Goal: Task Accomplishment & Management: Manage account settings

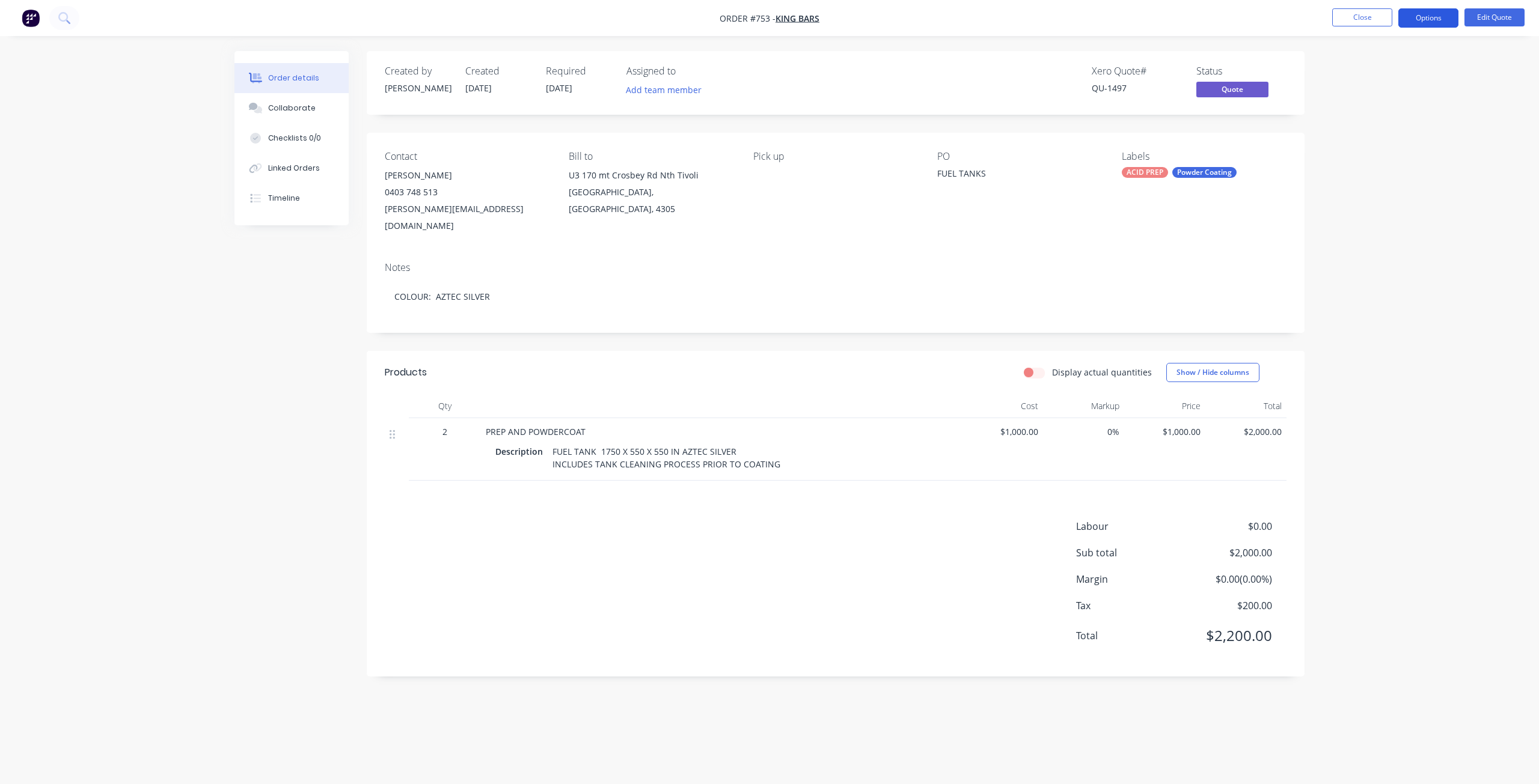
click at [1428, 22] on button "Options" at bounding box center [1428, 18] width 60 height 19
click at [1346, 67] on div "Quote" at bounding box center [1392, 73] width 111 height 17
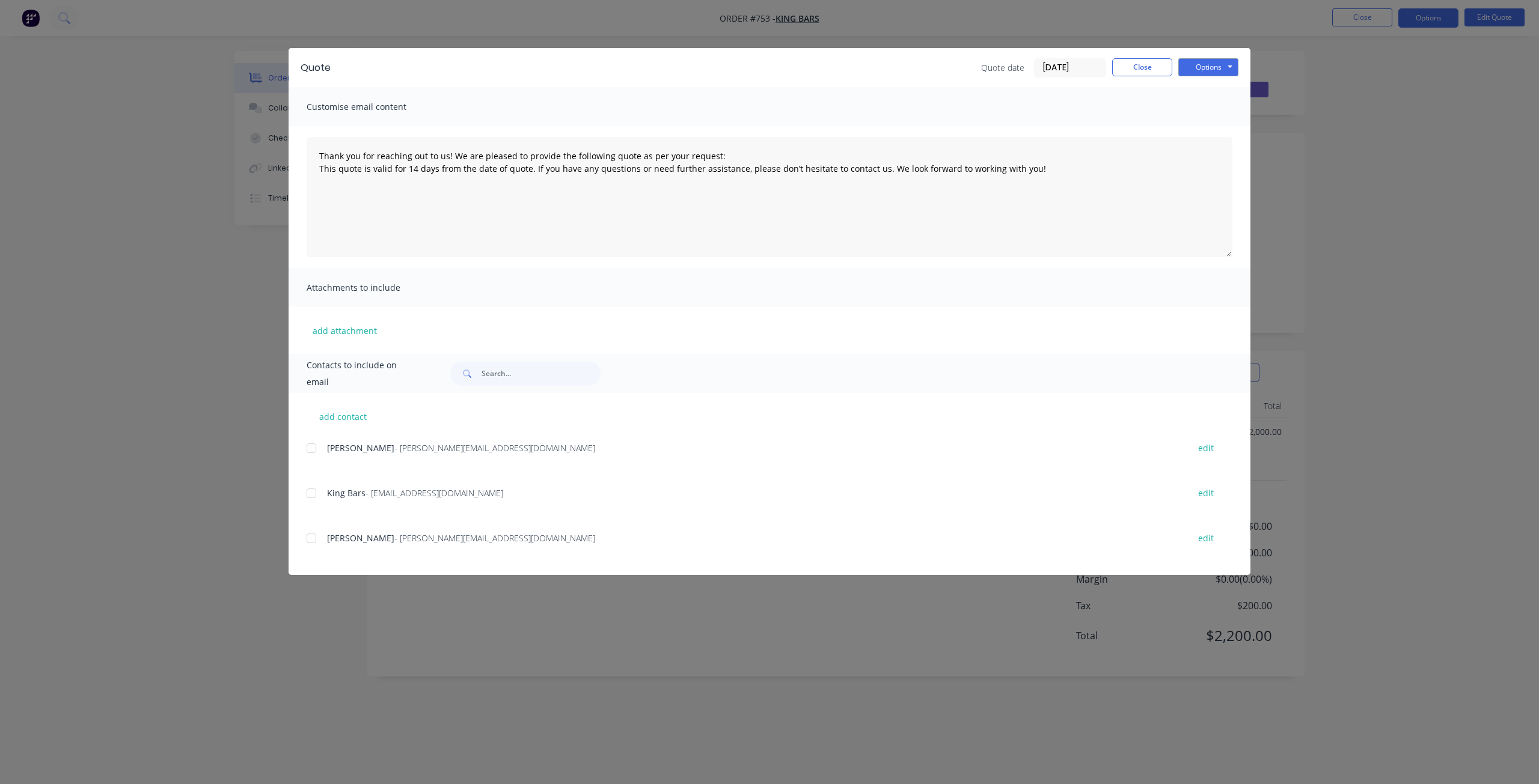
click at [305, 545] on div "add contact STEVE NELSON - steve@kingbars.com.au edit King Bars - AP@kingbars.c…" at bounding box center [769, 484] width 962 height 182
click at [314, 535] on div at bounding box center [311, 538] width 24 height 24
click at [1211, 73] on button "Options" at bounding box center [1208, 67] width 60 height 18
click at [1209, 128] on button "Email" at bounding box center [1217, 128] width 77 height 20
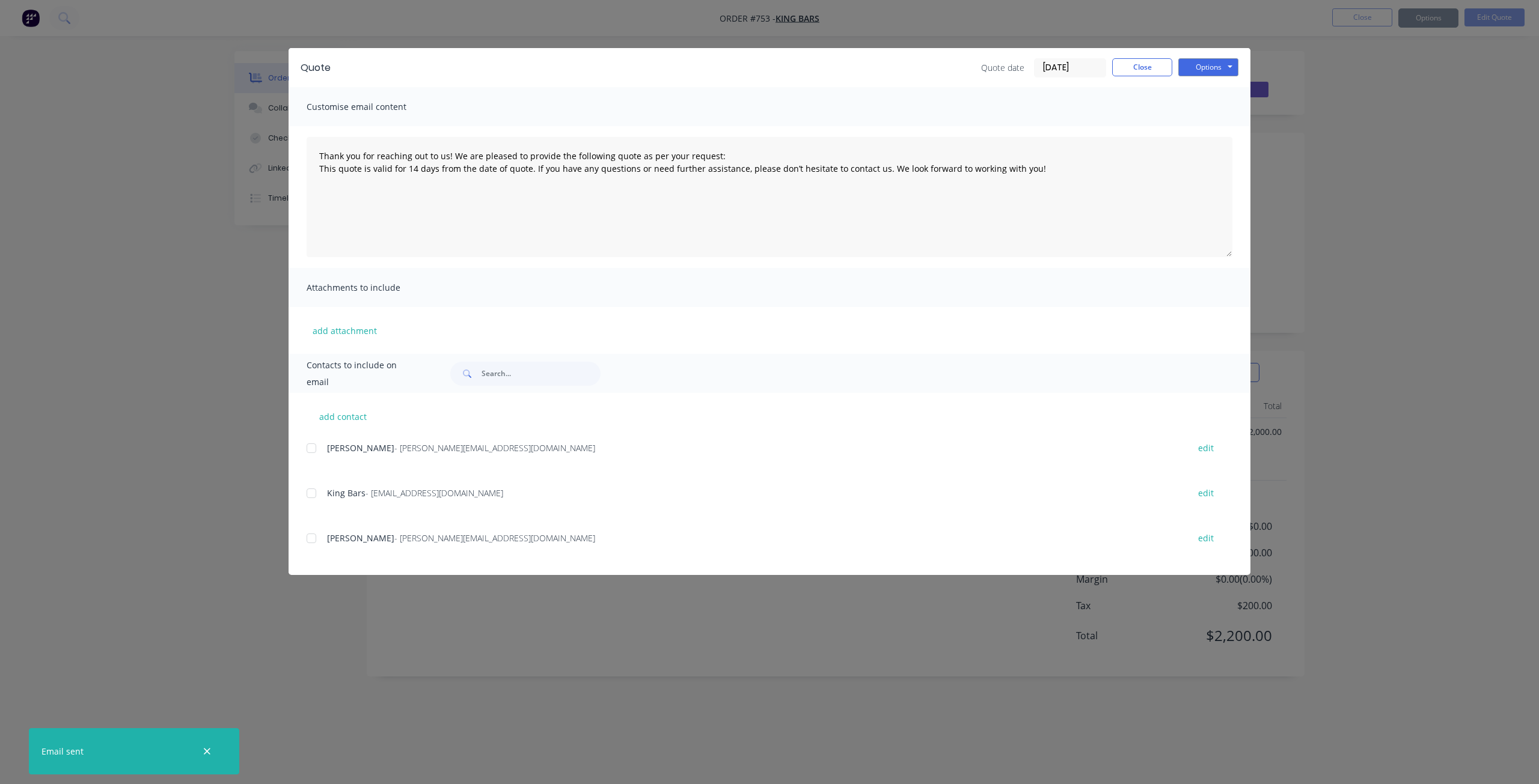
type textarea "Thank you for reaching out to us! We are pleased to provide the following quote…"
click at [1143, 69] on button "Close" at bounding box center [1142, 67] width 60 height 18
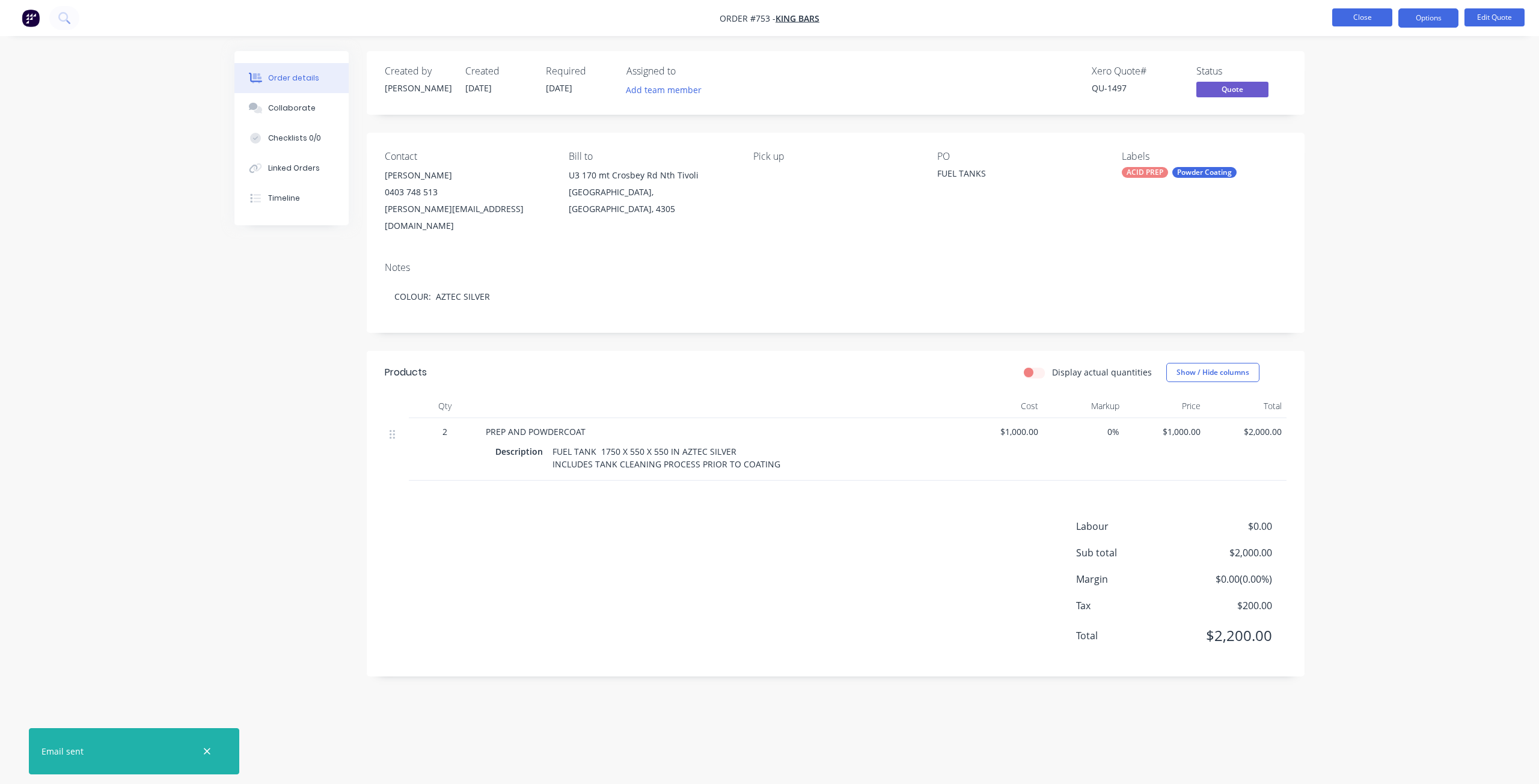
click at [1362, 14] on button "Close" at bounding box center [1362, 17] width 60 height 18
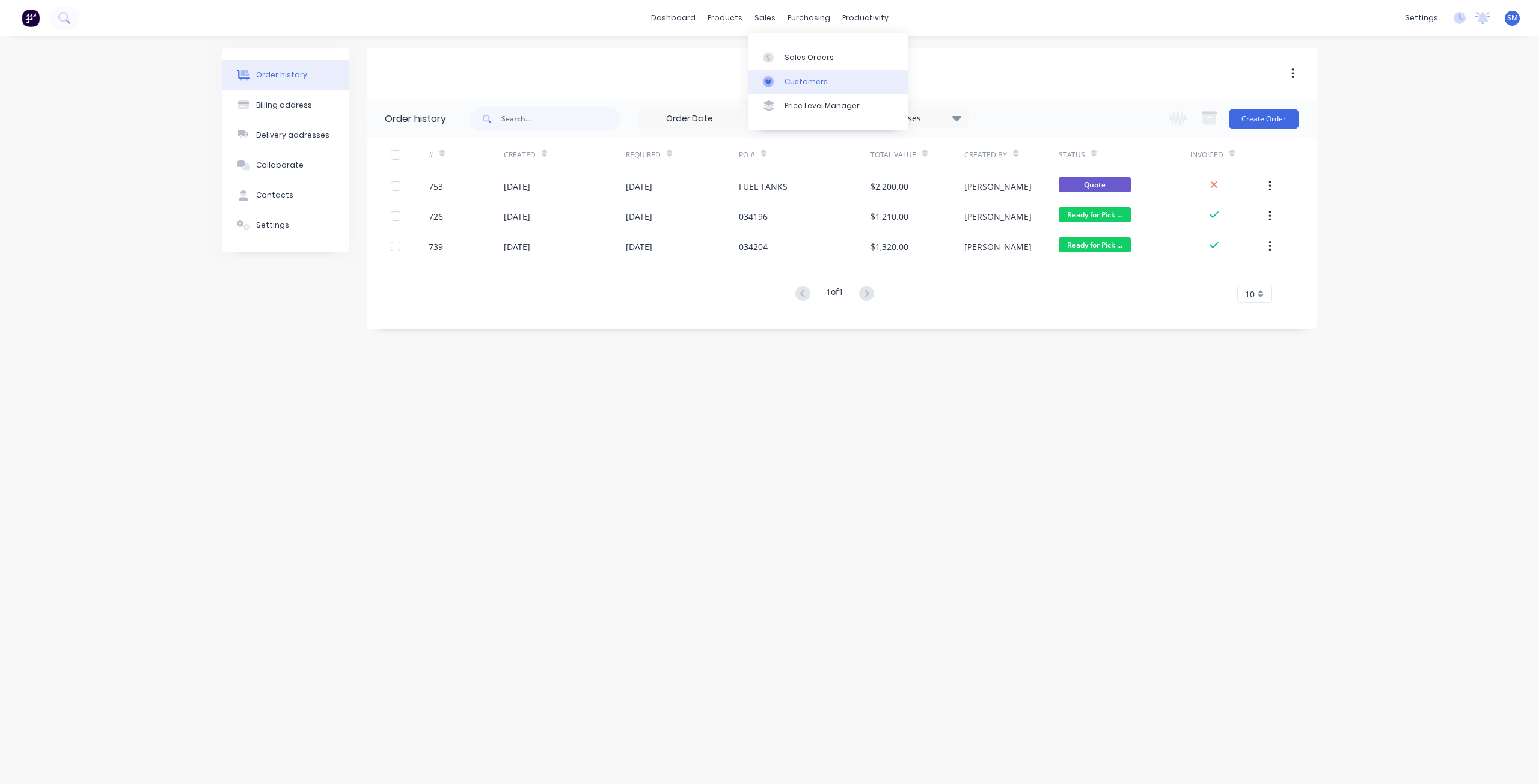
click at [801, 80] on div "Customers" at bounding box center [806, 82] width 43 height 11
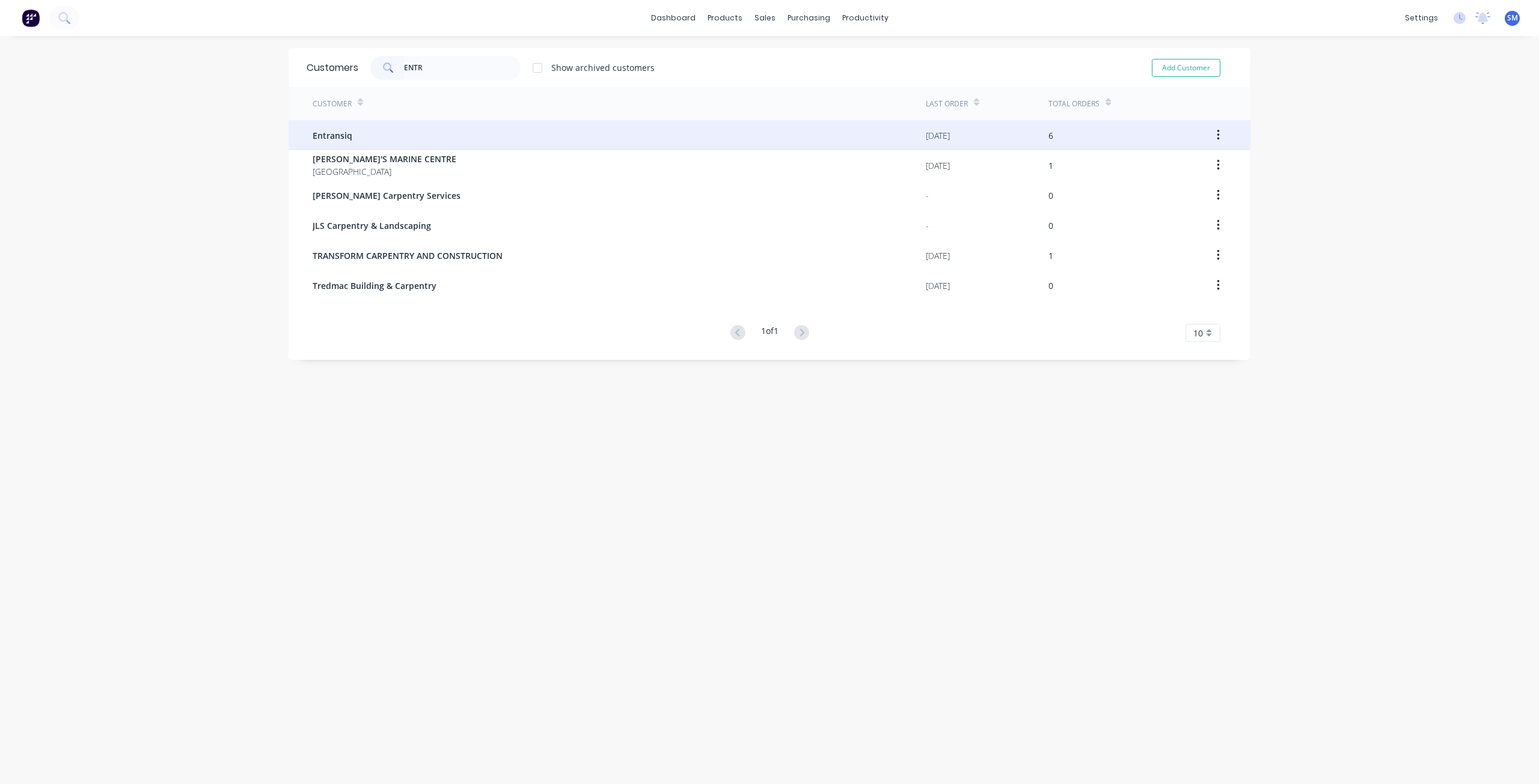
type input "ENTR"
click at [351, 141] on div "Entransiq" at bounding box center [619, 135] width 613 height 30
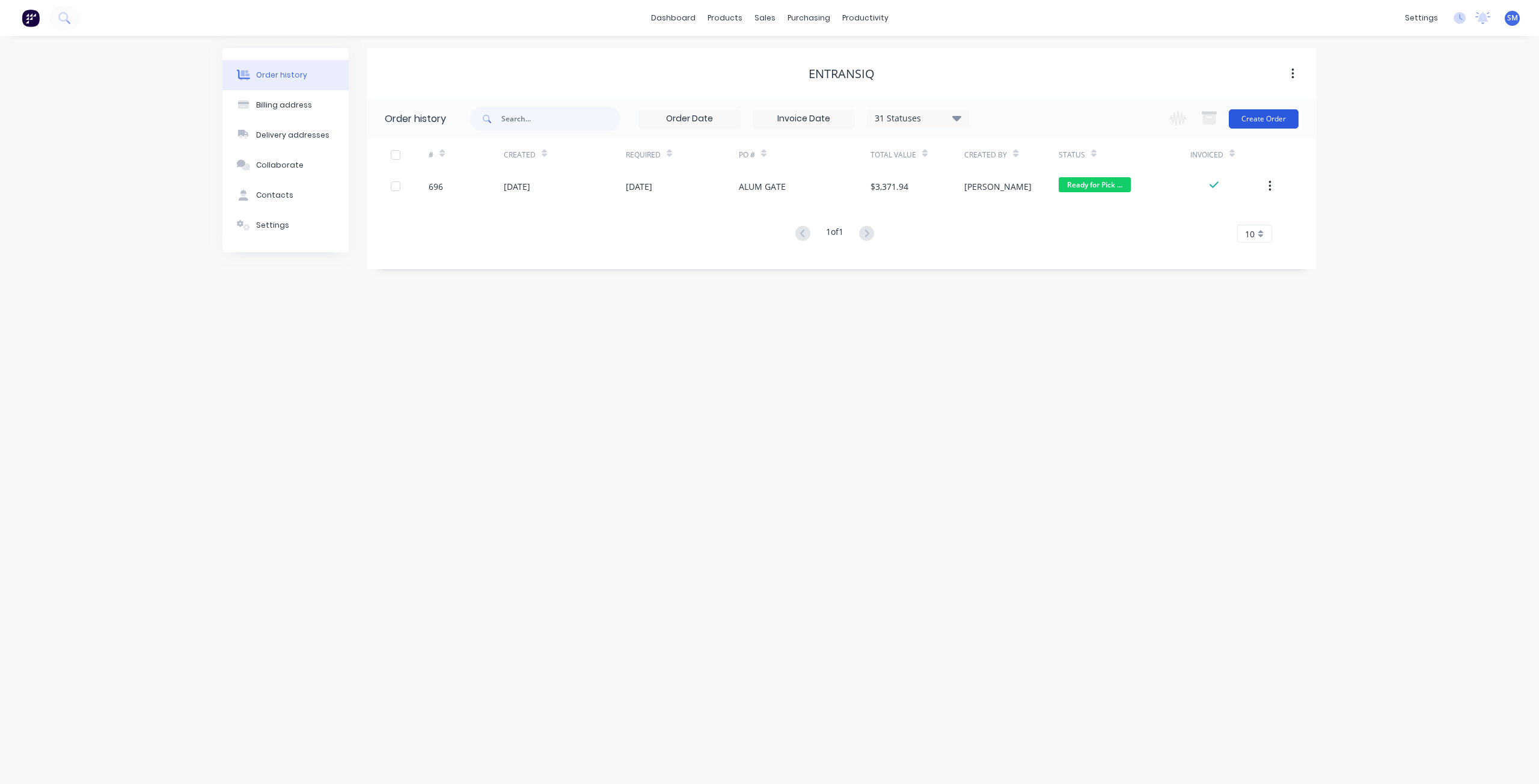
click at [1267, 120] on button "Create Order" at bounding box center [1264, 119] width 70 height 19
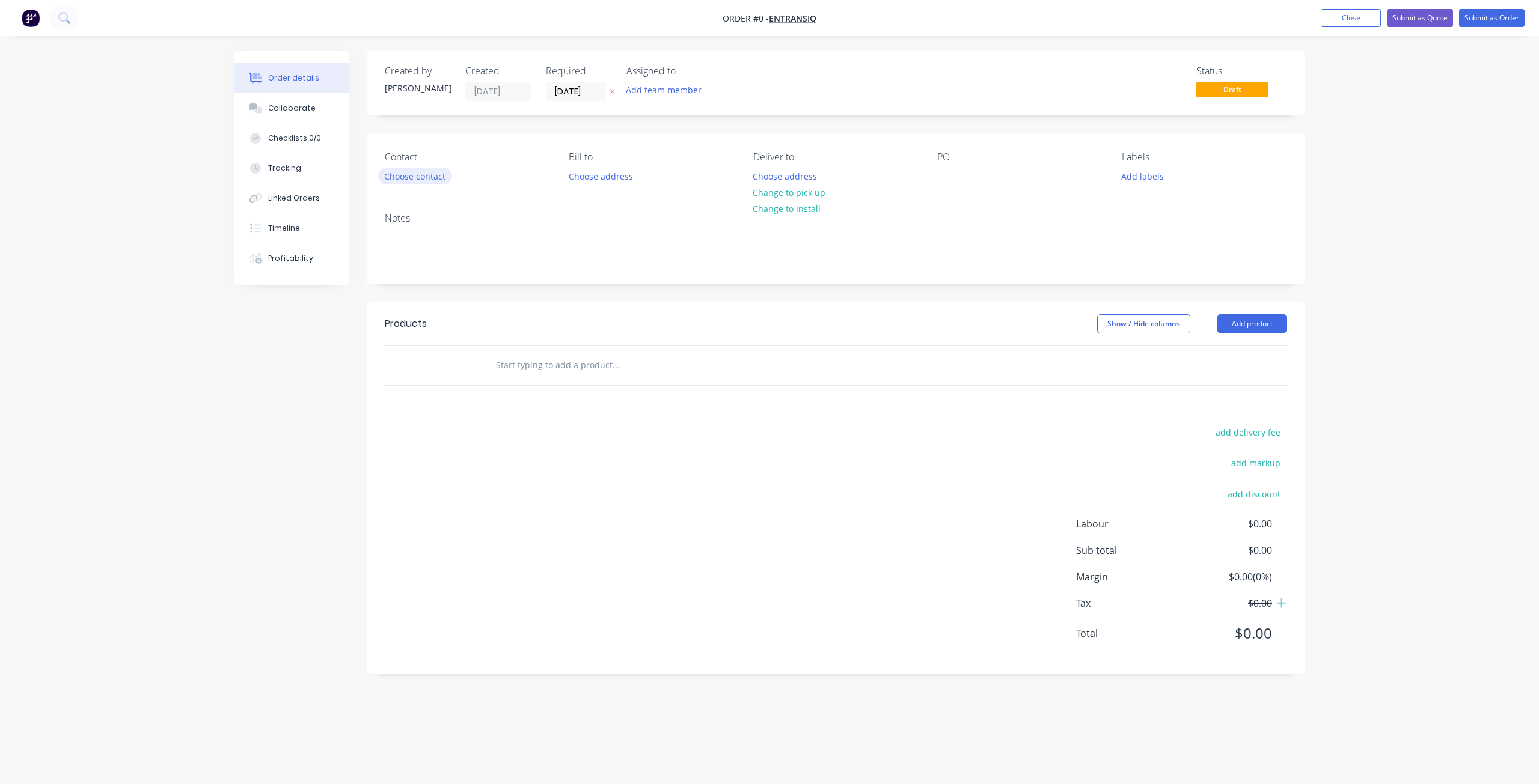
click at [409, 173] on button "Choose contact" at bounding box center [415, 175] width 74 height 16
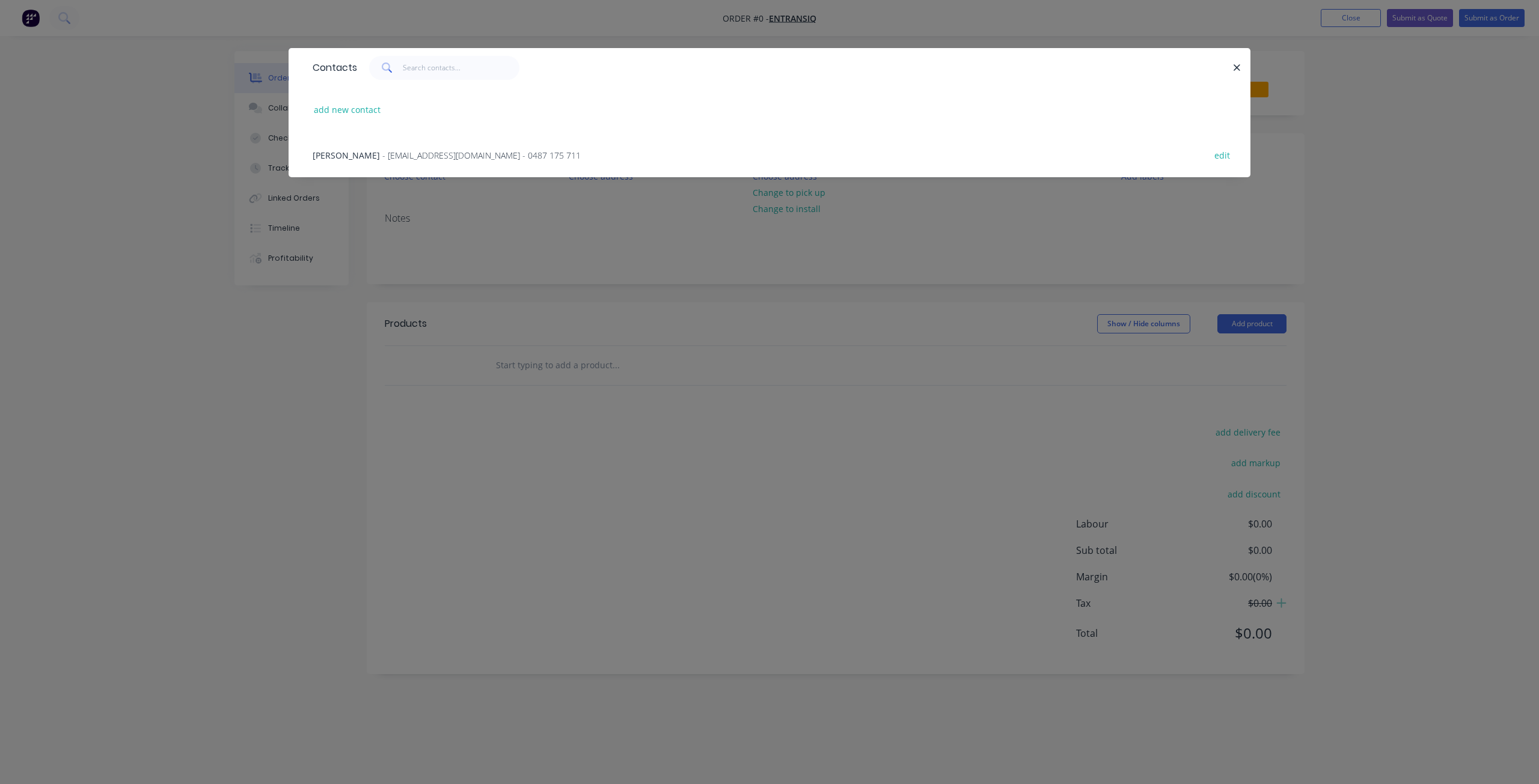
click at [391, 155] on span "- office@entransiq.com.au - 0487 175 711" at bounding box center [481, 155] width 198 height 11
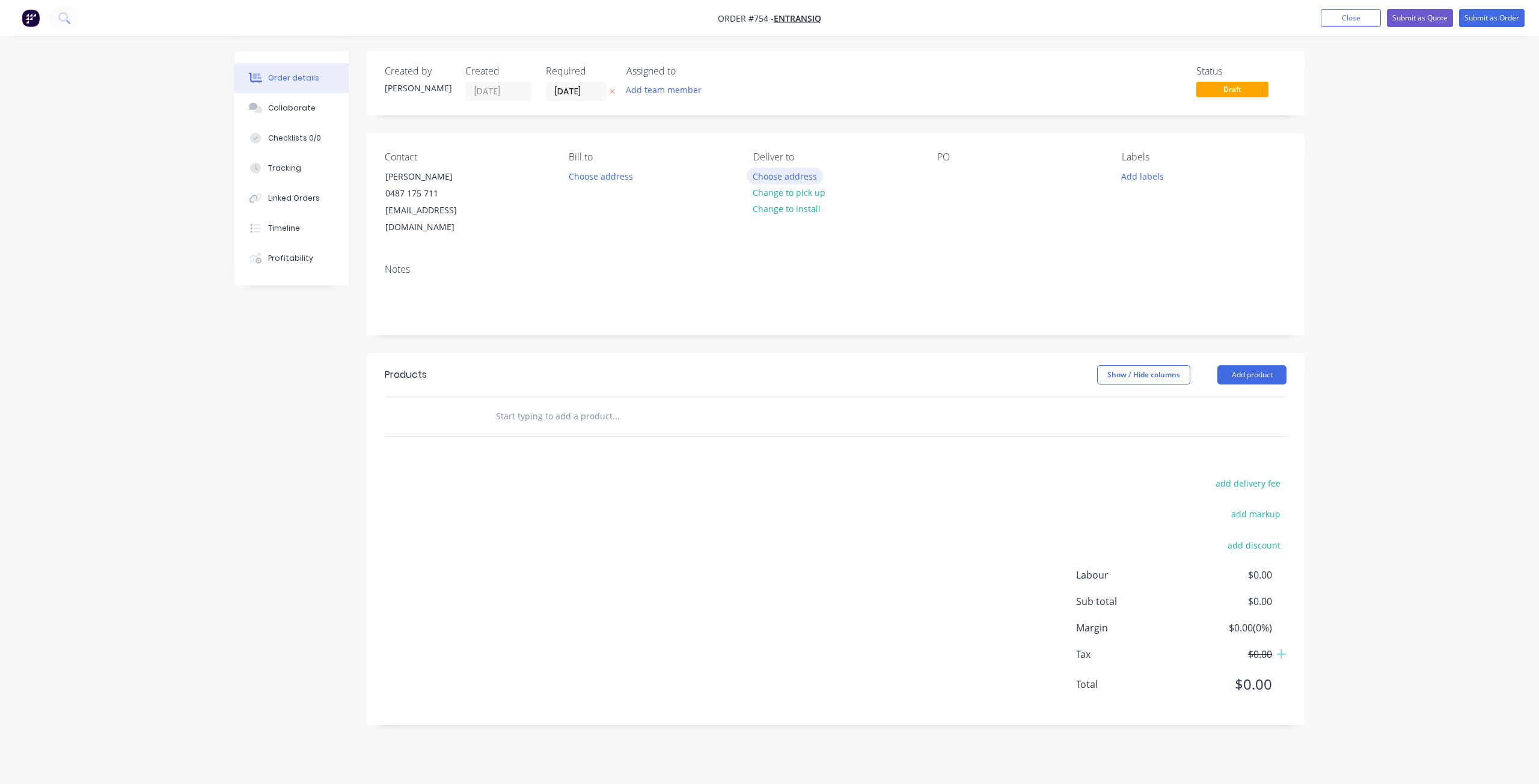
click at [770, 178] on button "Choose address" at bounding box center [785, 175] width 77 height 16
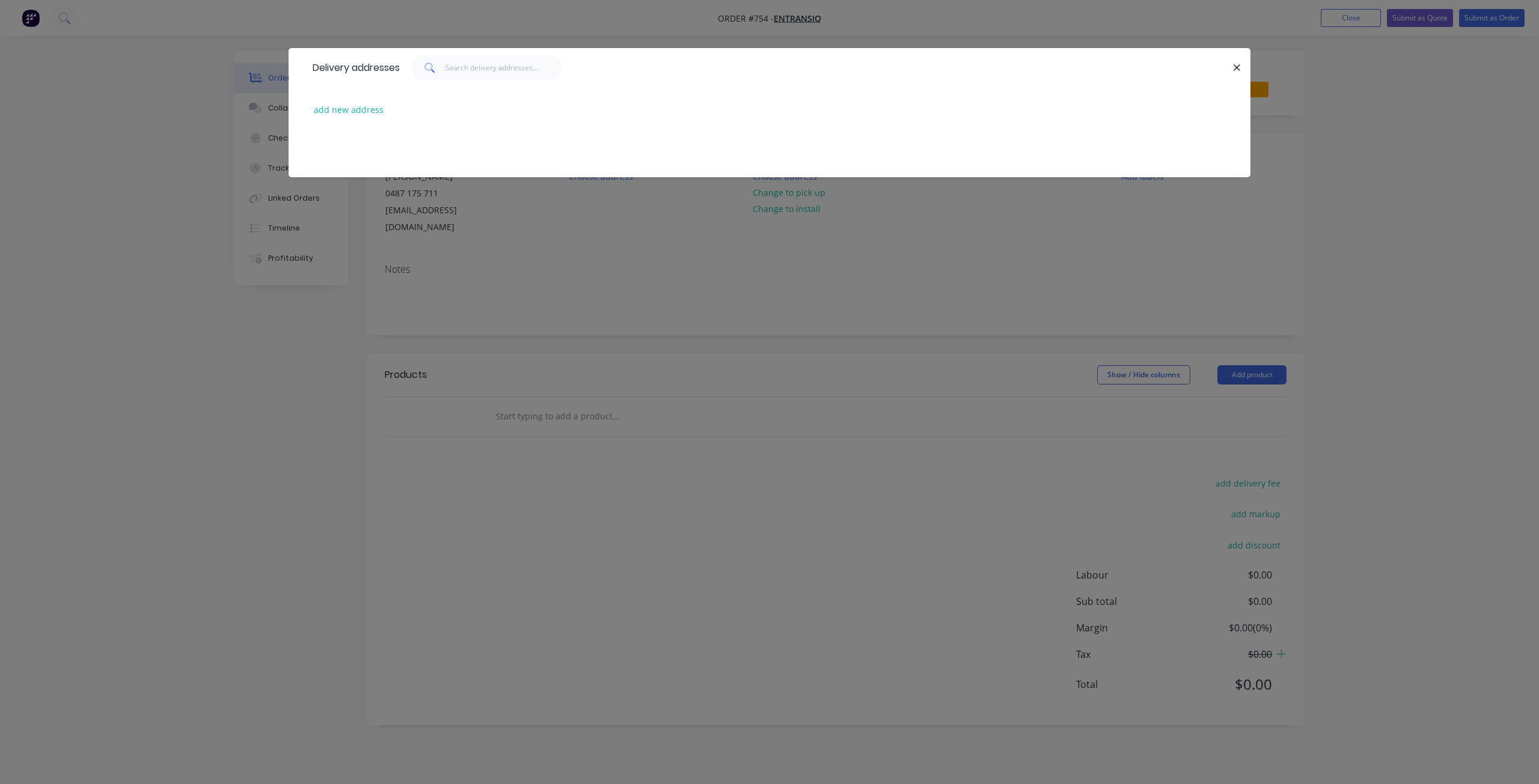
click at [798, 196] on div "Delivery addresses add new address" at bounding box center [769, 392] width 1539 height 784
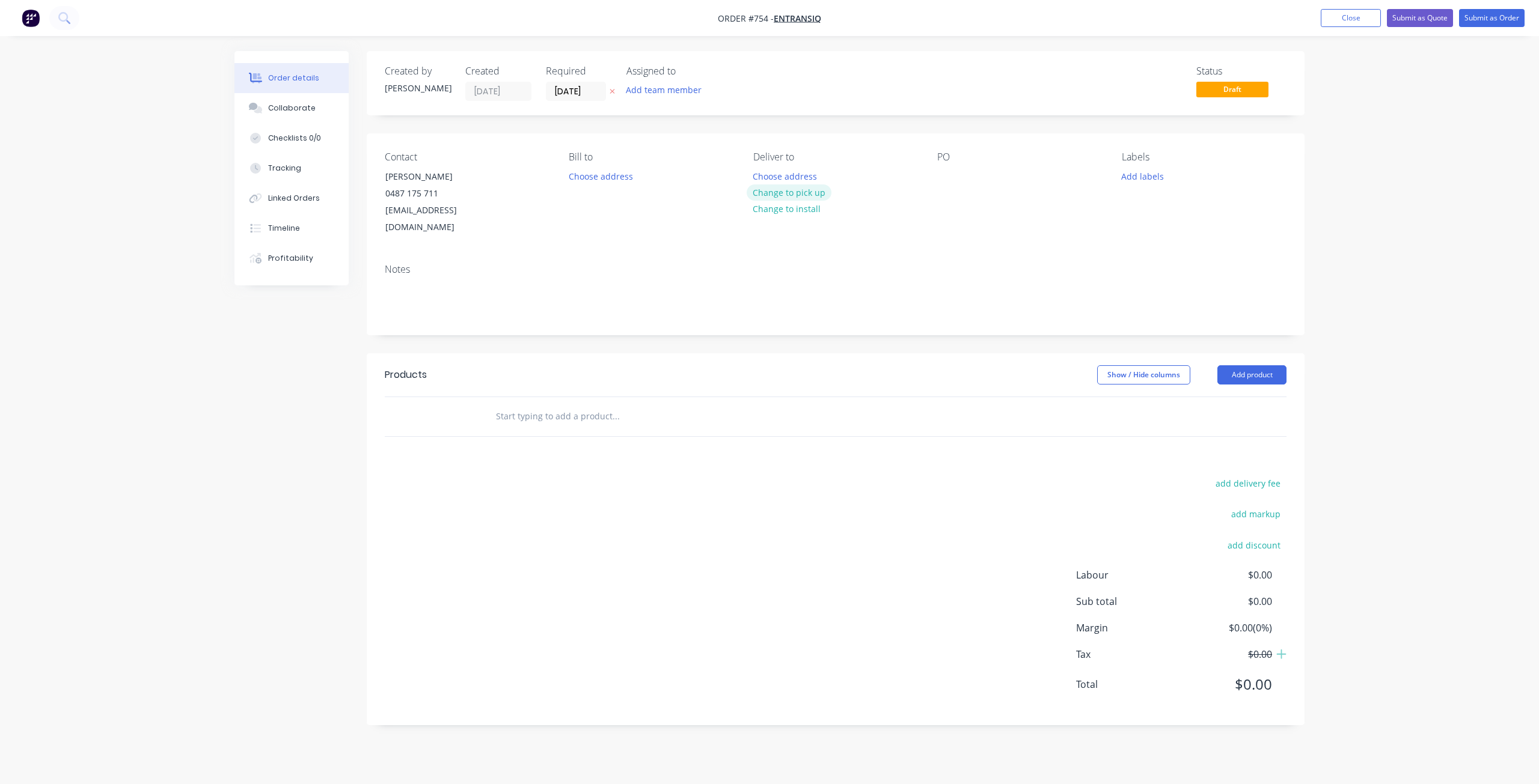
click at [798, 196] on button "Change to pick up" at bounding box center [789, 192] width 86 height 16
click at [941, 174] on div at bounding box center [947, 176] width 19 height 17
click at [1128, 179] on button "Add labels" at bounding box center [1142, 175] width 55 height 16
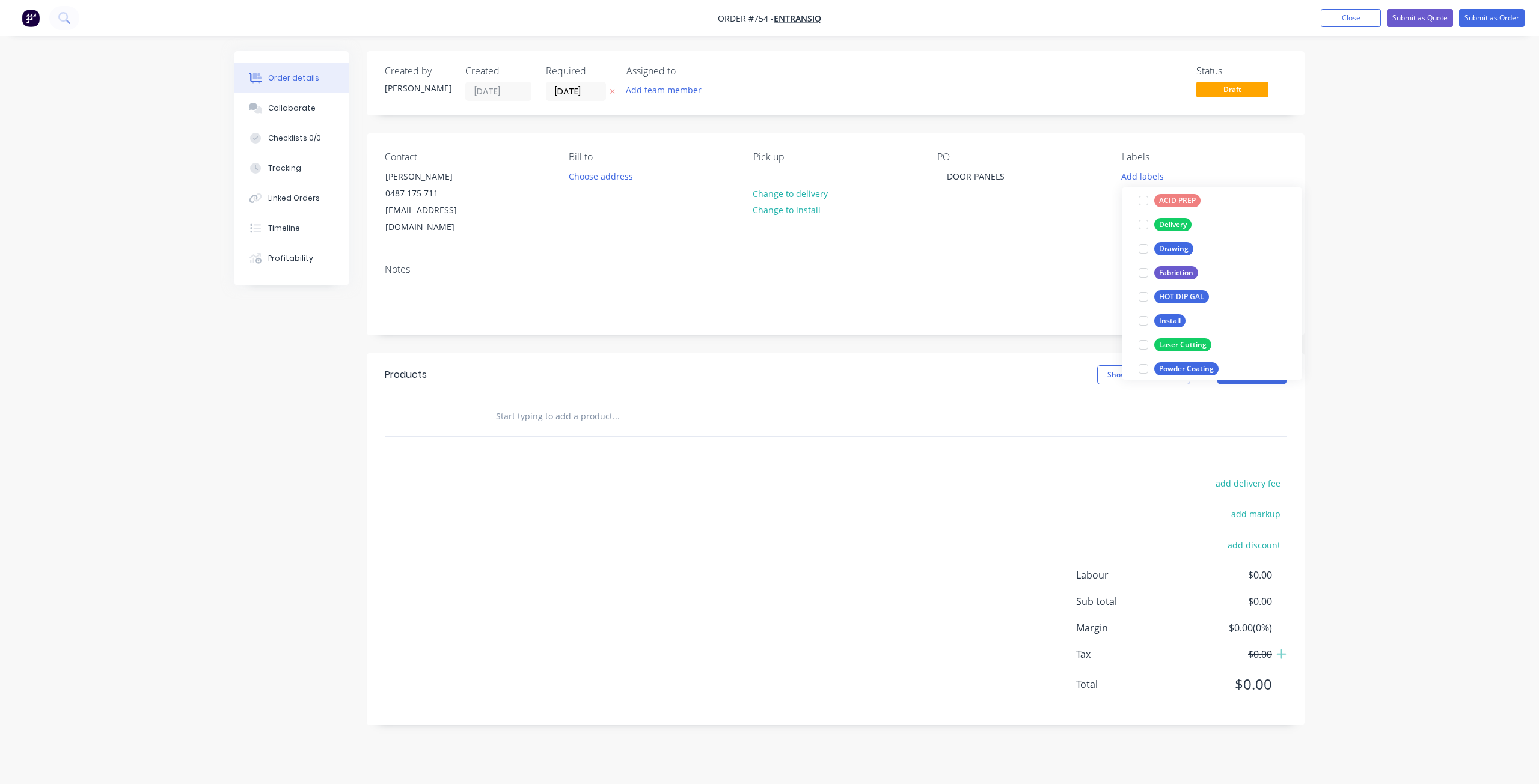
scroll to position [240, 0]
click at [1159, 209] on div "Powder Coating" at bounding box center [1186, 211] width 64 height 13
click at [498, 405] on input "text" at bounding box center [615, 417] width 240 height 24
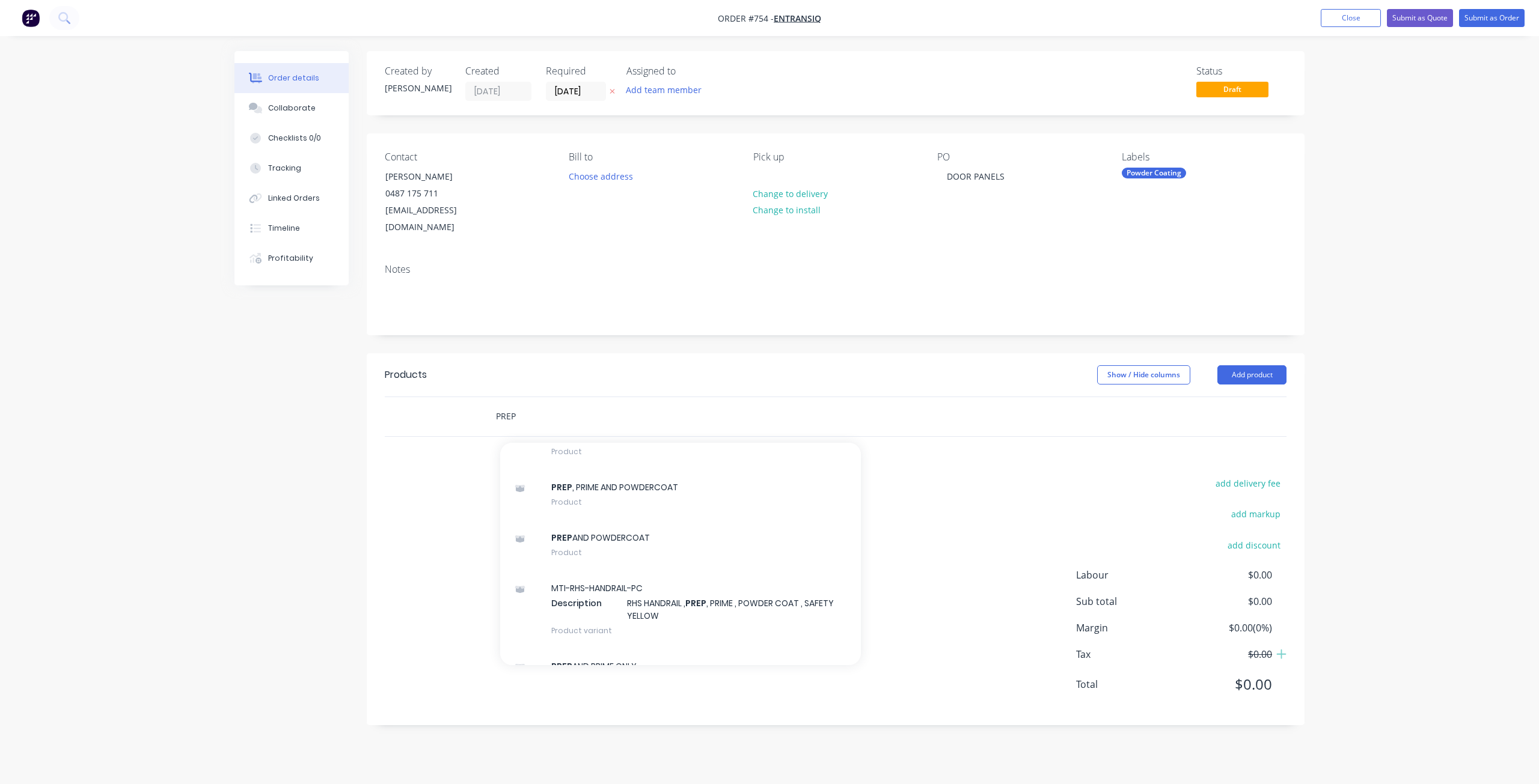
scroll to position [1142, 0]
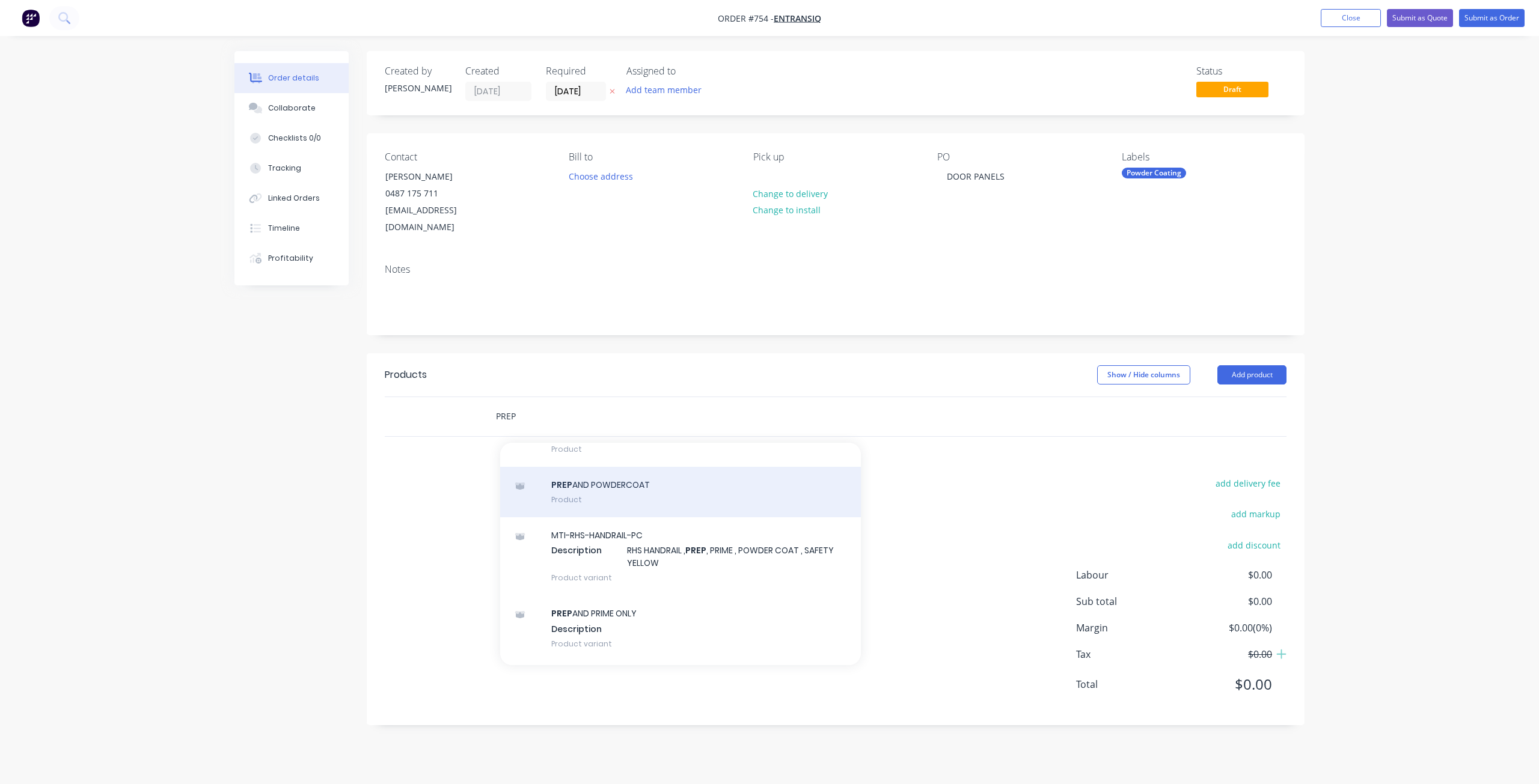
type input "PREP"
click at [572, 487] on div "PREP AND POWDERCOAT Product" at bounding box center [680, 492] width 361 height 51
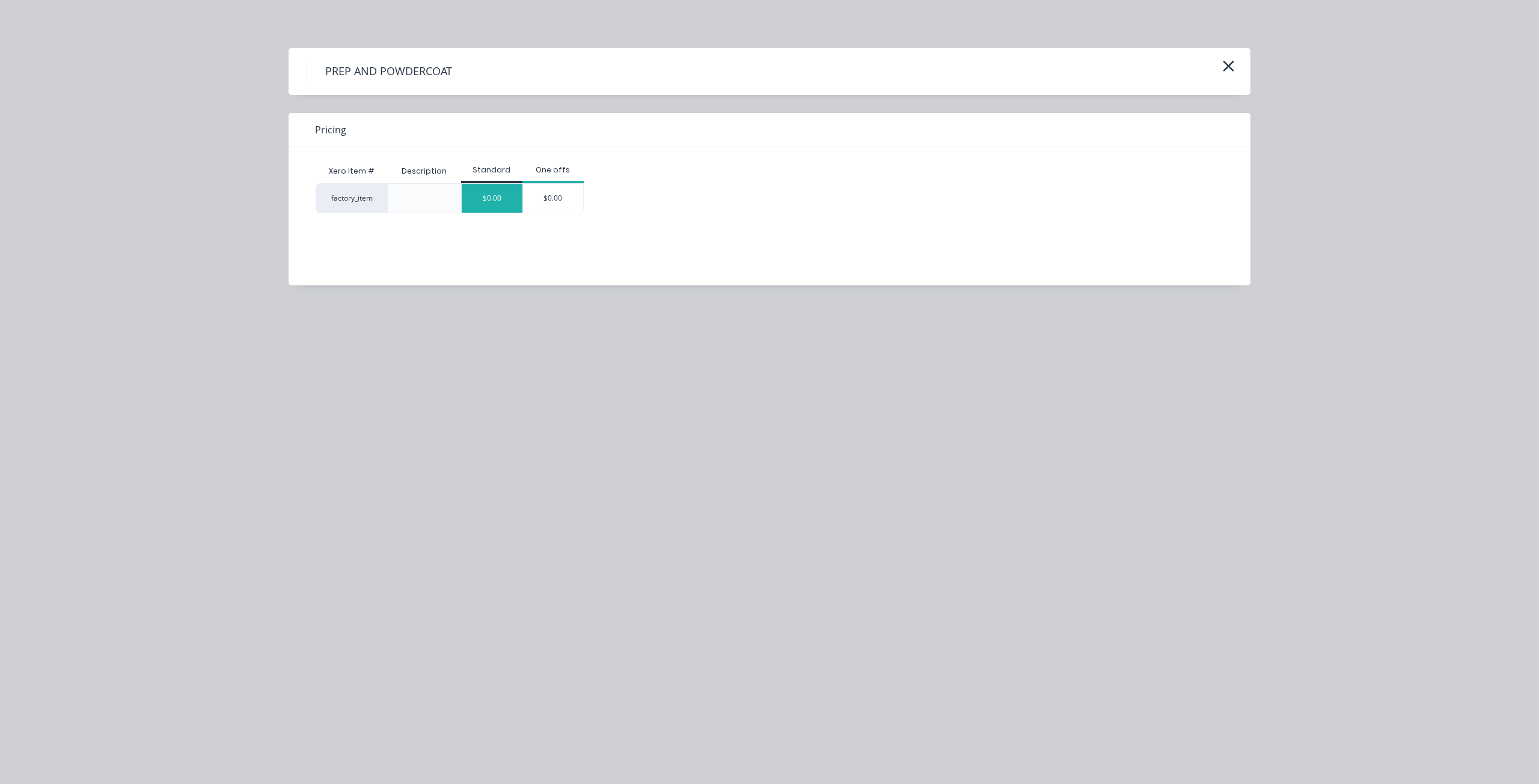
click at [505, 202] on div "$0.00" at bounding box center [492, 198] width 61 height 29
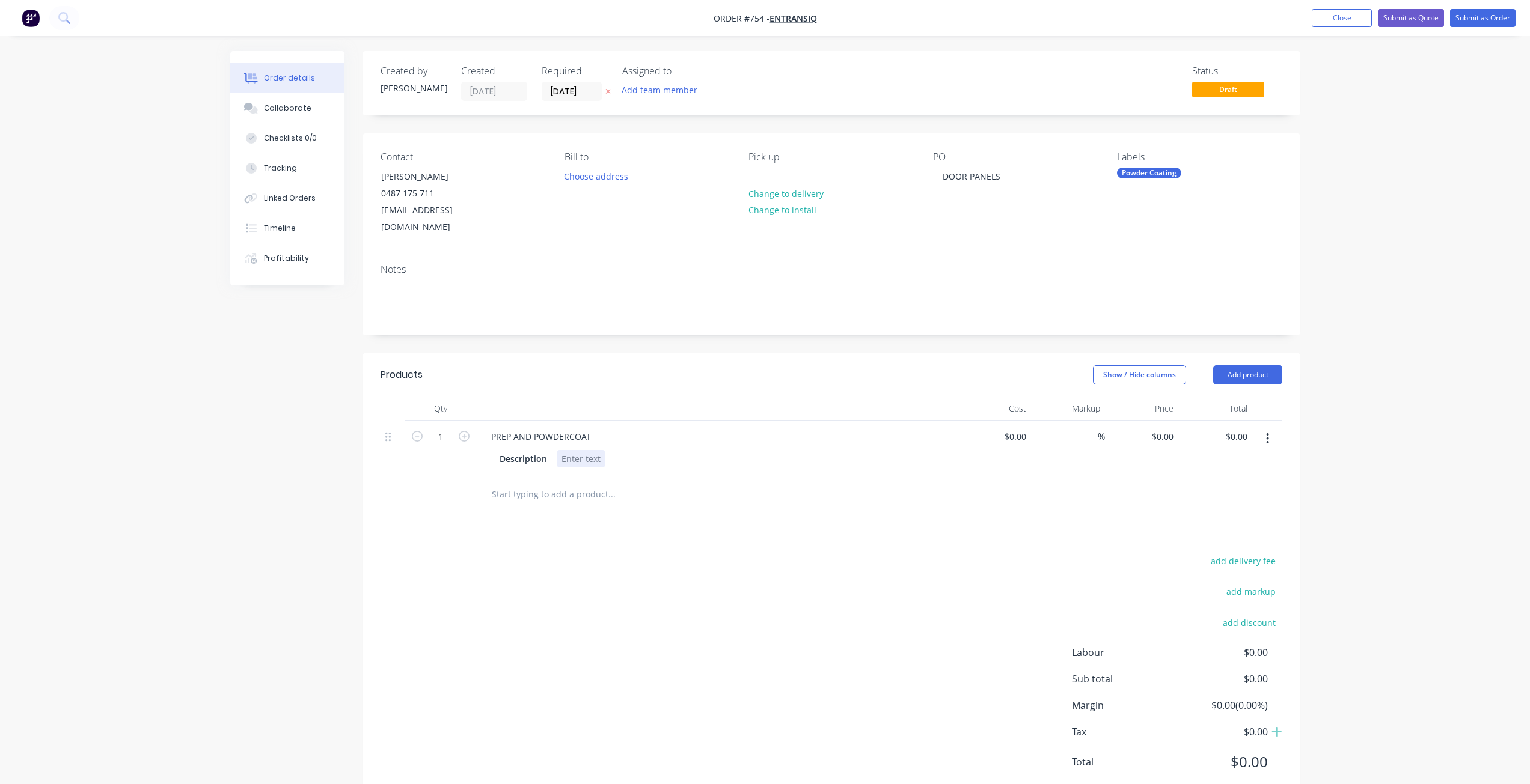
click at [573, 450] on div at bounding box center [581, 458] width 49 height 17
click at [447, 428] on input "1" at bounding box center [440, 437] width 31 height 18
type input "5"
click at [573, 450] on div "5 X DOOR PANEL ,2740 X 660" at bounding box center [619, 458] width 125 height 17
click at [1016, 428] on div at bounding box center [1021, 436] width 19 height 17
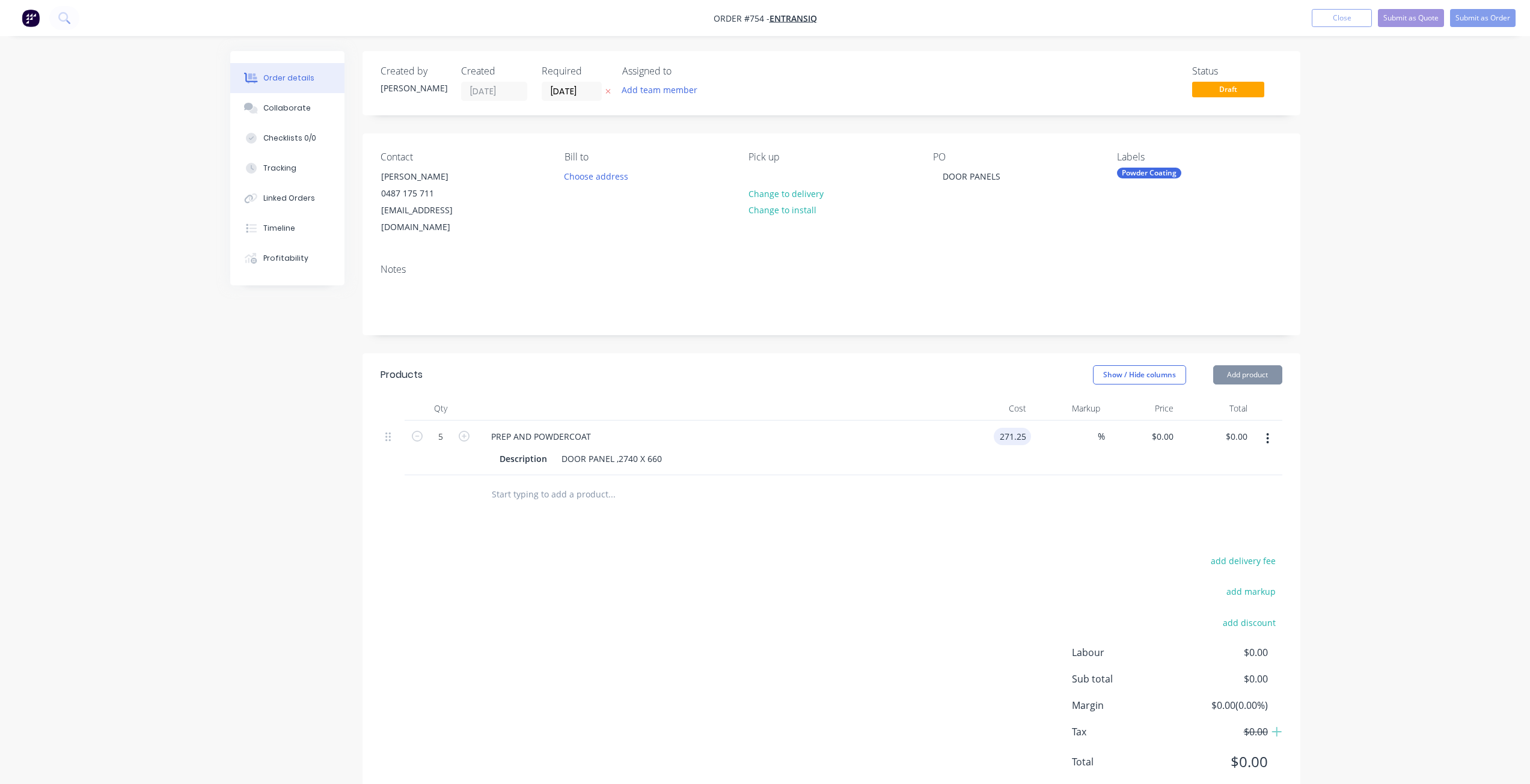
type input "$271.25"
type input "$1,356.25"
click at [1073, 475] on div at bounding box center [831, 494] width 902 height 39
click at [1022, 428] on input "271.25" at bounding box center [1014, 436] width 33 height 17
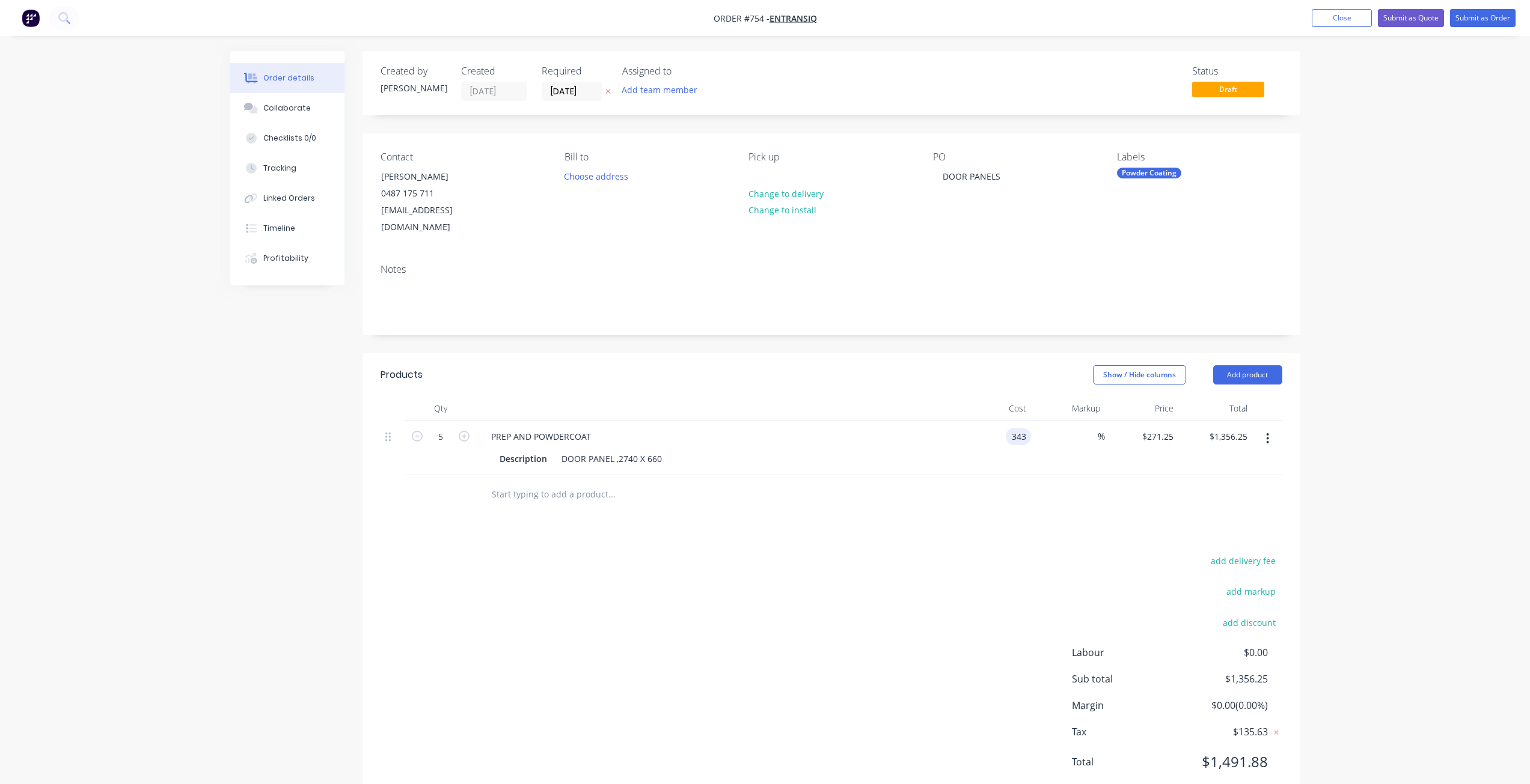
type input "$343.00"
type input "$1,715.00"
click at [1058, 526] on div "Products Show / Hide columns Add product Qty Cost Markup Price Total 5 PREP AND…" at bounding box center [831, 578] width 938 height 449
click at [1415, 17] on button "Submit as Quote" at bounding box center [1411, 18] width 66 height 18
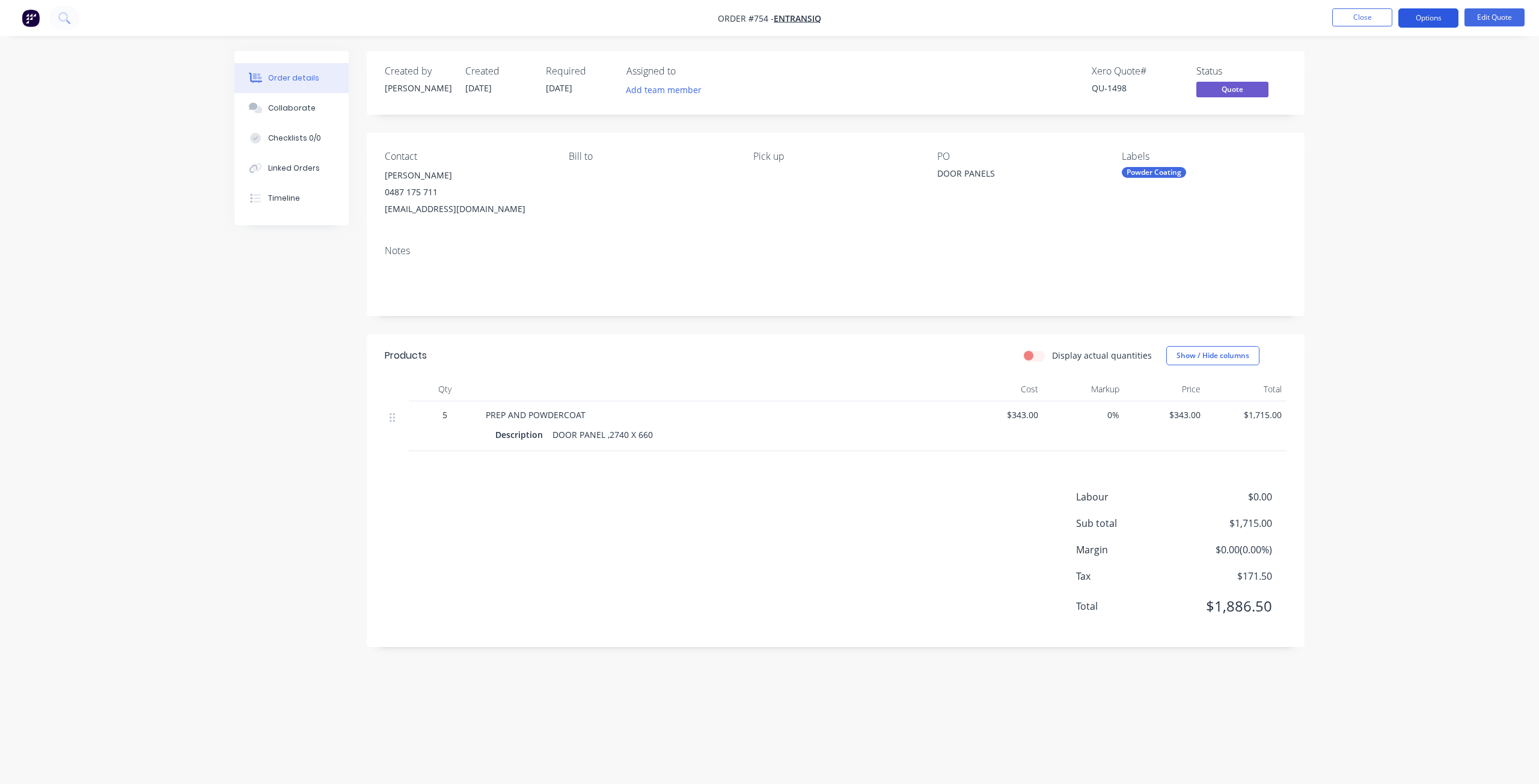
click at [1420, 20] on button "Options" at bounding box center [1428, 18] width 60 height 19
click at [1340, 75] on div "Quote" at bounding box center [1392, 73] width 111 height 17
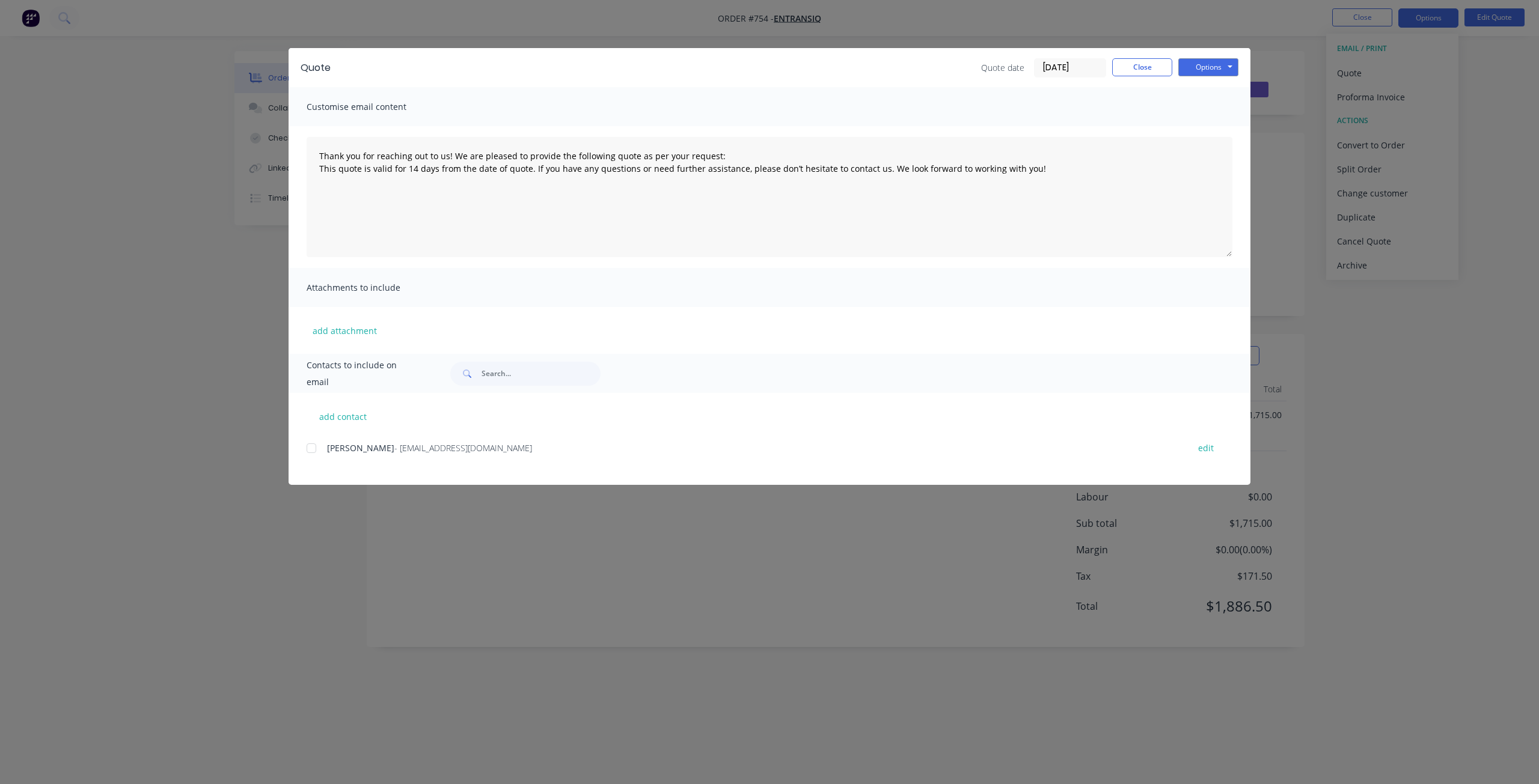
click at [312, 447] on div at bounding box center [311, 448] width 24 height 24
click at [1194, 64] on button "Options" at bounding box center [1208, 67] width 60 height 18
click at [1207, 124] on button "Email" at bounding box center [1217, 128] width 77 height 20
click at [211, 756] on button "button" at bounding box center [207, 751] width 15 height 15
click at [1208, 66] on button "Options" at bounding box center [1208, 67] width 60 height 18
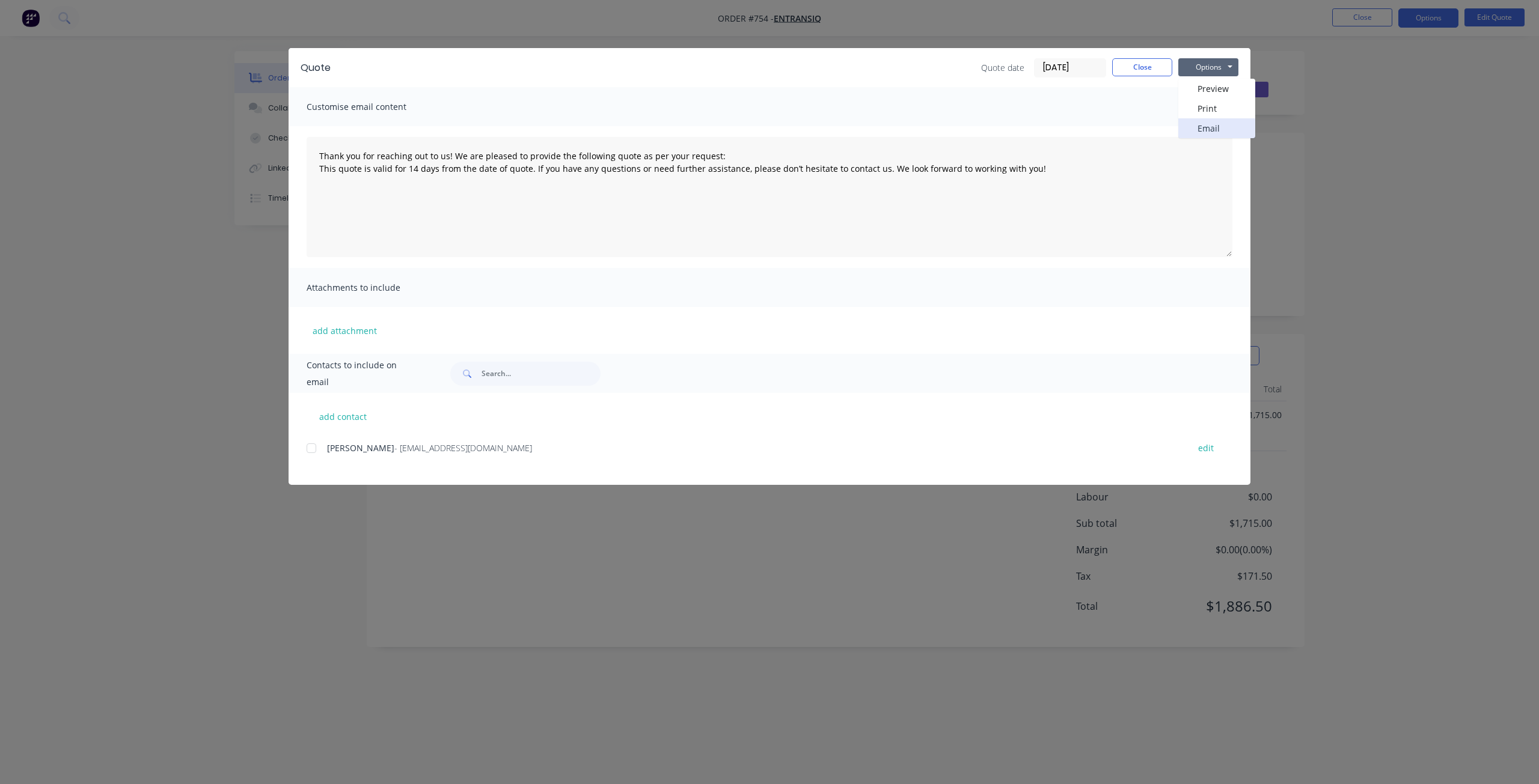
click at [1208, 132] on button "Email" at bounding box center [1217, 128] width 77 height 20
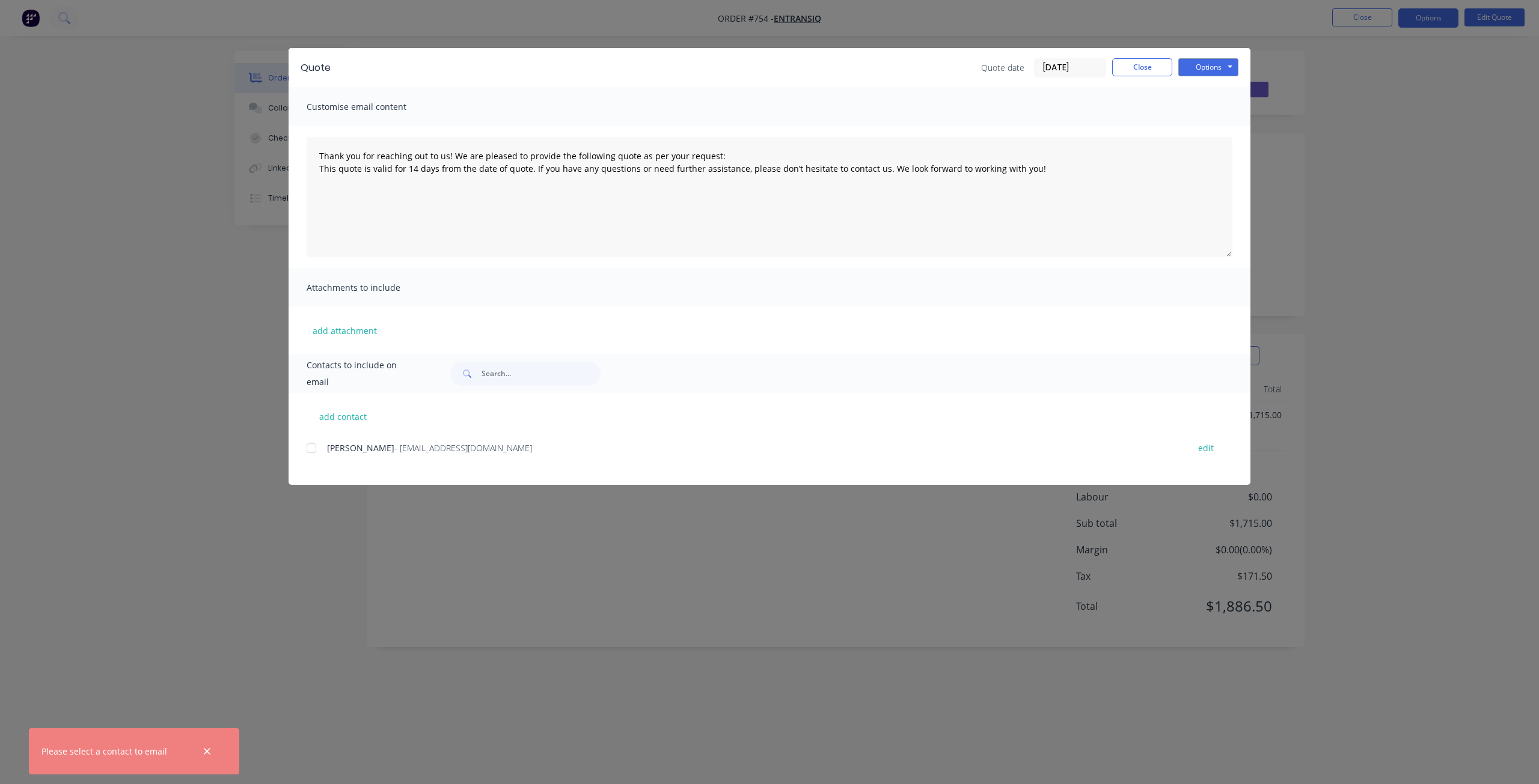
click at [314, 451] on div at bounding box center [311, 448] width 24 height 24
click at [1219, 70] on button "Options" at bounding box center [1208, 67] width 60 height 18
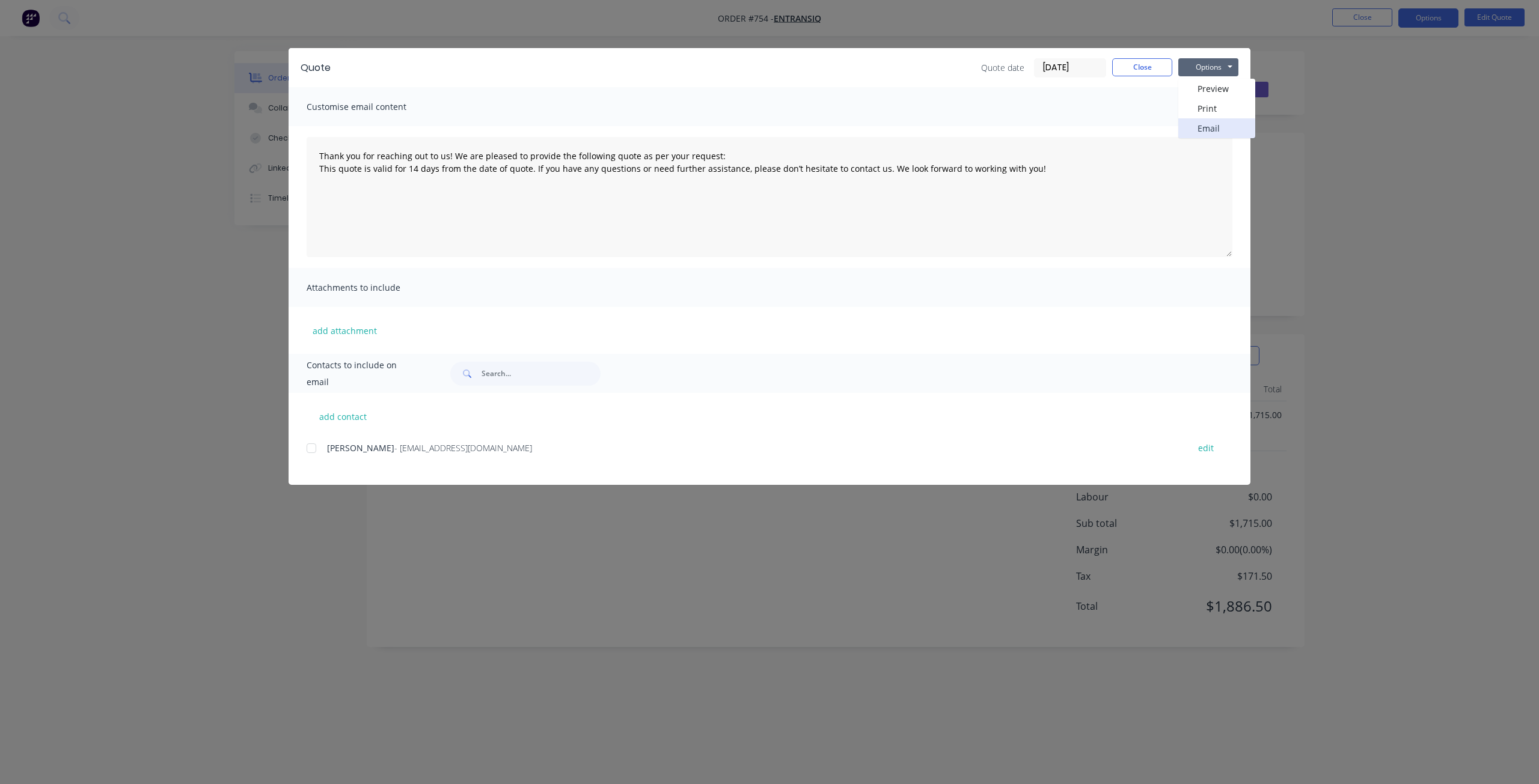
drag, startPoint x: 1207, startPoint y: 126, endPoint x: 1205, endPoint y: 134, distance: 8.2
click at [1207, 126] on button "Email" at bounding box center [1217, 128] width 77 height 20
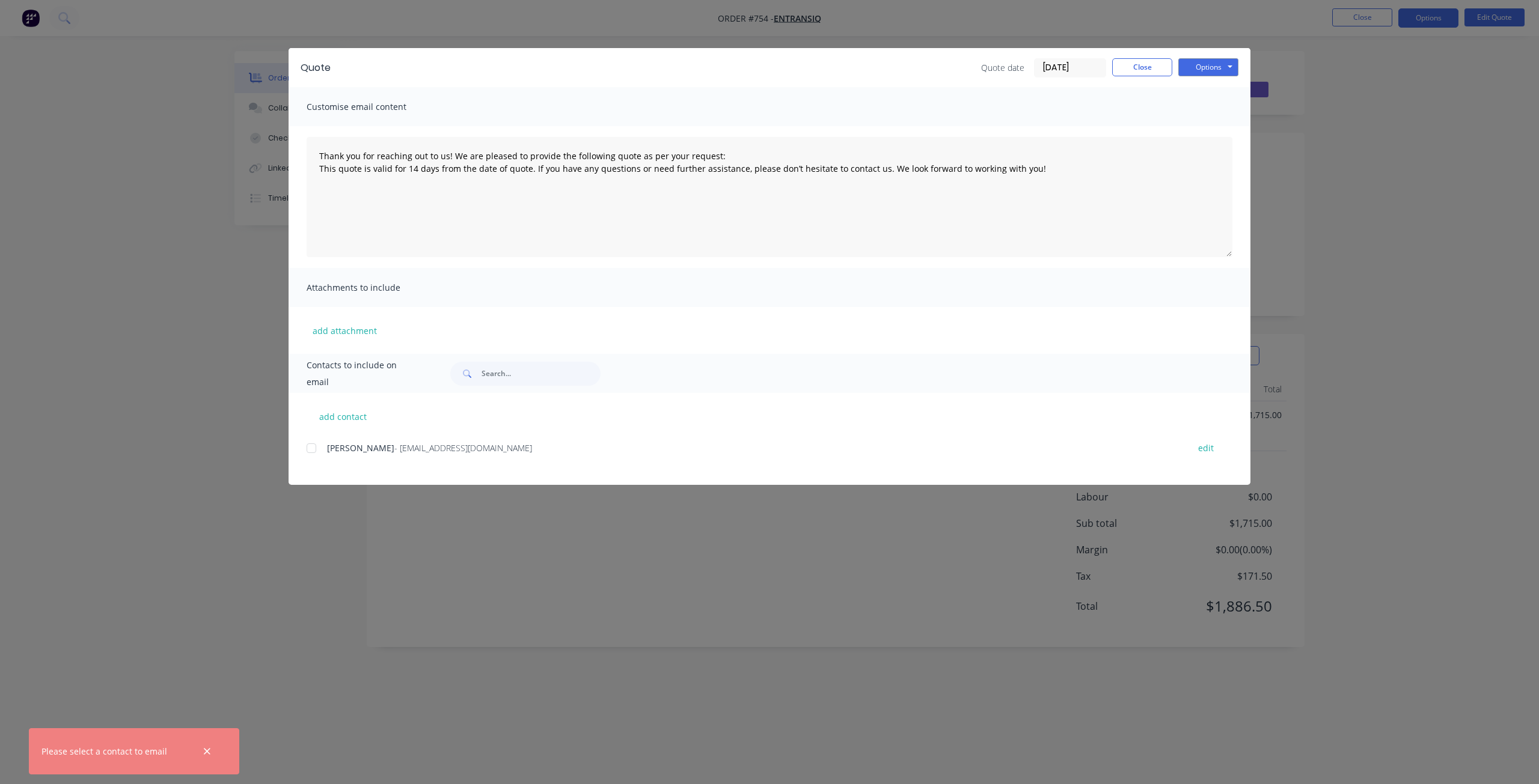
type textarea "Thank you for reaching out to us! We are pleased to provide the following quote…"
click at [1149, 69] on button "Close" at bounding box center [1142, 67] width 60 height 18
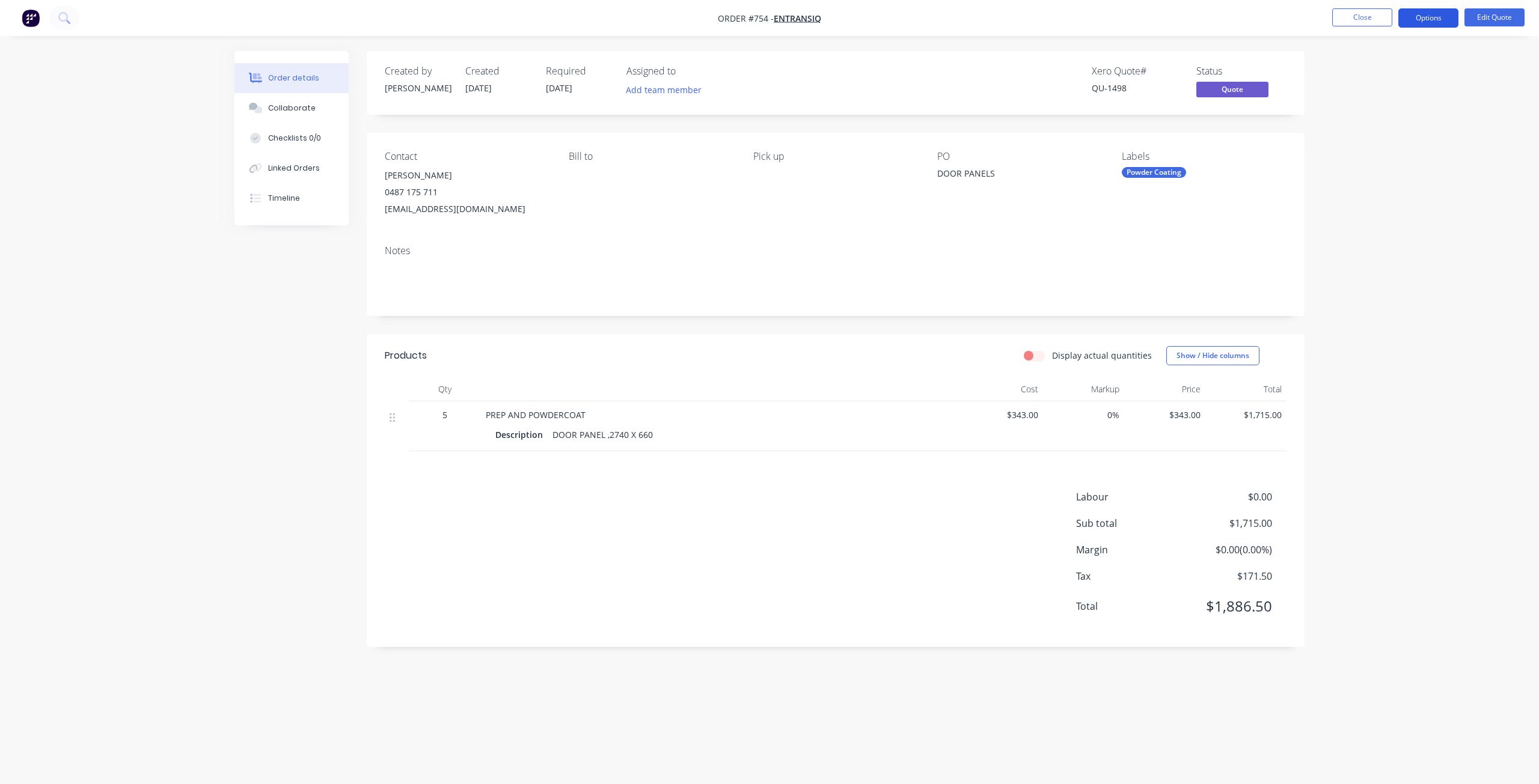
click at [1430, 14] on button "Options" at bounding box center [1428, 18] width 60 height 19
click at [1354, 66] on div "Quote" at bounding box center [1392, 73] width 111 height 17
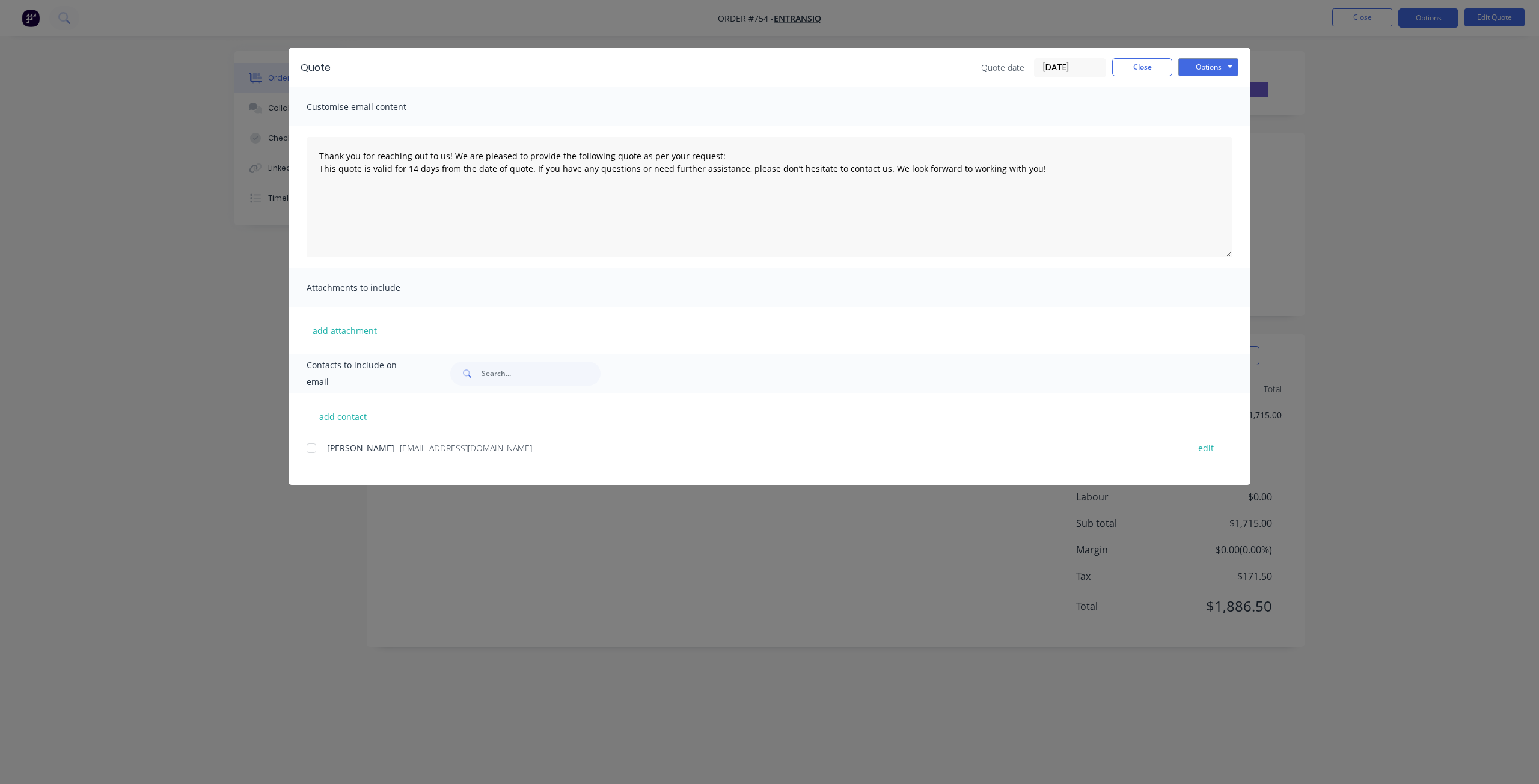
click at [304, 441] on div "add contact Luke Wawrzyniak - office@entransiq.com.au edit" at bounding box center [769, 439] width 962 height 92
click at [307, 449] on div at bounding box center [311, 448] width 24 height 24
drag, startPoint x: 1216, startPoint y: 61, endPoint x: 1211, endPoint y: 69, distance: 9.4
click at [1215, 62] on button "Options" at bounding box center [1208, 67] width 60 height 18
click at [1213, 130] on button "Email" at bounding box center [1217, 128] width 77 height 20
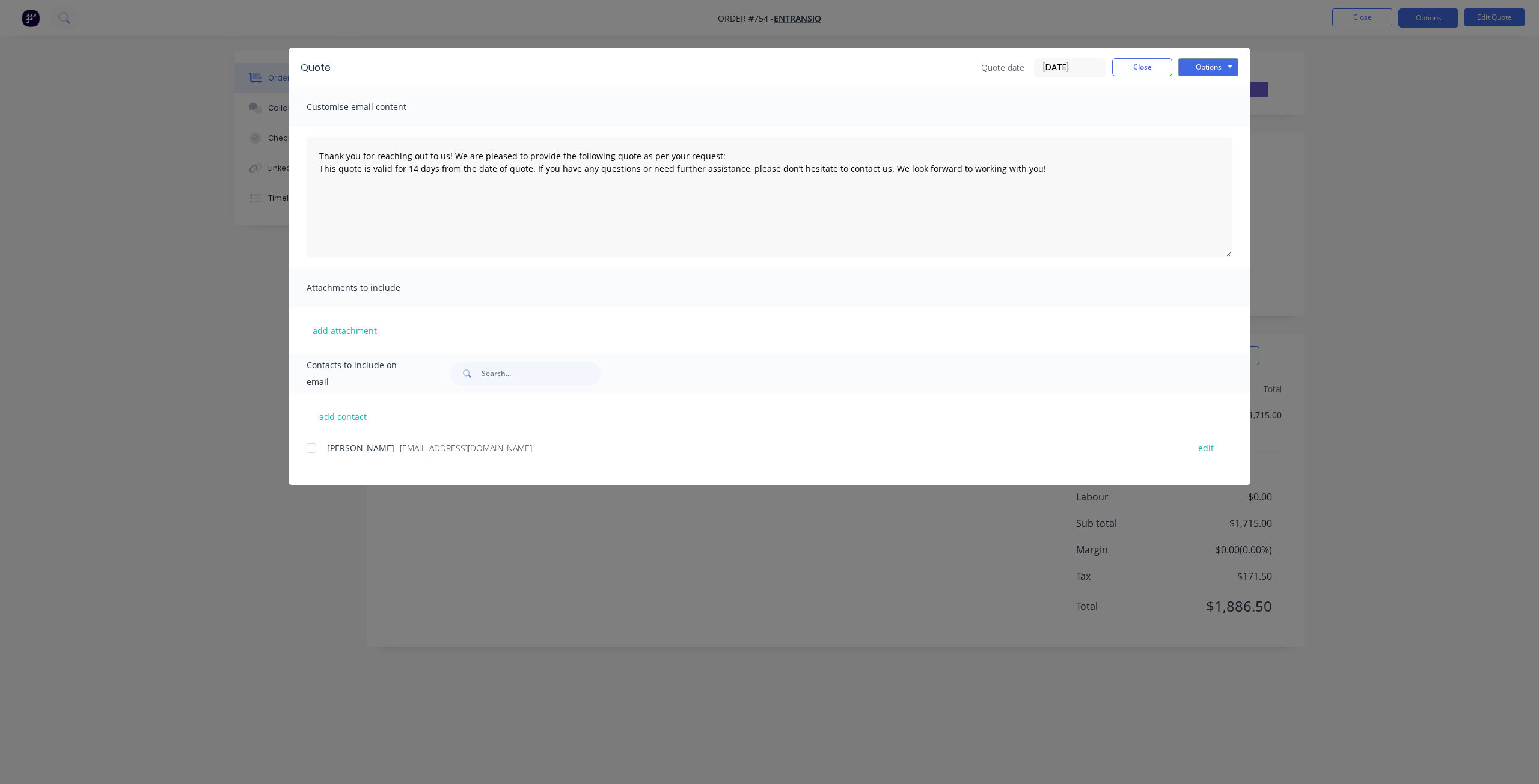
type textarea "Thank you for reaching out to us! We are pleased to provide the following quote…"
click at [1137, 66] on button "Close" at bounding box center [1142, 67] width 60 height 18
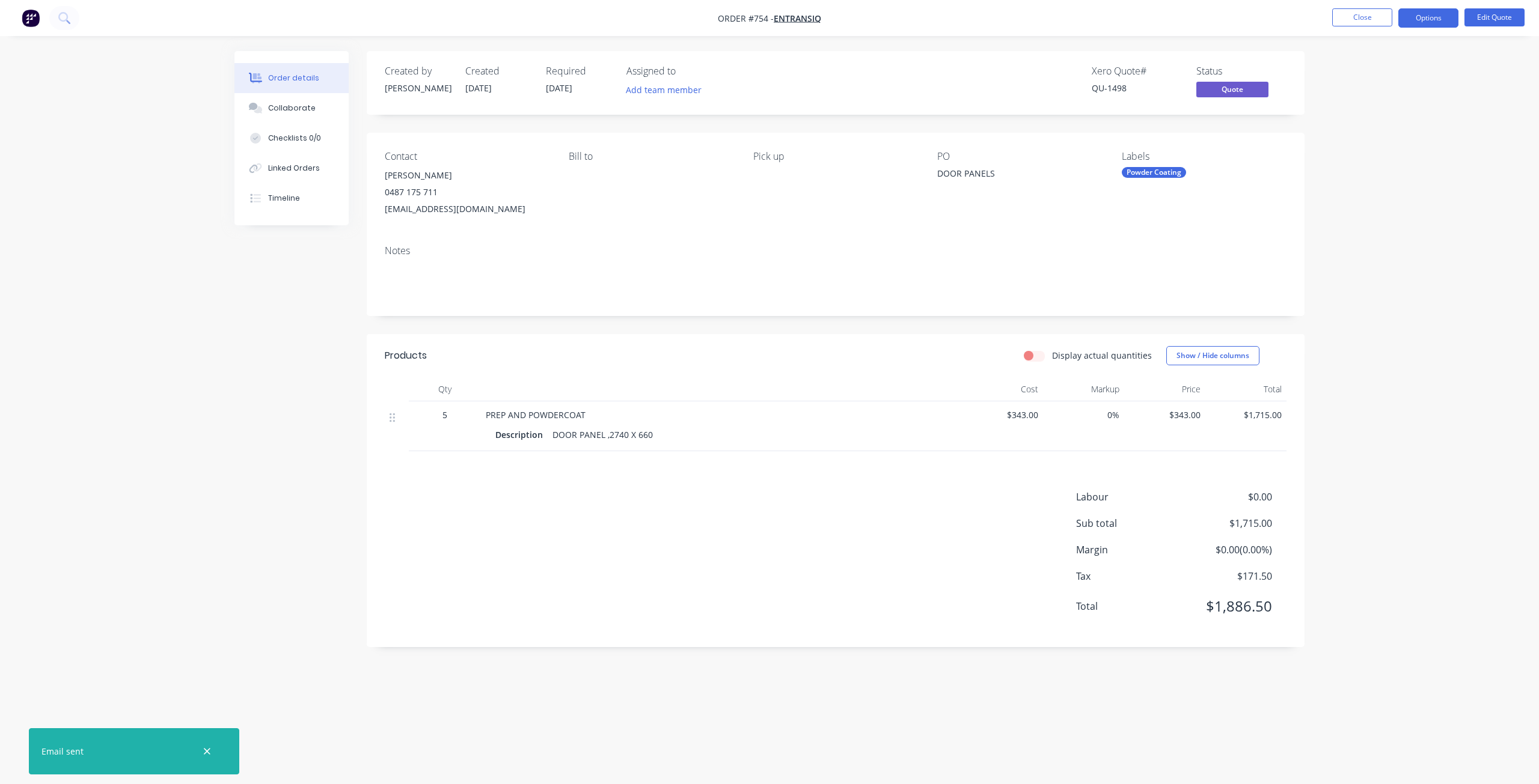
drag, startPoint x: 1361, startPoint y: 7, endPoint x: 1355, endPoint y: 8, distance: 6.1
click at [1361, 7] on nav "Order #754 - Entransiq Close Options Edit Quote" at bounding box center [769, 18] width 1539 height 36
click at [1363, 13] on button "Close" at bounding box center [1362, 17] width 60 height 18
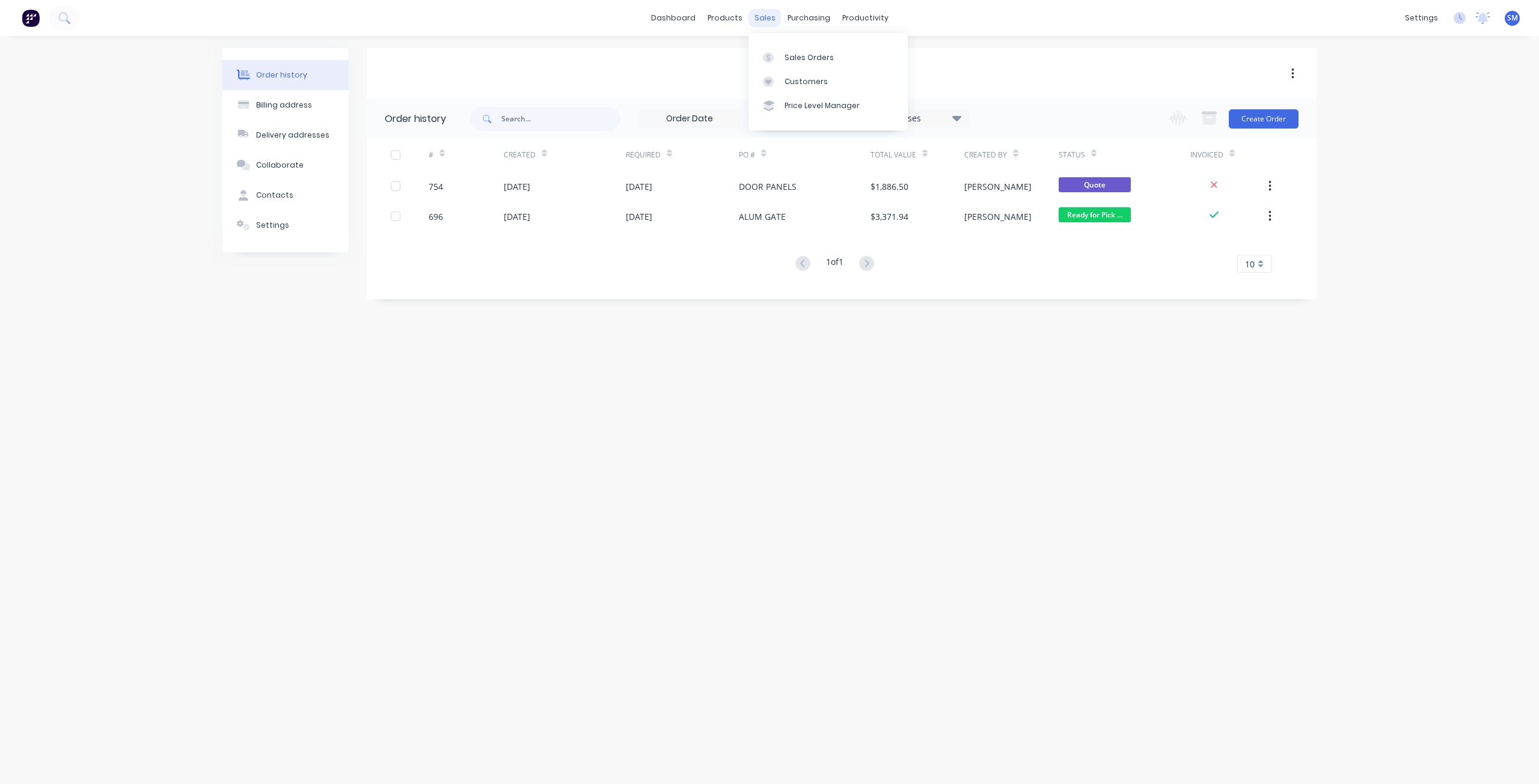
click at [759, 20] on div "sales" at bounding box center [764, 18] width 33 height 18
click at [788, 84] on div "Customers" at bounding box center [806, 82] width 43 height 11
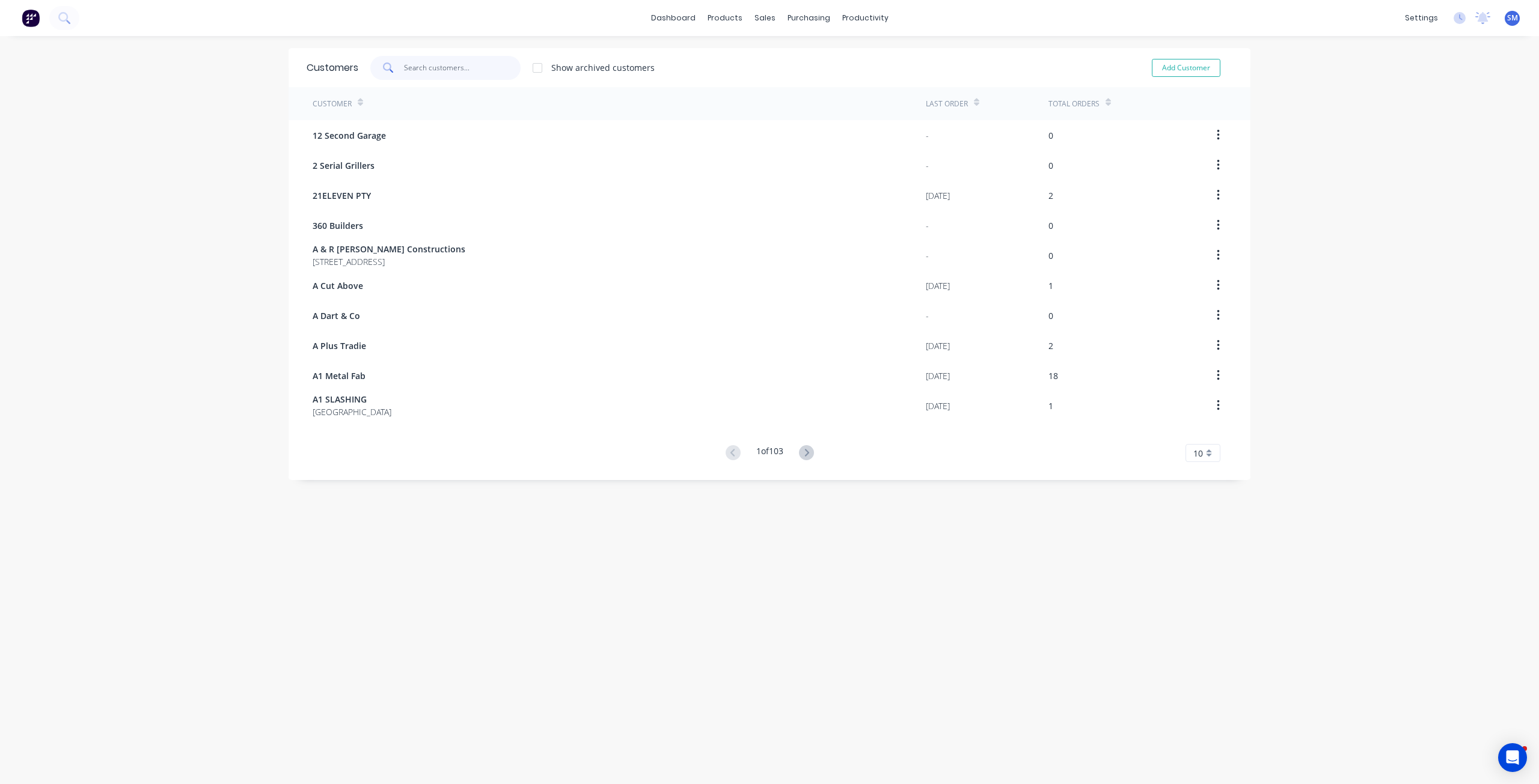
click at [429, 72] on input "text" at bounding box center [463, 68] width 117 height 24
type input "J"
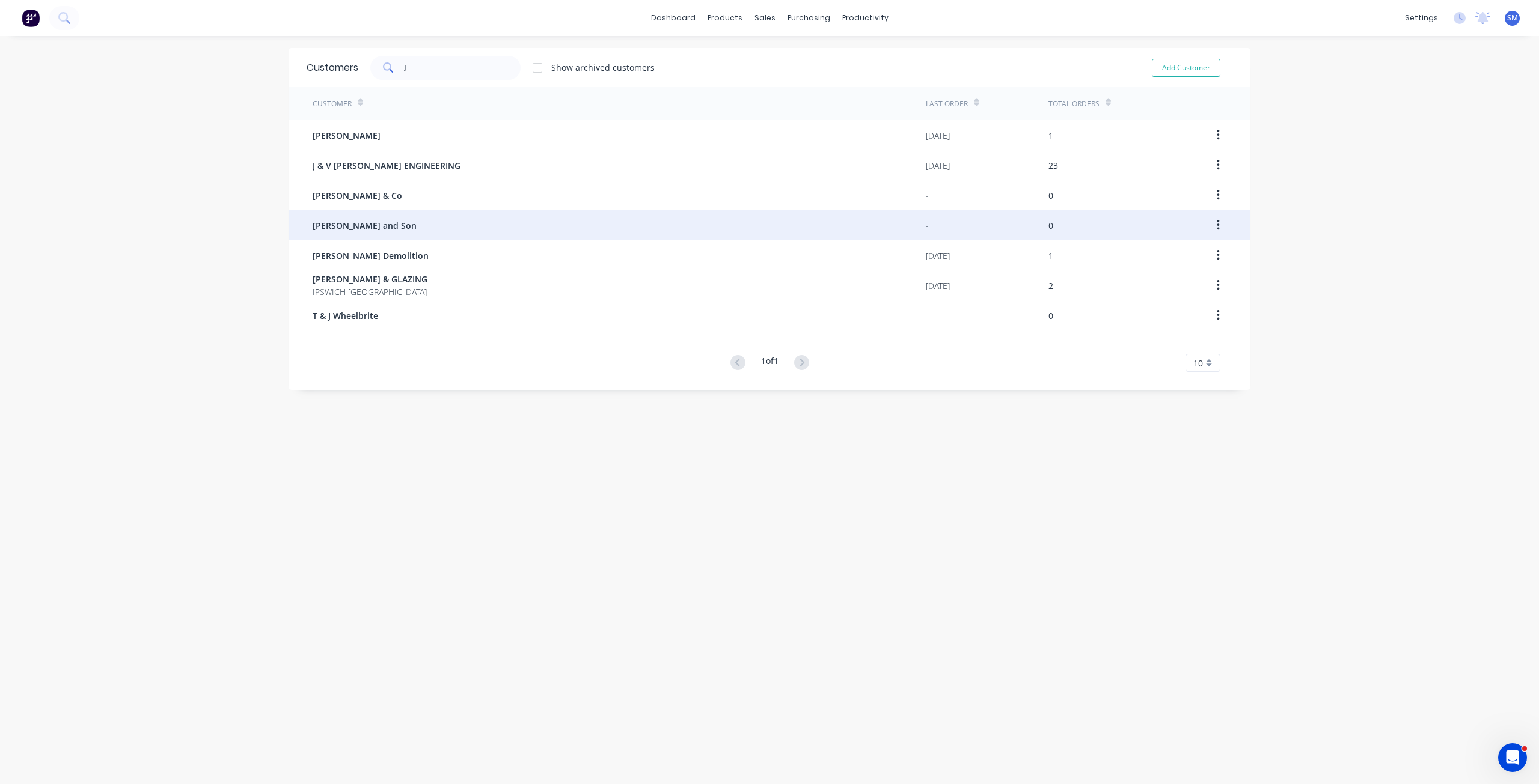
click at [349, 227] on span "[PERSON_NAME] and Son" at bounding box center [364, 225] width 104 height 13
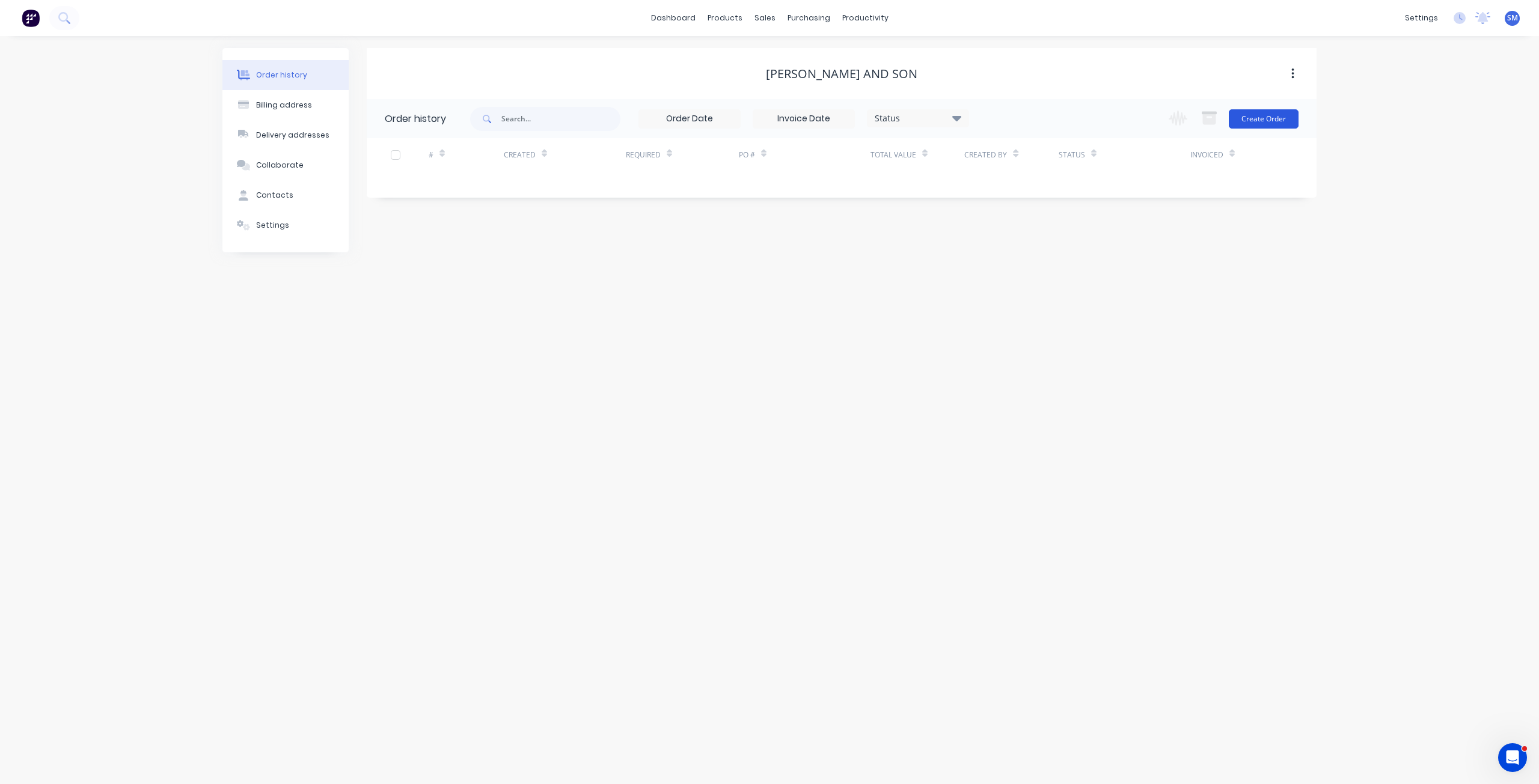
click at [1273, 117] on button "Create Order" at bounding box center [1264, 119] width 70 height 19
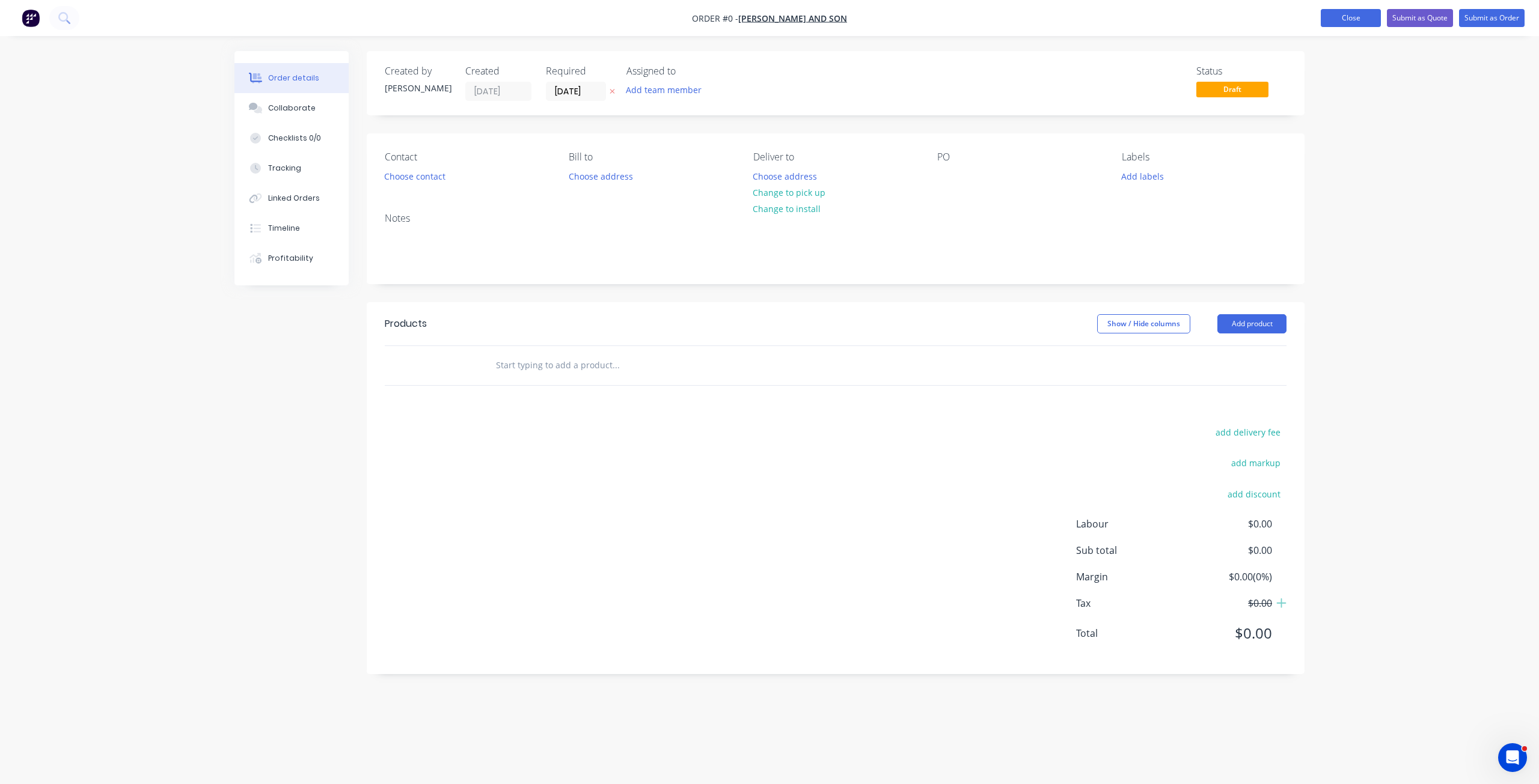
click at [1346, 18] on button "Close" at bounding box center [1350, 18] width 60 height 18
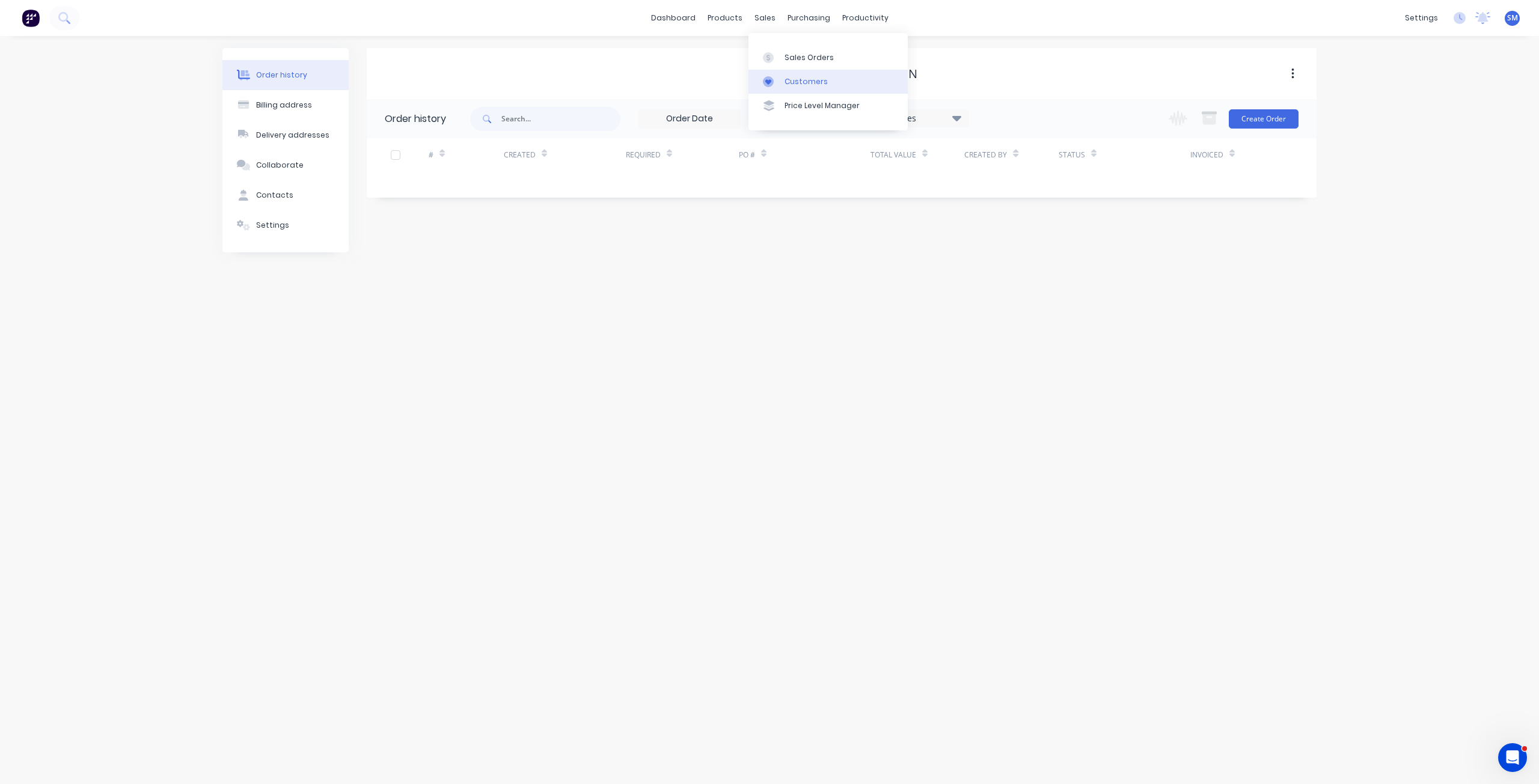
click at [786, 75] on link "Customers" at bounding box center [828, 82] width 159 height 24
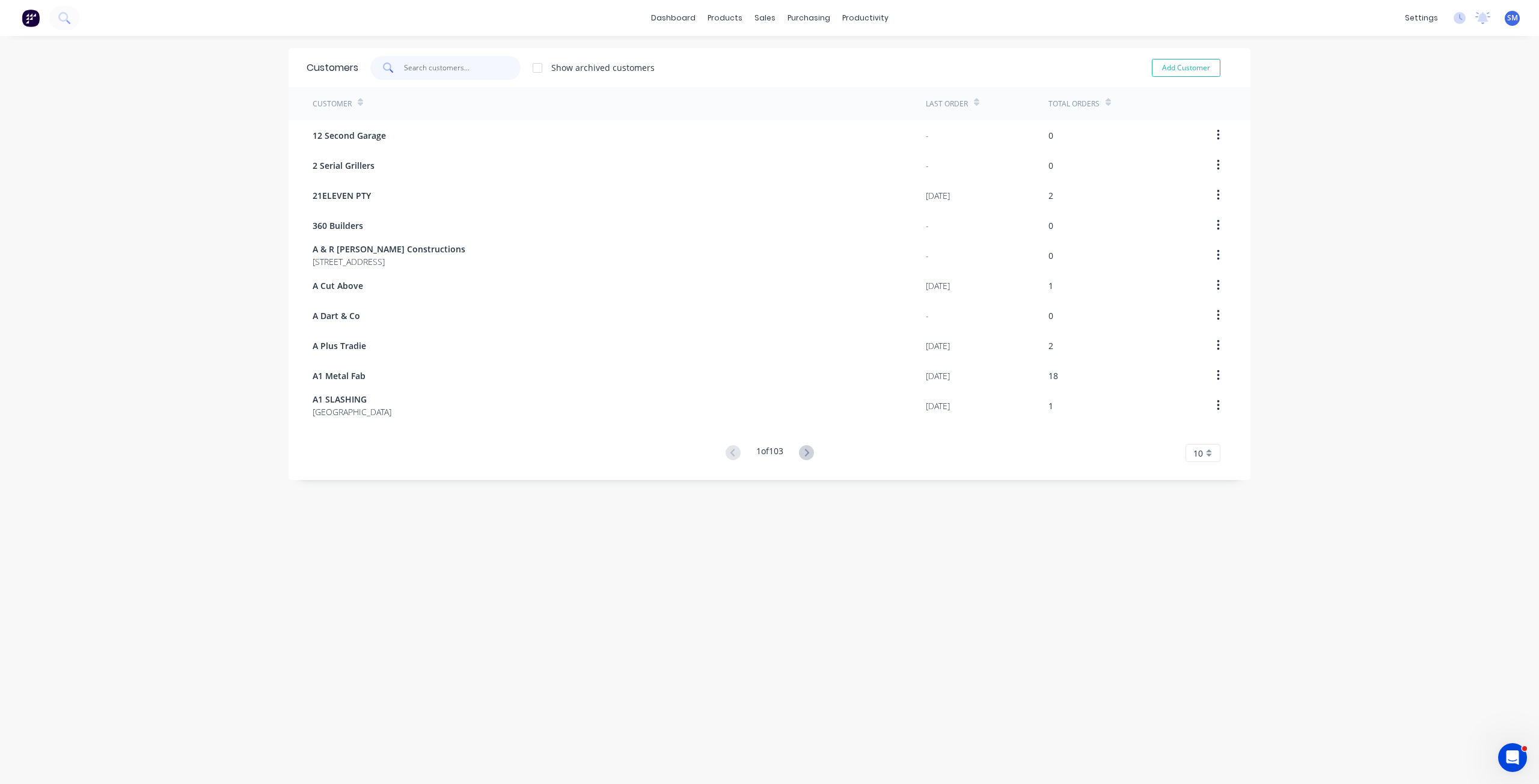
click at [446, 69] on input "text" at bounding box center [463, 68] width 117 height 24
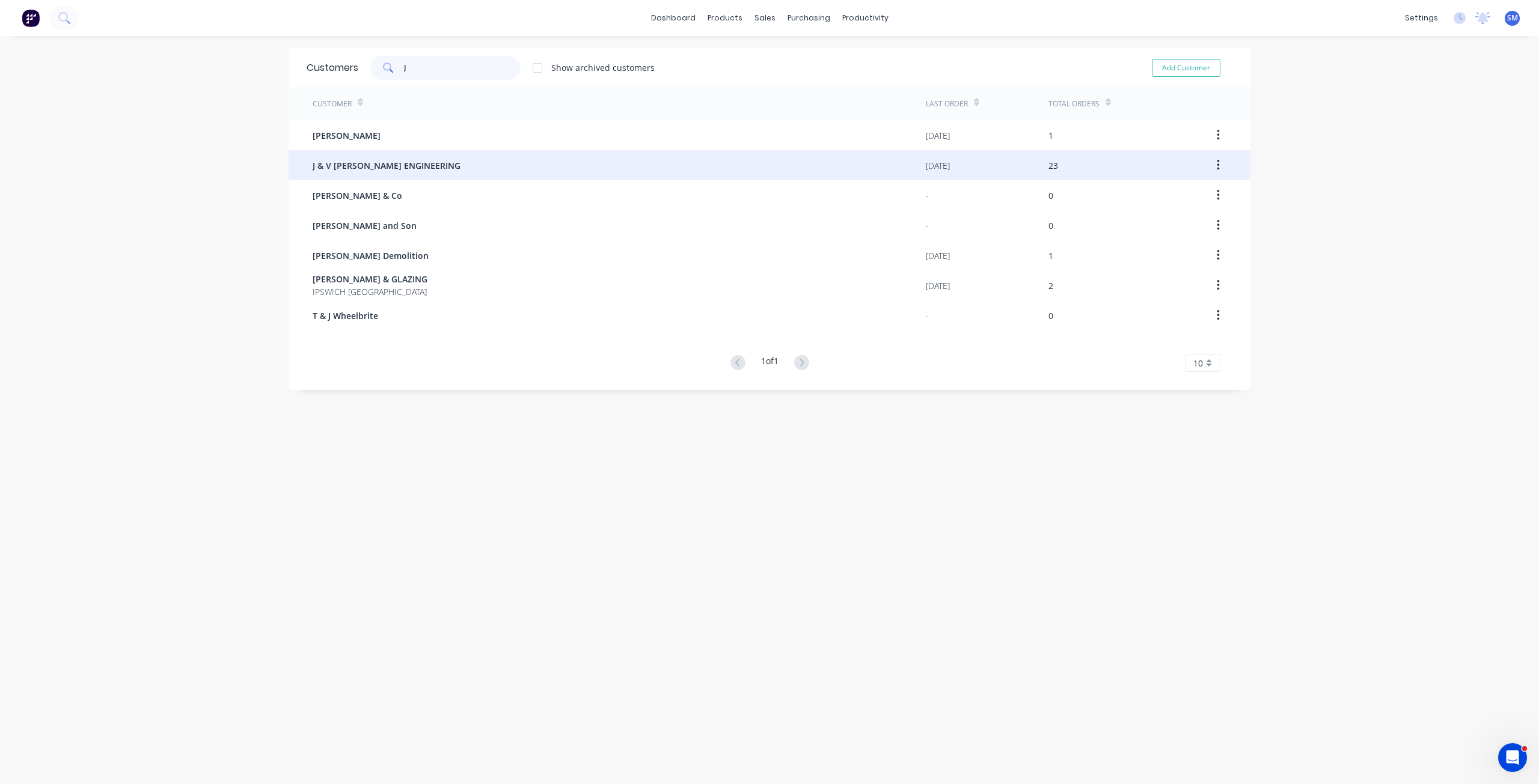
type input "J"
click at [342, 168] on span "J & V [PERSON_NAME] ENGINEERING" at bounding box center [386, 165] width 148 height 13
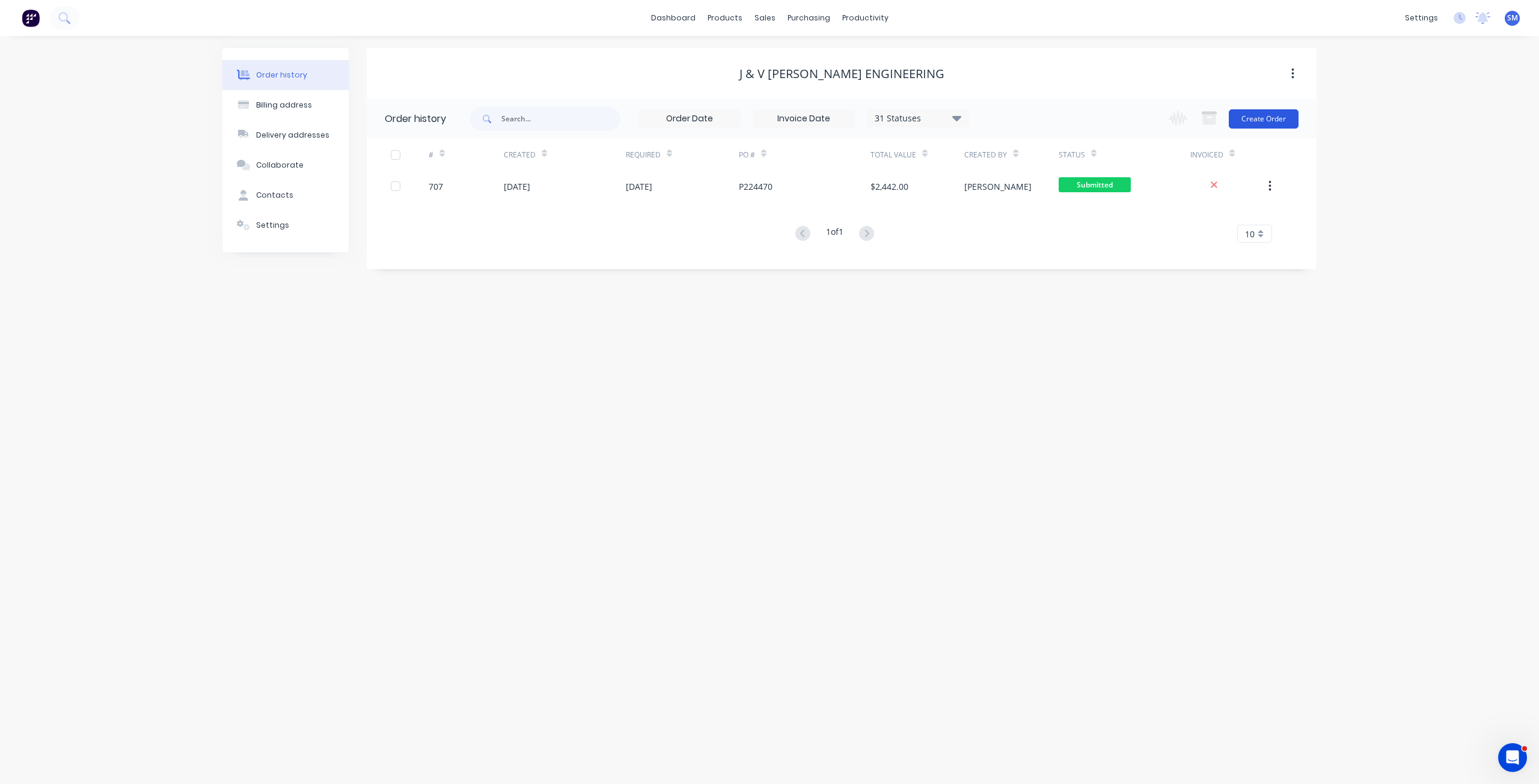
click at [1258, 119] on button "Create Order" at bounding box center [1264, 119] width 70 height 19
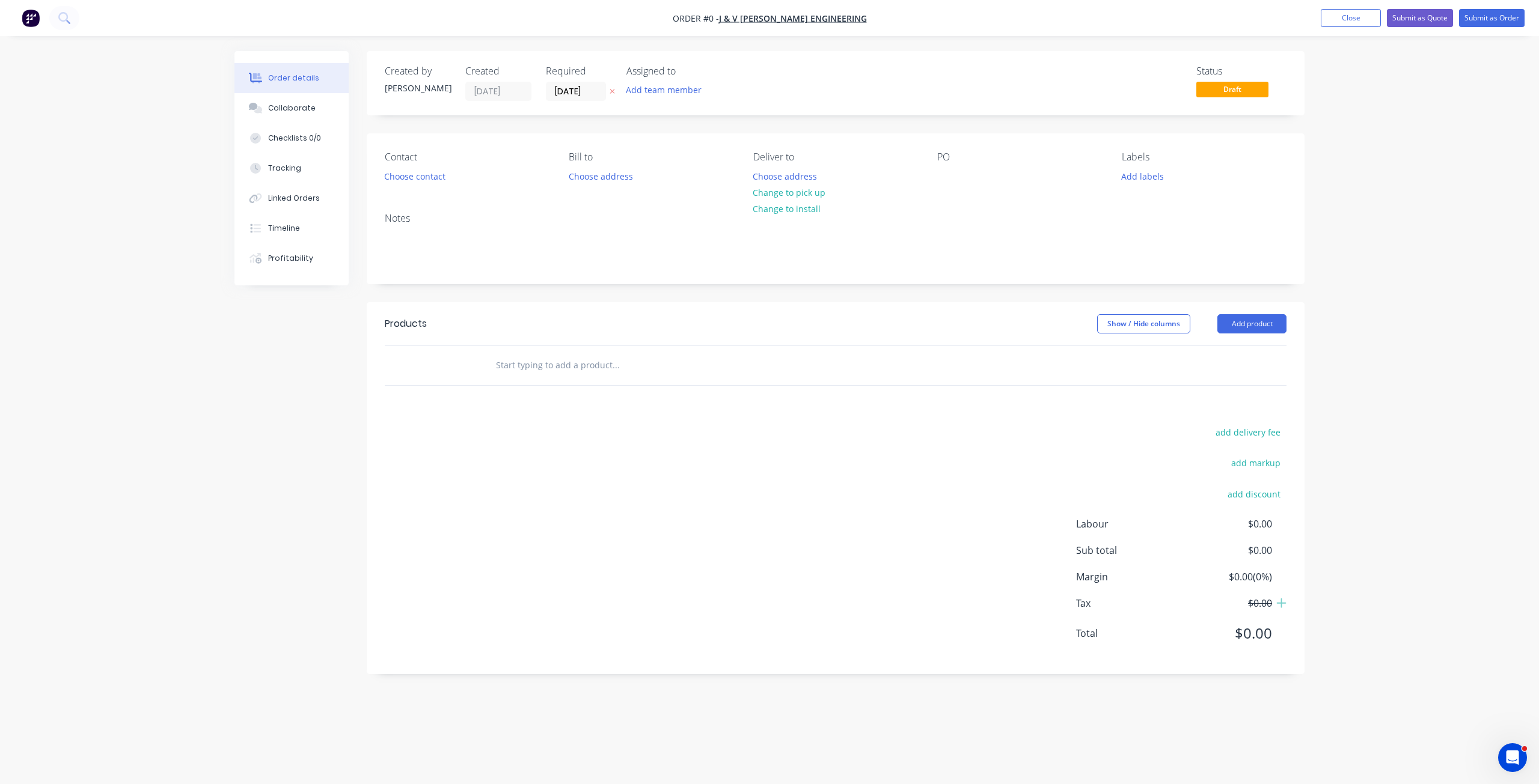
click at [946, 166] on div "PO" at bounding box center [1019, 168] width 164 height 34
click at [946, 177] on div at bounding box center [947, 176] width 19 height 17
click at [779, 191] on div "Order details Collaborate Checklists 0/0 Tracking Linked Orders Timeline Profit…" at bounding box center [769, 372] width 1094 height 641
click at [425, 186] on div "Contact Choose contact Bill to Choose address Deliver to Choose address Change …" at bounding box center [835, 169] width 938 height 70
click at [419, 179] on button "Choose contact" at bounding box center [415, 175] width 74 height 16
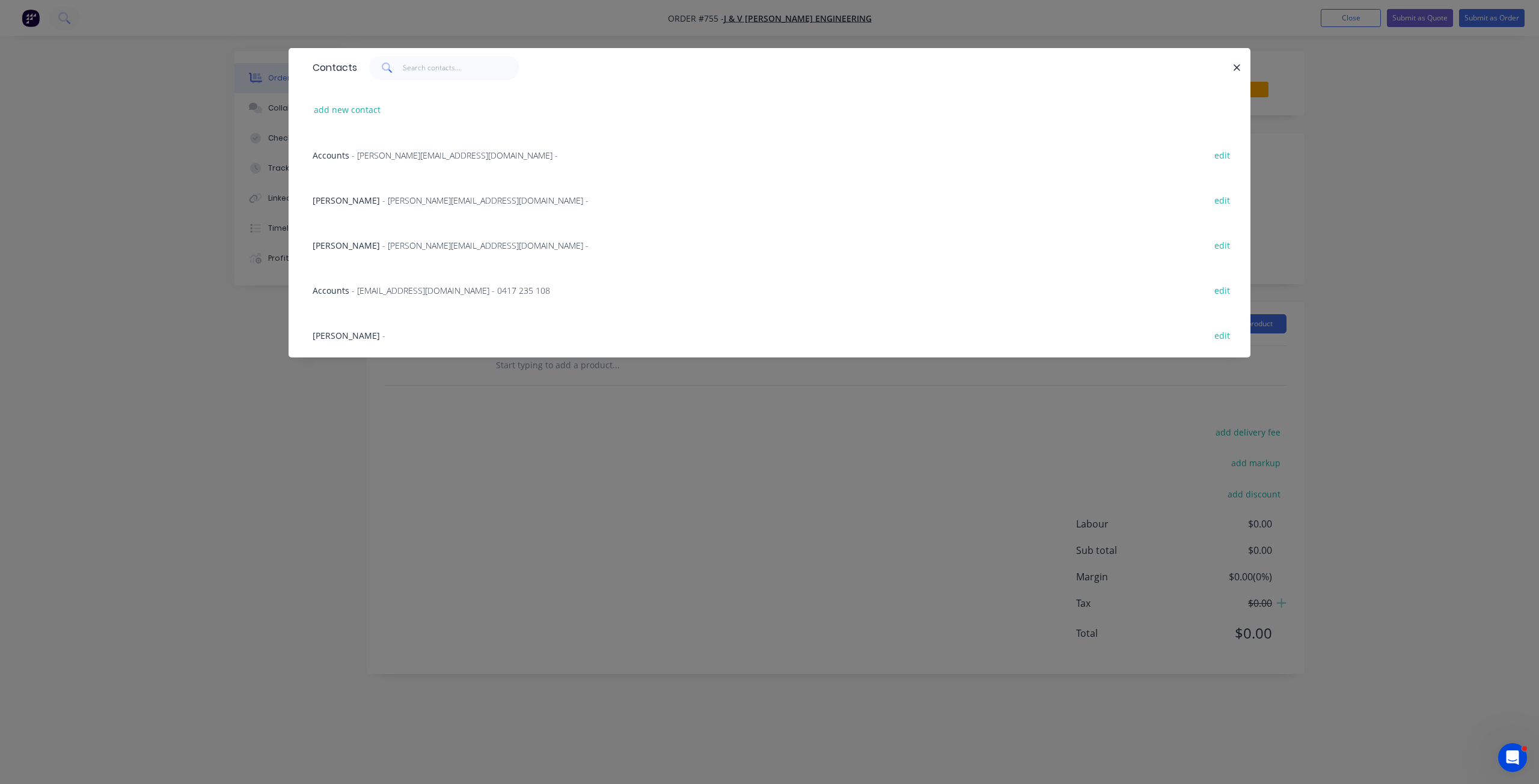
click at [416, 287] on span "- accounts@thompsonengineering.com.au - 0417 235 108" at bounding box center [451, 290] width 198 height 11
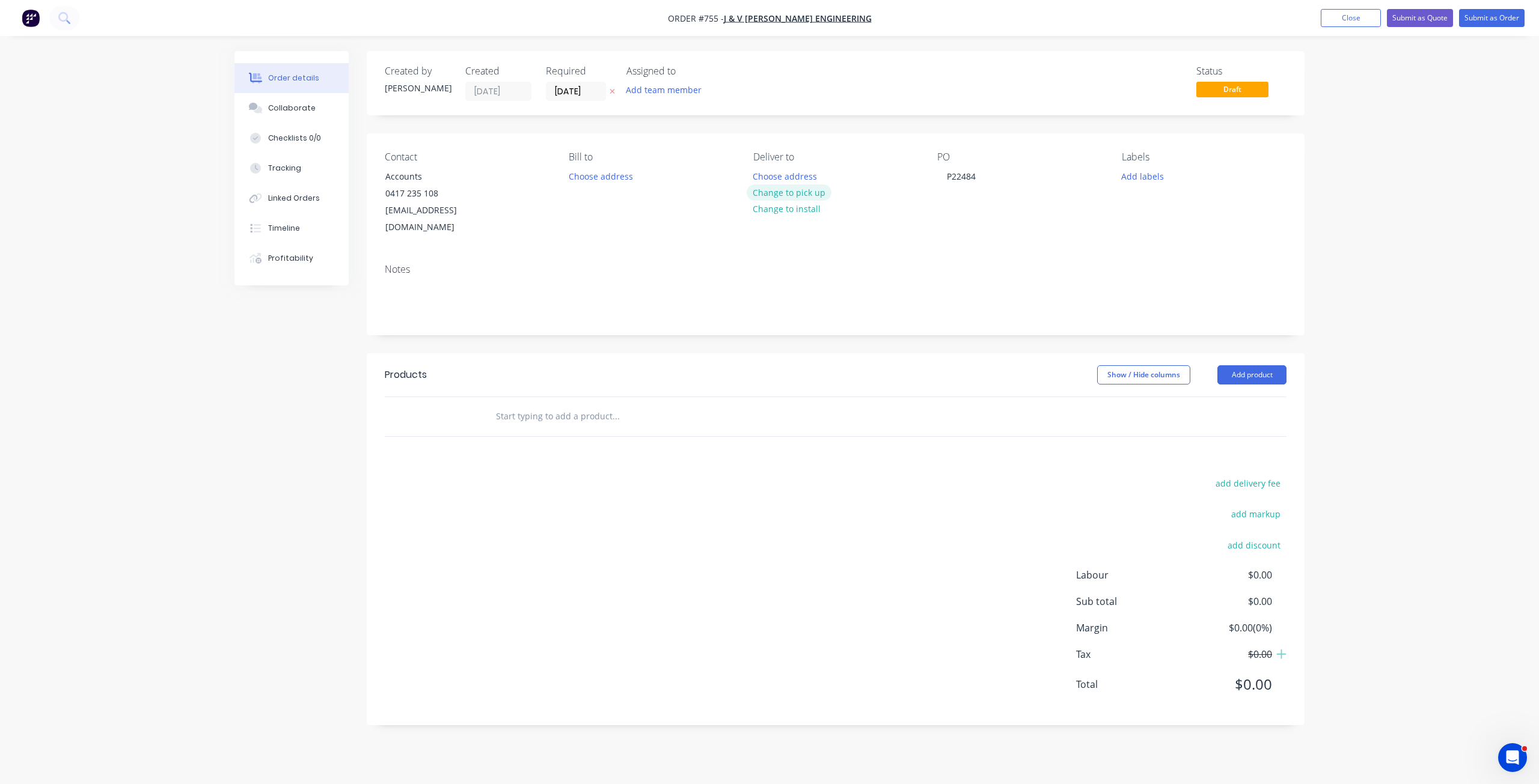
click at [787, 193] on button "Change to pick up" at bounding box center [789, 192] width 86 height 16
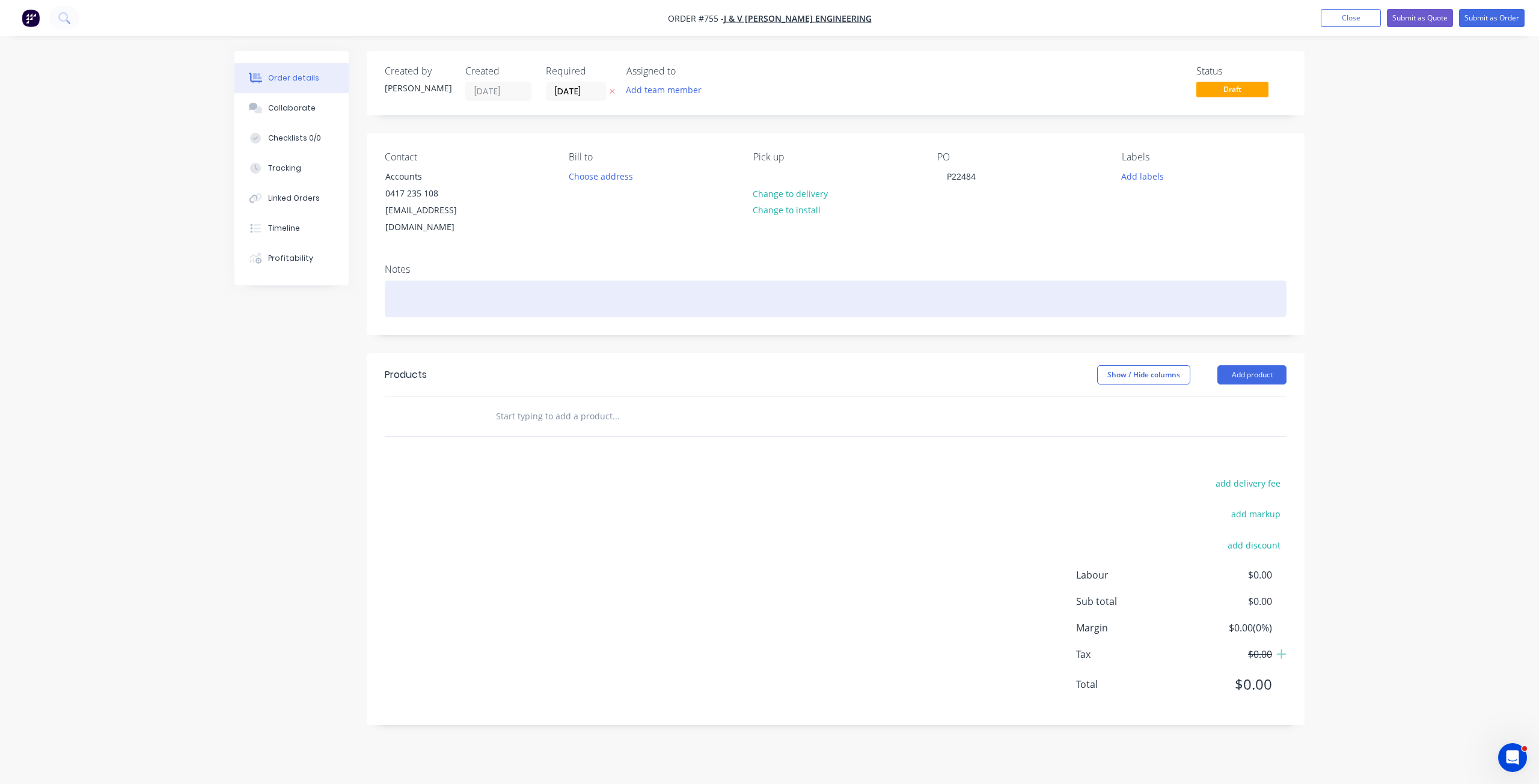
click at [414, 285] on div at bounding box center [835, 299] width 902 height 37
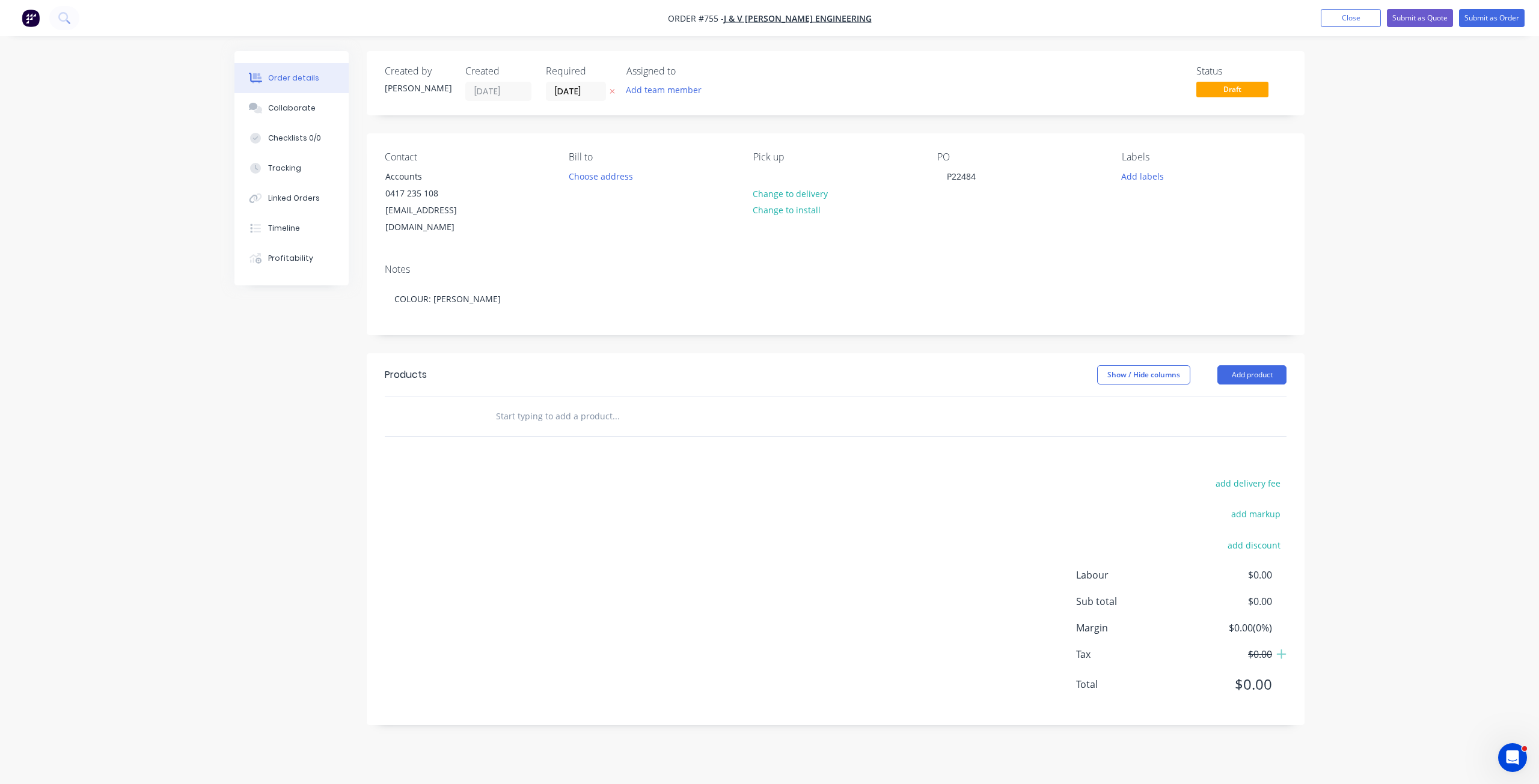
click at [519, 405] on input "text" at bounding box center [615, 417] width 240 height 24
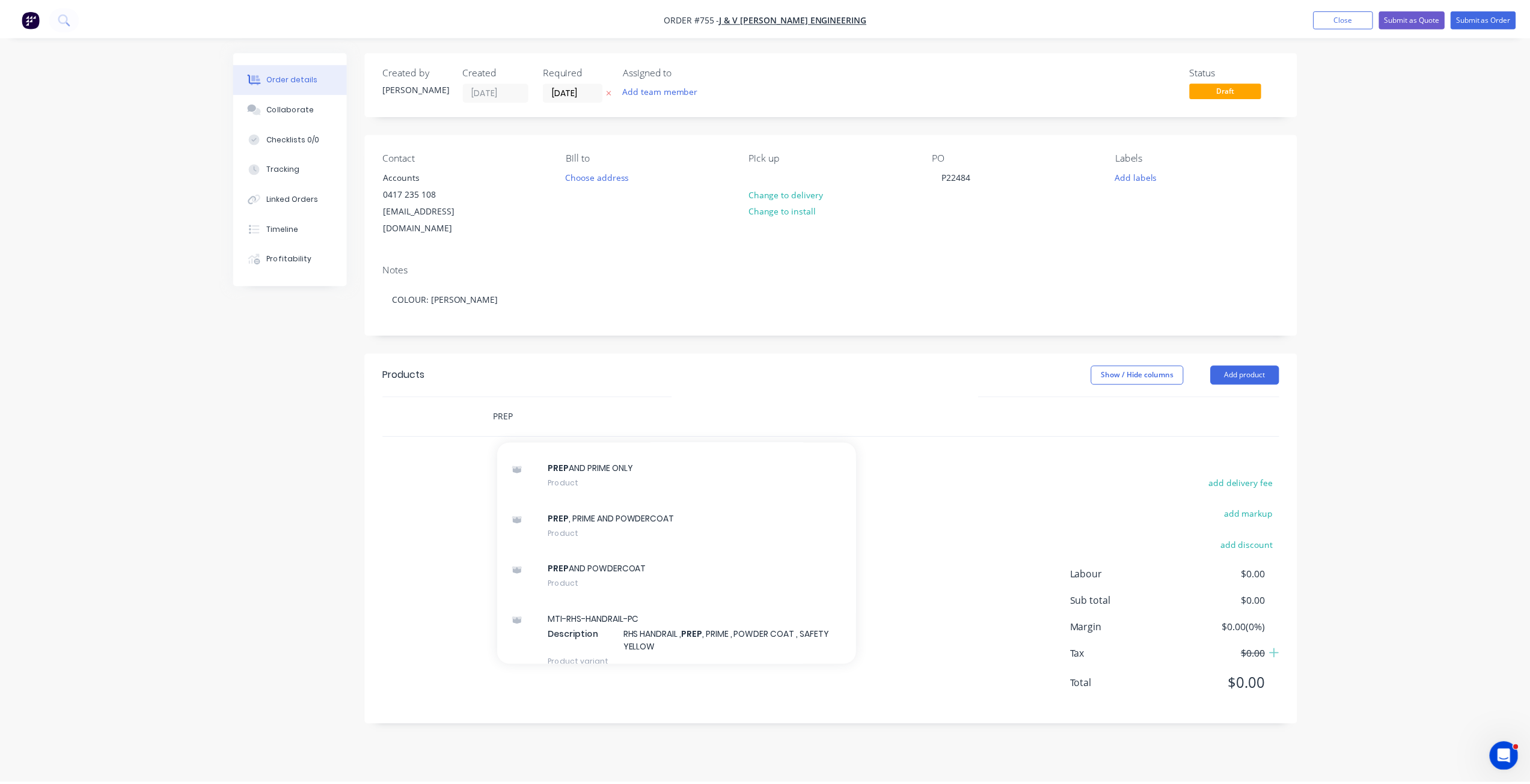
scroll to position [1081, 0]
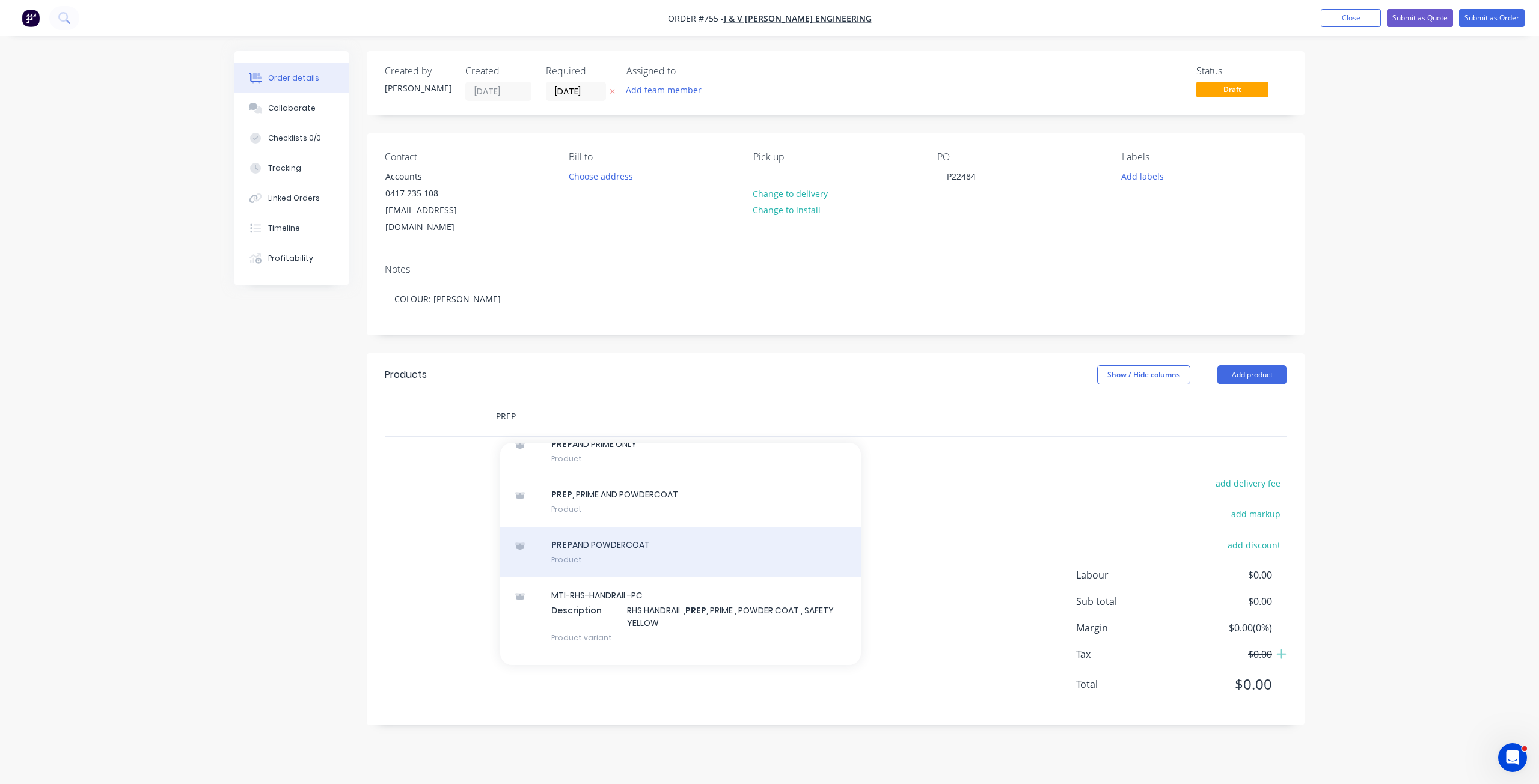
type input "PREP"
click at [601, 541] on div "PREP AND POWDERCOAT Product" at bounding box center [680, 552] width 361 height 51
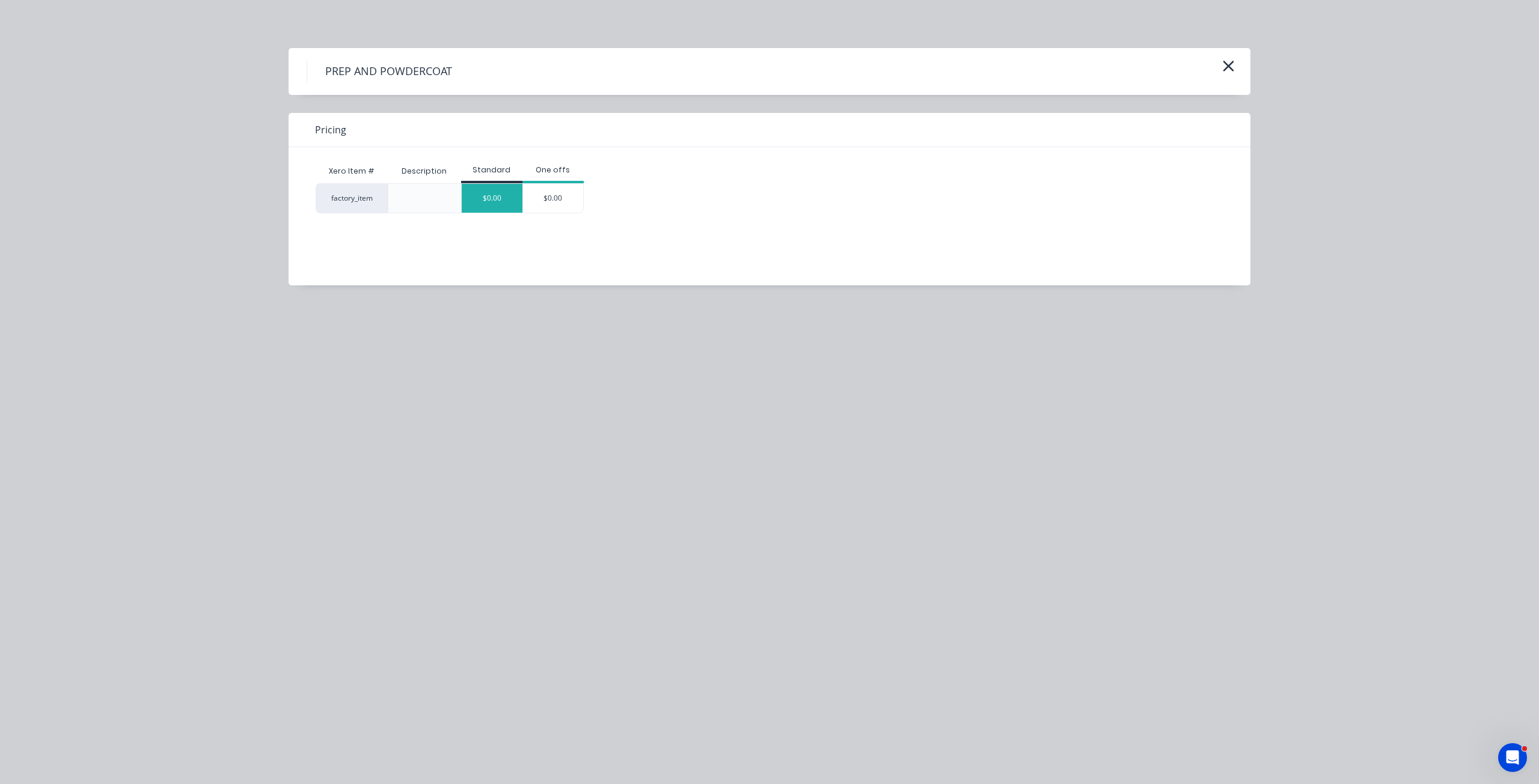
click at [486, 201] on div "$0.00" at bounding box center [492, 198] width 61 height 29
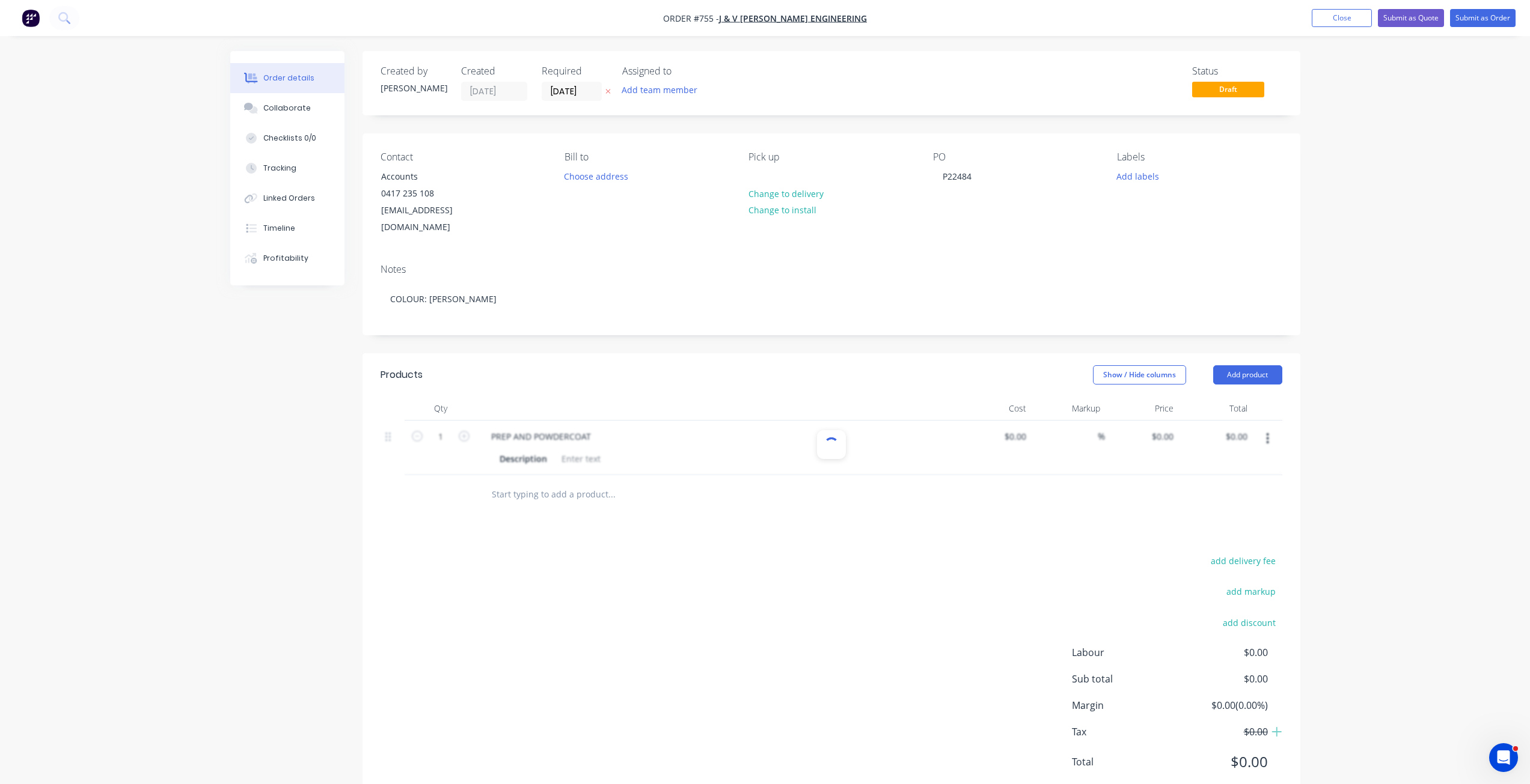
click at [573, 443] on div at bounding box center [831, 448] width 902 height 55
click at [573, 450] on div at bounding box center [581, 458] width 49 height 17
click at [565, 450] on div at bounding box center [581, 458] width 49 height 17
click at [564, 450] on div at bounding box center [581, 458] width 49 height 17
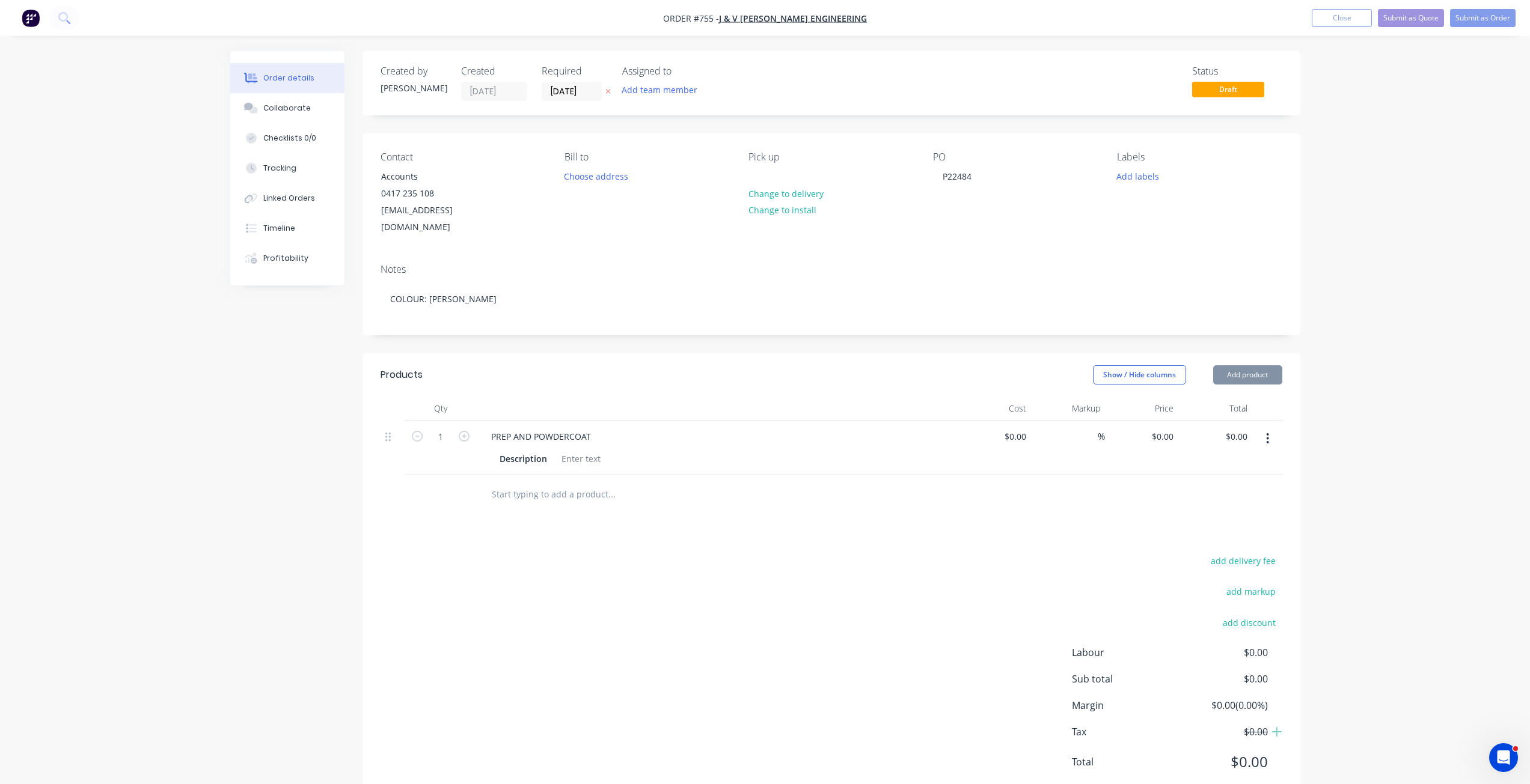
click at [566, 450] on div at bounding box center [581, 458] width 49 height 17
click at [569, 450] on div at bounding box center [581, 458] width 49 height 17
click at [560, 450] on div at bounding box center [581, 458] width 49 height 17
click at [1130, 171] on button "Add labels" at bounding box center [1138, 175] width 55 height 16
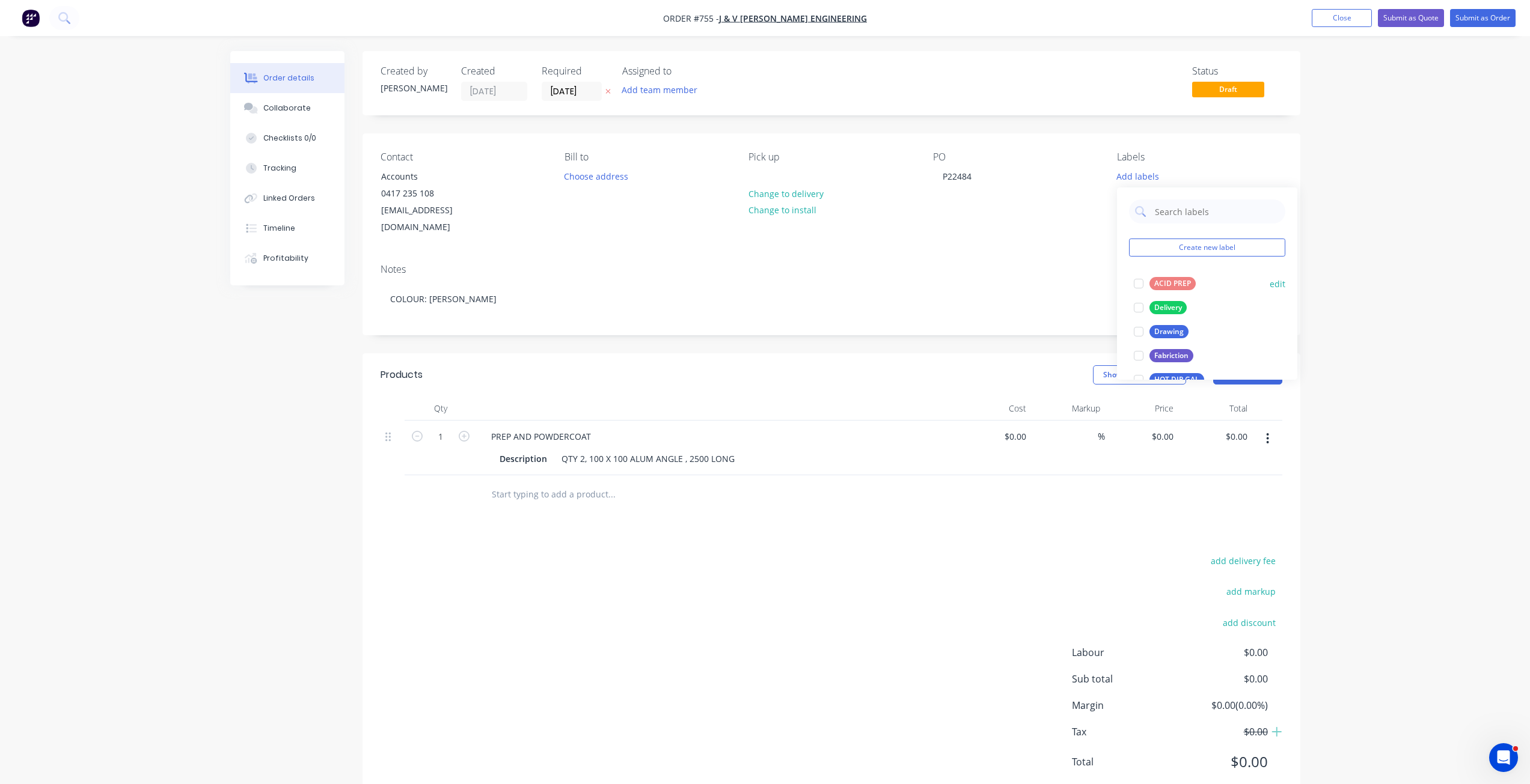
click at [1140, 283] on div at bounding box center [1138, 284] width 24 height 24
click at [1139, 205] on div at bounding box center [1138, 205] width 24 height 24
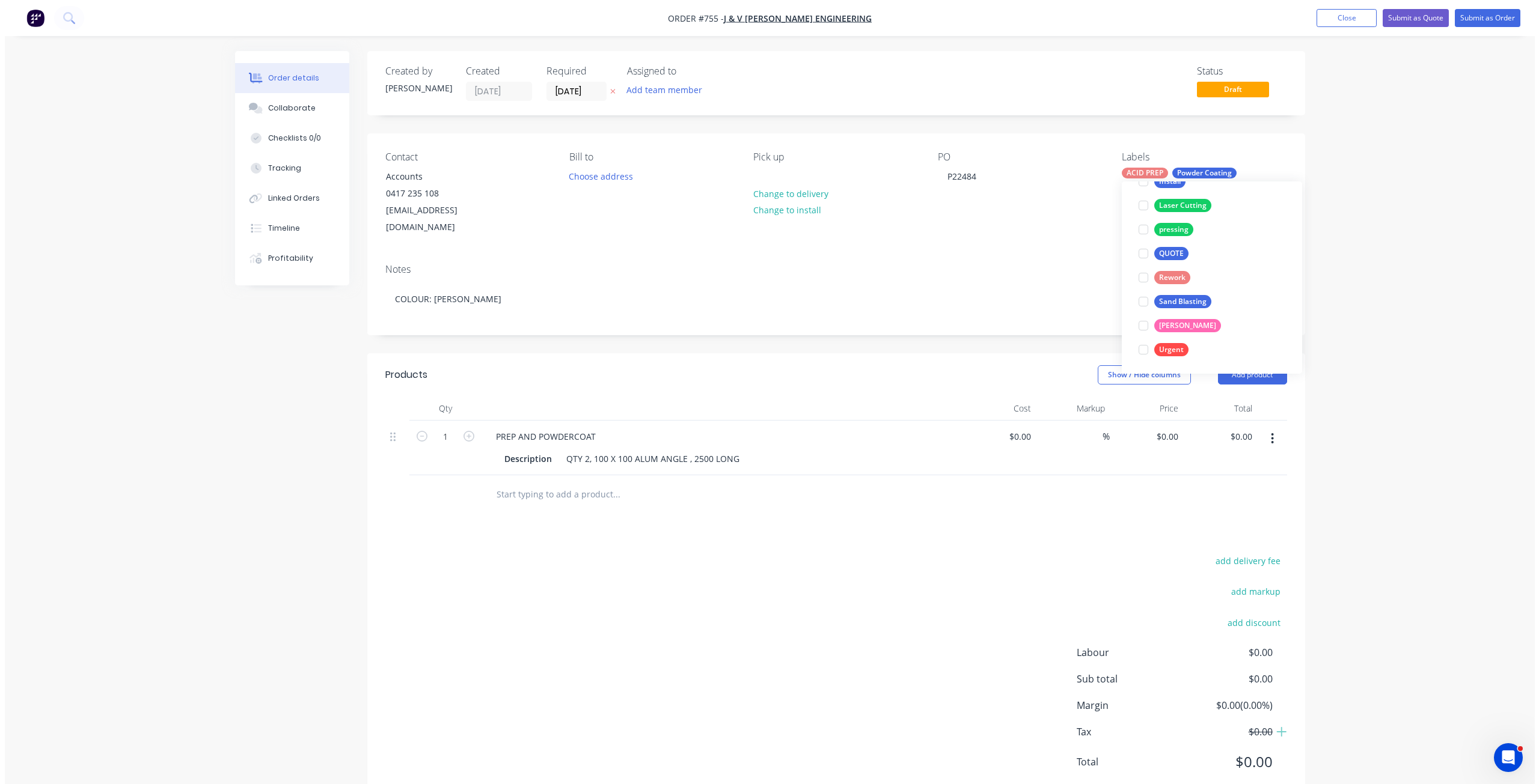
scroll to position [96, 0]
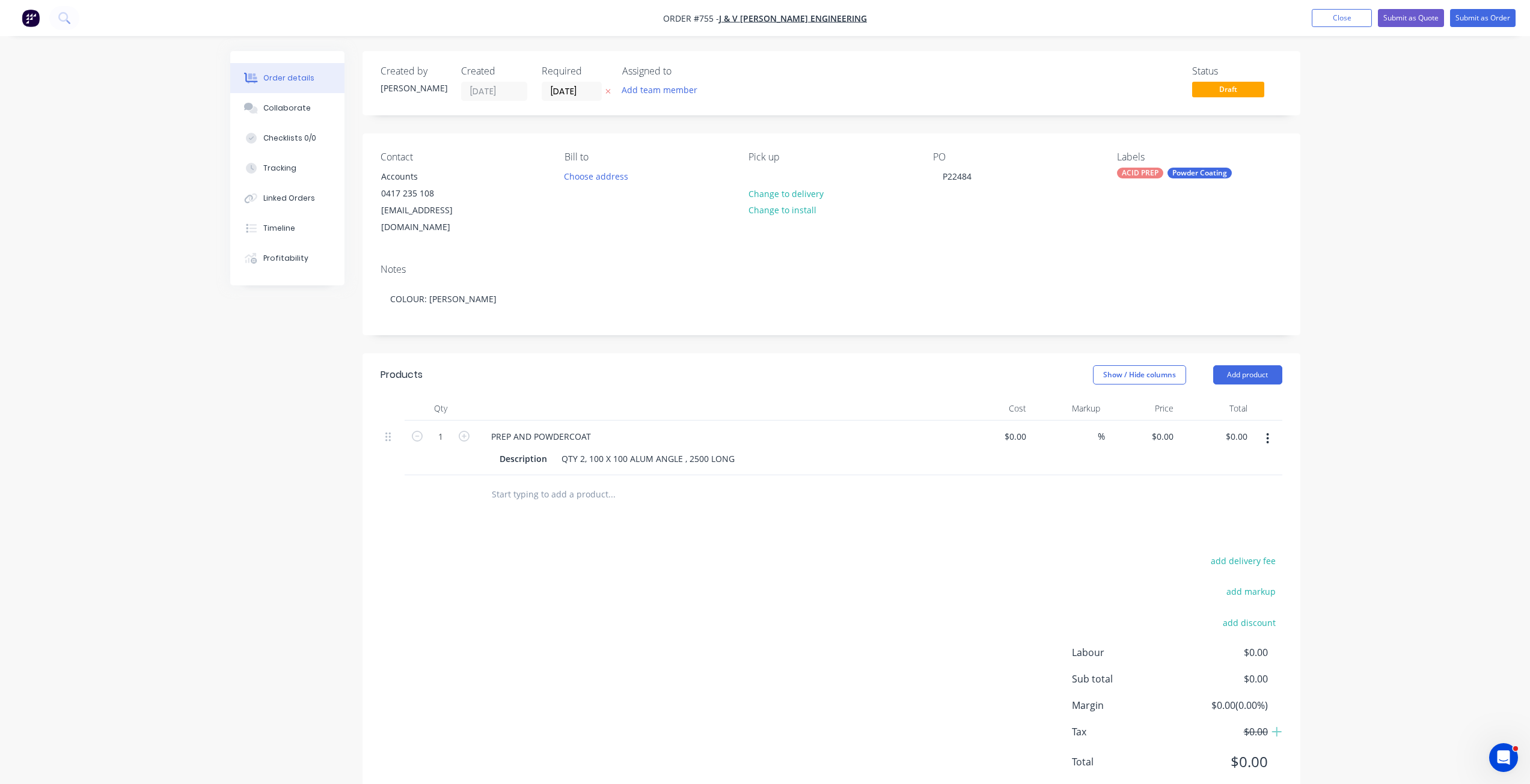
click at [1081, 231] on div "Contact Accounts 0417 235 108 accounts@thompsonengineering.com.au Bill to Choos…" at bounding box center [831, 194] width 938 height 121
click at [284, 105] on div "Collaborate" at bounding box center [287, 108] width 48 height 11
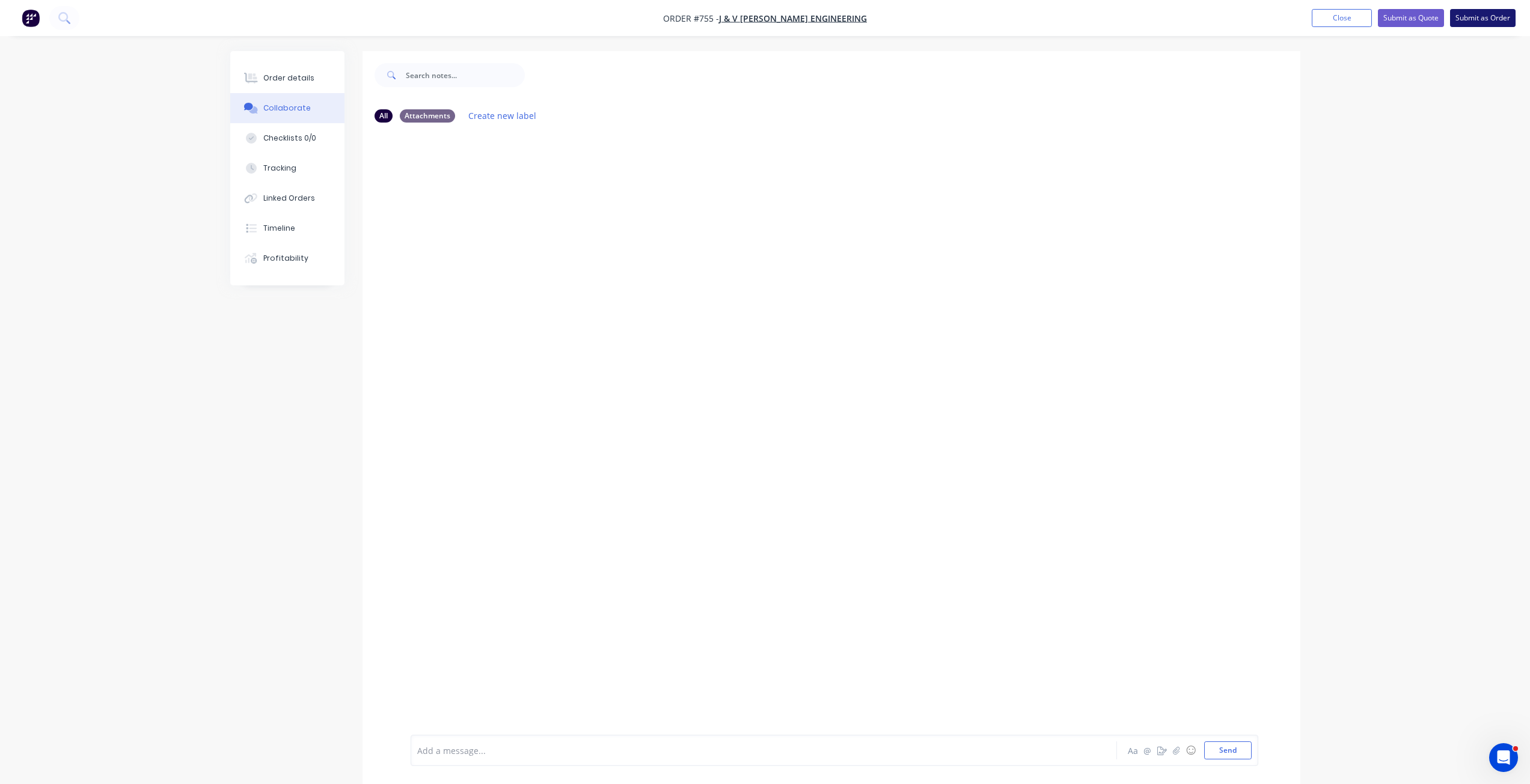
click at [1488, 19] on button "Submit as Order" at bounding box center [1482, 18] width 66 height 18
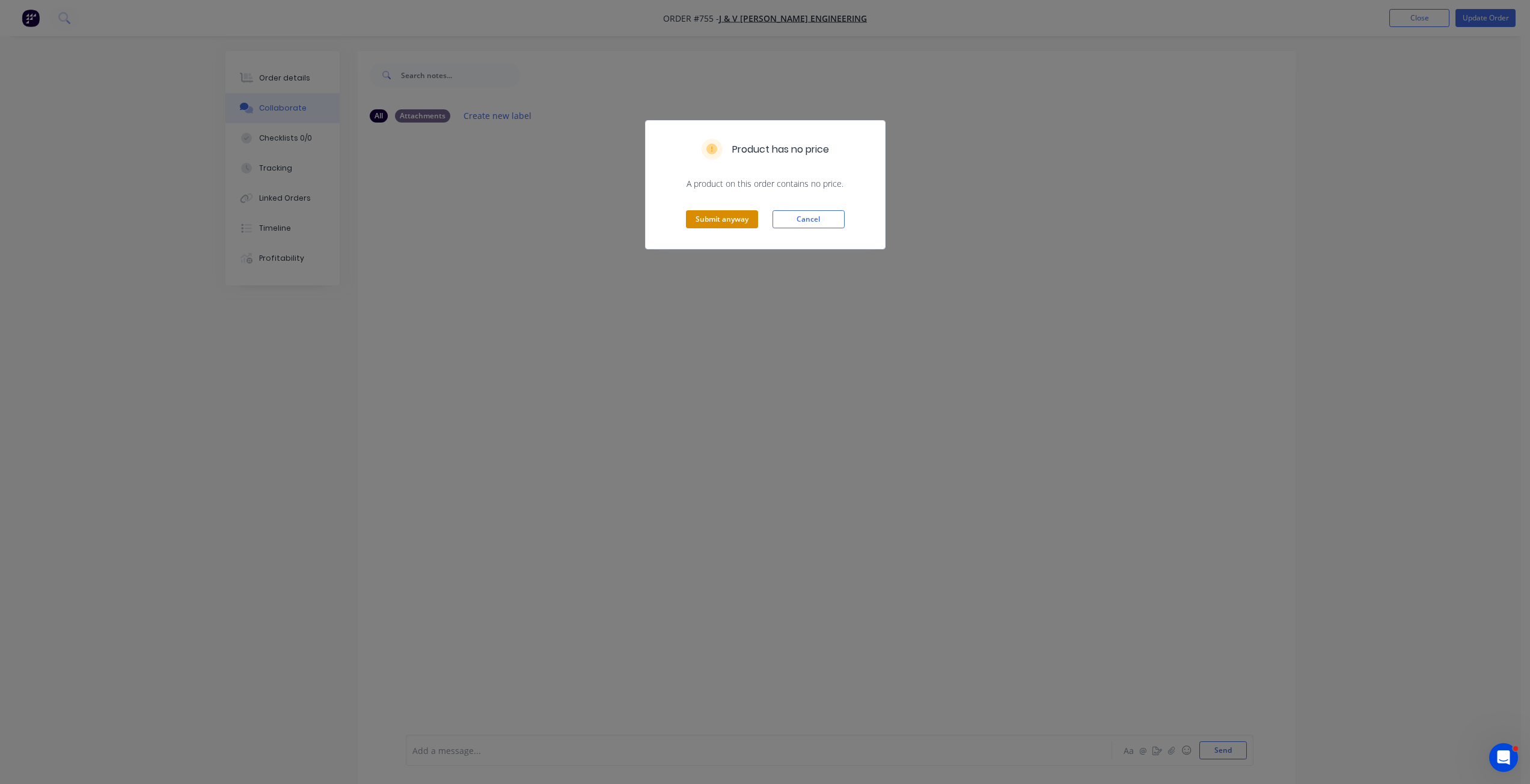
click at [716, 217] on button "Submit anyway" at bounding box center [722, 219] width 72 height 18
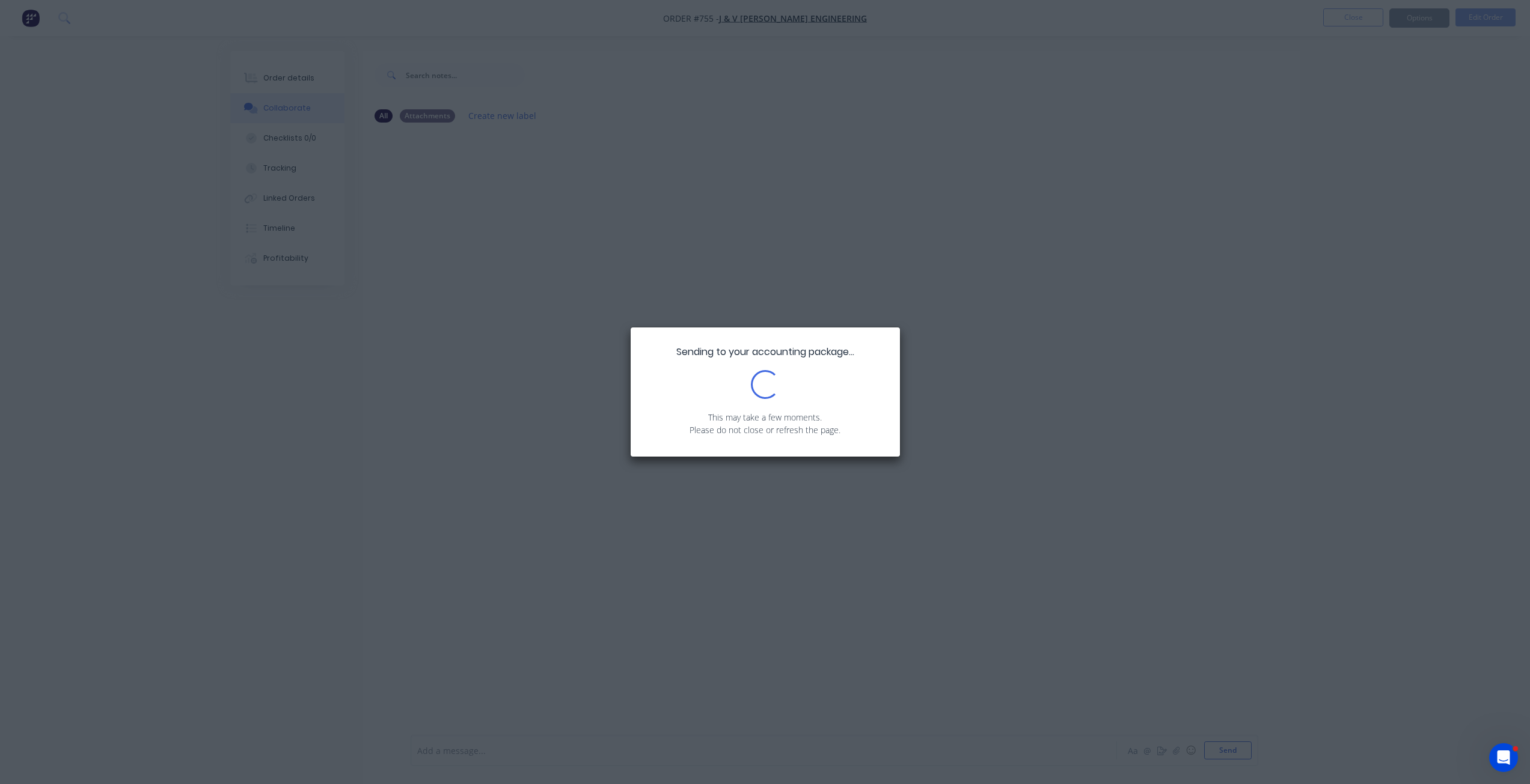
click at [1414, 21] on div "Sending to your accounting package... Loading... This may take a few moments. P…" at bounding box center [765, 392] width 1530 height 784
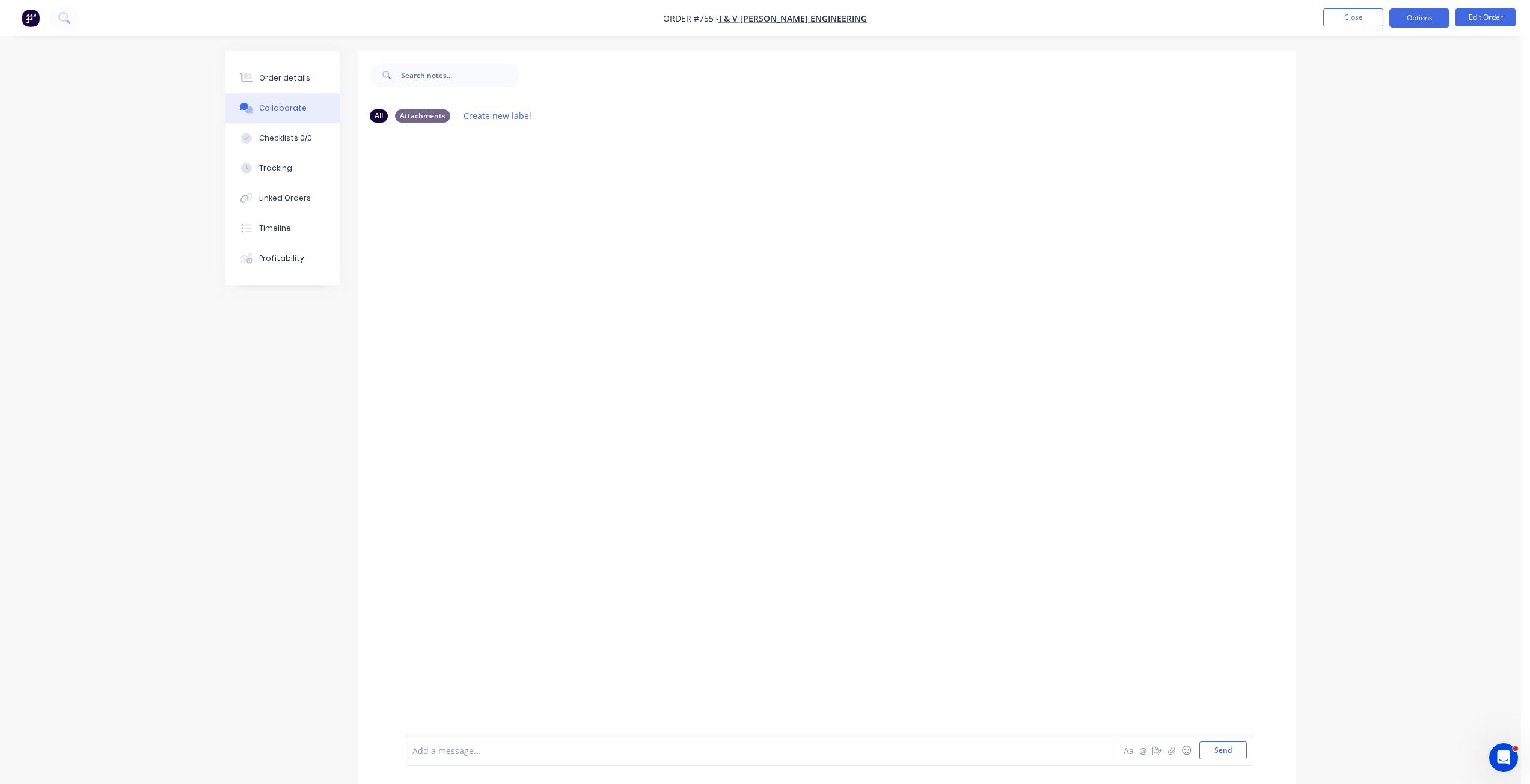
click at [1408, 19] on button "Options" at bounding box center [1419, 18] width 60 height 19
click at [1350, 145] on div "Work Order" at bounding box center [1383, 145] width 111 height 17
click at [1348, 119] on div "Without pricing" at bounding box center [1383, 121] width 111 height 17
click at [1230, 754] on button "Send" at bounding box center [1223, 750] width 48 height 18
click at [1343, 22] on button "Close" at bounding box center [1353, 17] width 60 height 18
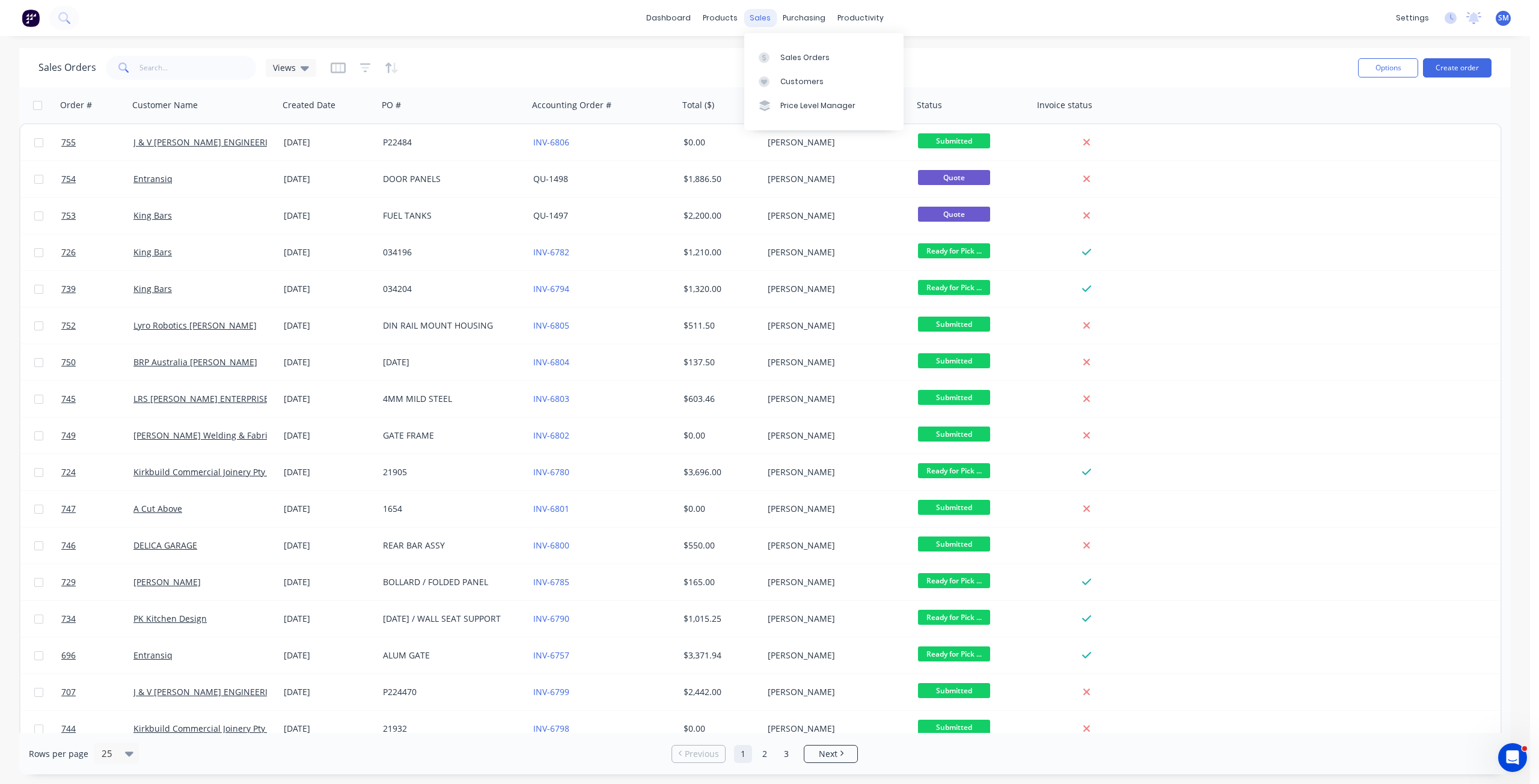
click at [761, 16] on div "sales" at bounding box center [760, 18] width 33 height 18
click at [799, 81] on div "Customers" at bounding box center [802, 82] width 43 height 11
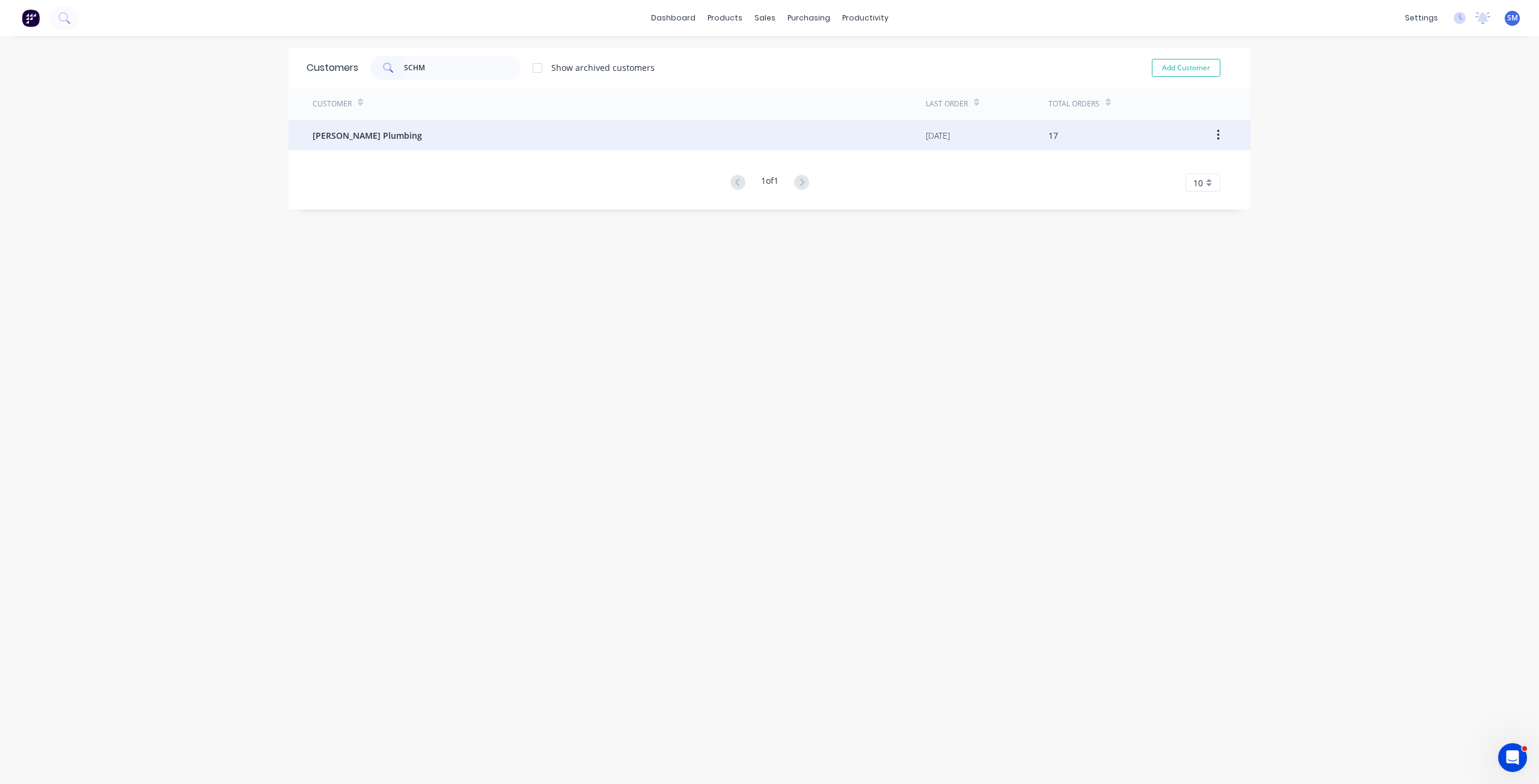
type input "SCHM"
click at [349, 142] on div "[PERSON_NAME] Plumbing" at bounding box center [619, 135] width 613 height 30
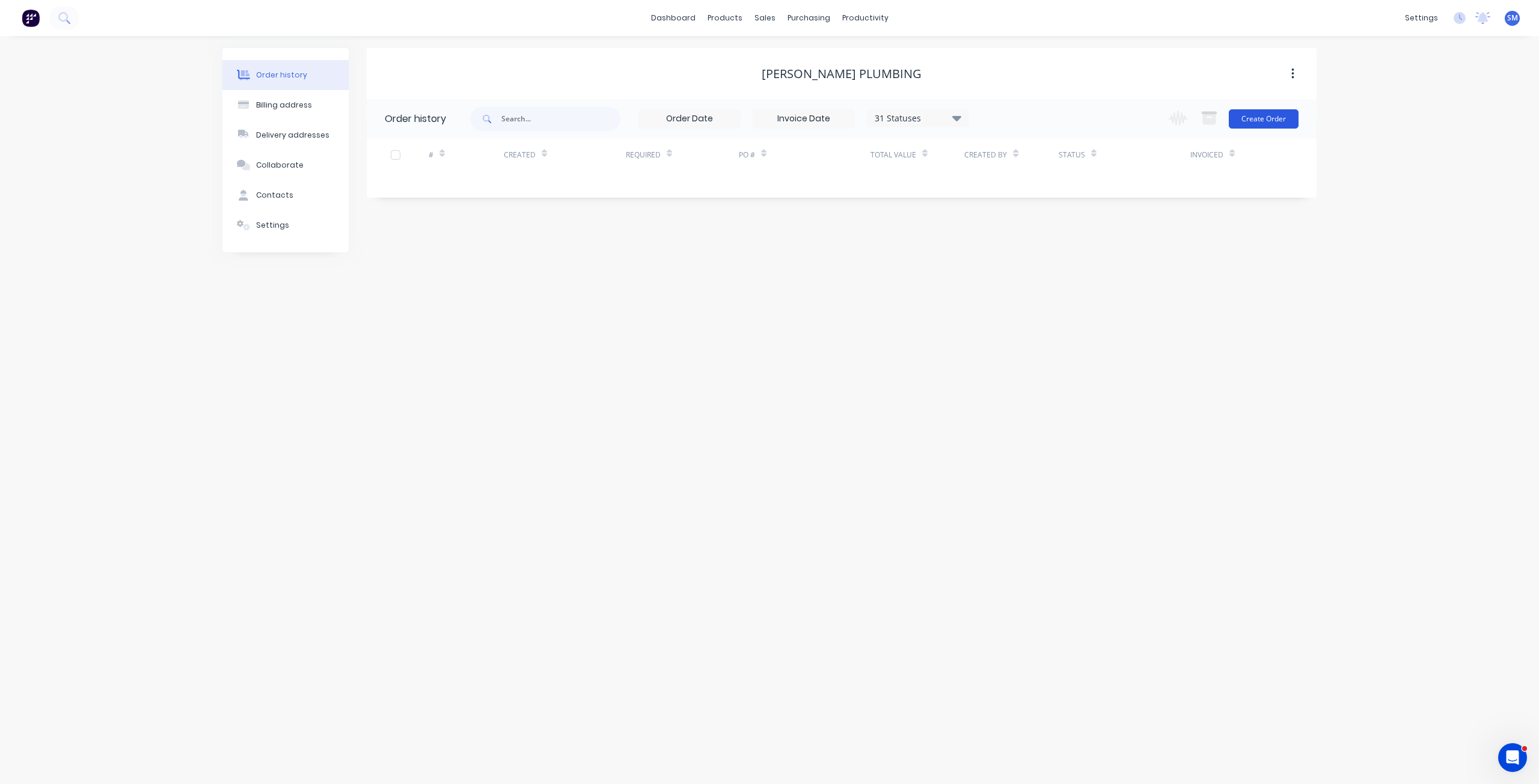
click at [1266, 117] on button "Create Order" at bounding box center [1264, 119] width 70 height 19
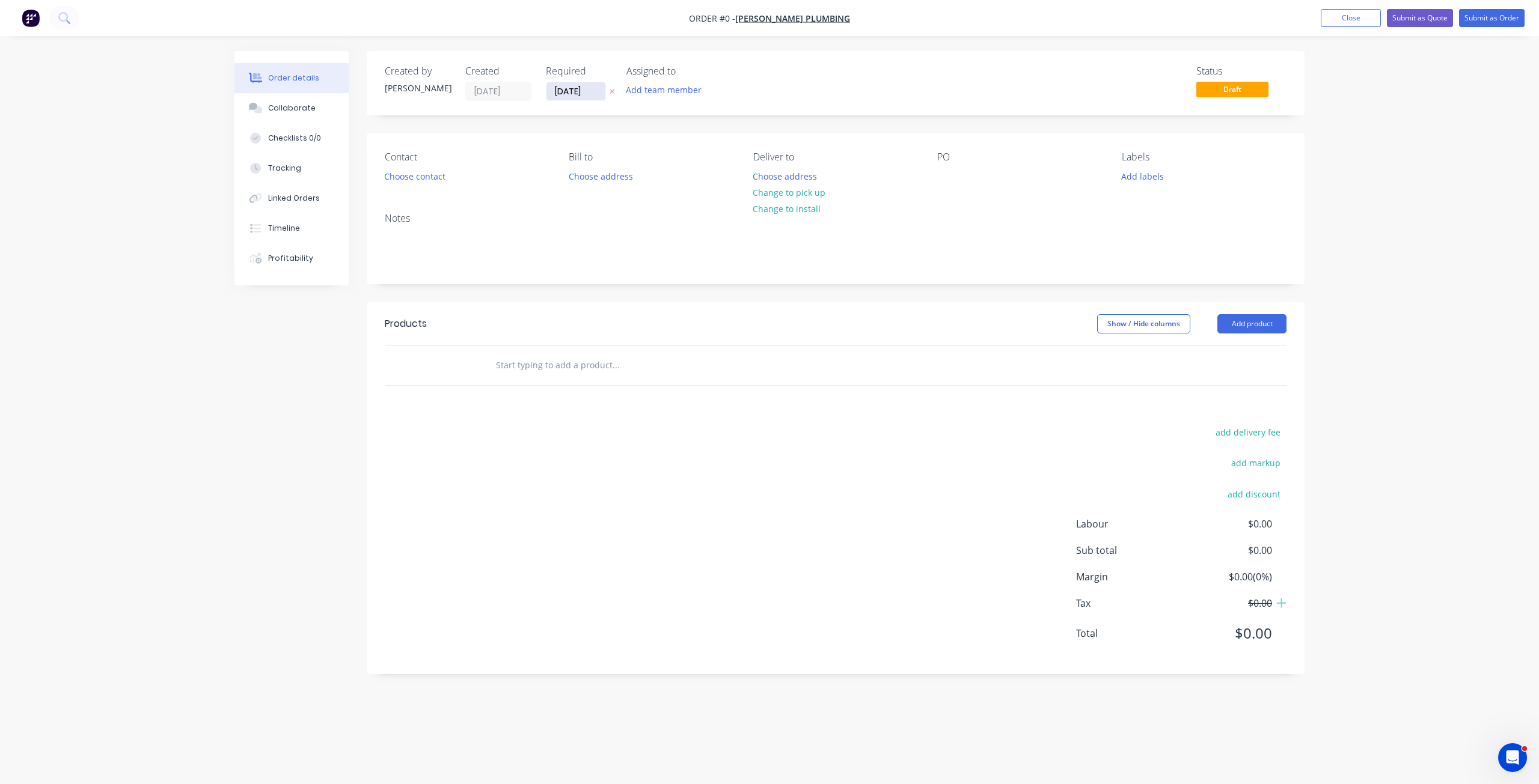
click at [563, 93] on input "[DATE]" at bounding box center [576, 92] width 59 height 18
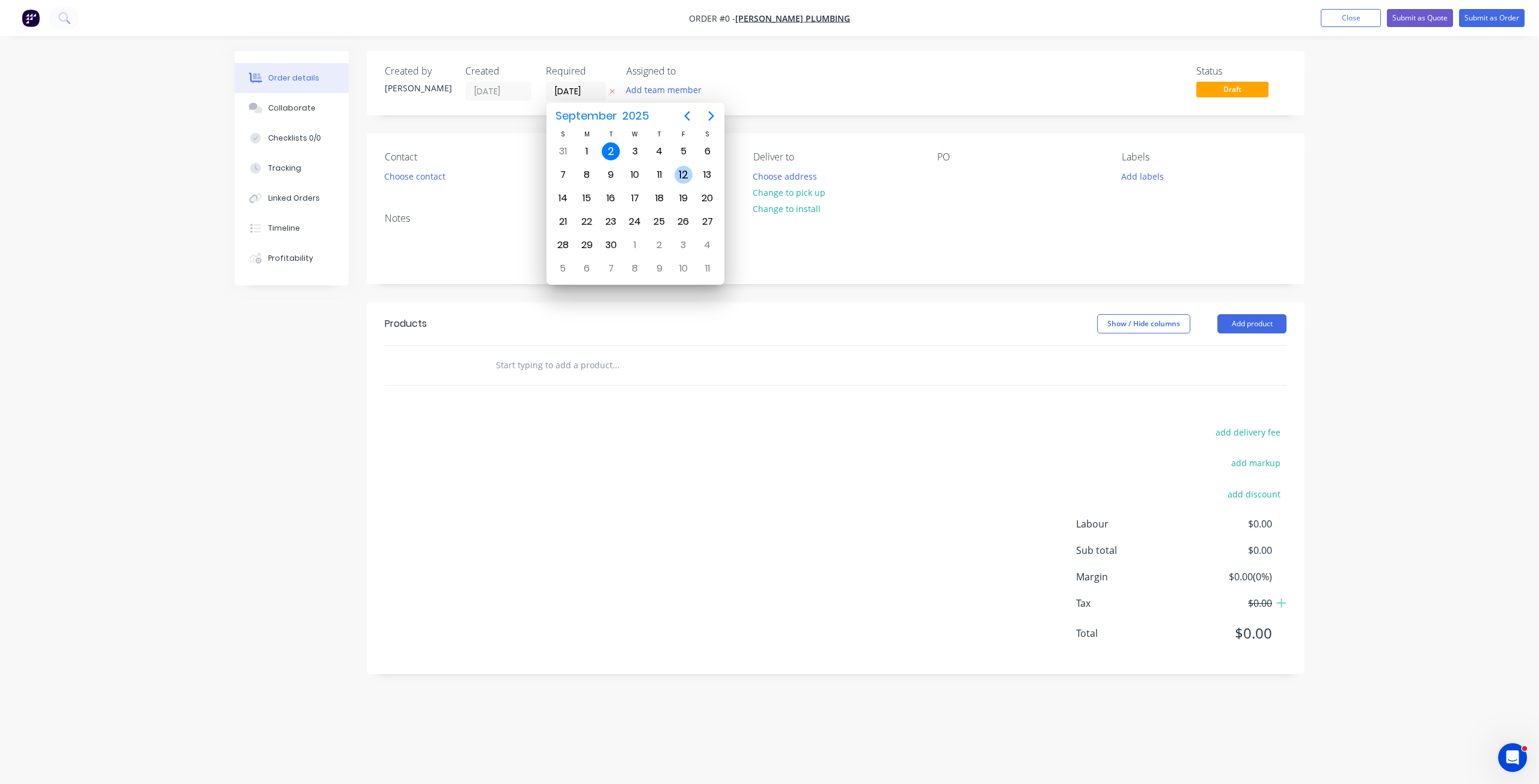
click at [678, 173] on div "12" at bounding box center [684, 175] width 18 height 18
type input "12/09/25"
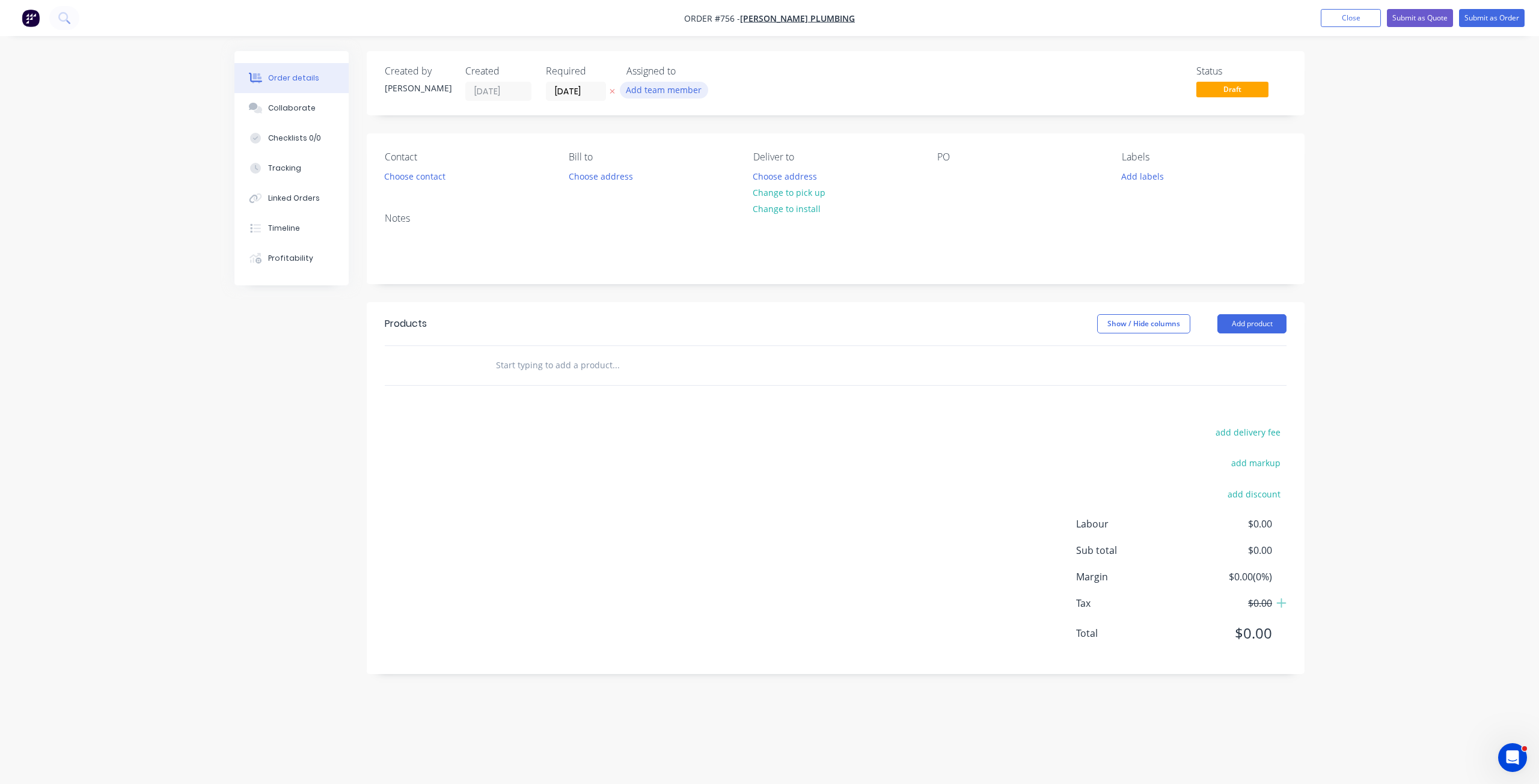
click at [673, 98] on button "Add team member" at bounding box center [664, 90] width 89 height 16
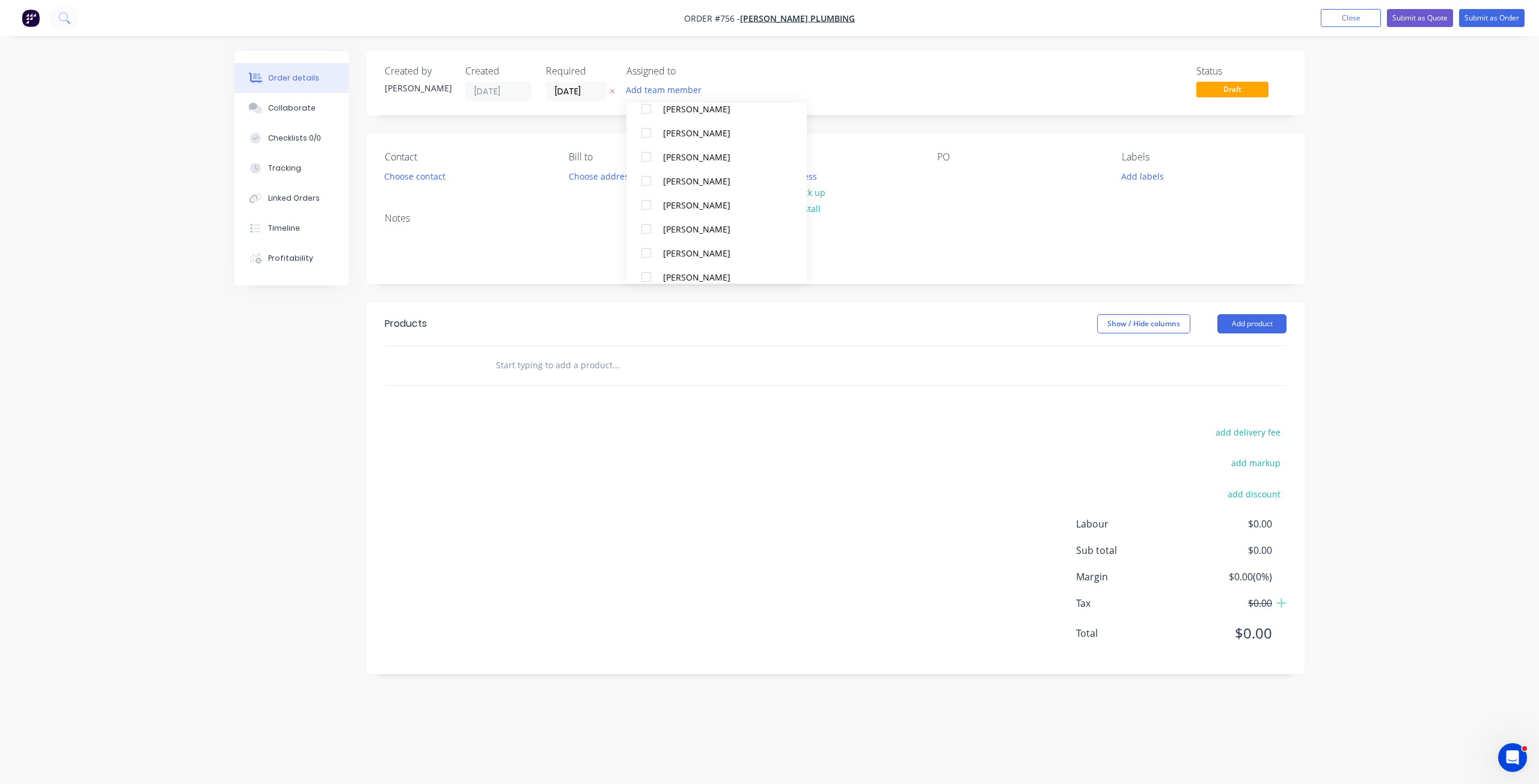
scroll to position [180, 0]
click at [645, 194] on div at bounding box center [646, 193] width 24 height 24
click at [649, 264] on div at bounding box center [646, 265] width 24 height 24
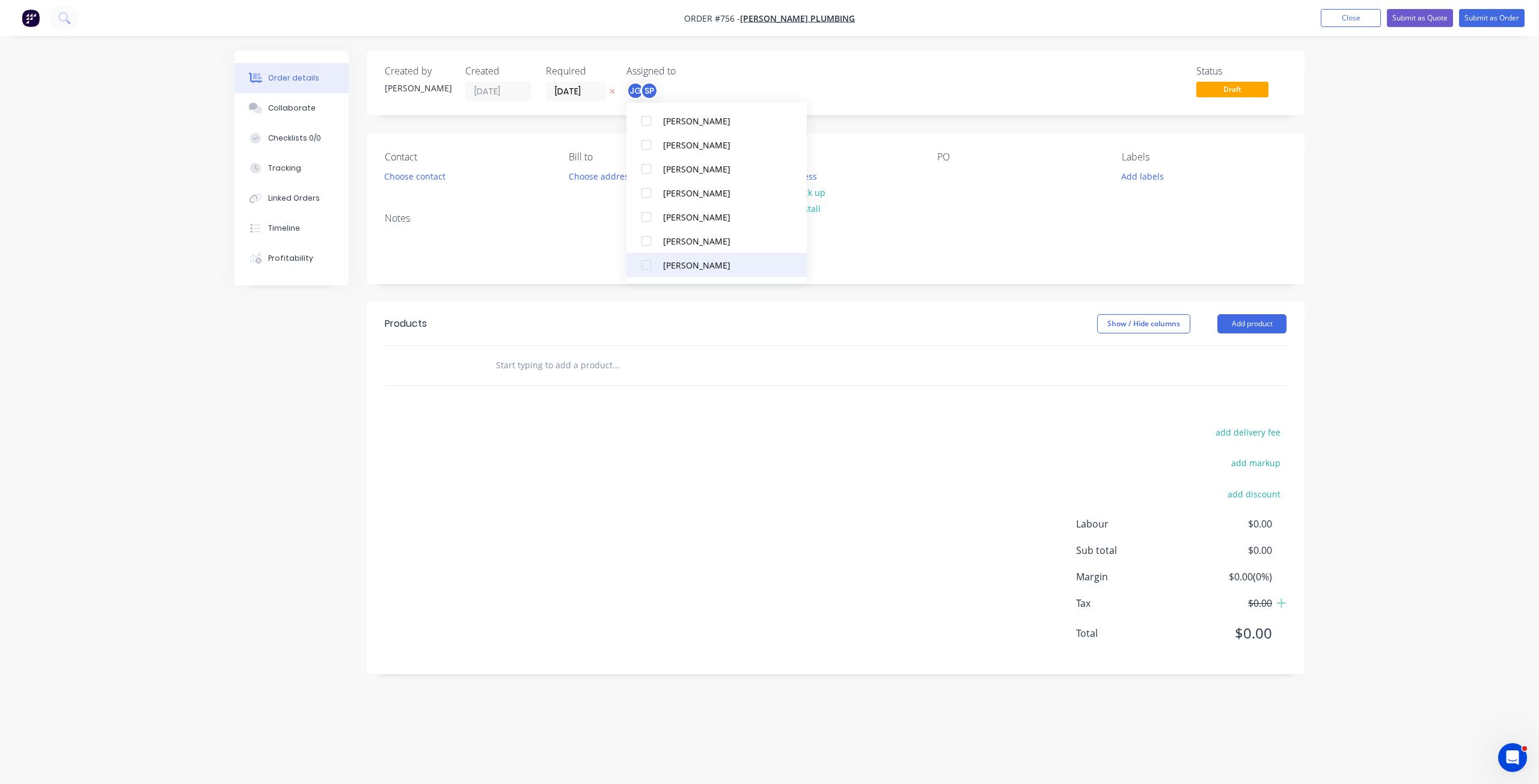
click at [648, 264] on div at bounding box center [646, 265] width 24 height 24
click at [649, 194] on div at bounding box center [646, 193] width 24 height 24
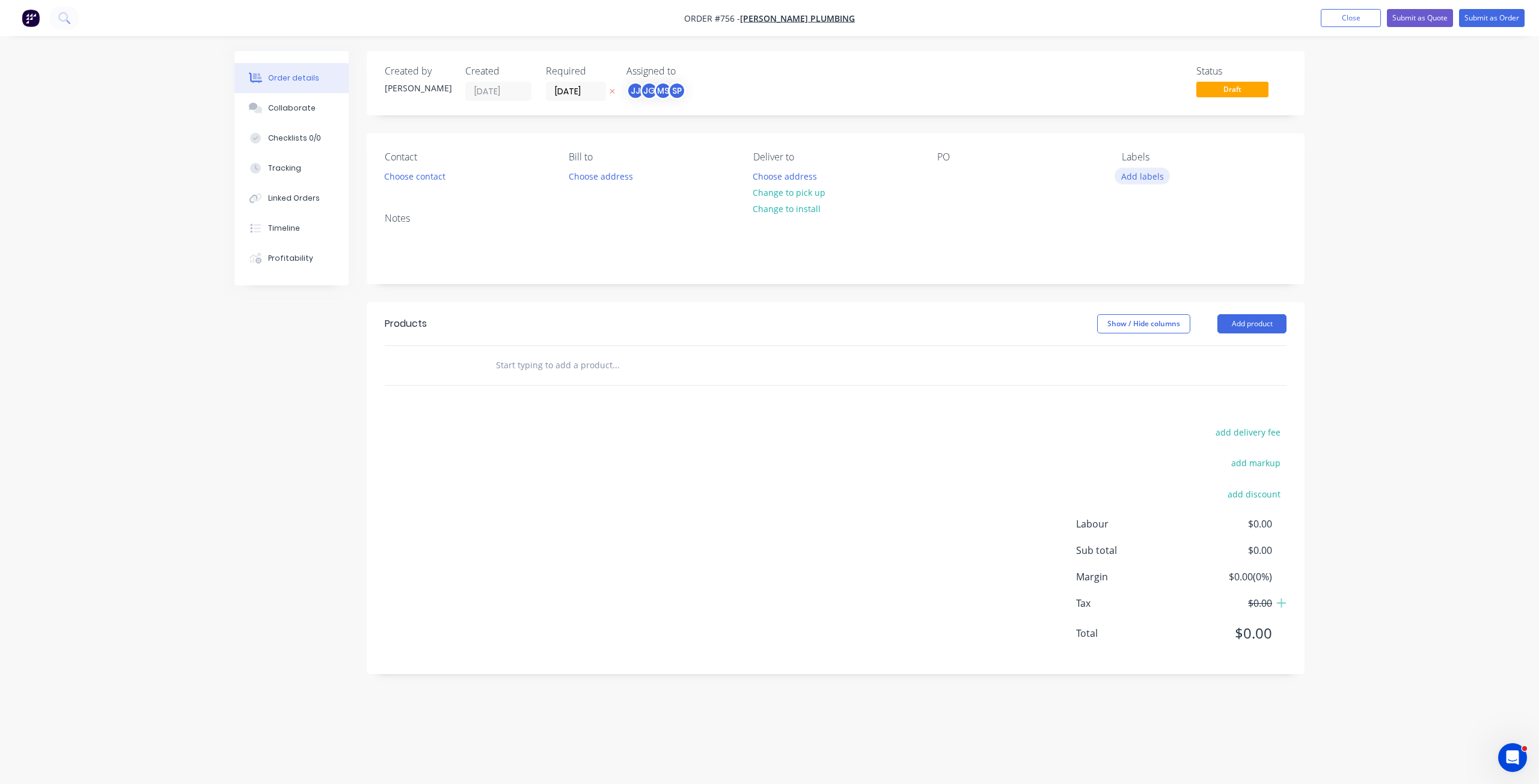
click at [1132, 176] on button "Add labels" at bounding box center [1142, 175] width 55 height 16
click at [1144, 272] on div at bounding box center [1143, 272] width 24 height 24
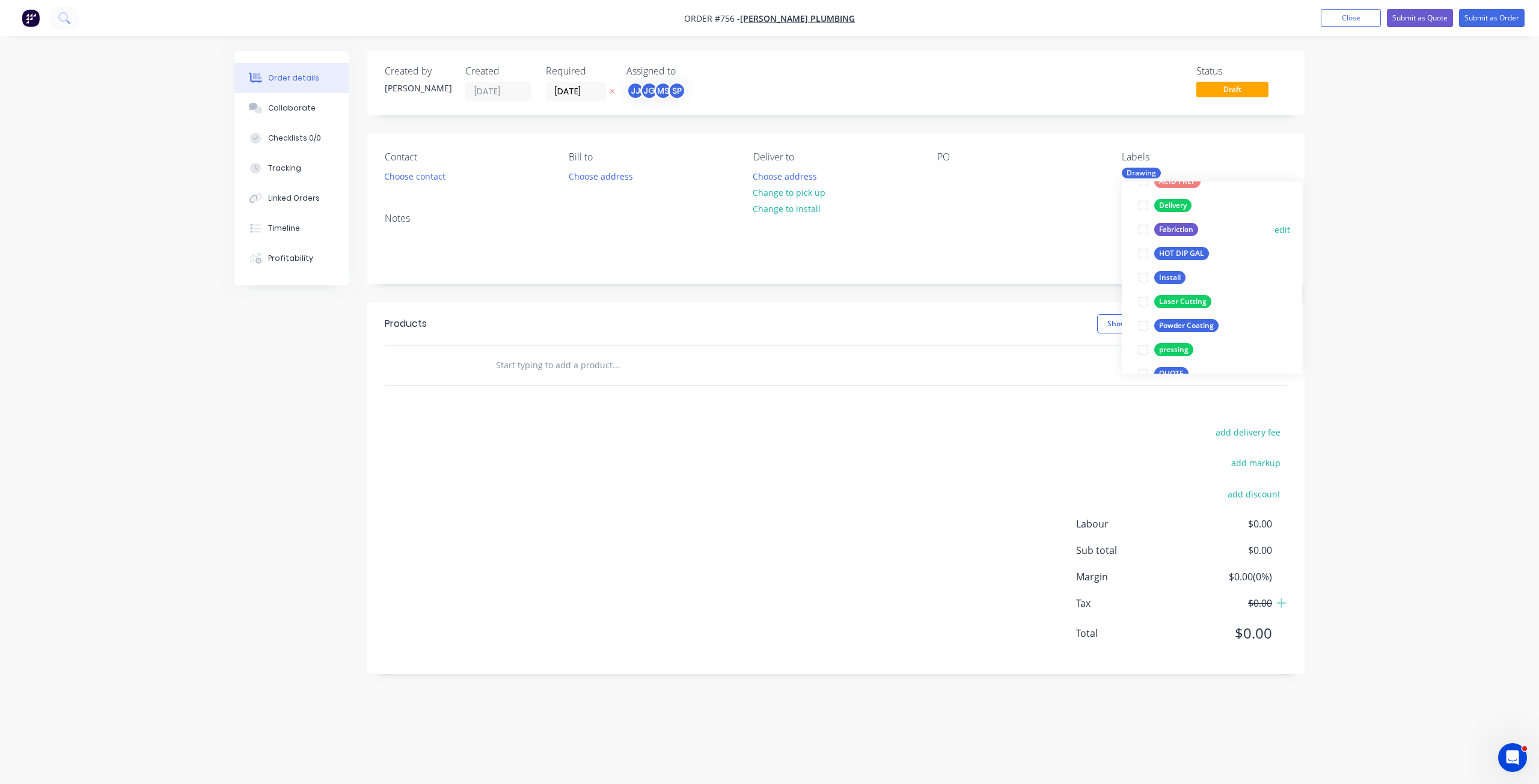
click at [1143, 228] on div at bounding box center [1143, 229] width 24 height 24
click at [1146, 254] on div at bounding box center [1143, 254] width 24 height 24
click at [1145, 301] on div at bounding box center [1143, 302] width 24 height 24
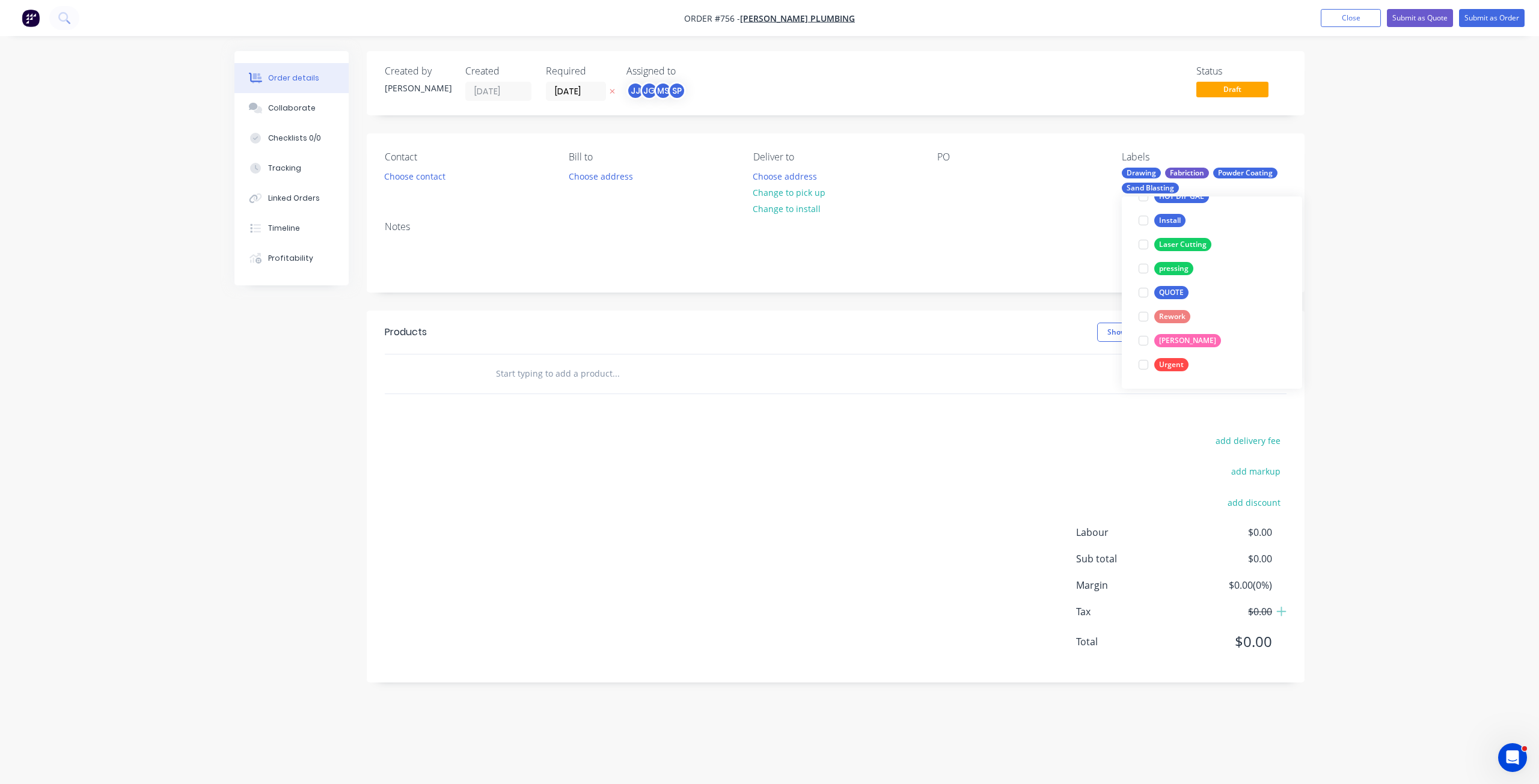
scroll to position [48, 0]
click at [942, 175] on div at bounding box center [947, 176] width 19 height 17
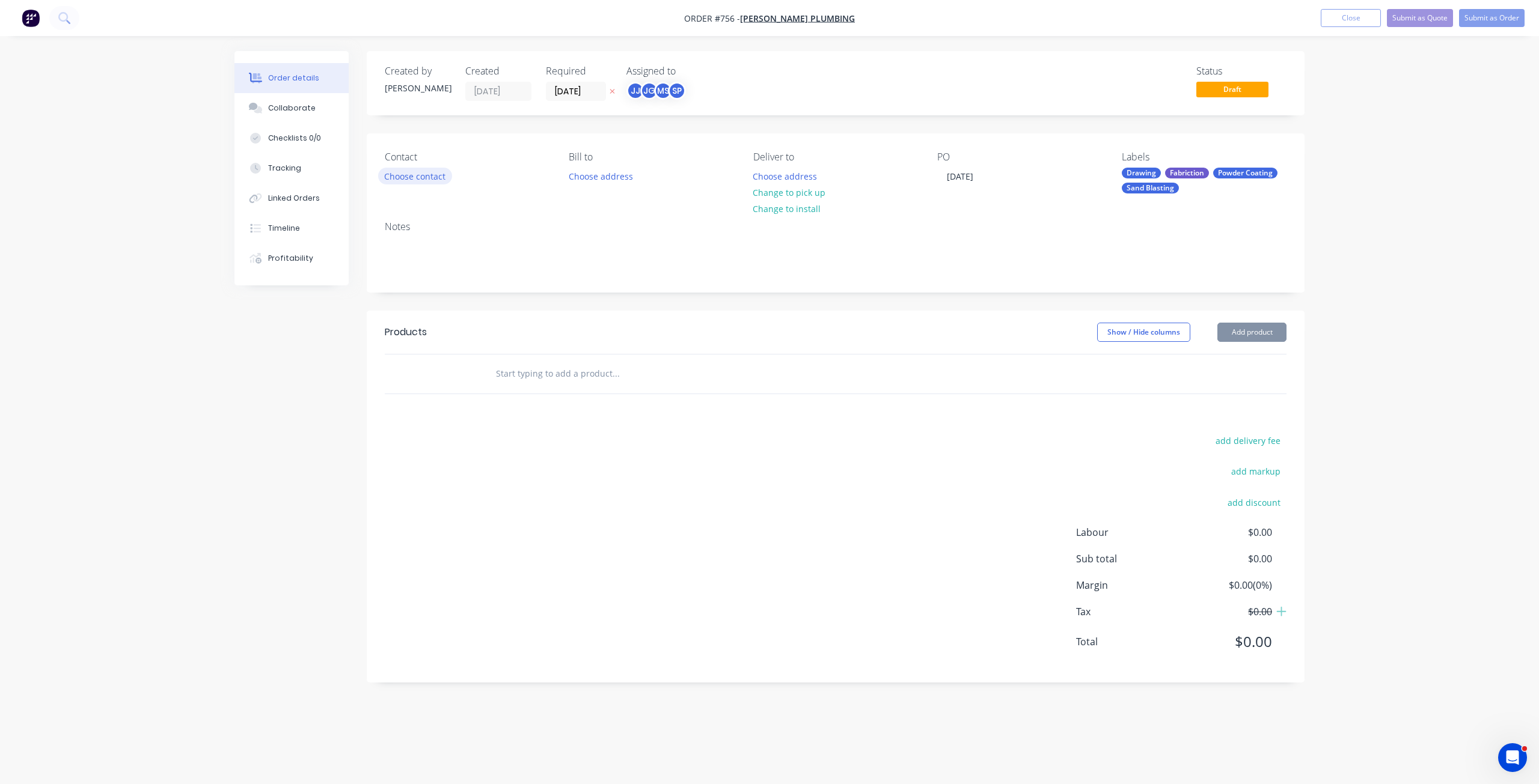
click at [416, 172] on button "Choose contact" at bounding box center [415, 175] width 74 height 16
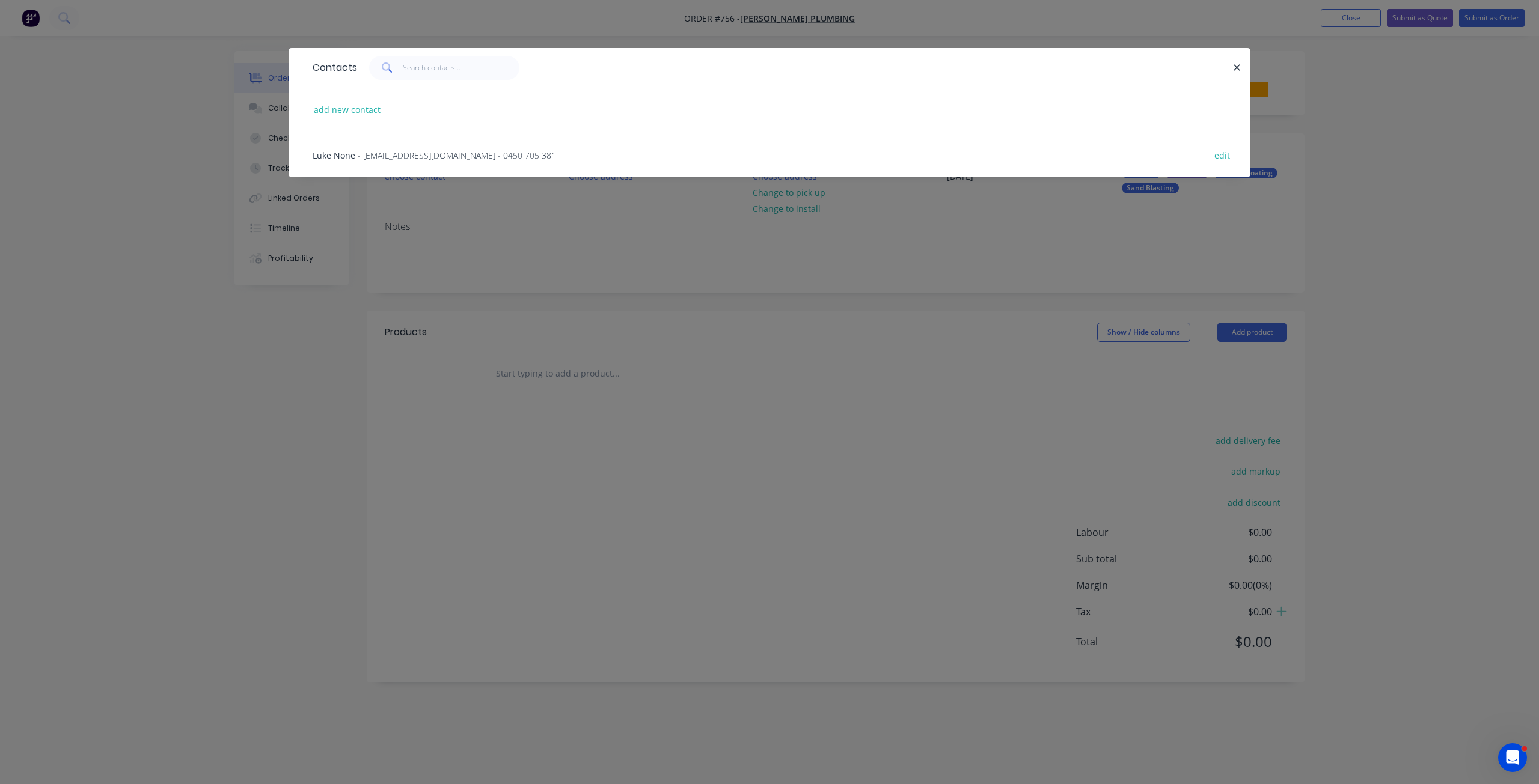
click at [372, 151] on span "- schmickplumbing@outlook.com - 0450 705 381" at bounding box center [457, 155] width 198 height 11
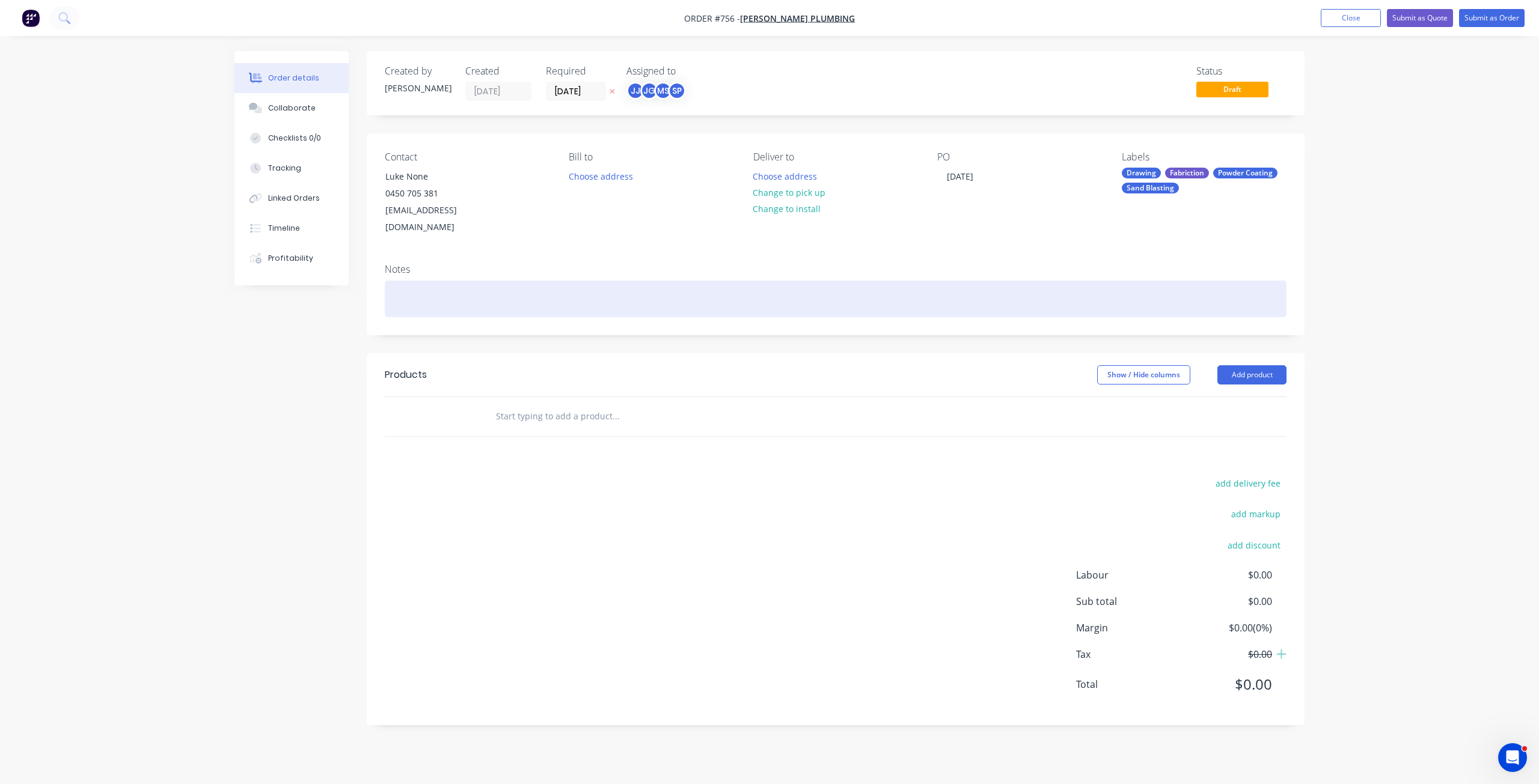
click at [408, 281] on div at bounding box center [835, 299] width 902 height 37
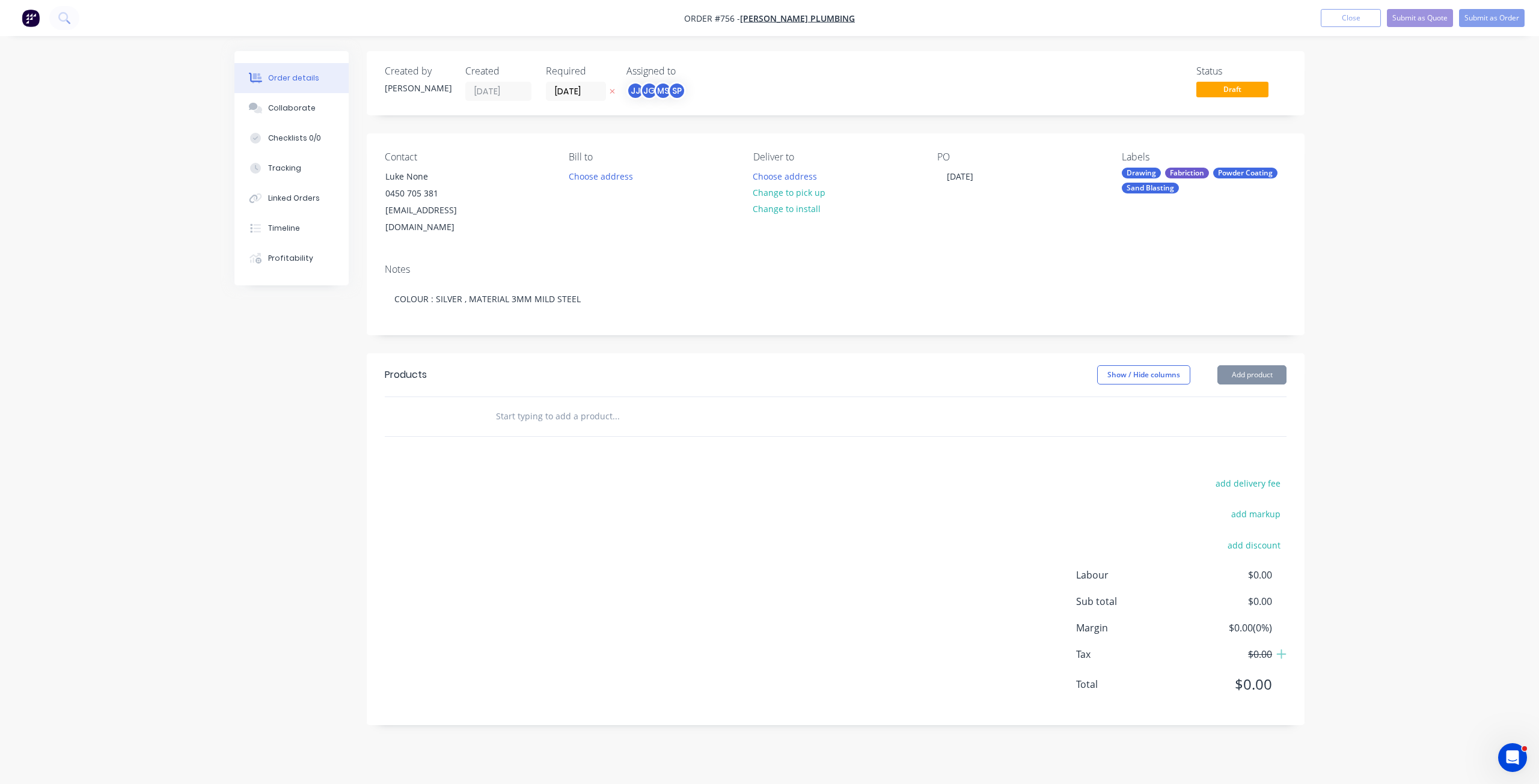
click at [518, 405] on input "text" at bounding box center [615, 417] width 240 height 24
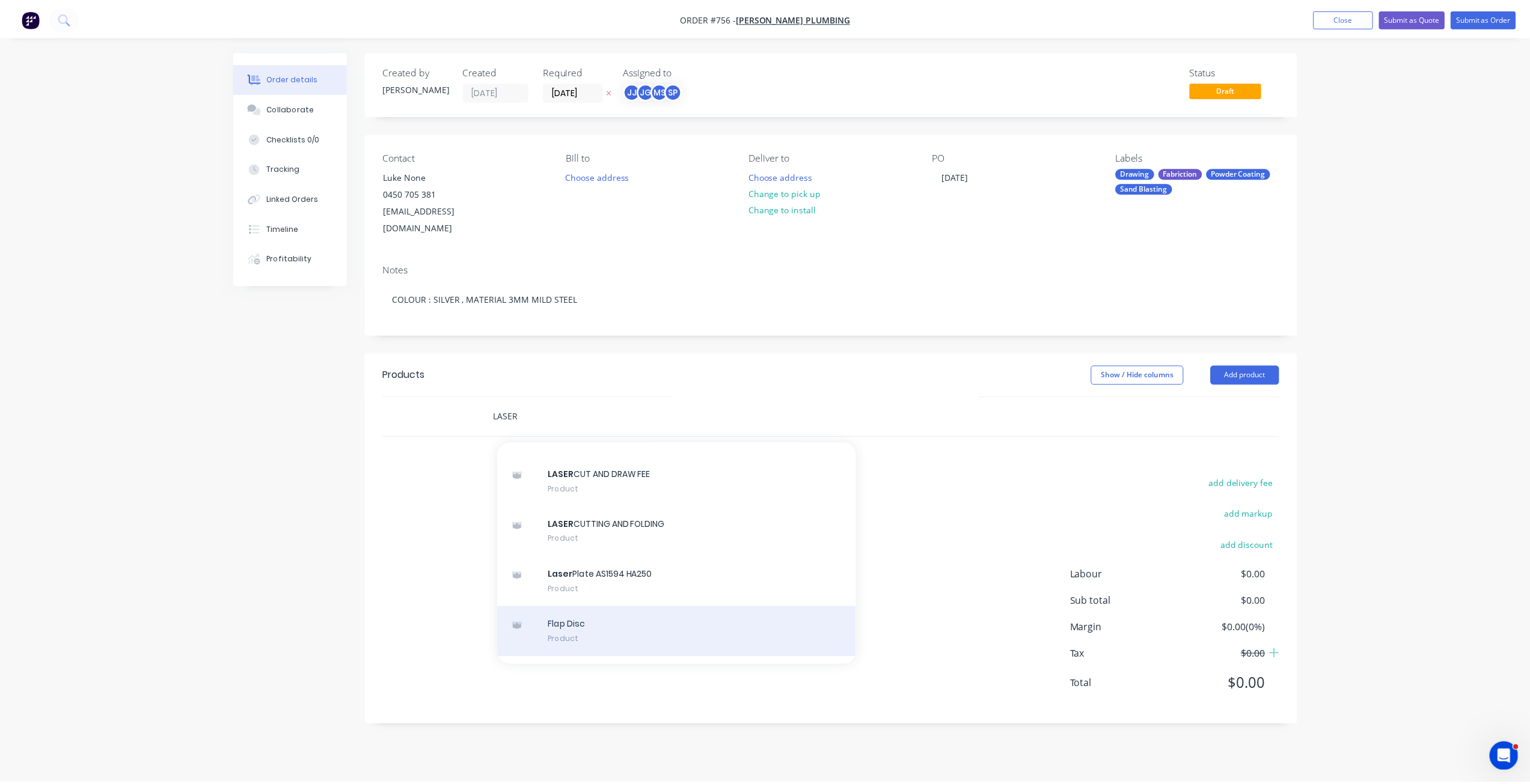
scroll to position [481, 0]
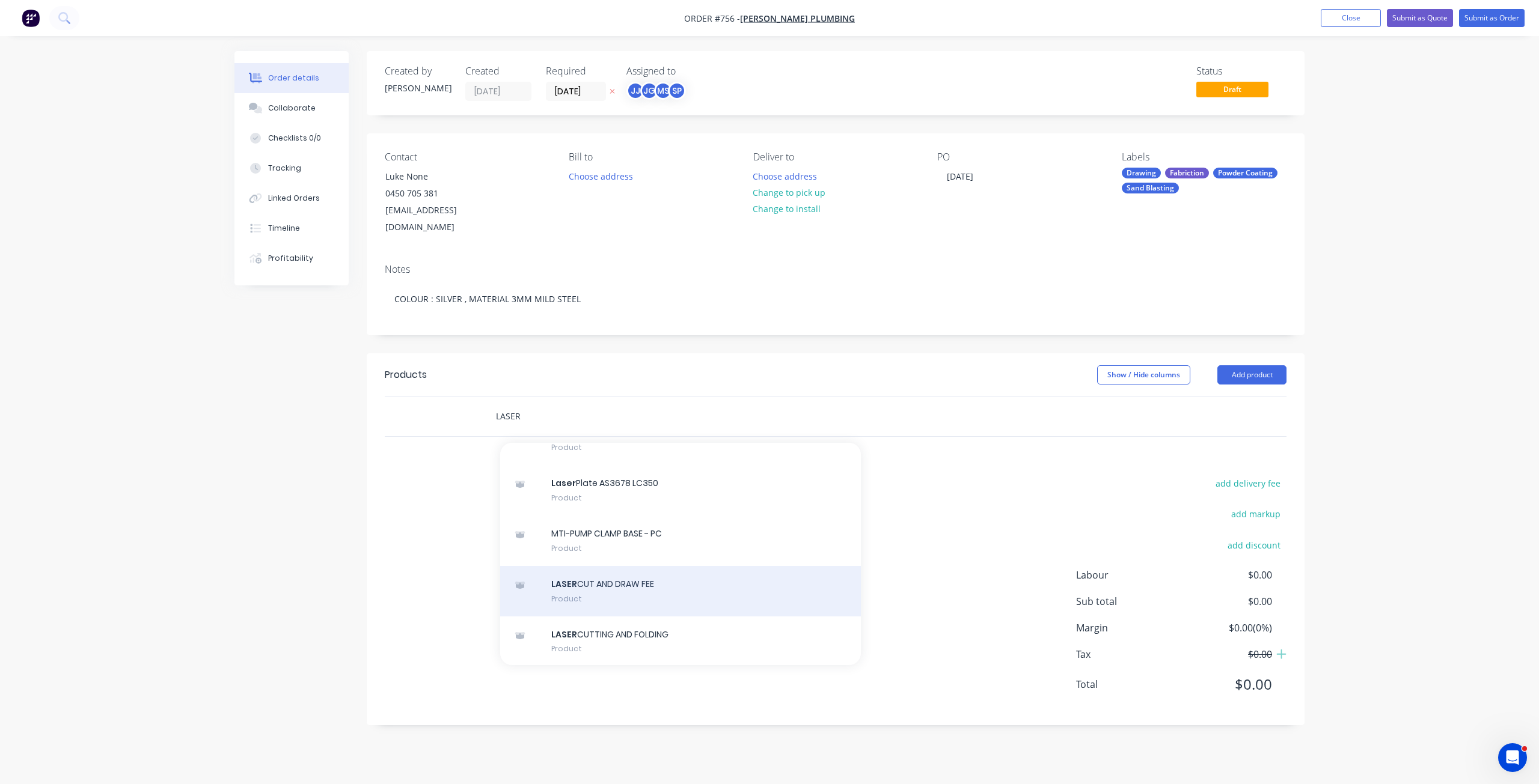
type input "LASER"
click at [619, 566] on div "LASER CUT AND DRAW FEE Product" at bounding box center [680, 591] width 361 height 51
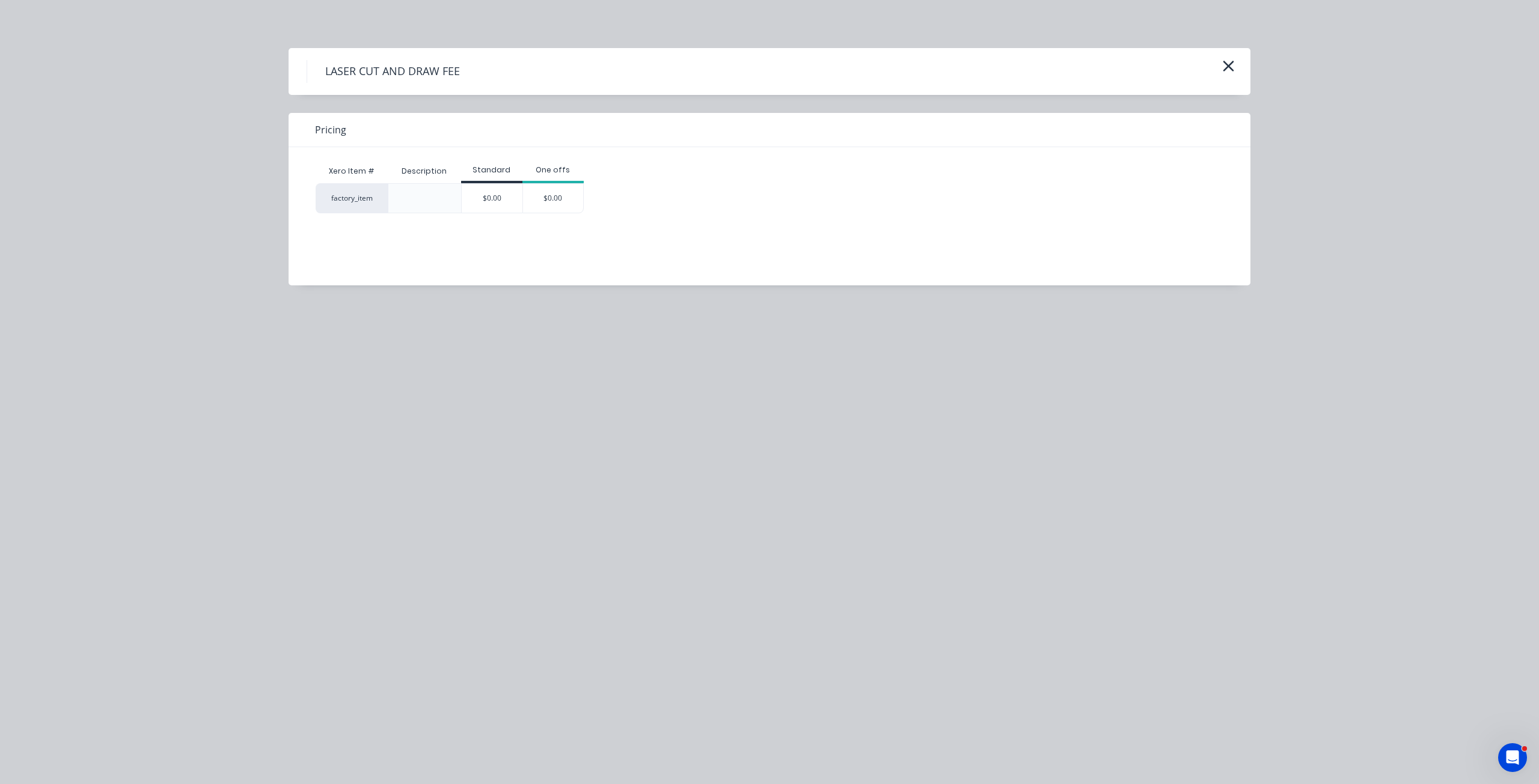
click at [496, 196] on div "$0.00" at bounding box center [492, 198] width 61 height 29
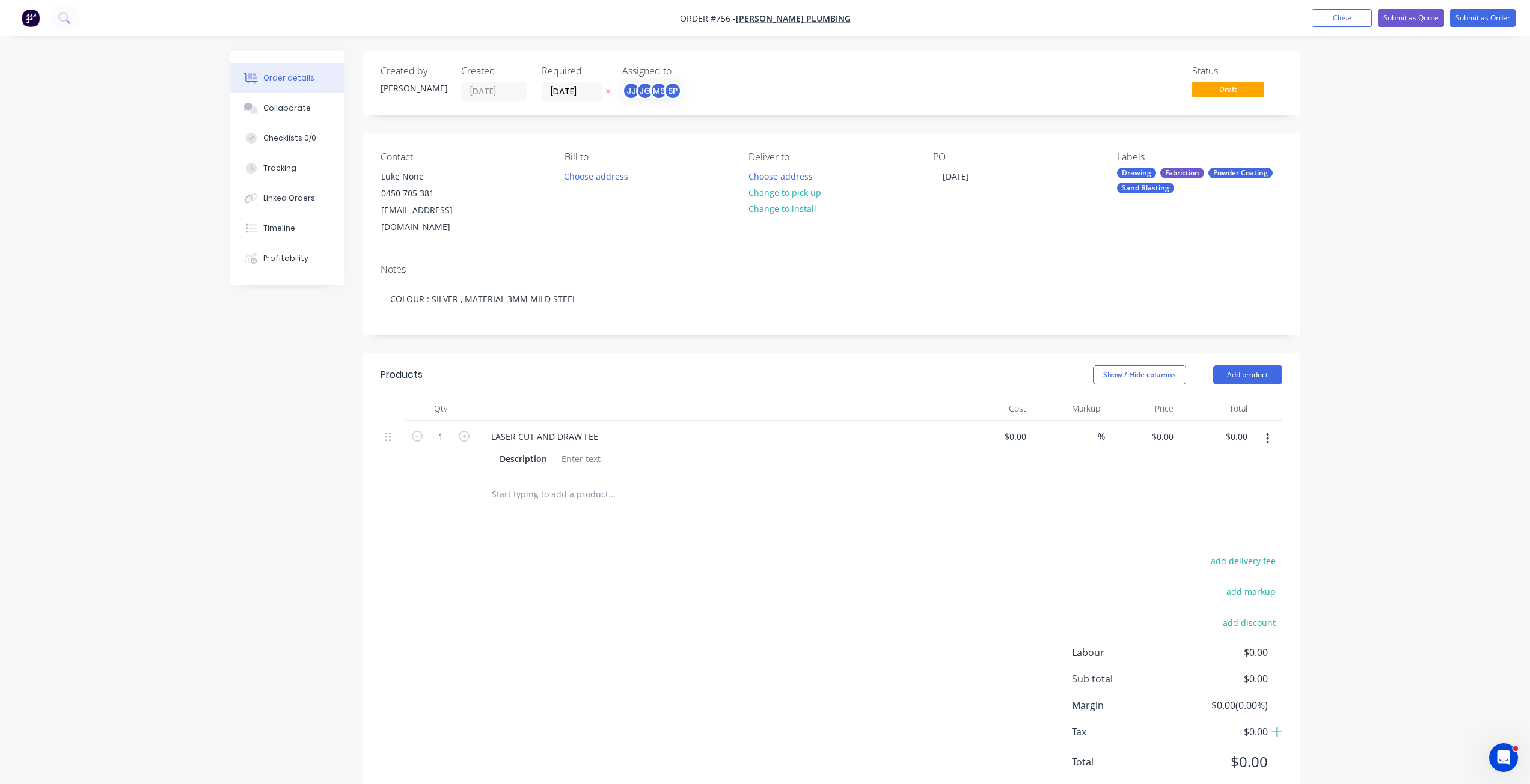
click at [515, 482] on input "text" at bounding box center [611, 494] width 240 height 24
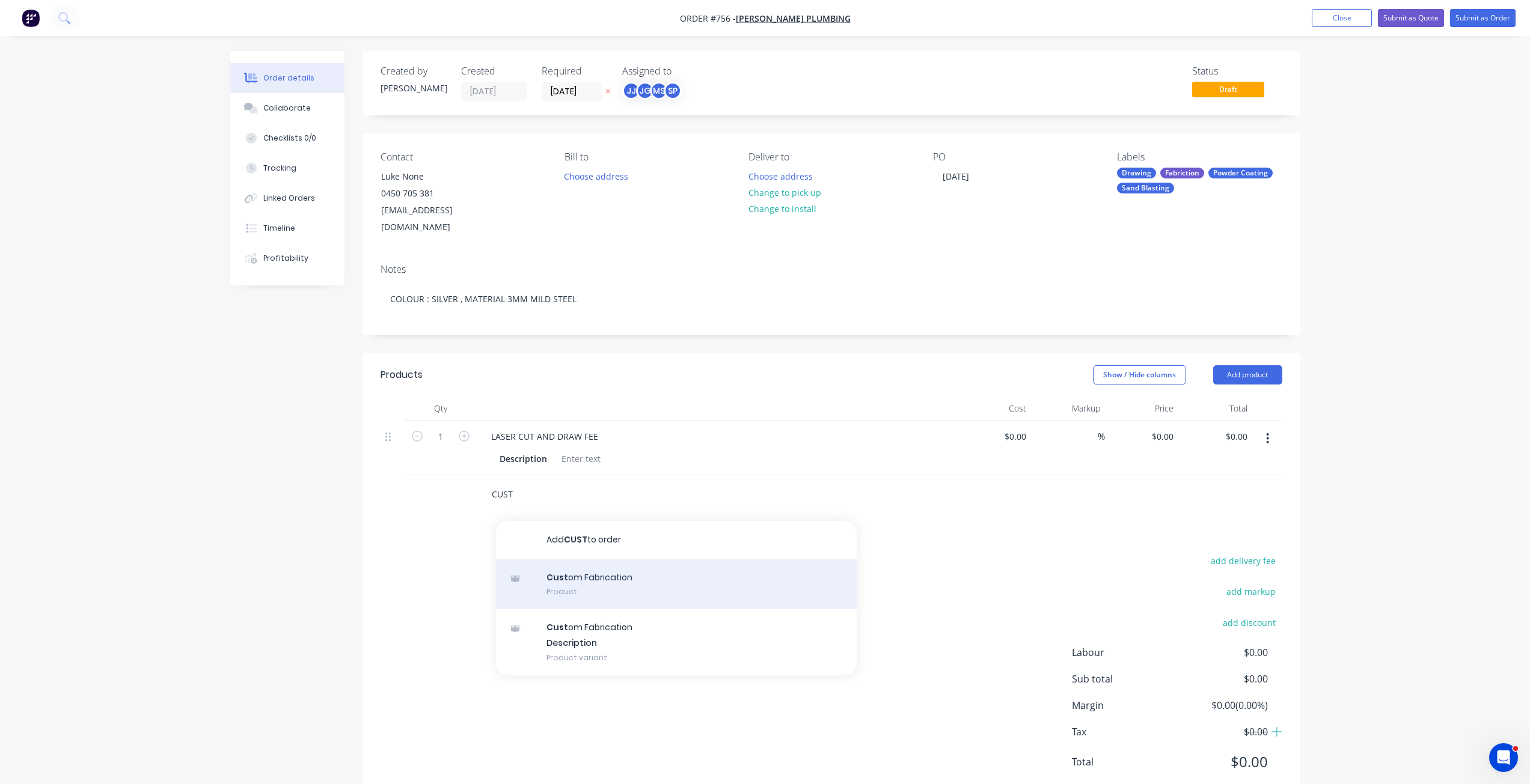
type input "CUST"
click at [582, 559] on div "Cust om Fabrication Product" at bounding box center [676, 585] width 361 height 51
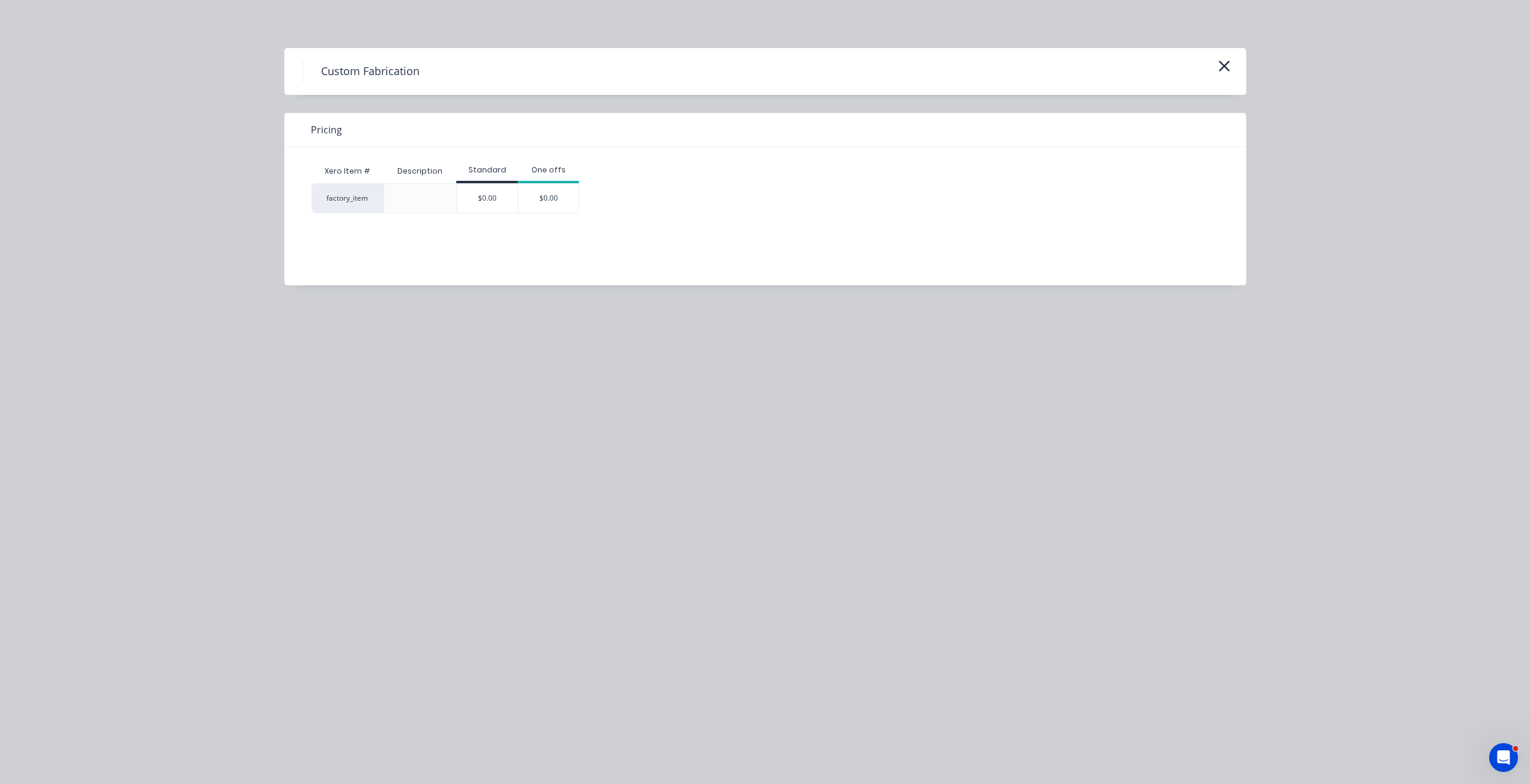
click at [489, 204] on div "$0.00" at bounding box center [487, 198] width 61 height 29
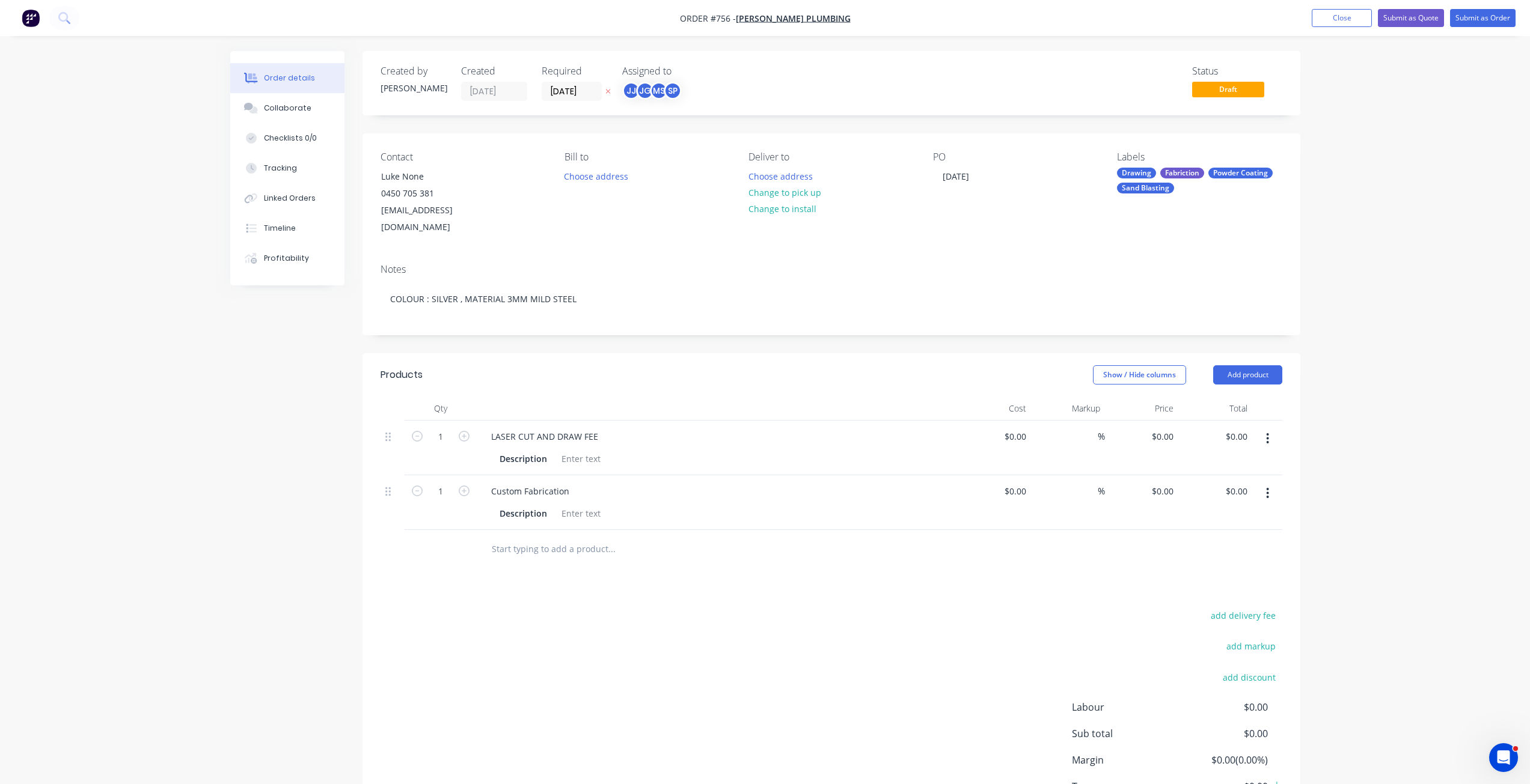
click at [511, 553] on div "Products Show / Hide columns Add product Qty Cost Markup Price Total 1 LASER CU…" at bounding box center [831, 605] width 938 height 504
click at [512, 537] on input "text" at bounding box center [611, 549] width 240 height 24
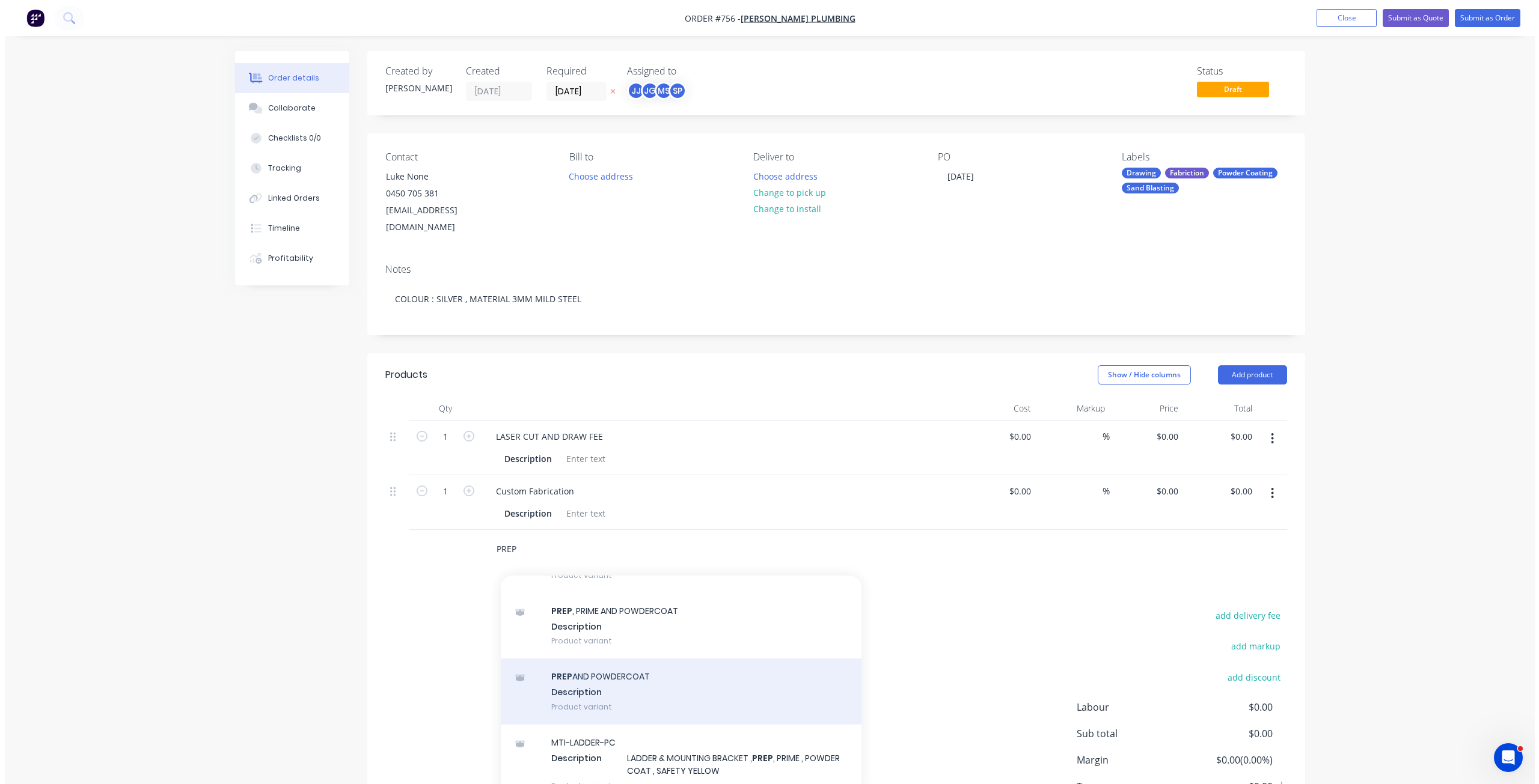
scroll to position [1322, 0]
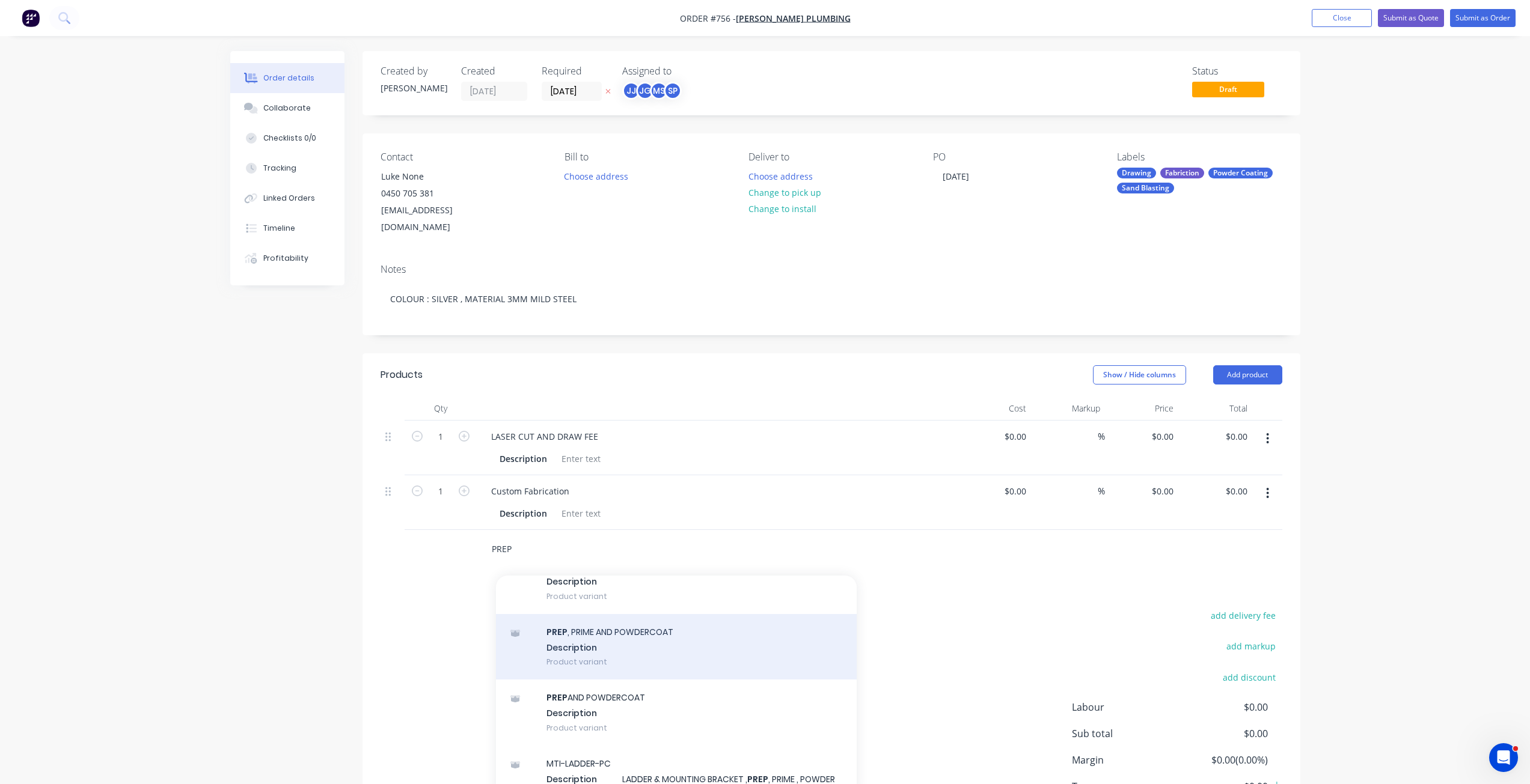
type input "PREP"
click at [585, 633] on div "PREP , PRIME AND POWDERCOAT Description Product variant" at bounding box center [676, 647] width 361 height 66
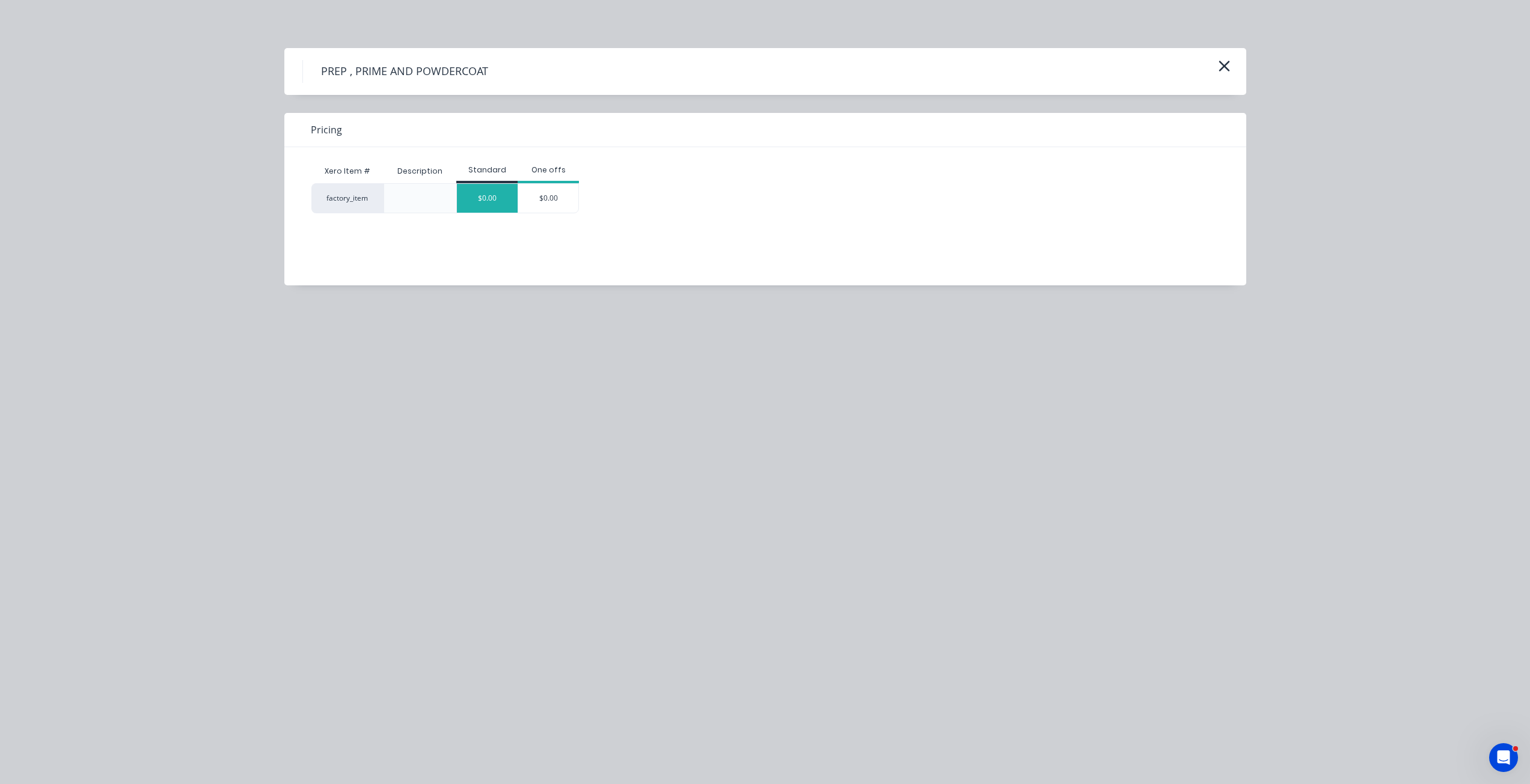
click at [506, 195] on div "$0.00" at bounding box center [487, 198] width 61 height 29
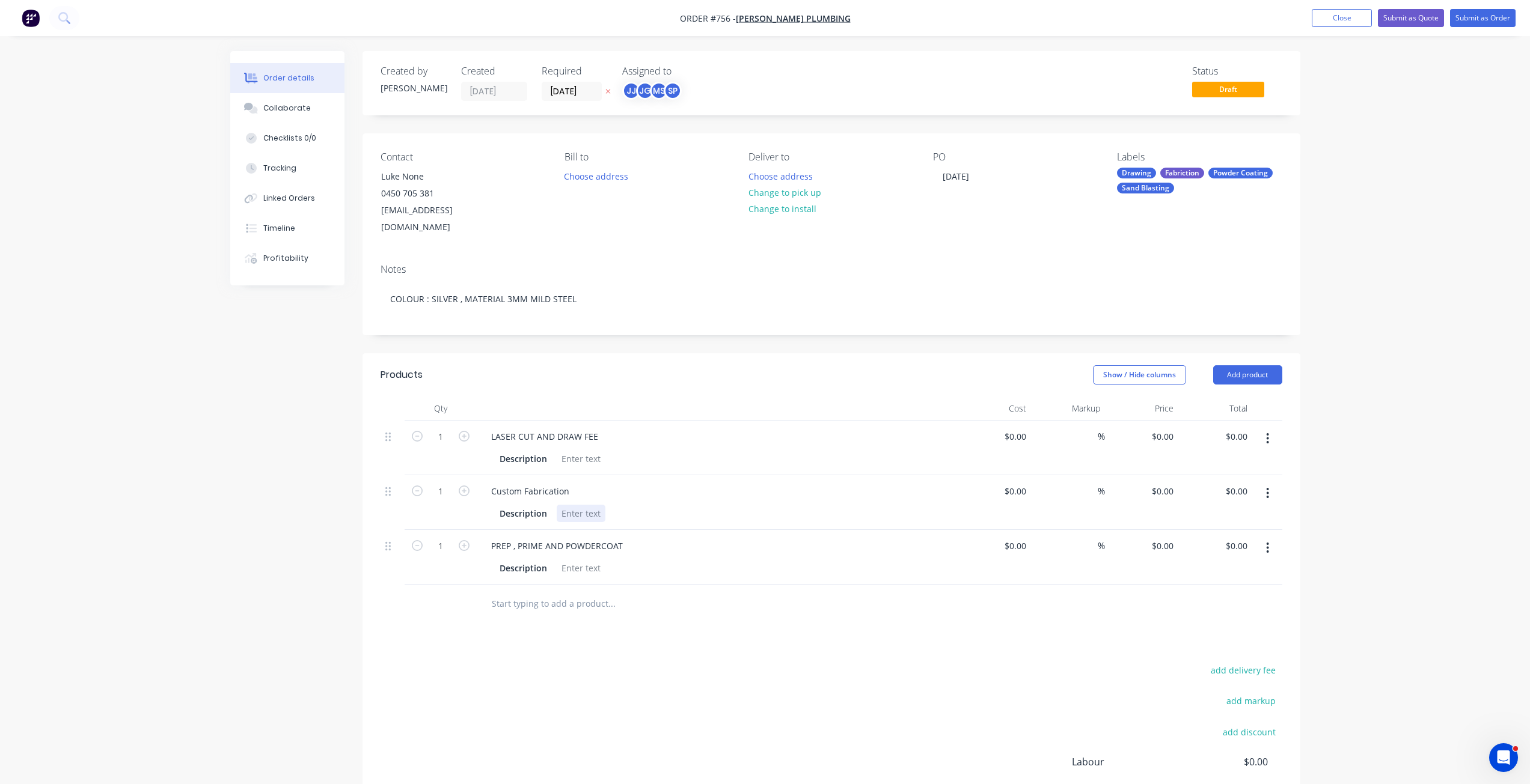
click at [564, 505] on div at bounding box center [581, 513] width 49 height 17
click at [563, 450] on div at bounding box center [581, 458] width 49 height 17
click at [786, 193] on button "Change to pick up" at bounding box center [784, 192] width 86 height 16
click at [1493, 20] on button "Submit as Order" at bounding box center [1482, 18] width 66 height 18
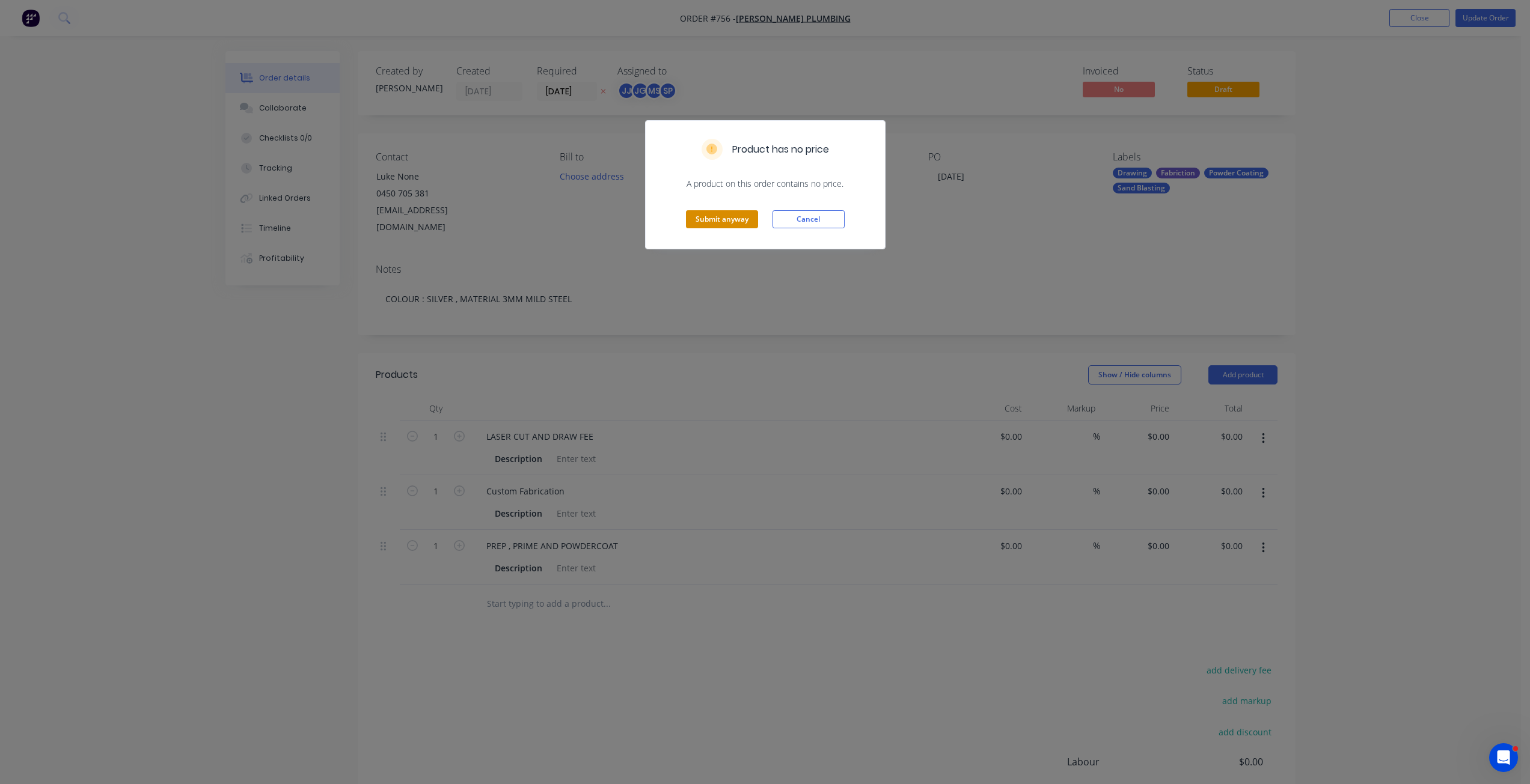
click at [716, 221] on button "Submit anyway" at bounding box center [722, 219] width 72 height 18
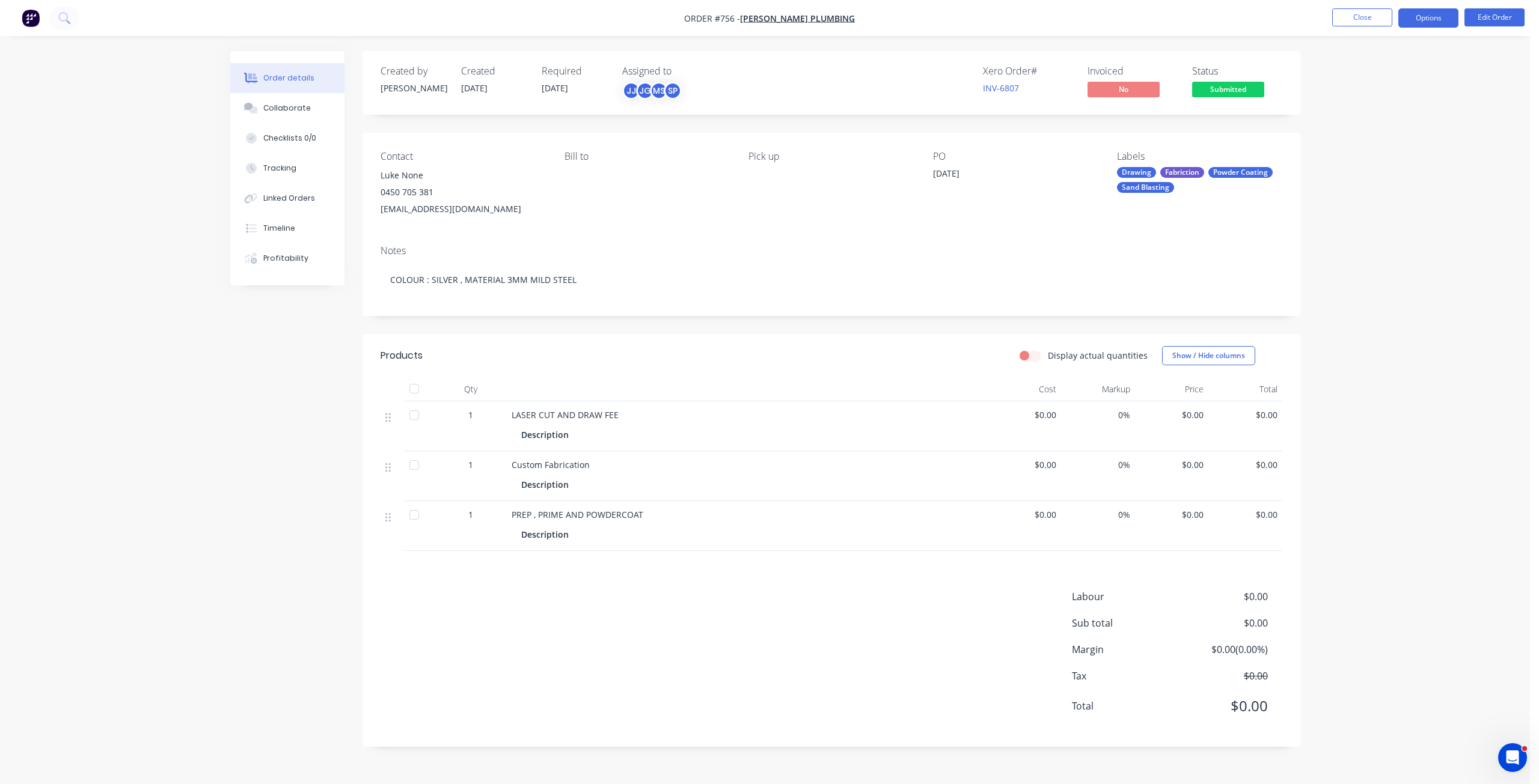
drag, startPoint x: 1431, startPoint y: 22, endPoint x: 1426, endPoint y: 32, distance: 11.2
click at [1430, 22] on button "Options" at bounding box center [1428, 18] width 60 height 19
click at [1350, 146] on div "Work Order" at bounding box center [1392, 145] width 111 height 17
click at [1353, 120] on div "Without pricing" at bounding box center [1392, 121] width 111 height 17
click at [1353, 16] on button "Close" at bounding box center [1362, 17] width 60 height 18
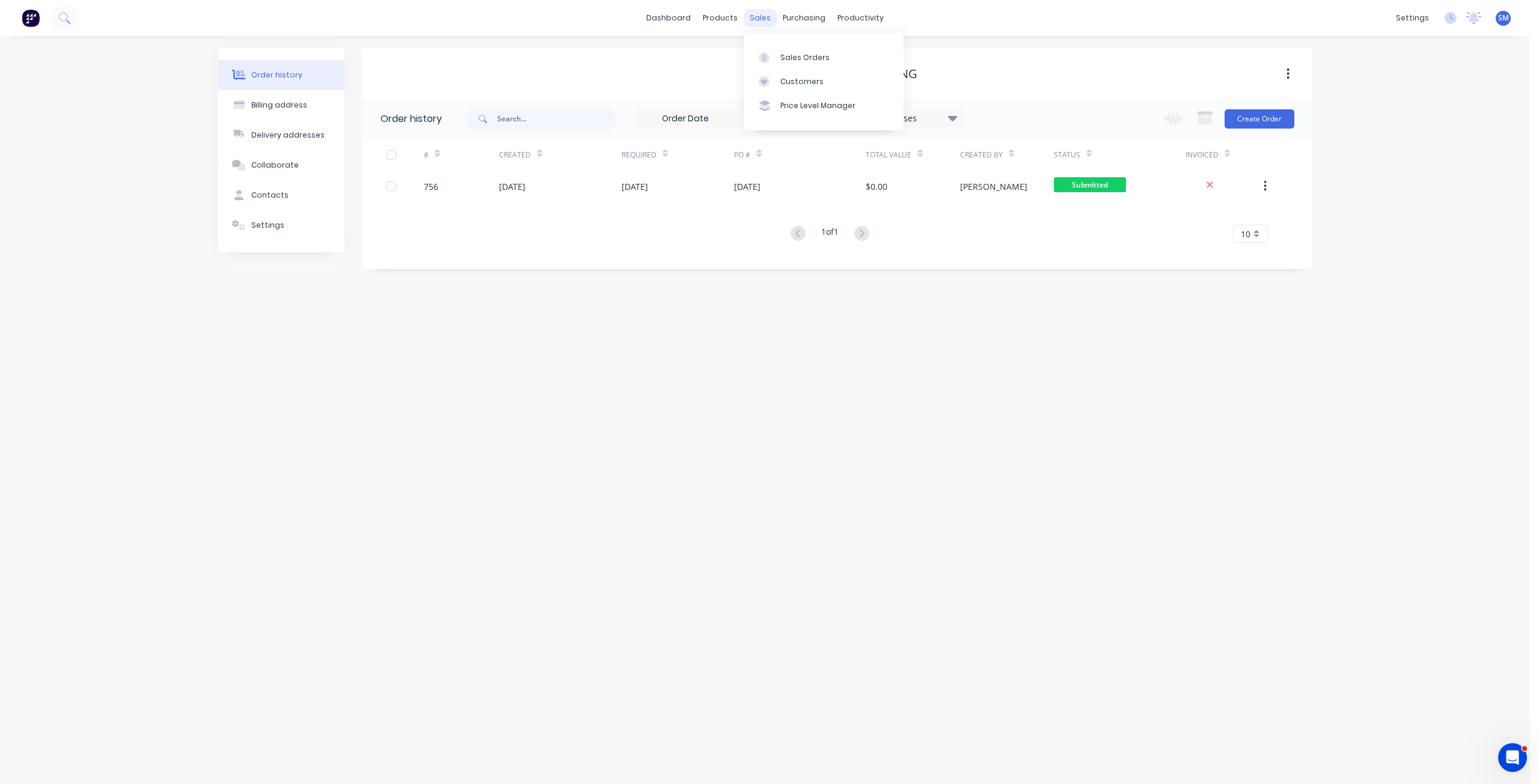
click at [757, 17] on div "sales" at bounding box center [760, 18] width 33 height 18
click at [793, 60] on div "Sales Orders" at bounding box center [805, 58] width 49 height 11
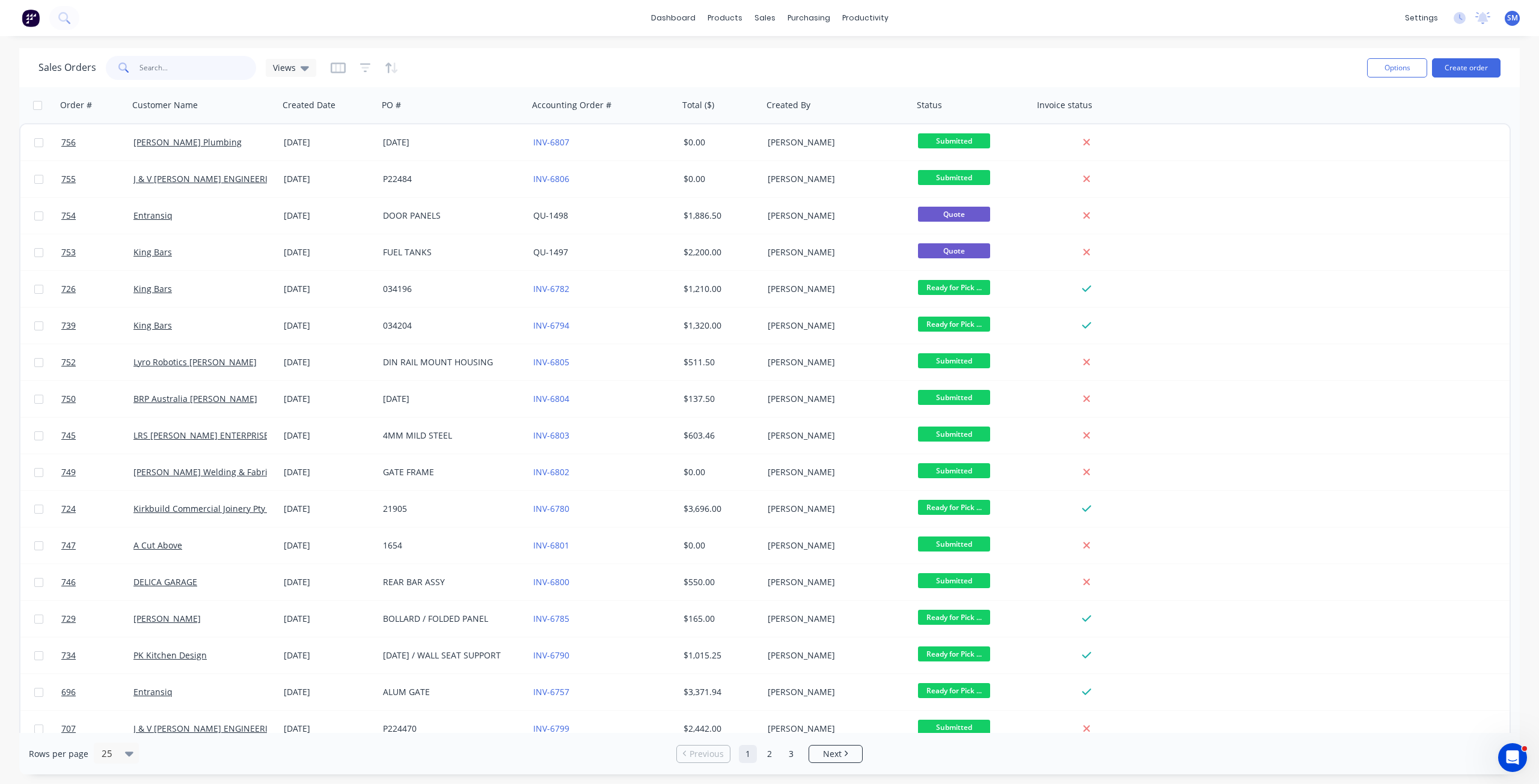
click at [151, 70] on input "text" at bounding box center [198, 68] width 117 height 24
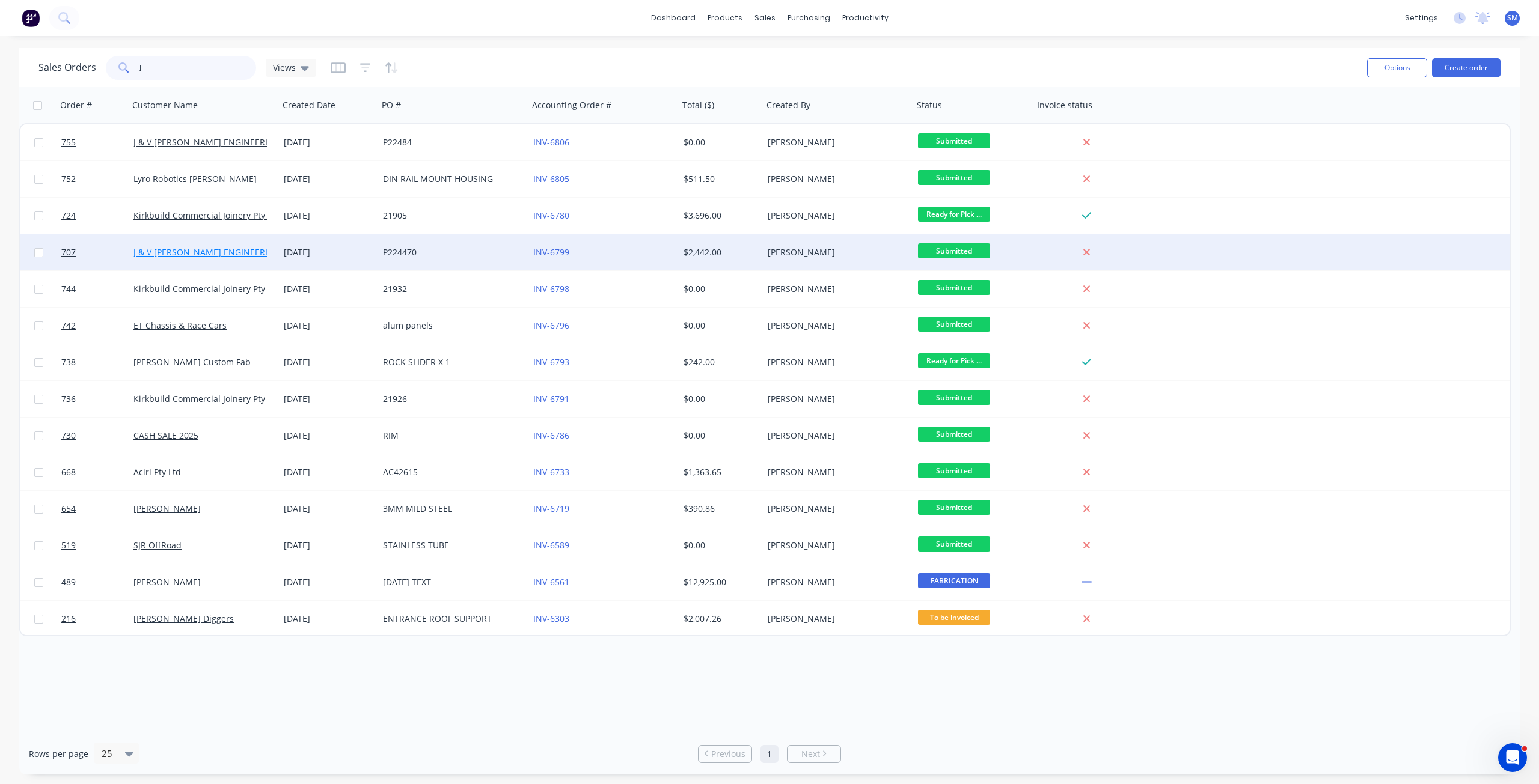
type input "J"
click at [221, 250] on link "J & V [PERSON_NAME] ENGINEERING" at bounding box center [207, 252] width 146 height 11
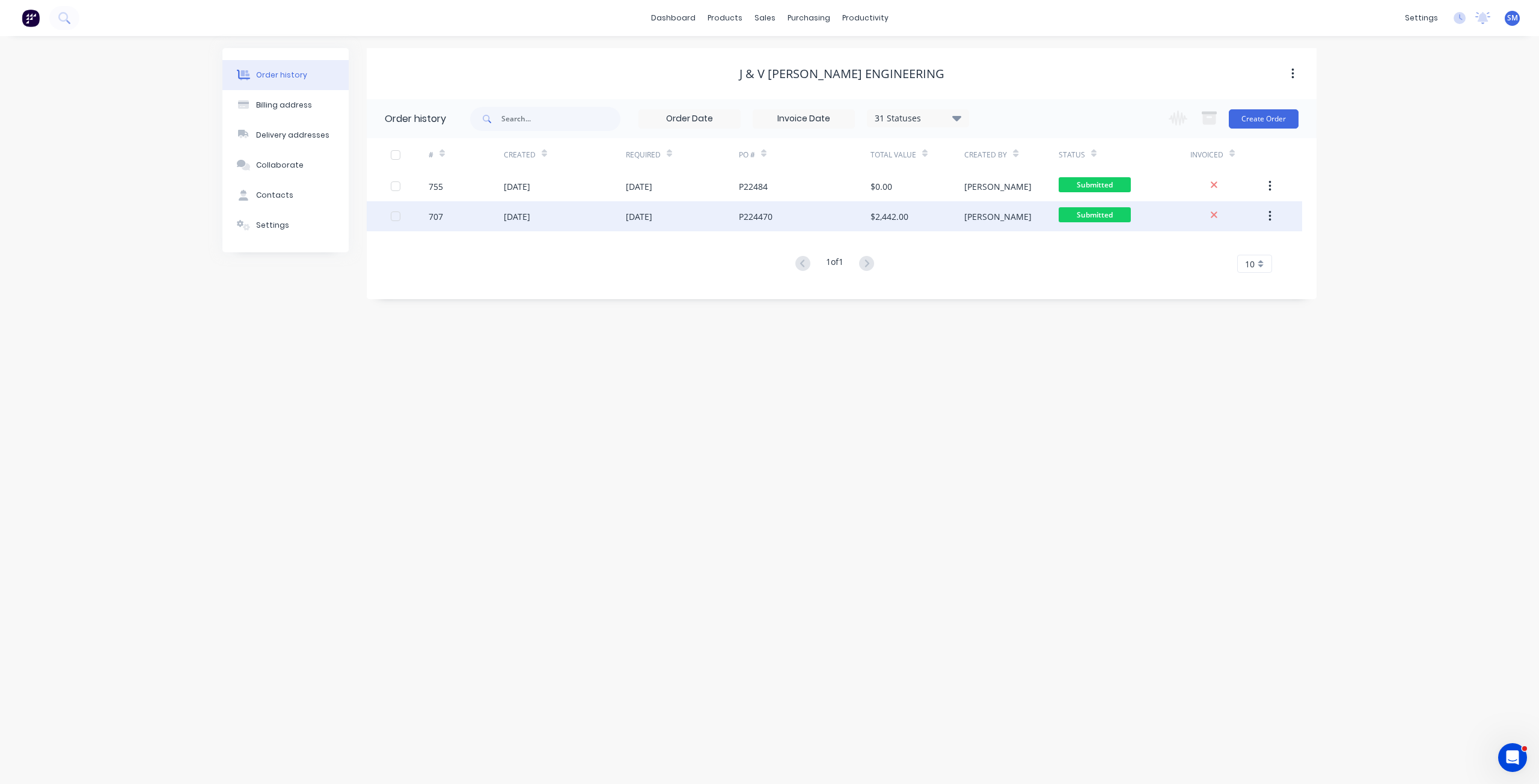
click at [642, 213] on div "[DATE]" at bounding box center [639, 216] width 27 height 13
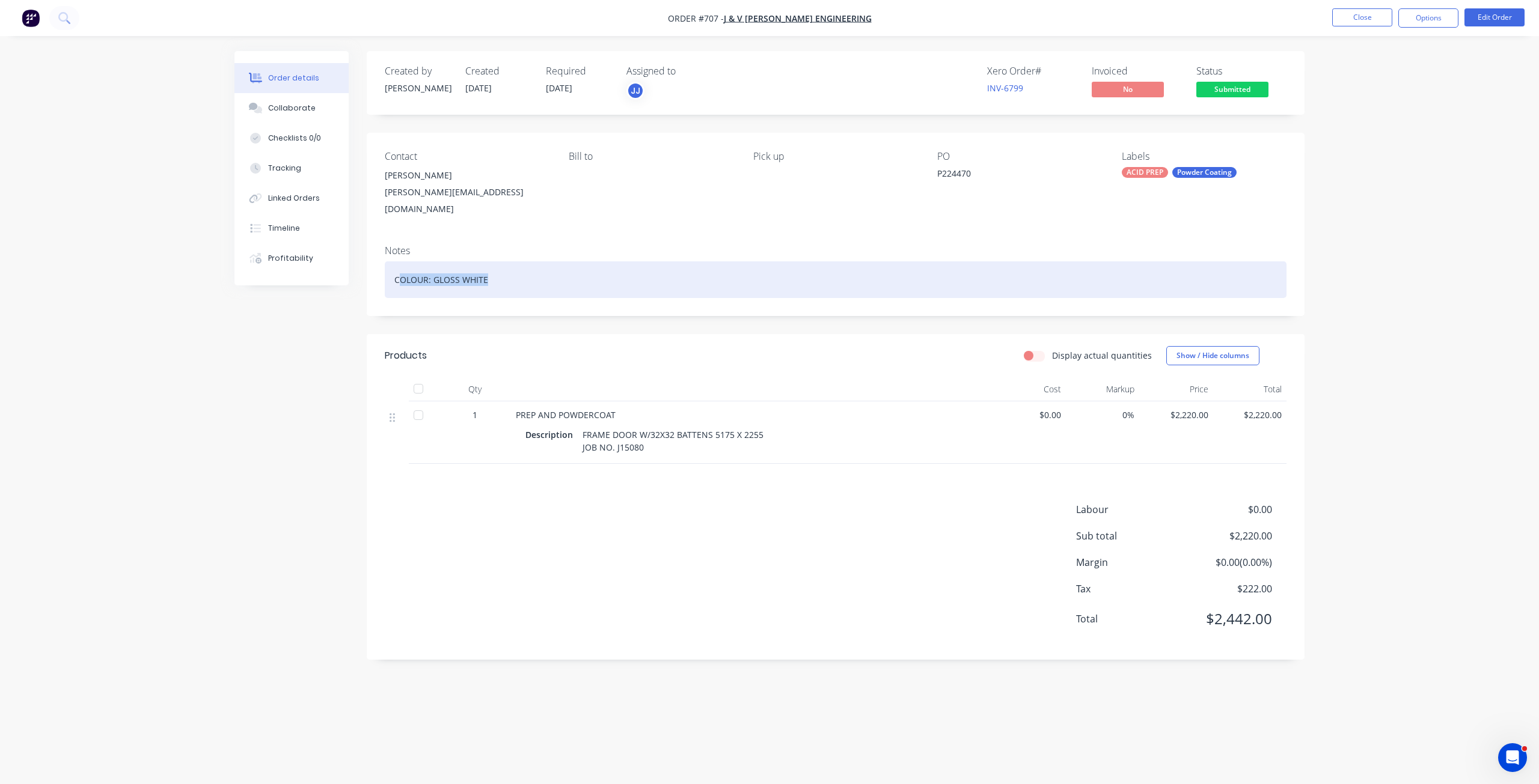
drag, startPoint x: 473, startPoint y: 269, endPoint x: 402, endPoint y: 271, distance: 71.0
click at [402, 271] on div "COLOUR: GLOSS WHITE" at bounding box center [835, 279] width 902 height 37
click at [519, 266] on div "COLOUR: GLOSS WHITE" at bounding box center [835, 279] width 902 height 37
drag, startPoint x: 508, startPoint y: 266, endPoint x: 433, endPoint y: 273, distance: 75.3
click at [433, 273] on div "COLOUR: GLOSS WHITE" at bounding box center [835, 279] width 902 height 37
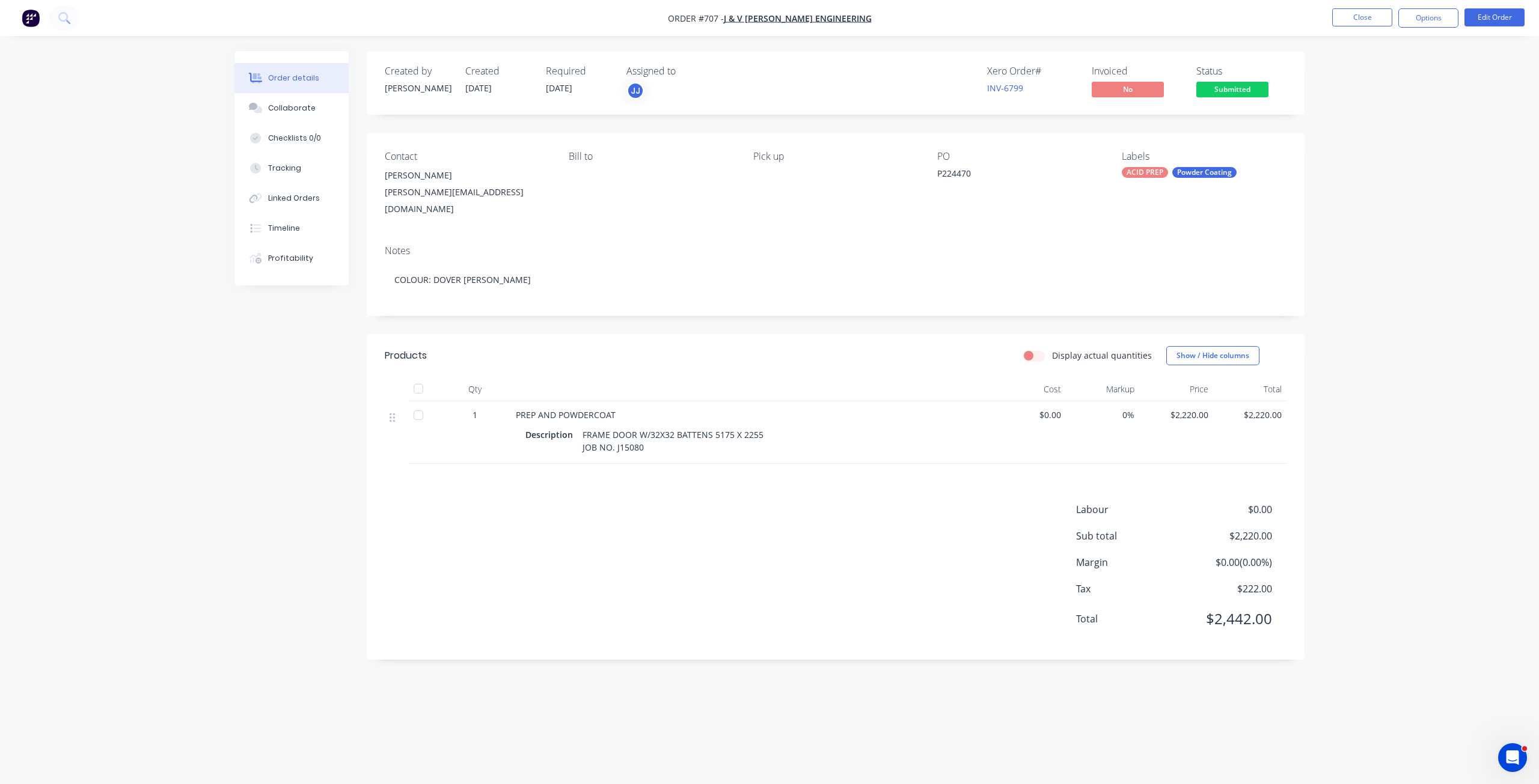
click at [658, 434] on div "FRAME DOOR W/32X32 BATTENS 5175 X 2255 JOB NO. J15080" at bounding box center [673, 441] width 190 height 30
click at [647, 434] on div "FRAME DOOR W/32X32 BATTENS 5175 X 2255 JOB NO. J15080" at bounding box center [673, 441] width 190 height 30
click at [581, 434] on div "FRAME DOOR W/32X32 BATTENS 5175 X 2255 JOB NO. J15080" at bounding box center [673, 441] width 190 height 30
click at [1480, 5] on nav "Order #707 - J & V [PERSON_NAME] ENGINEERING Close Options Edit Order" at bounding box center [769, 18] width 1539 height 36
click at [1483, 17] on button "Edit Order" at bounding box center [1494, 17] width 60 height 18
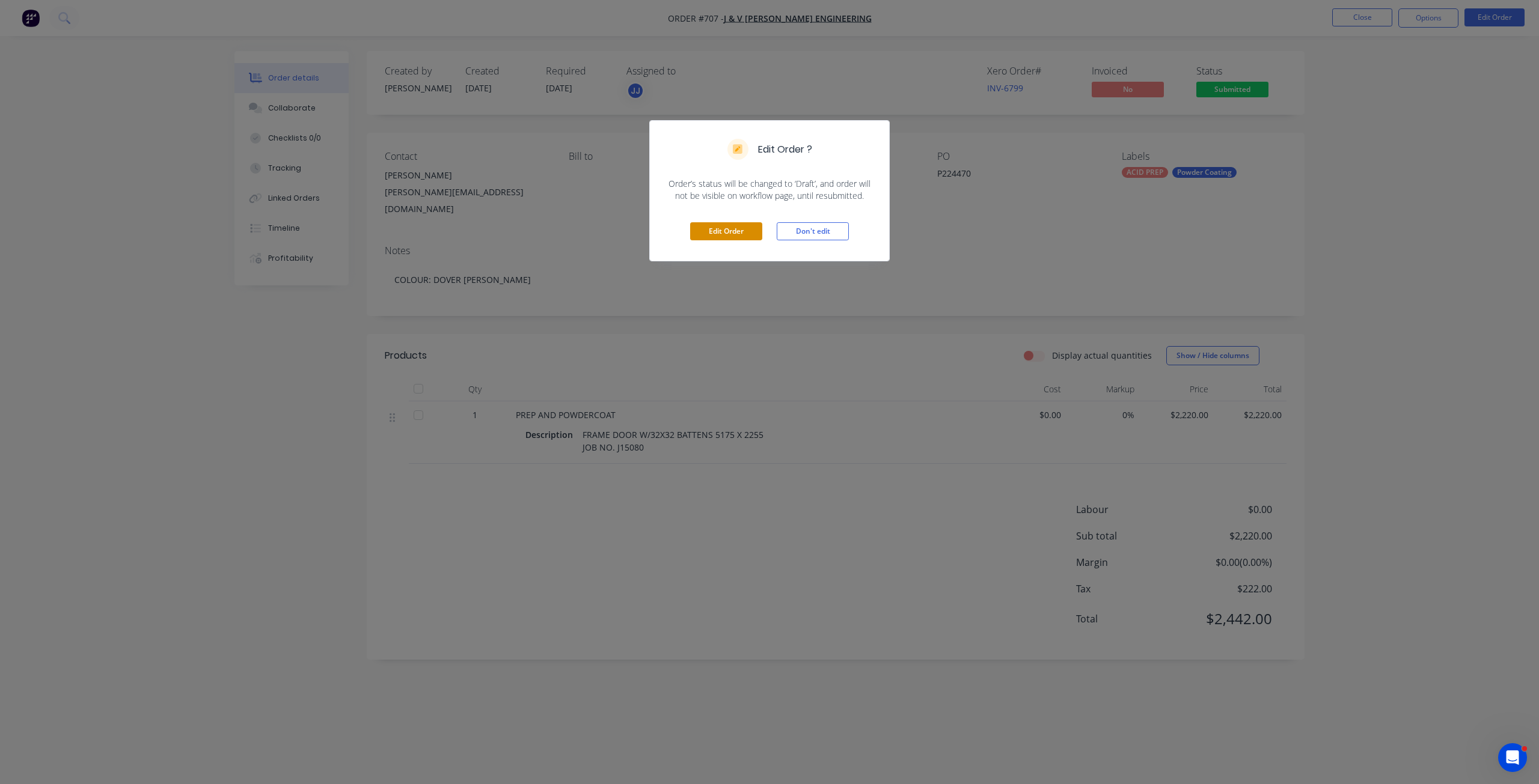
click at [723, 233] on button "Edit Order" at bounding box center [726, 231] width 72 height 18
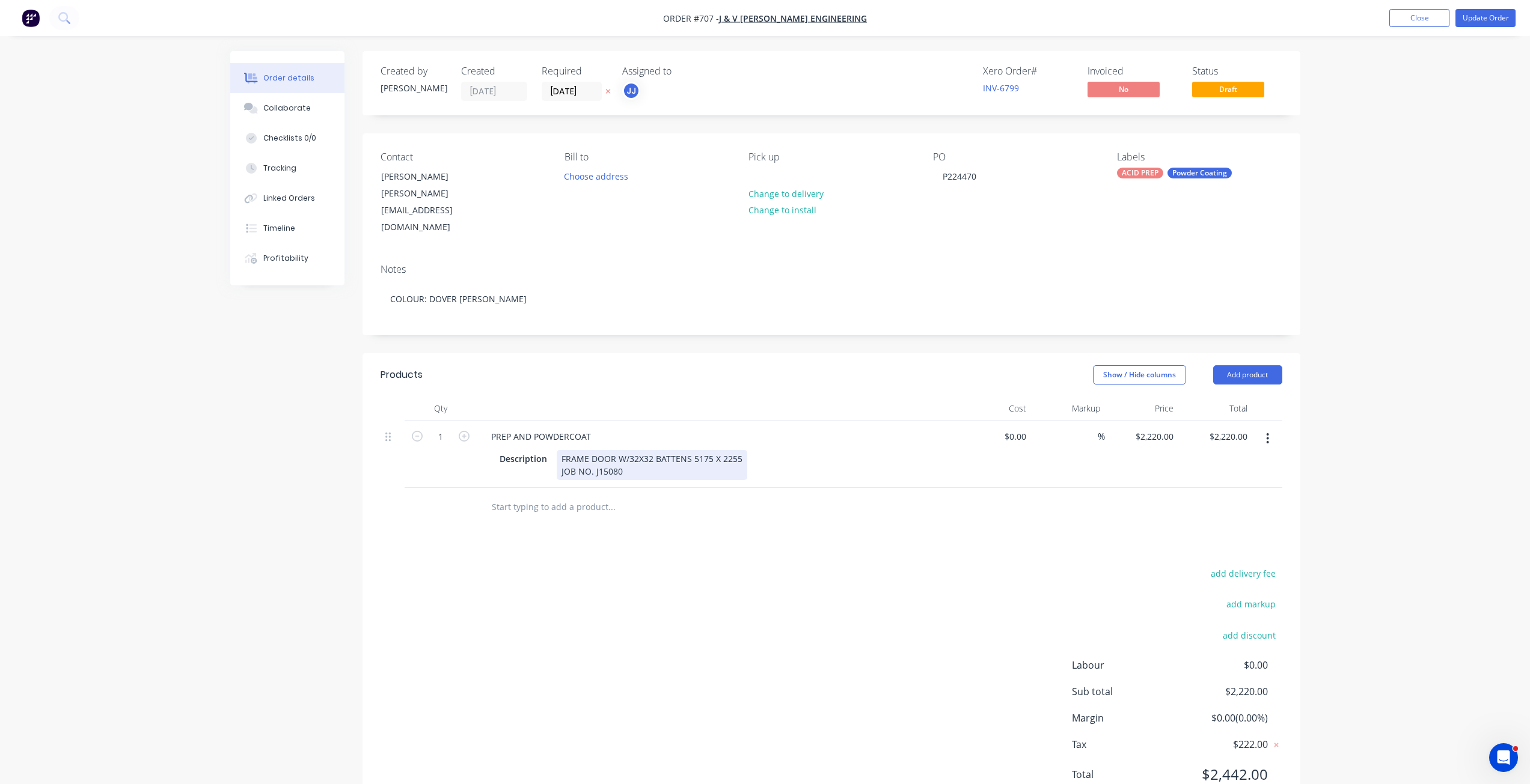
click at [737, 450] on div "FRAME DOOR W/32X32 BATTENS 5175 X 2255 JOB NO. J15080" at bounding box center [652, 465] width 190 height 30
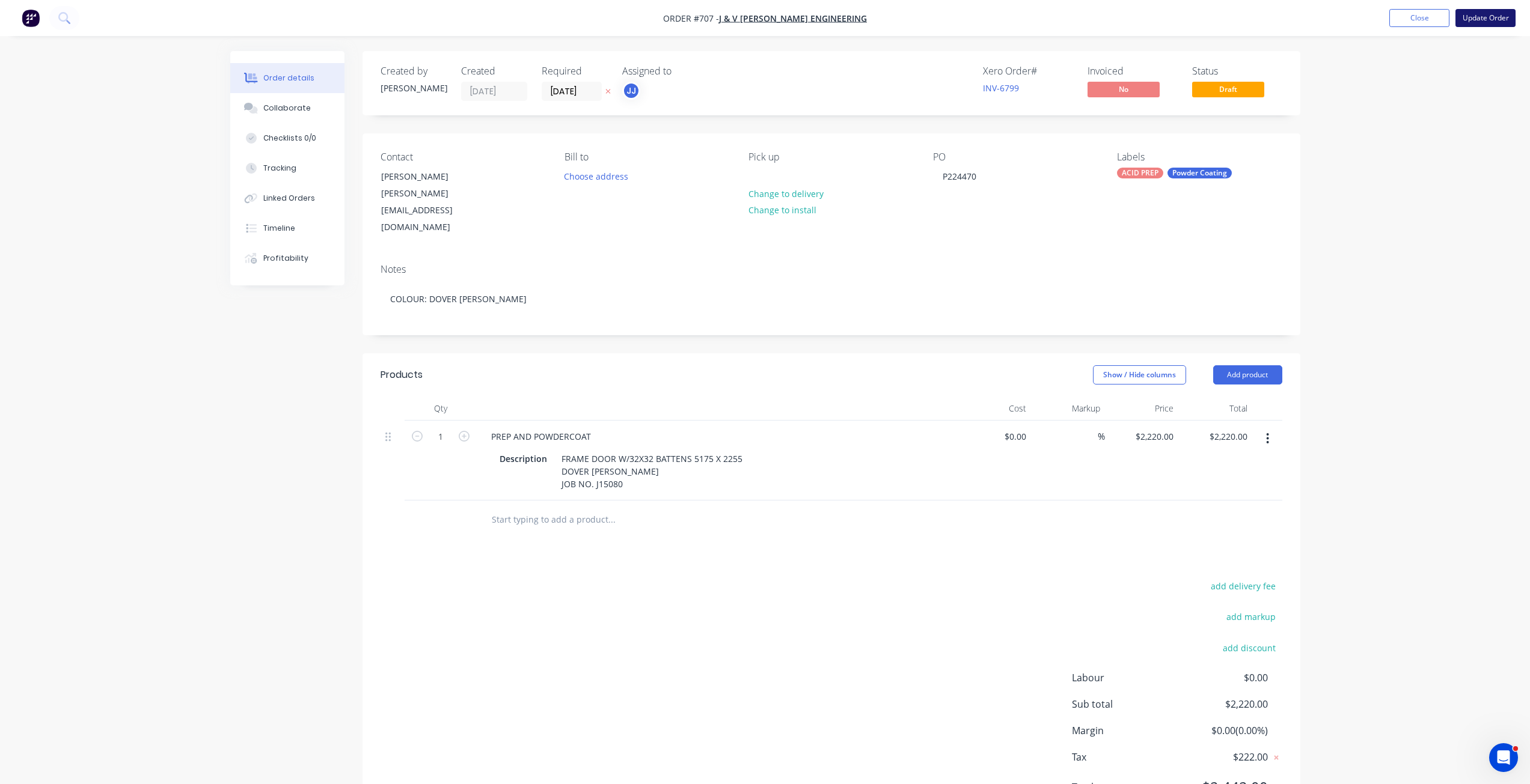
click at [1472, 20] on button "Update Order" at bounding box center [1485, 18] width 60 height 18
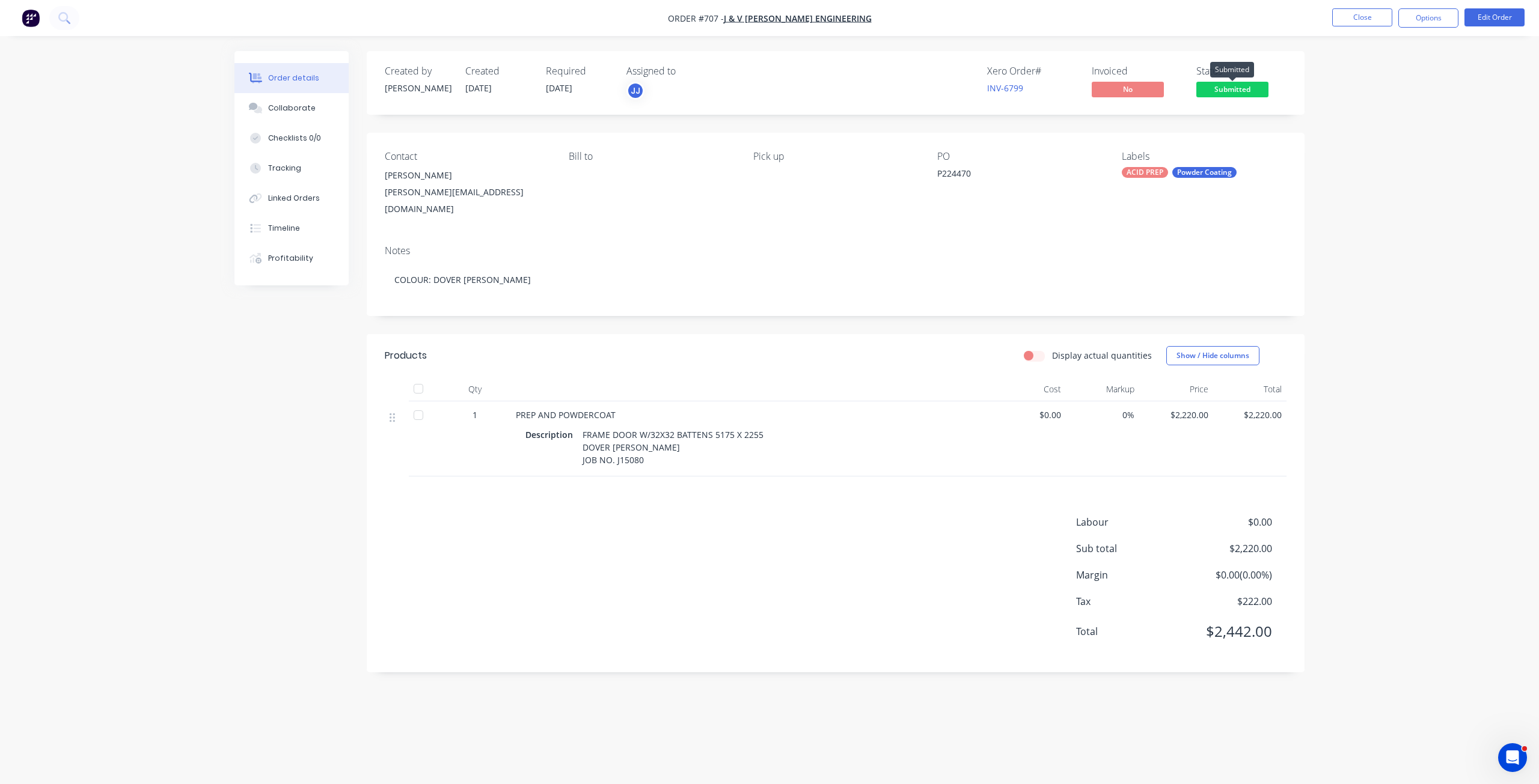
click at [1228, 89] on span "Submitted" at bounding box center [1232, 89] width 72 height 15
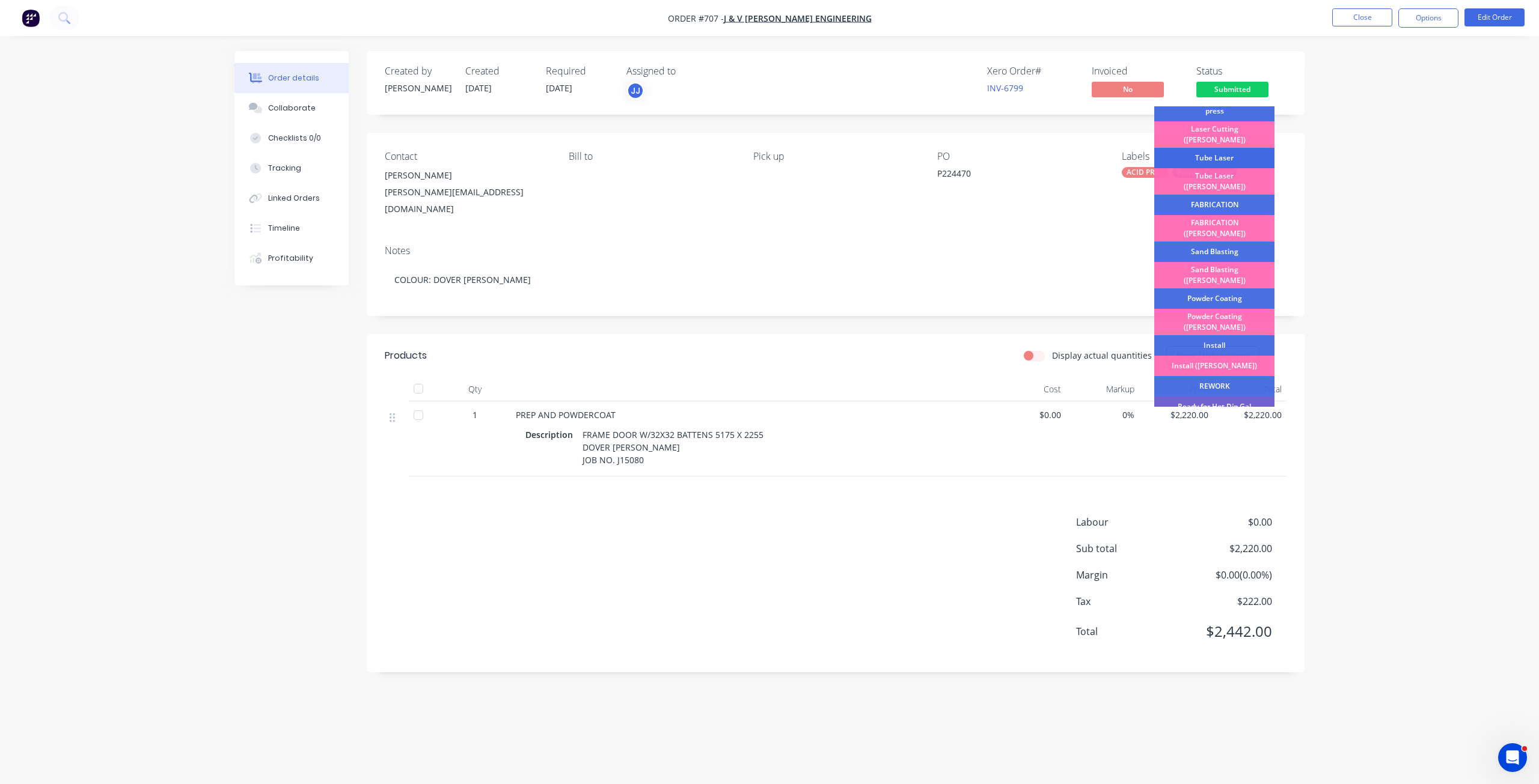
scroll to position [120, 0]
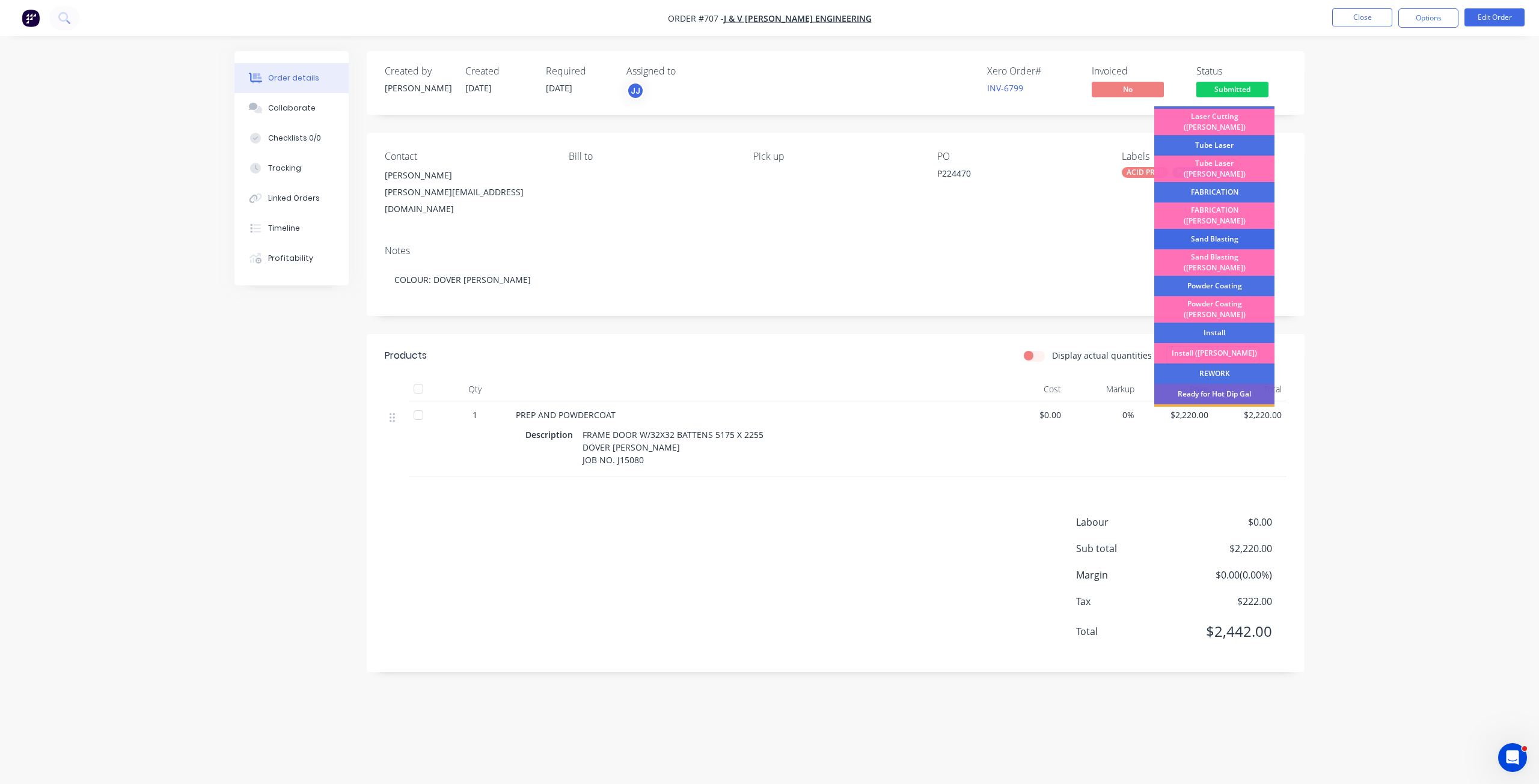
click at [1213, 229] on div "Sand Blasting" at bounding box center [1214, 239] width 120 height 20
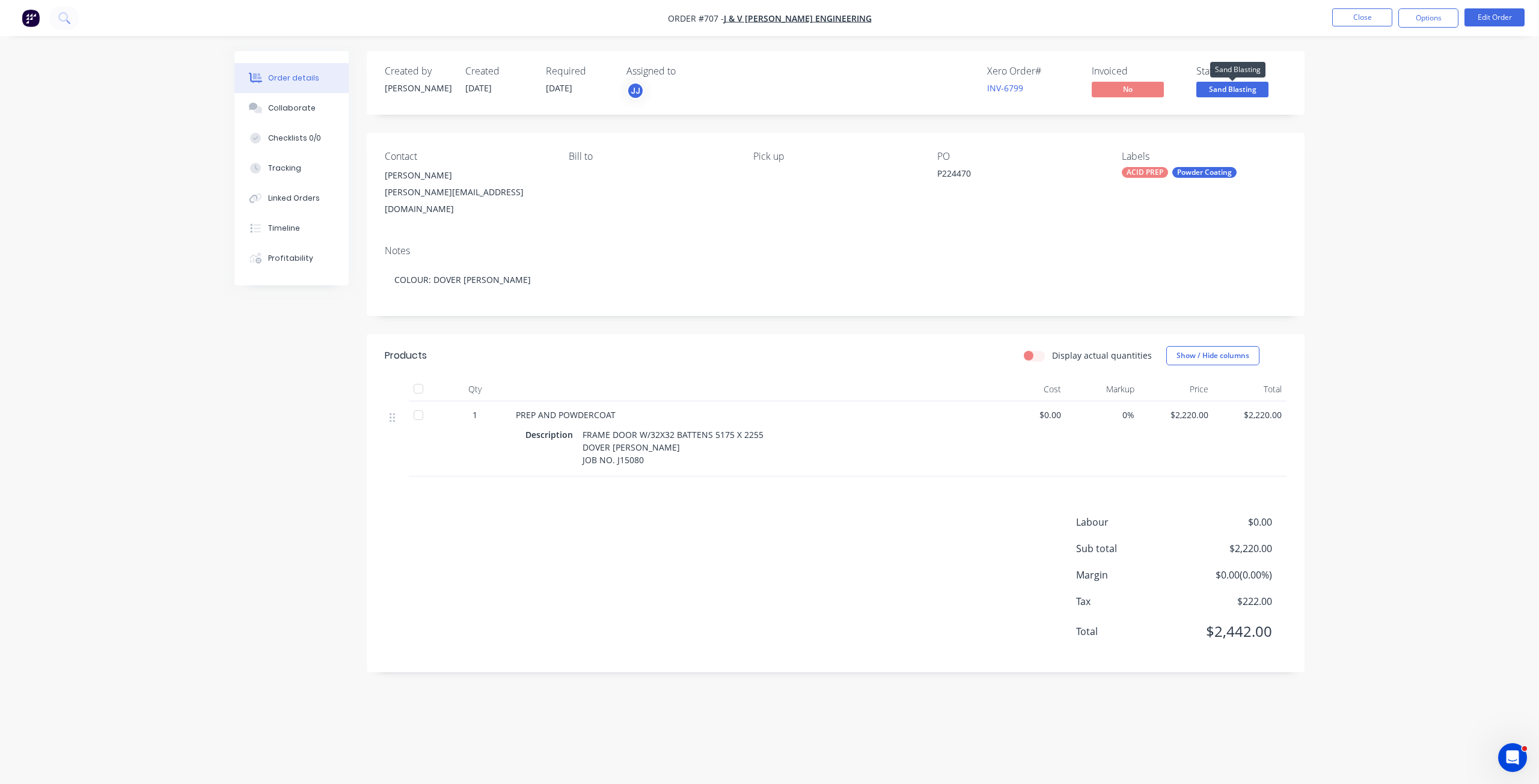
click at [1233, 87] on span "Sand Blasting" at bounding box center [1232, 89] width 72 height 15
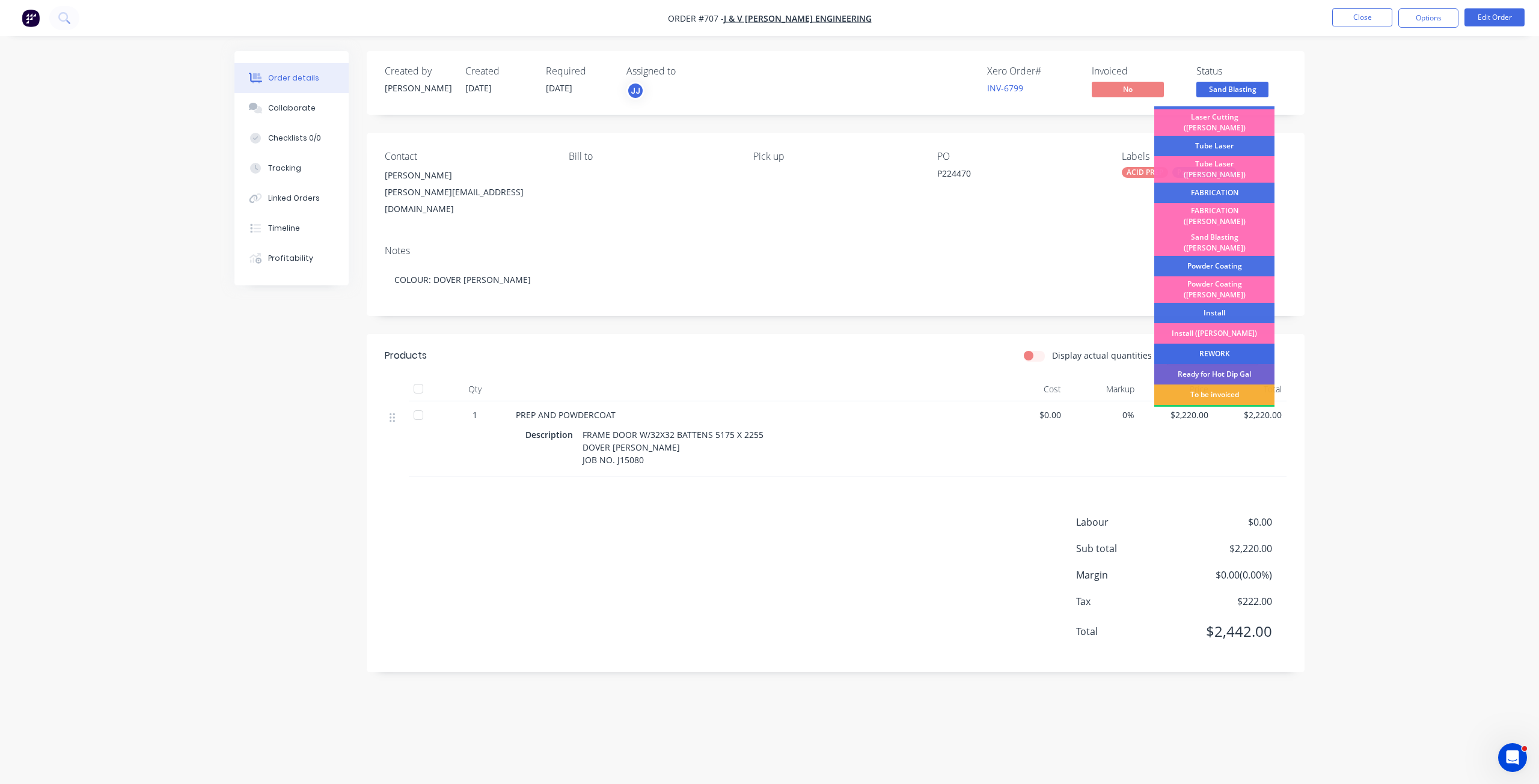
scroll to position [180, 0]
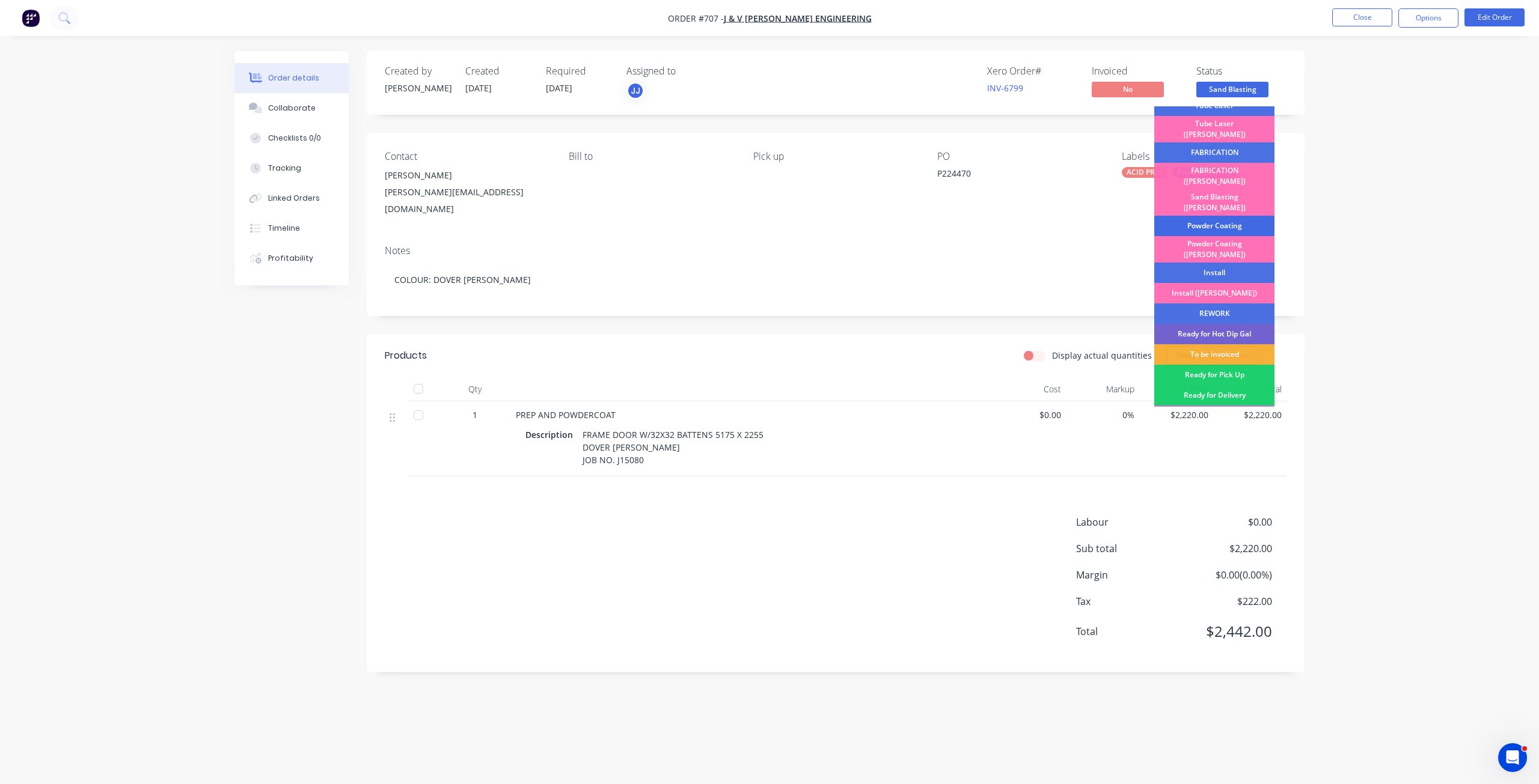
click at [1210, 216] on div "Powder Coating" at bounding box center [1214, 226] width 120 height 20
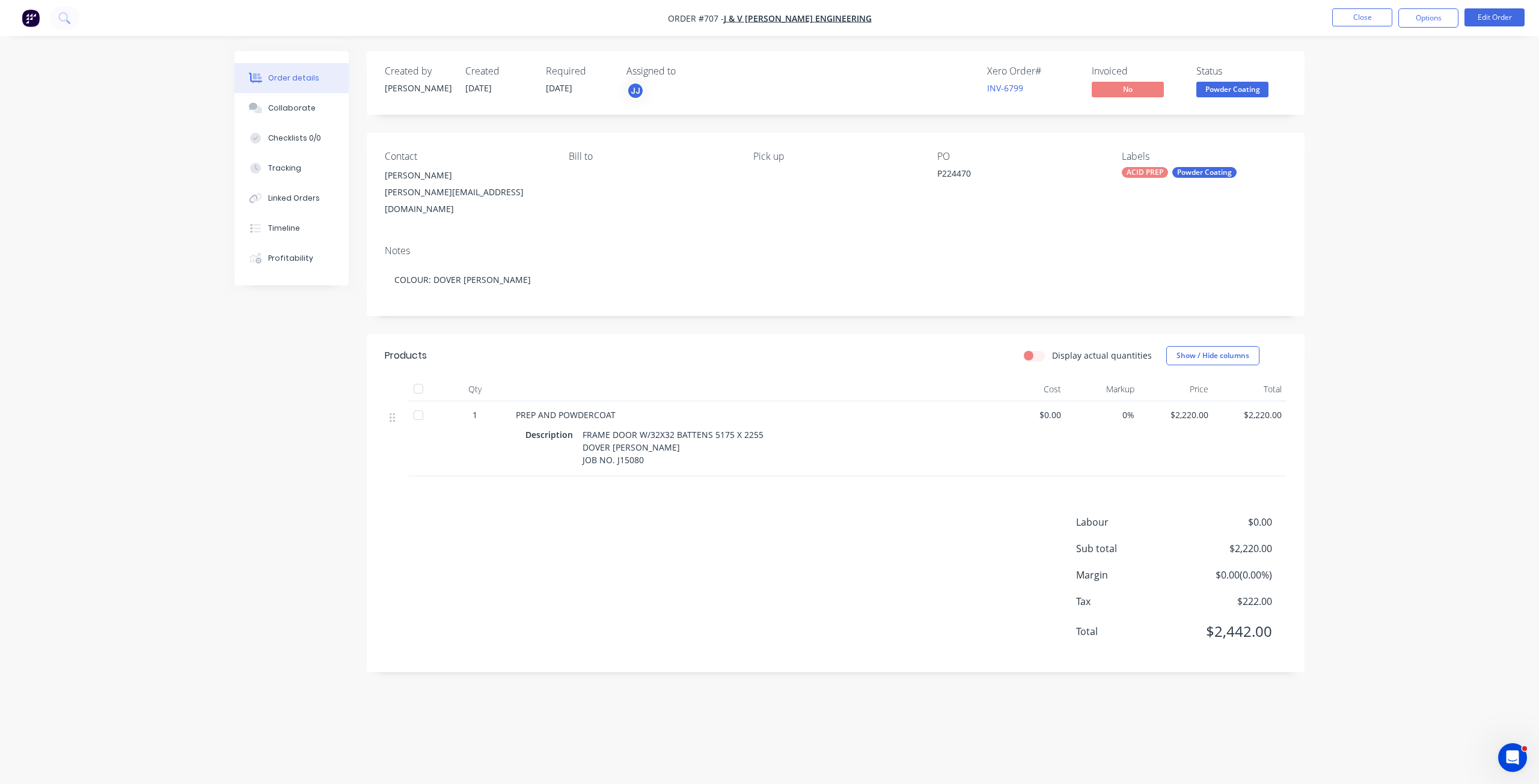
click at [1231, 89] on span "Powder Coating" at bounding box center [1232, 89] width 72 height 15
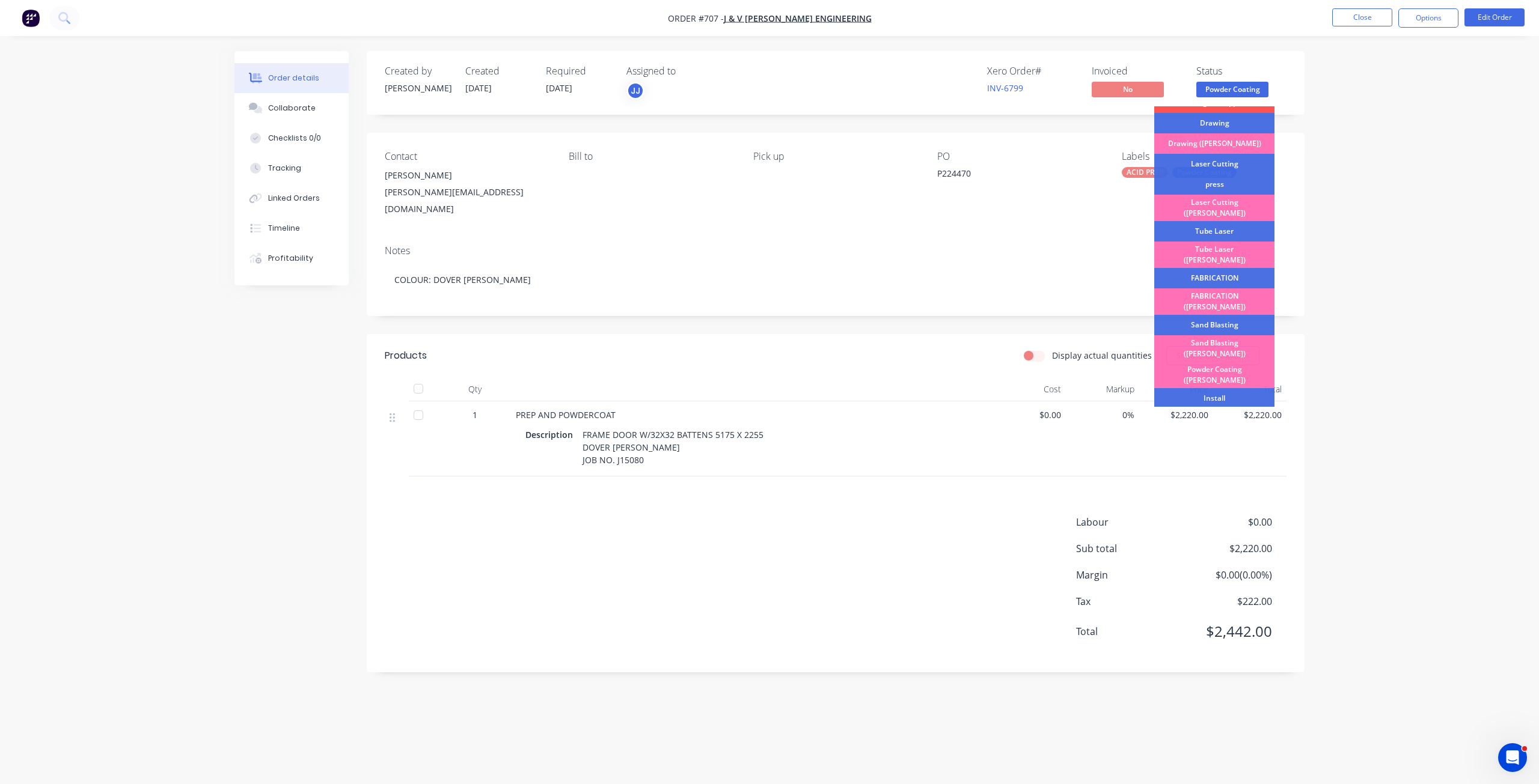
scroll to position [210, 0]
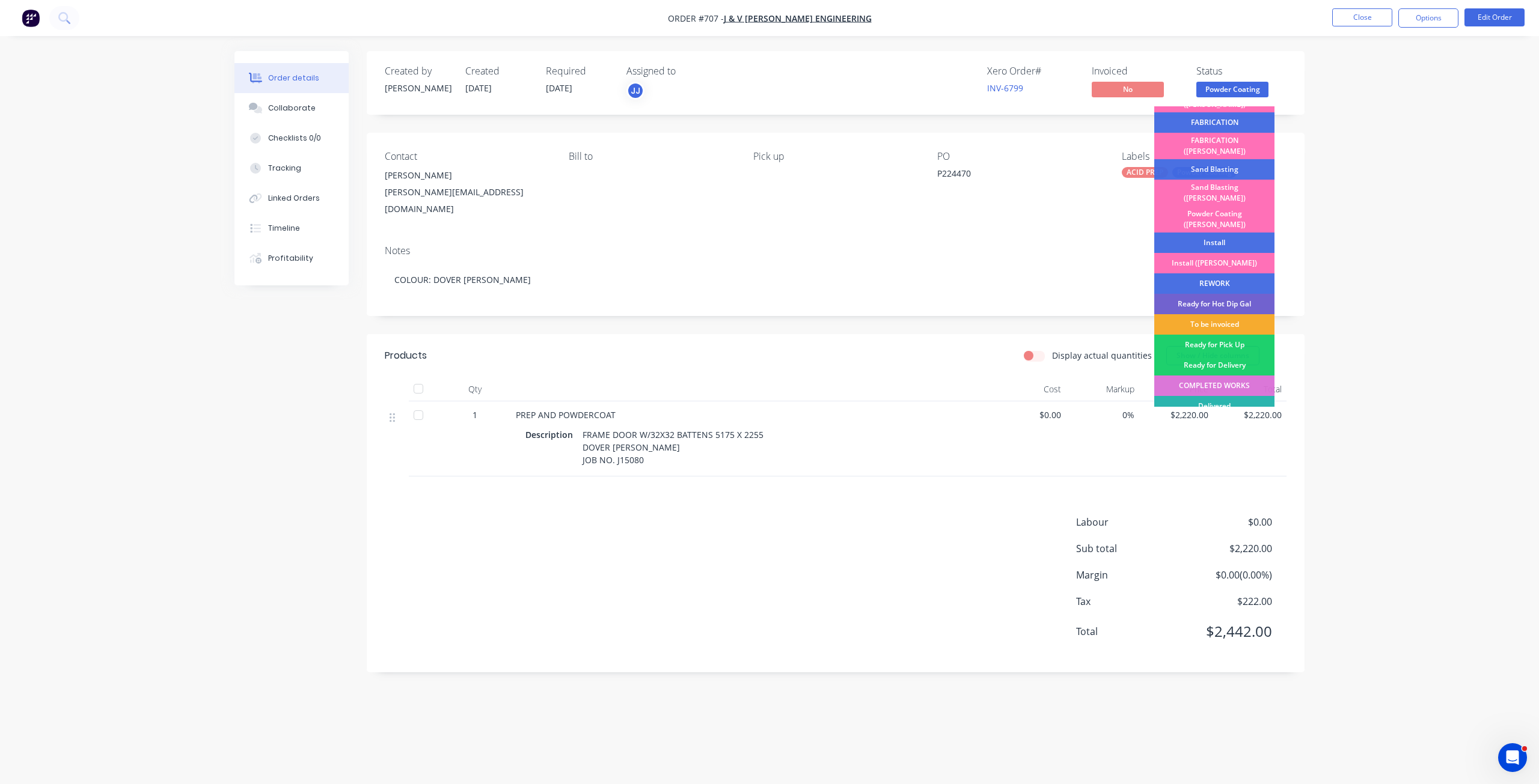
click at [1217, 314] on div "To be invoiced" at bounding box center [1214, 325] width 120 height 20
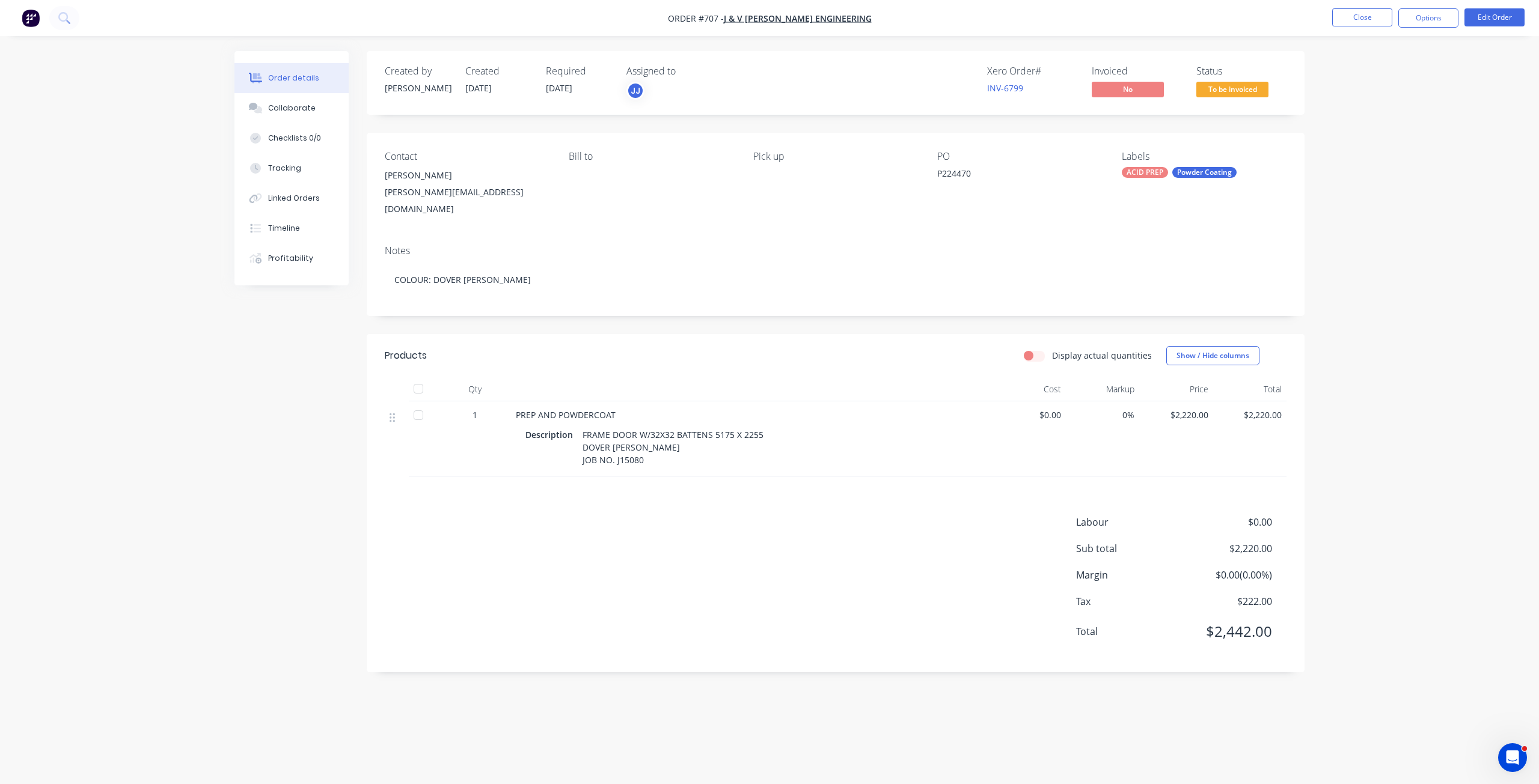
click at [1235, 93] on span "To be invoiced" at bounding box center [1232, 89] width 72 height 15
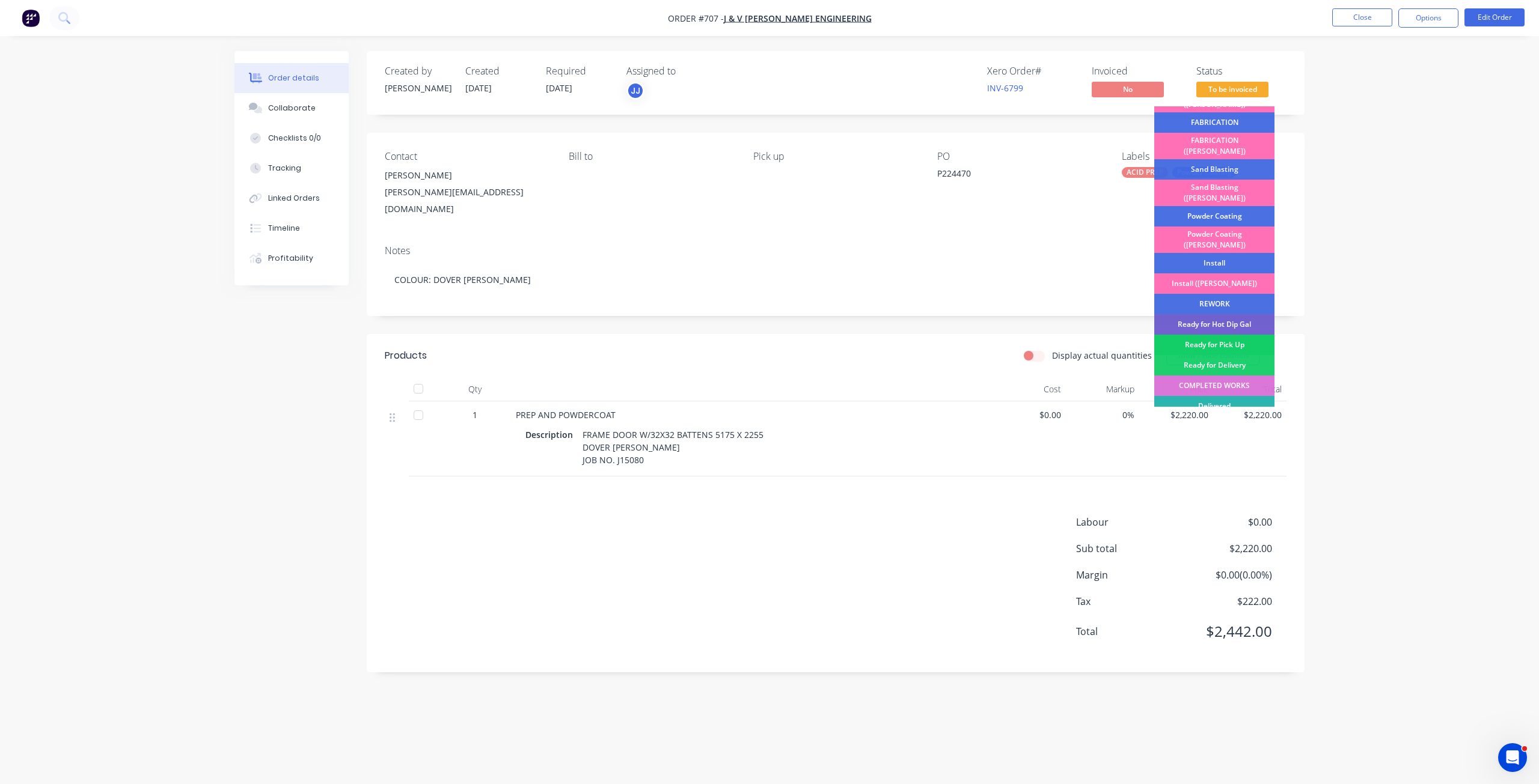
click at [1223, 335] on div "Ready for Pick Up" at bounding box center [1214, 345] width 120 height 20
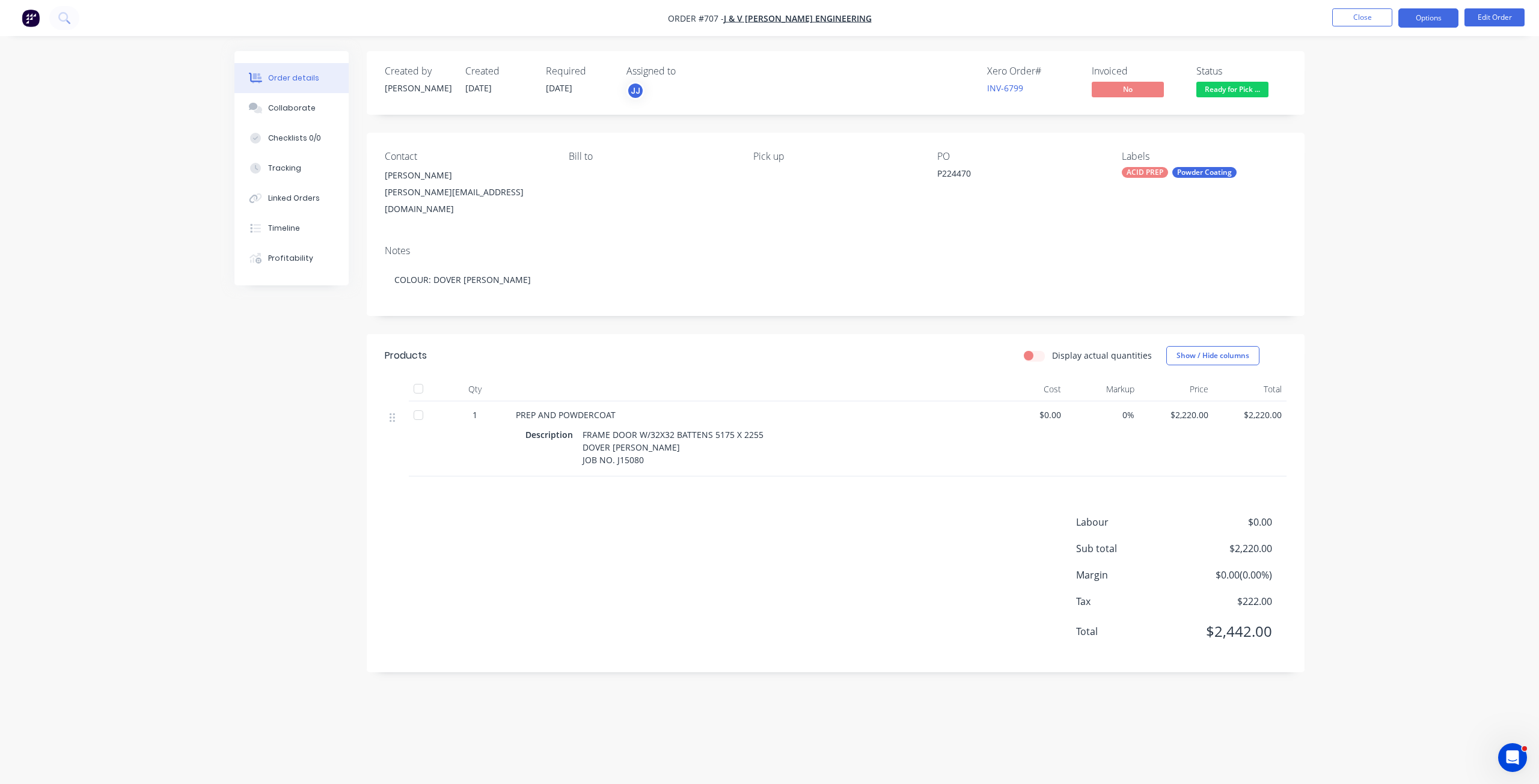
click at [1429, 19] on button "Options" at bounding box center [1428, 18] width 60 height 19
click at [1355, 72] on div "Invoice" at bounding box center [1392, 73] width 111 height 17
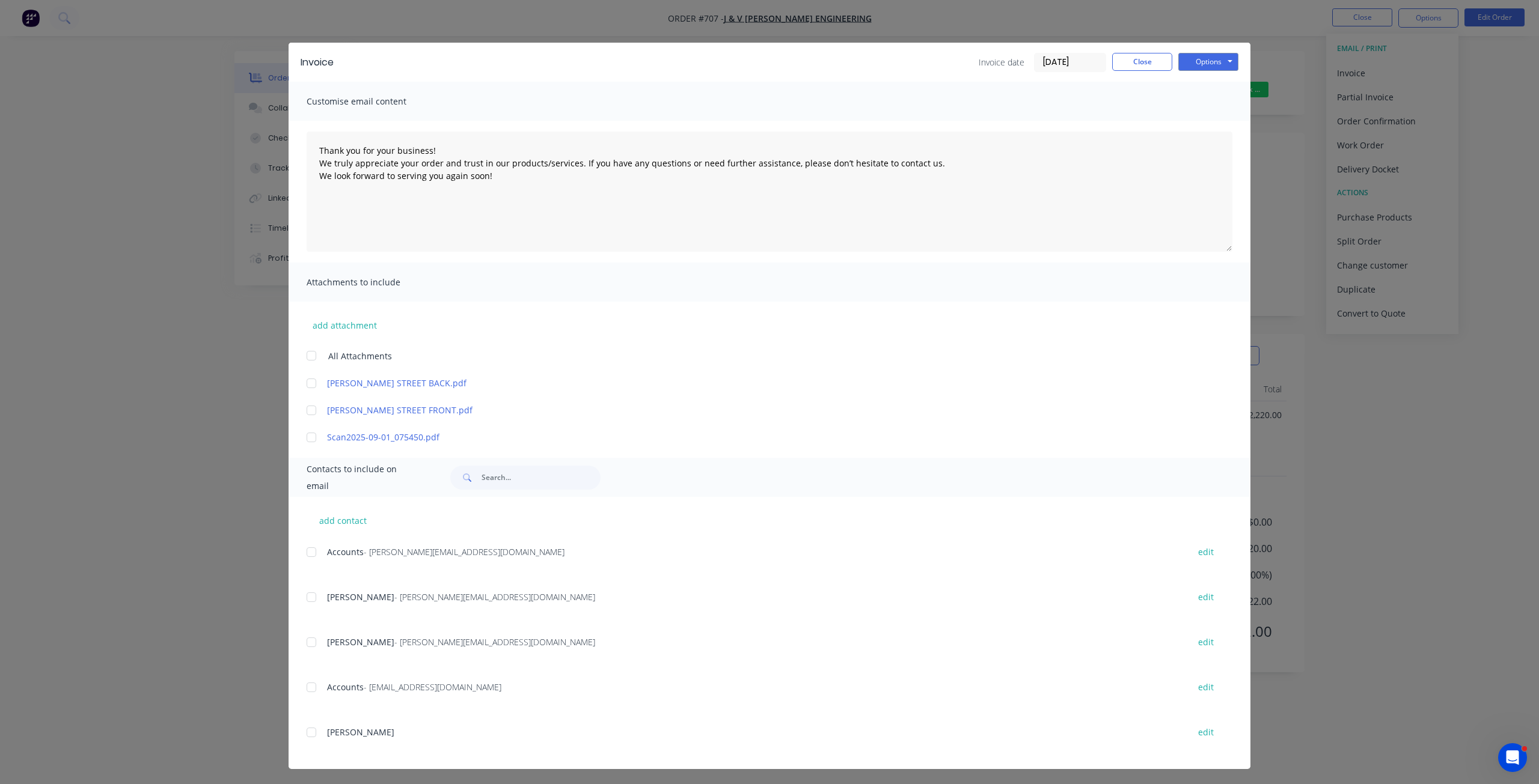
scroll to position [7, 0]
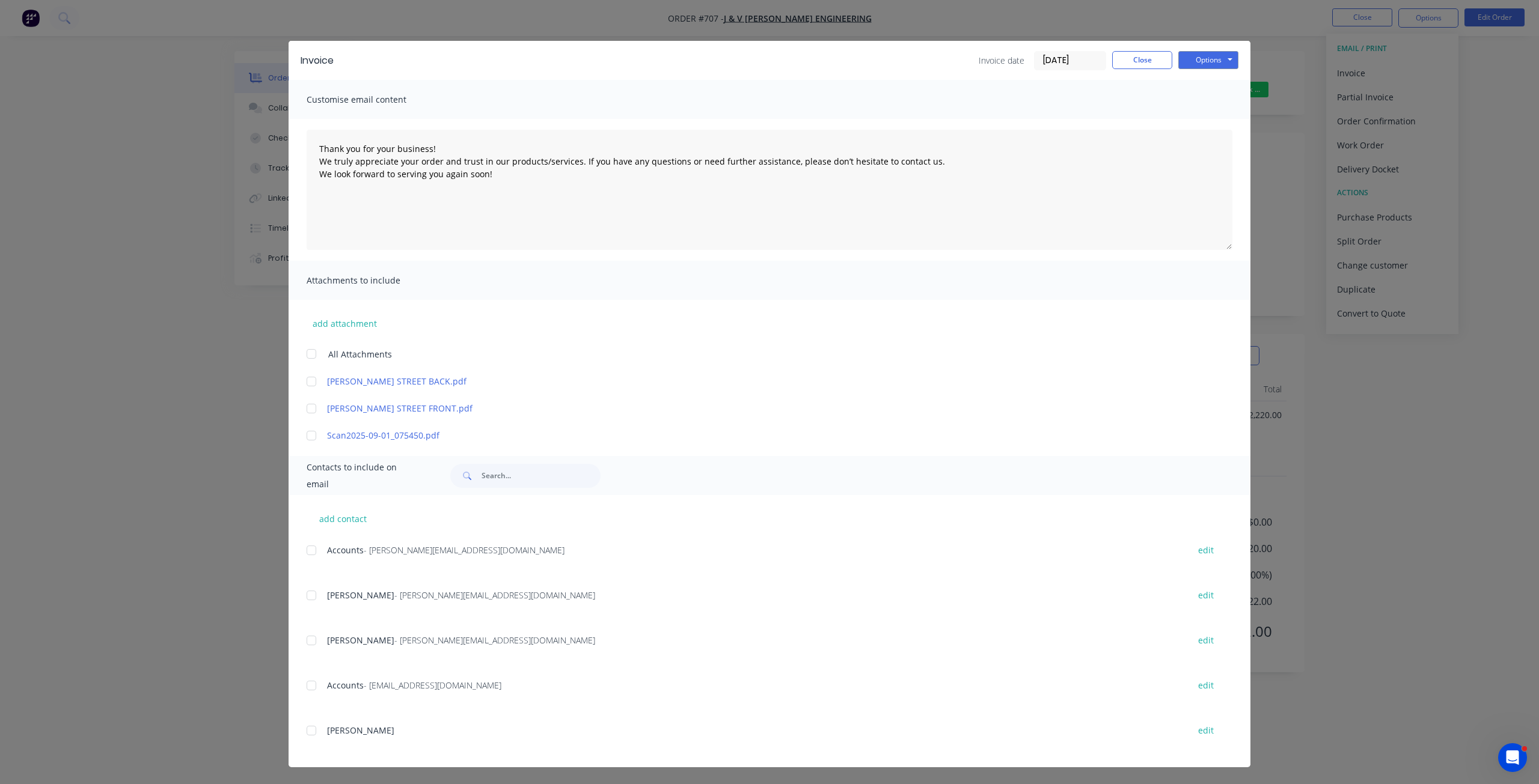
click at [305, 685] on div at bounding box center [311, 686] width 24 height 24
click at [1201, 62] on button "Options" at bounding box center [1208, 60] width 60 height 18
click at [1202, 118] on button "Email" at bounding box center [1217, 121] width 77 height 20
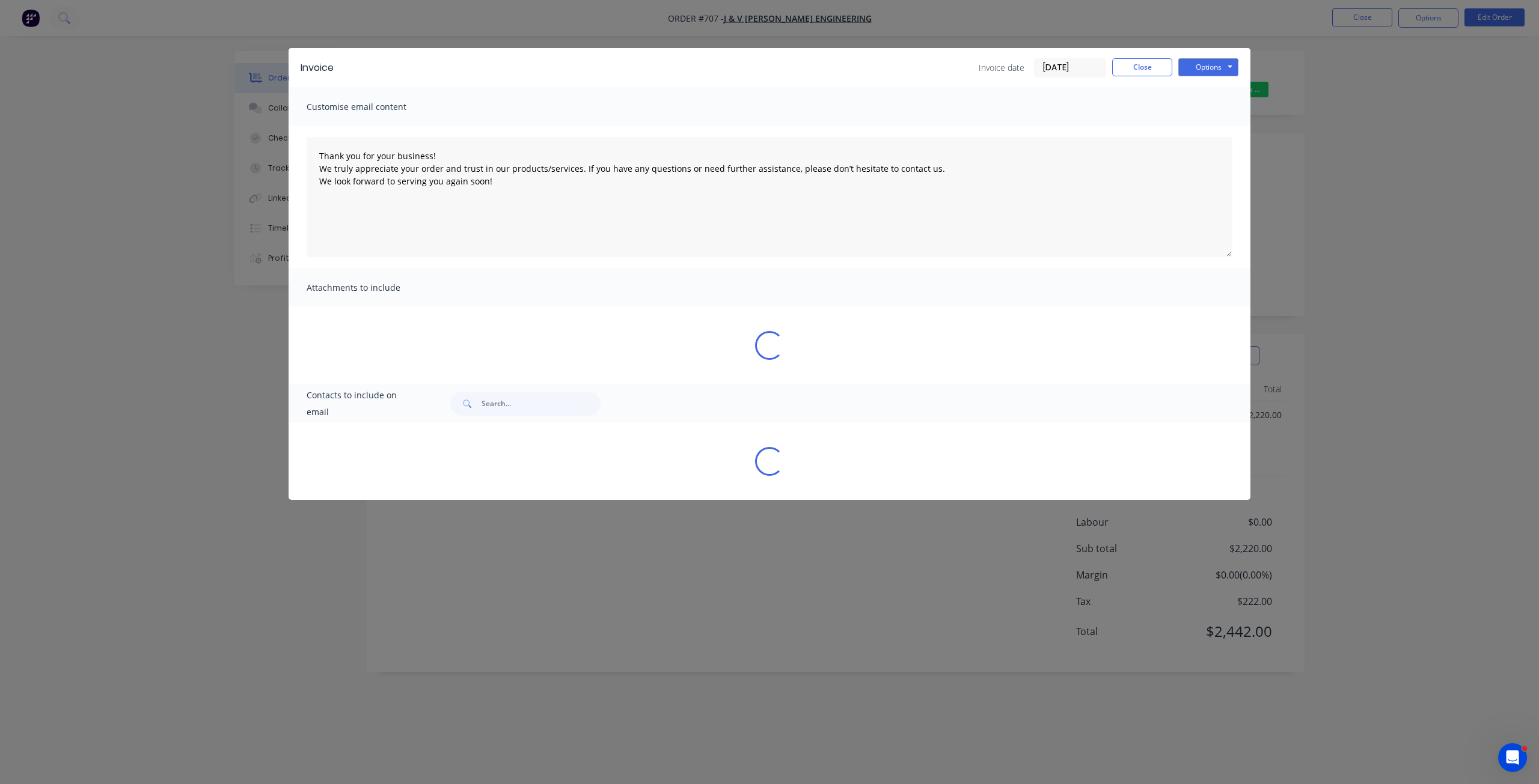
scroll to position [0, 0]
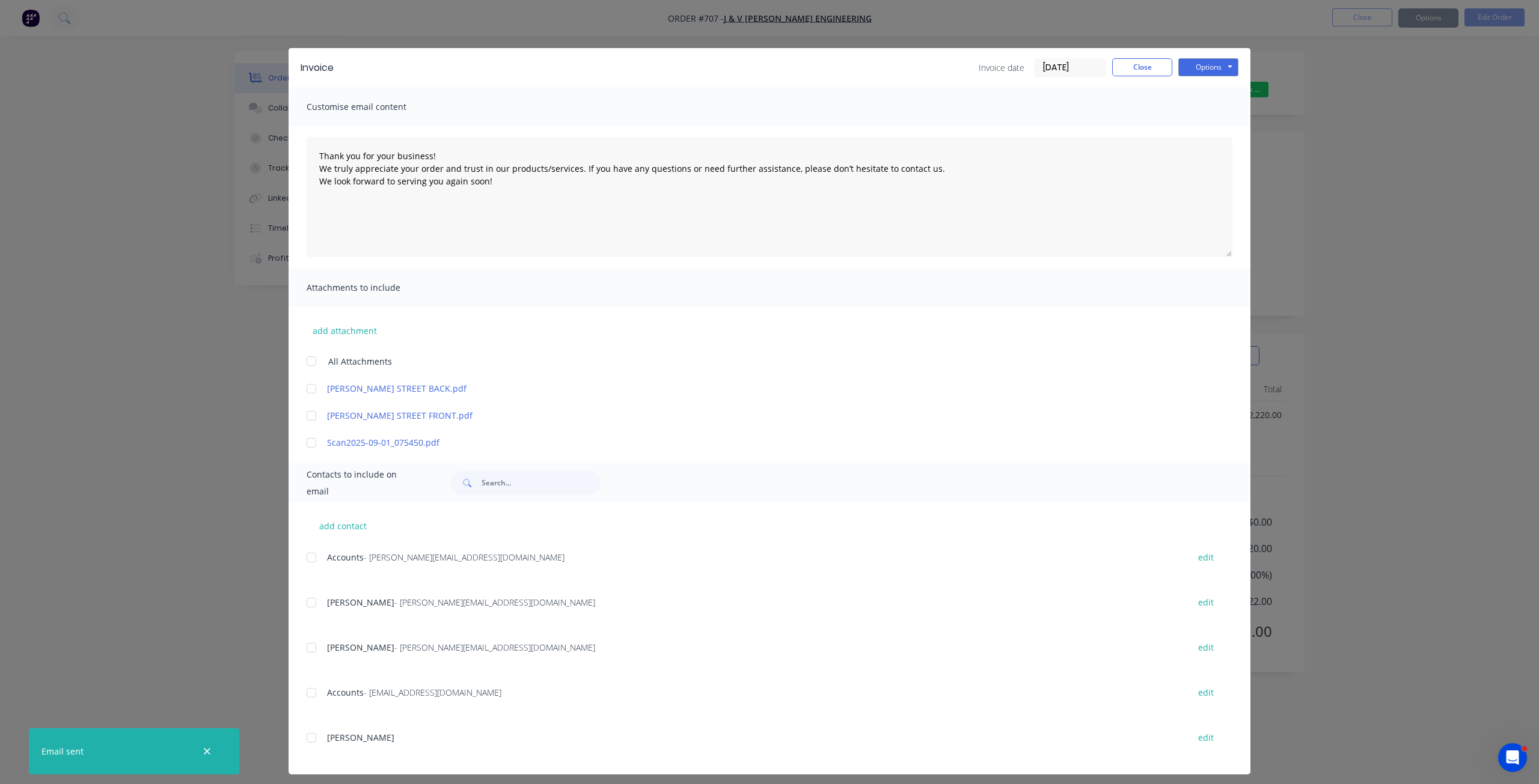
type textarea "Thank you for your business! We truly appreciate your order and trust in our pr…"
click at [1134, 67] on button "Close" at bounding box center [1142, 67] width 60 height 18
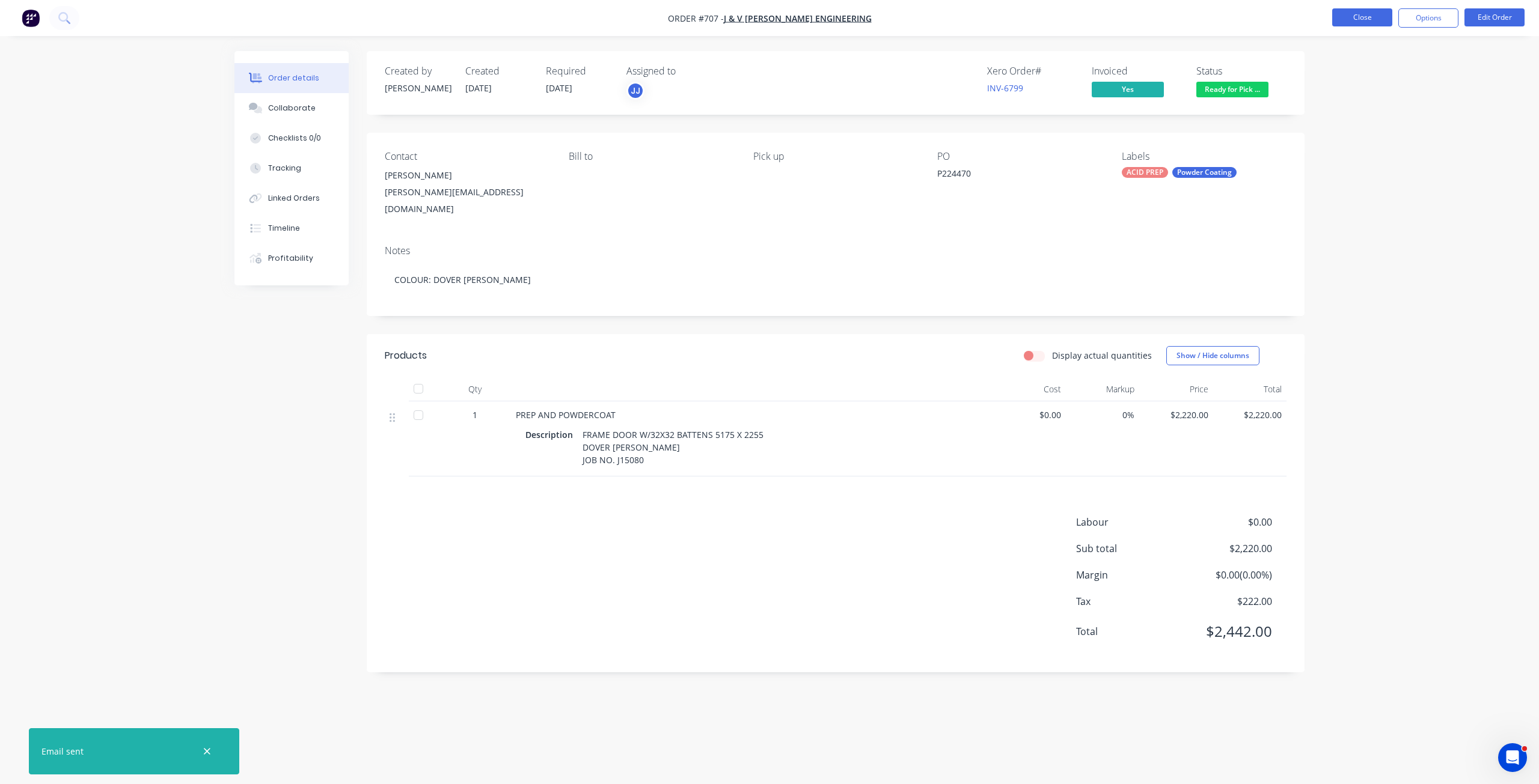
click at [1357, 17] on button "Close" at bounding box center [1362, 17] width 60 height 18
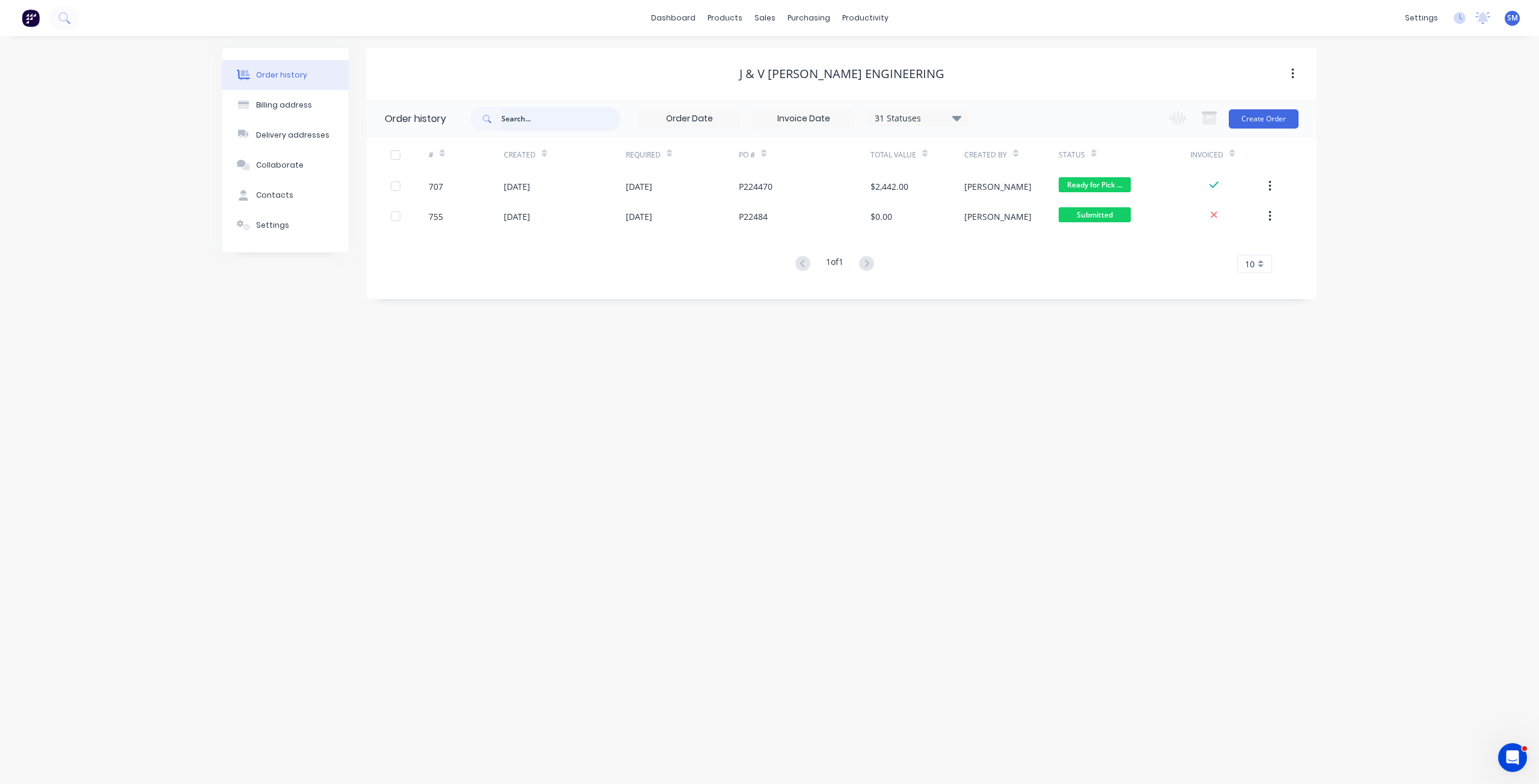
click at [538, 117] on input "text" at bounding box center [561, 119] width 119 height 24
click at [767, 24] on div "sales" at bounding box center [764, 18] width 33 height 18
click at [801, 82] on div "Customers" at bounding box center [806, 82] width 43 height 11
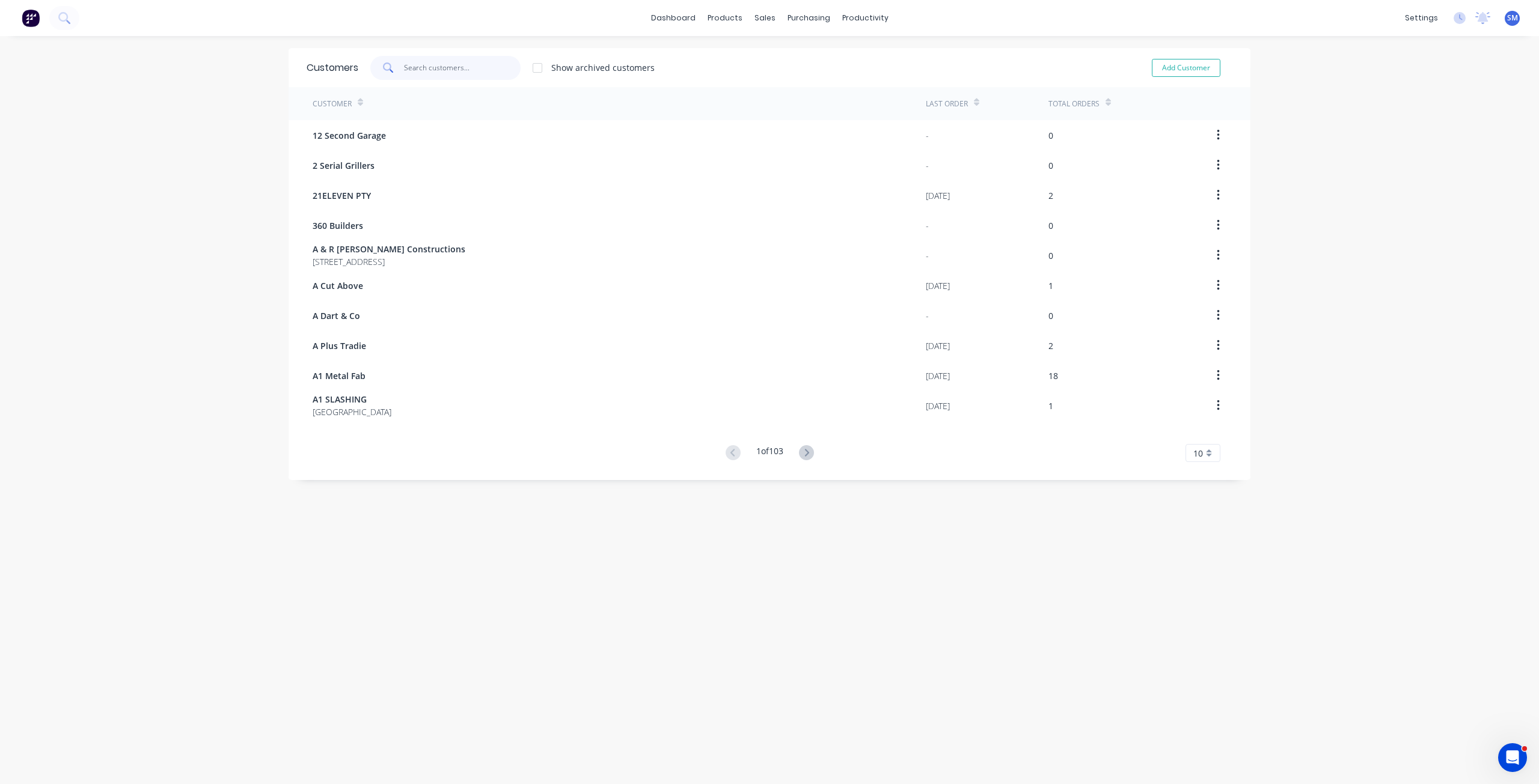
click at [457, 67] on input "text" at bounding box center [463, 68] width 117 height 24
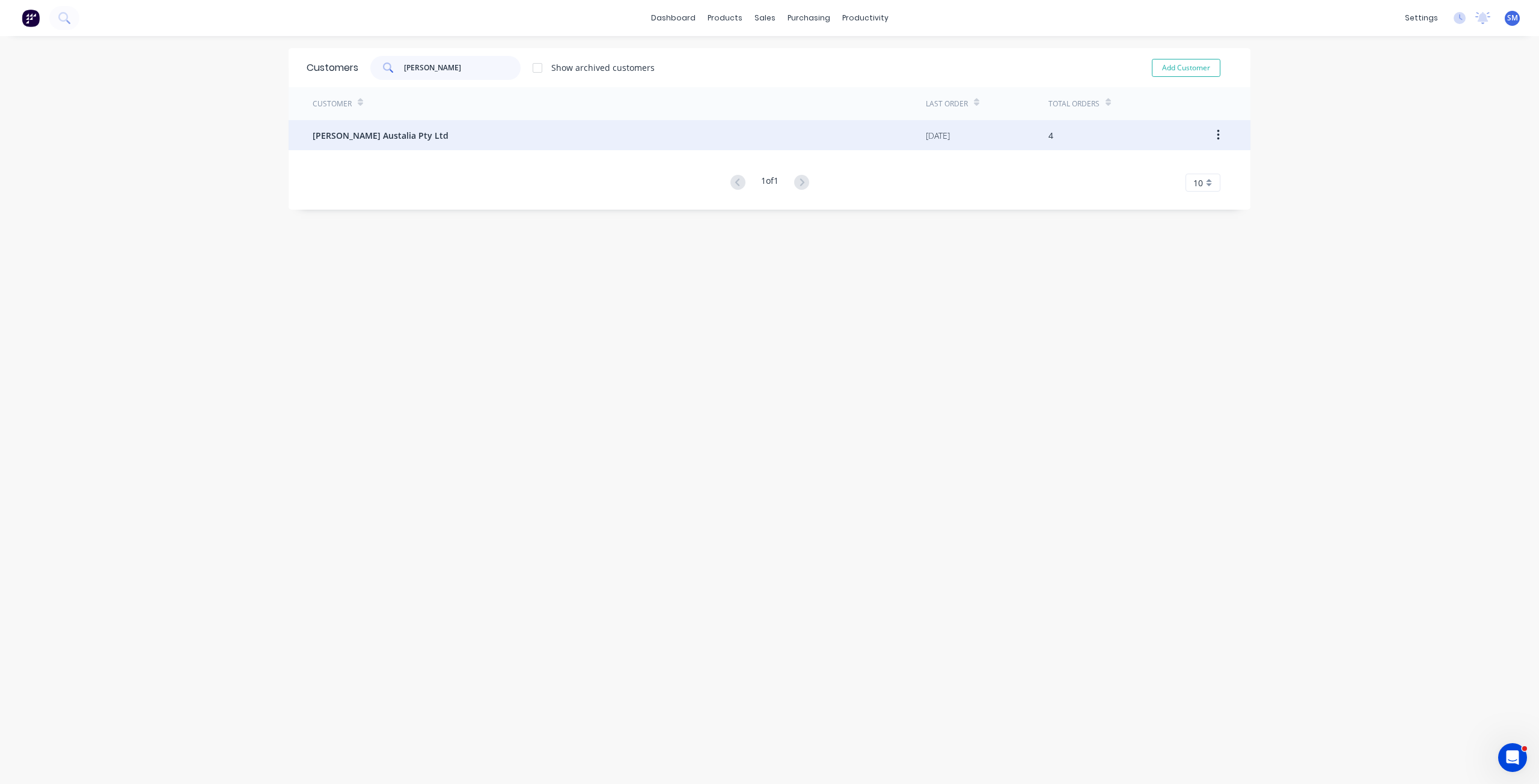
type input "[PERSON_NAME]"
click at [352, 134] on span "[PERSON_NAME] Austalia Pty Ltd" at bounding box center [381, 135] width 136 height 13
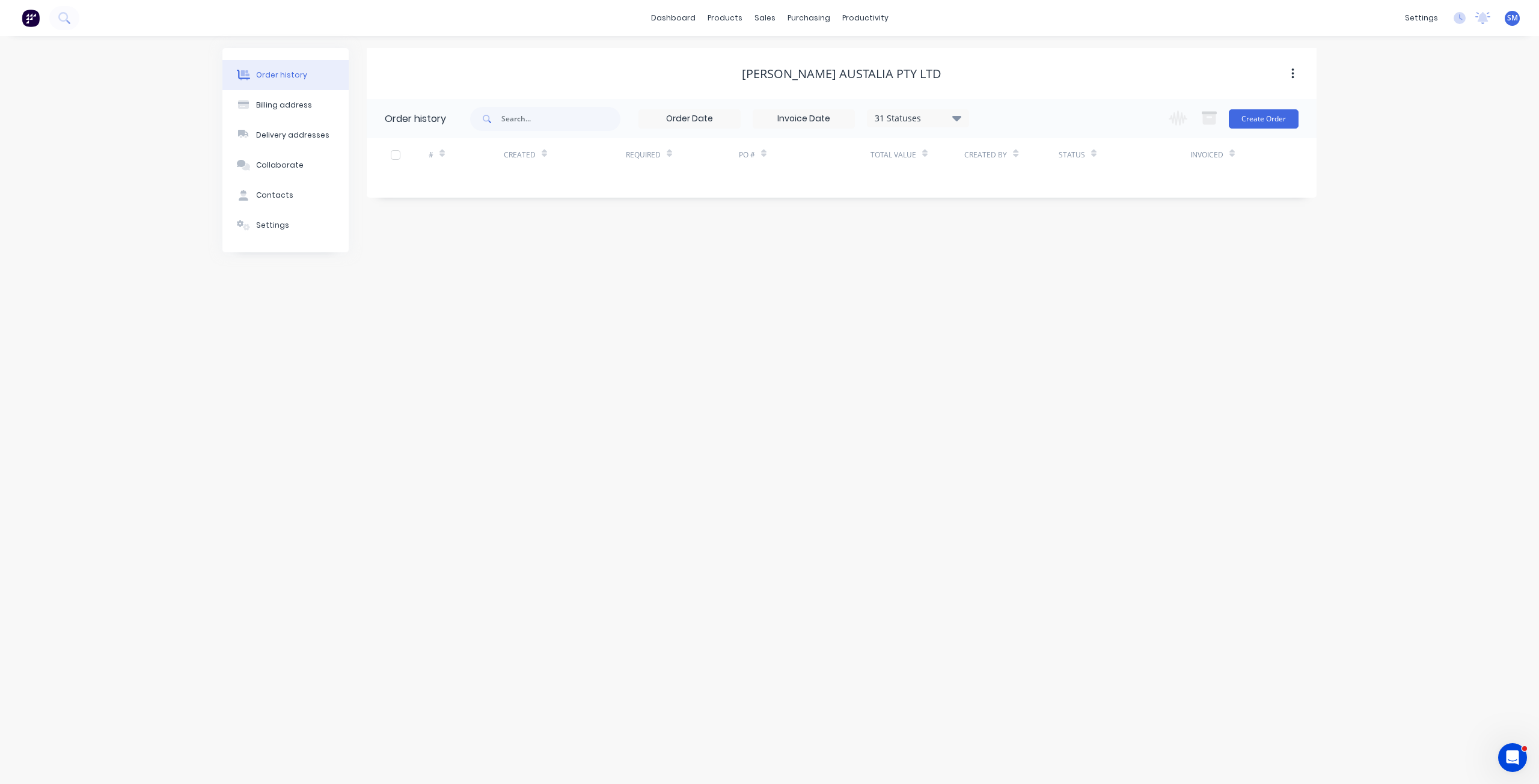
click at [896, 117] on div "31 Statuses" at bounding box center [918, 119] width 101 height 13
click at [1017, 281] on label at bounding box center [1017, 281] width 0 height 0
click at [1017, 287] on input "checkbox" at bounding box center [1022, 286] width 10 height 11
checkbox input "true"
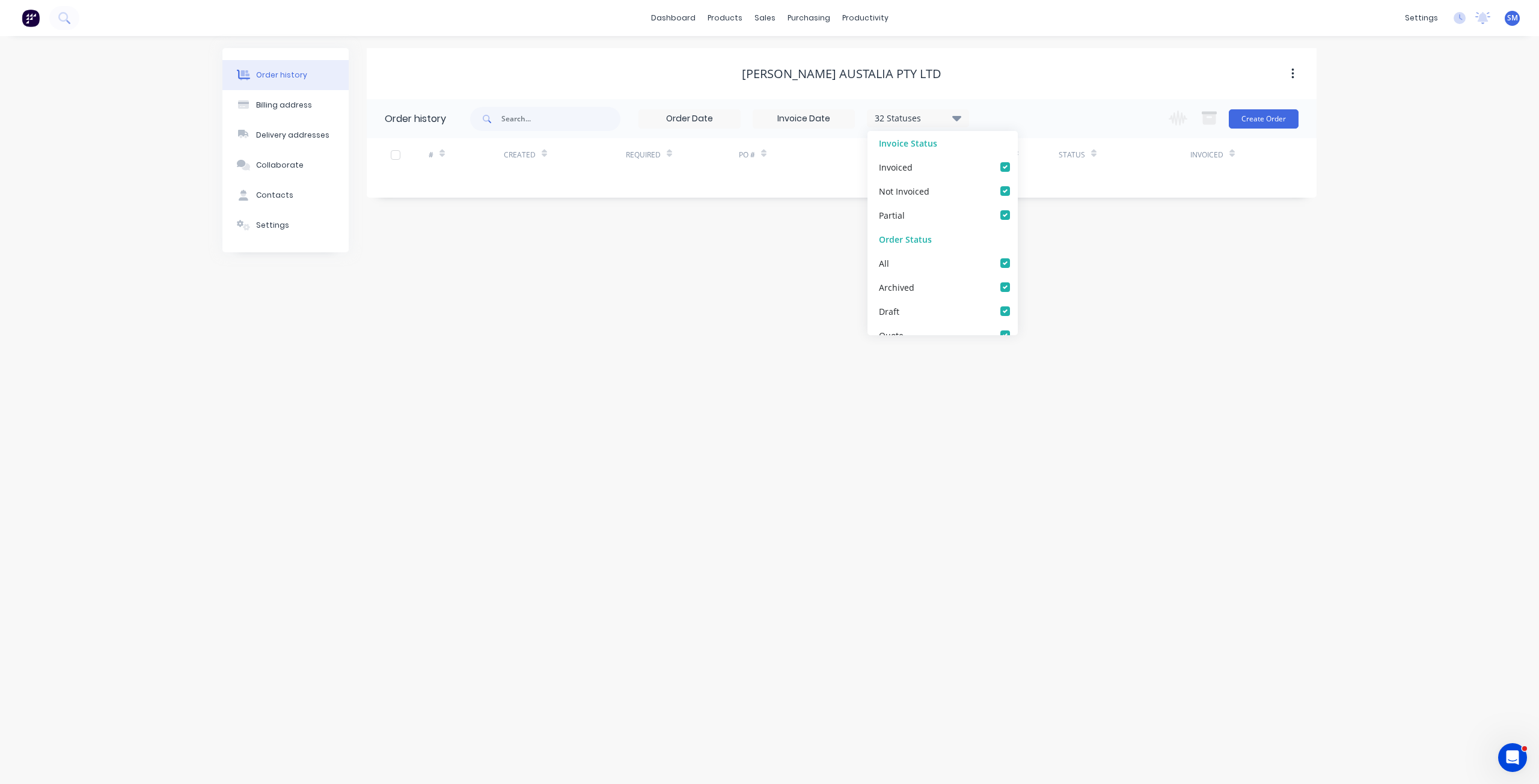
click at [725, 208] on div "[PERSON_NAME] Austalia Pty Ltd Order history 32 Statuses Invoice Status Invoice…" at bounding box center [841, 150] width 950 height 204
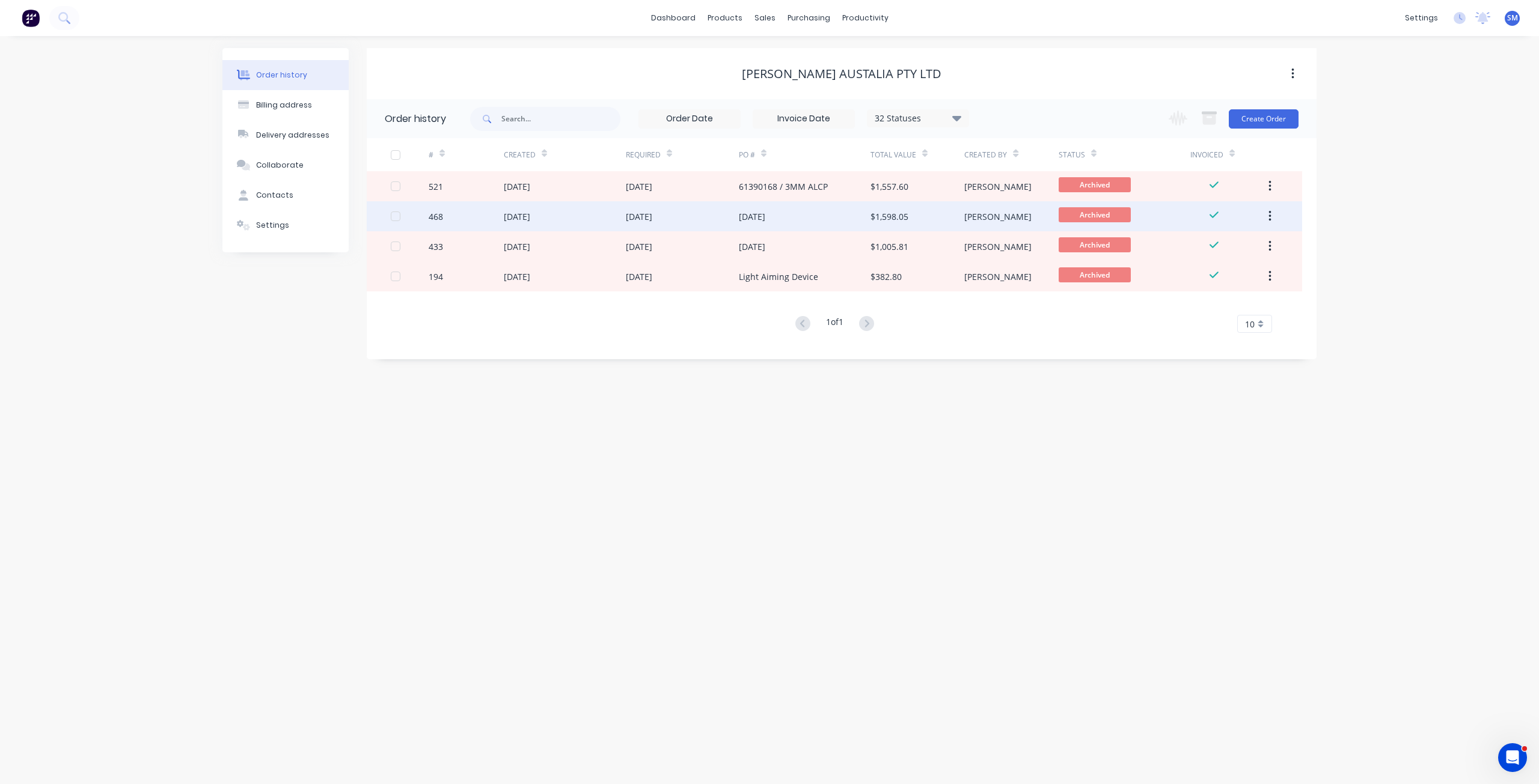
click at [571, 215] on div "[DATE]" at bounding box center [564, 216] width 122 height 30
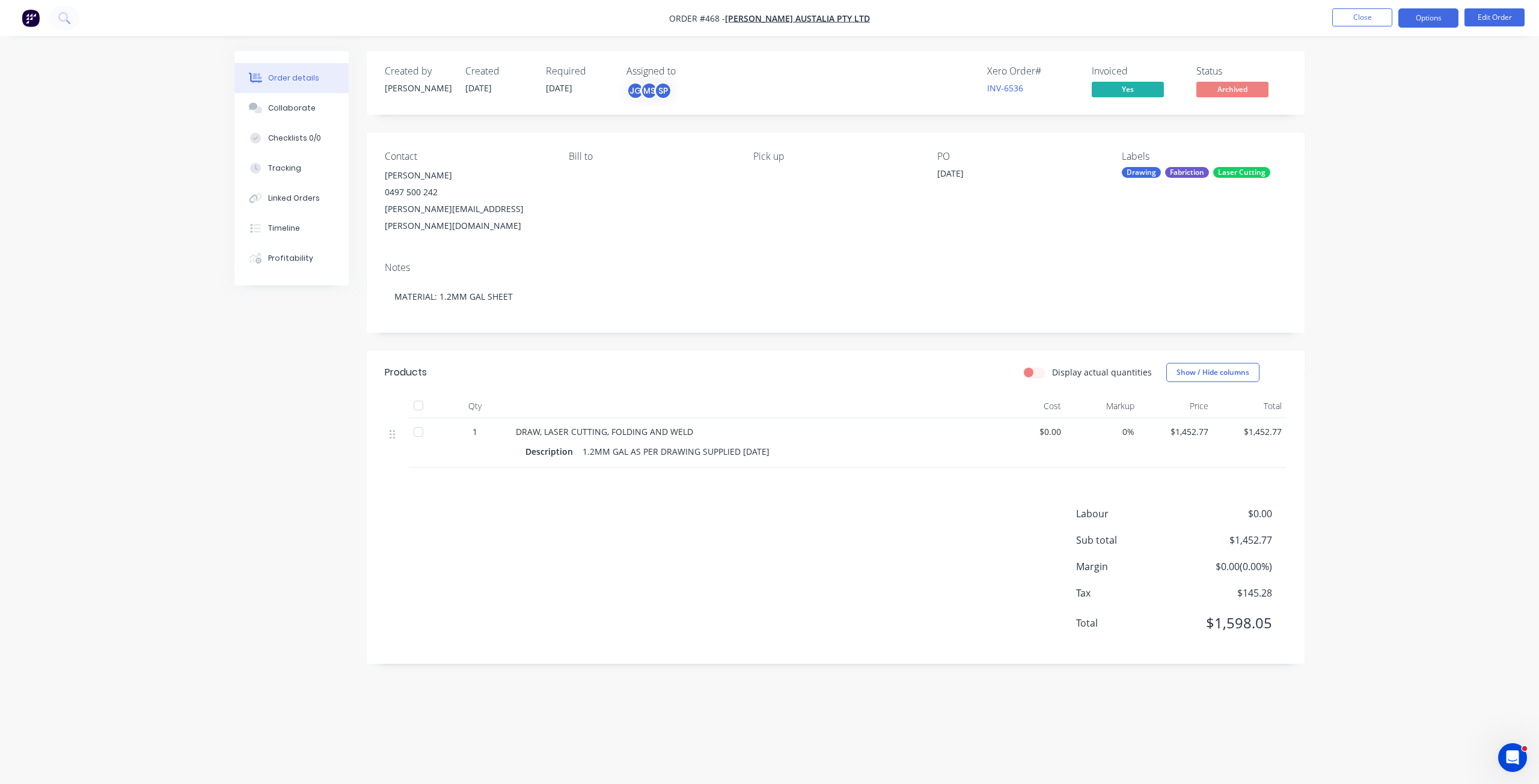
click at [1425, 19] on button "Options" at bounding box center [1428, 18] width 60 height 19
click at [1353, 72] on div "Invoice" at bounding box center [1392, 73] width 111 height 17
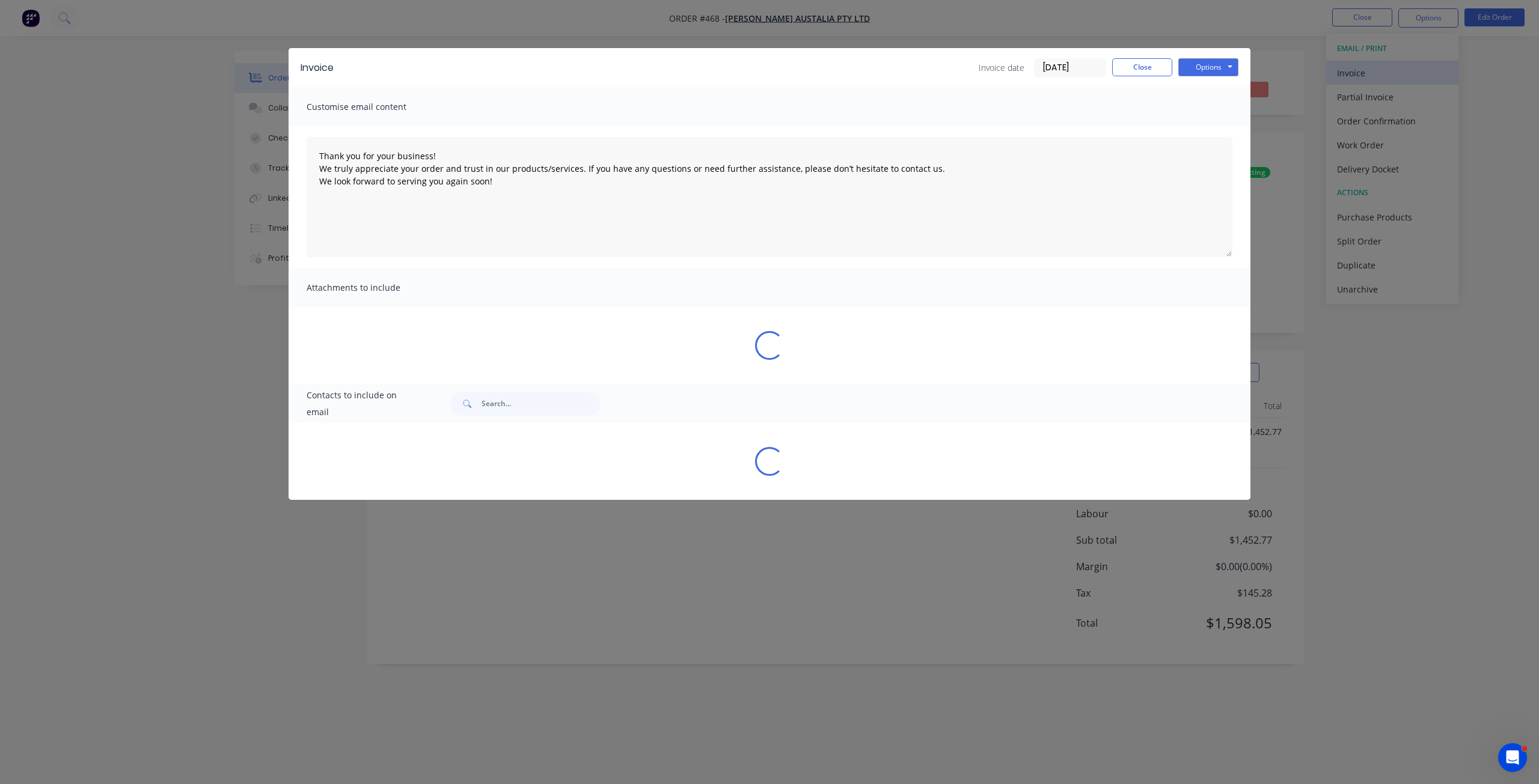
type textarea "Thank you for your business! We truly appreciate your order and trust in our pr…"
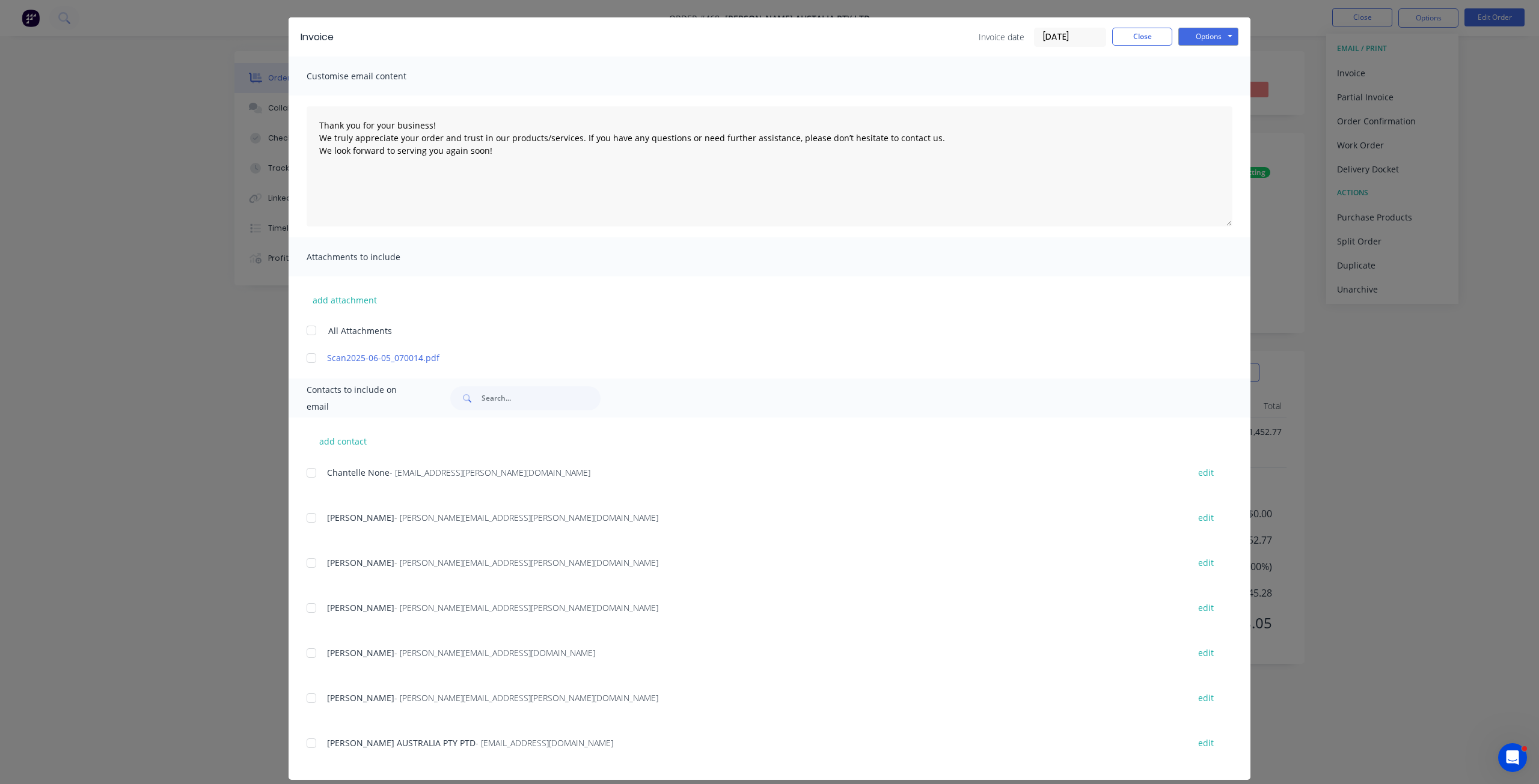
scroll to position [43, 0]
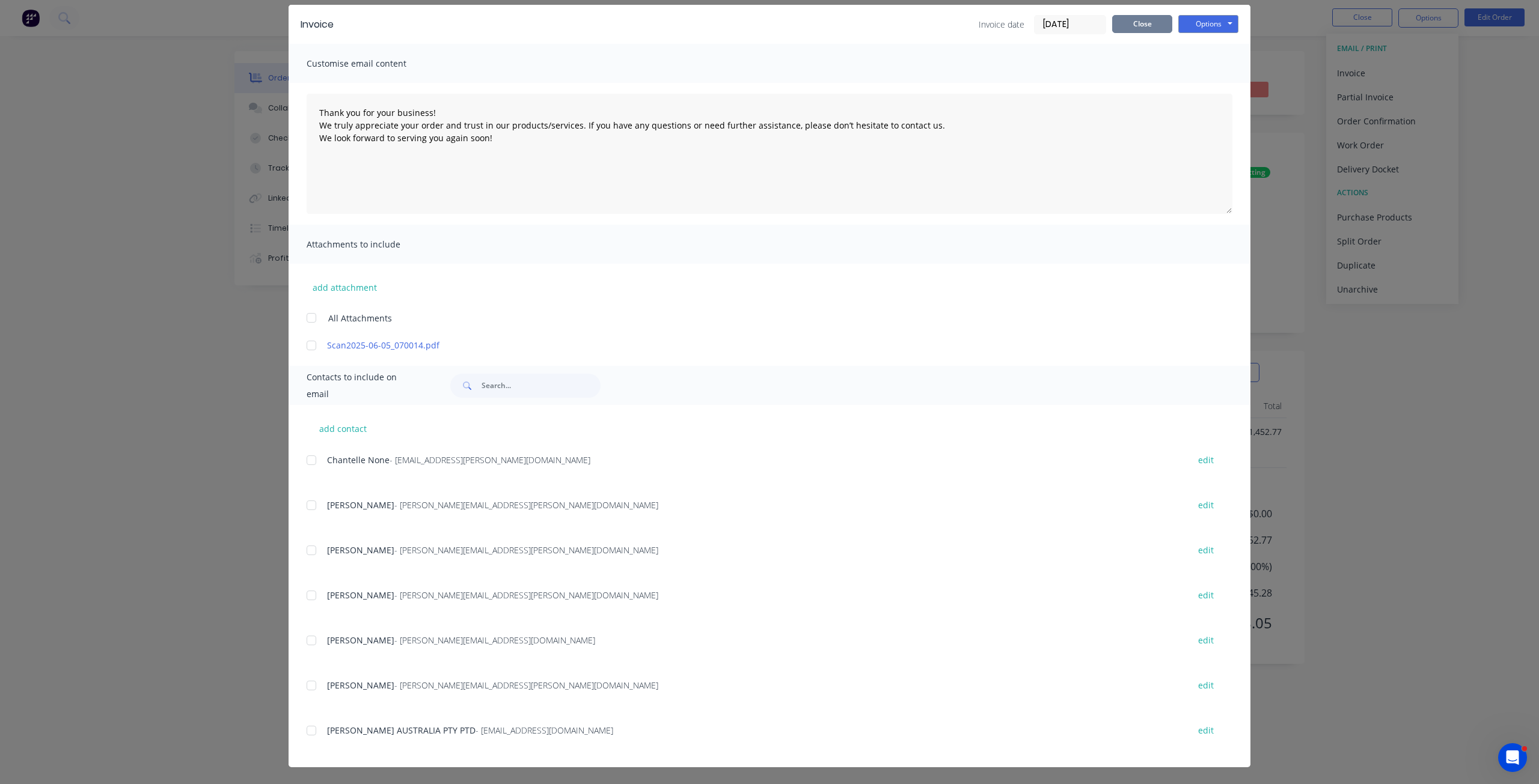
click at [1137, 23] on button "Close" at bounding box center [1142, 24] width 60 height 18
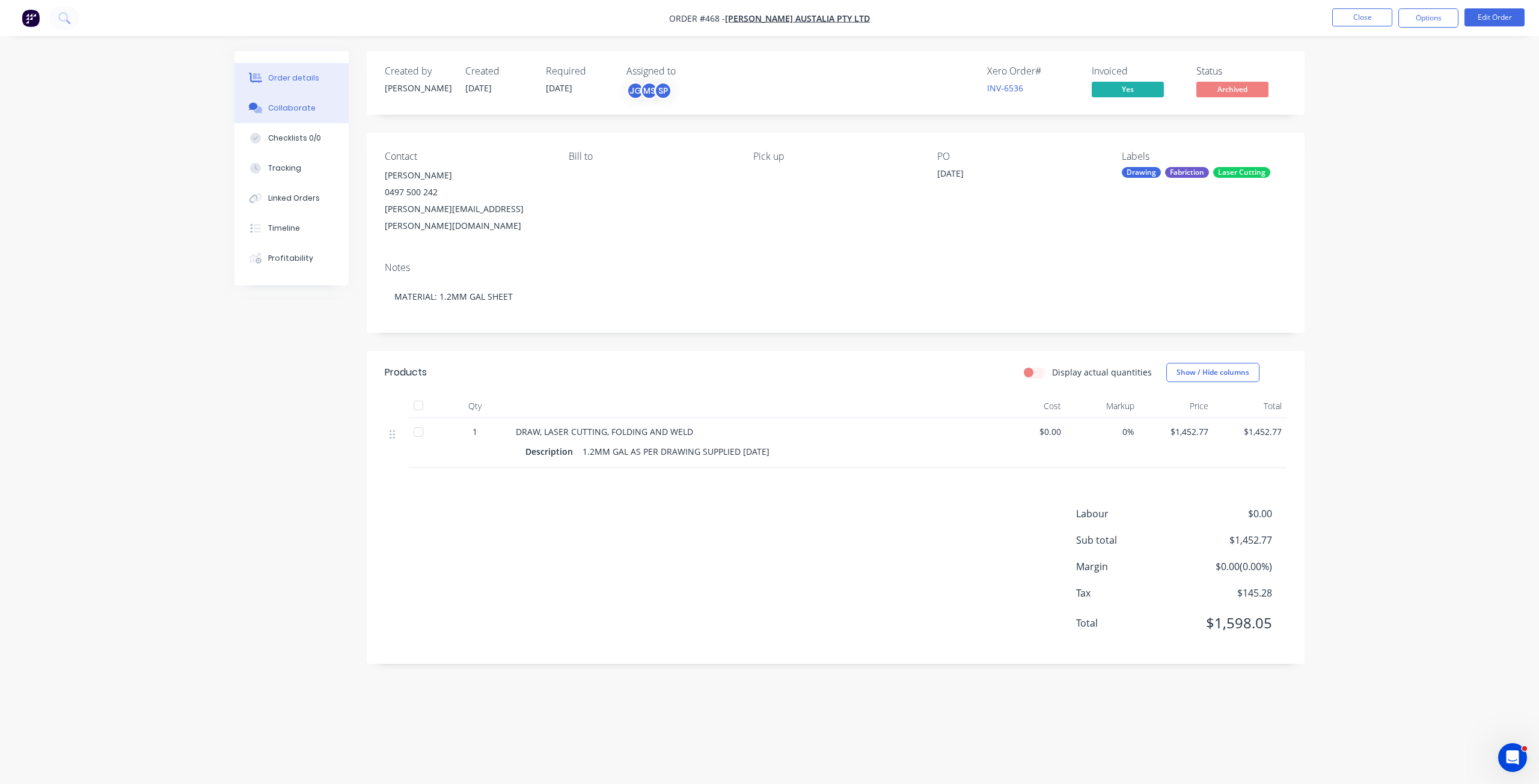
click at [287, 108] on div "Collaborate" at bounding box center [292, 108] width 48 height 11
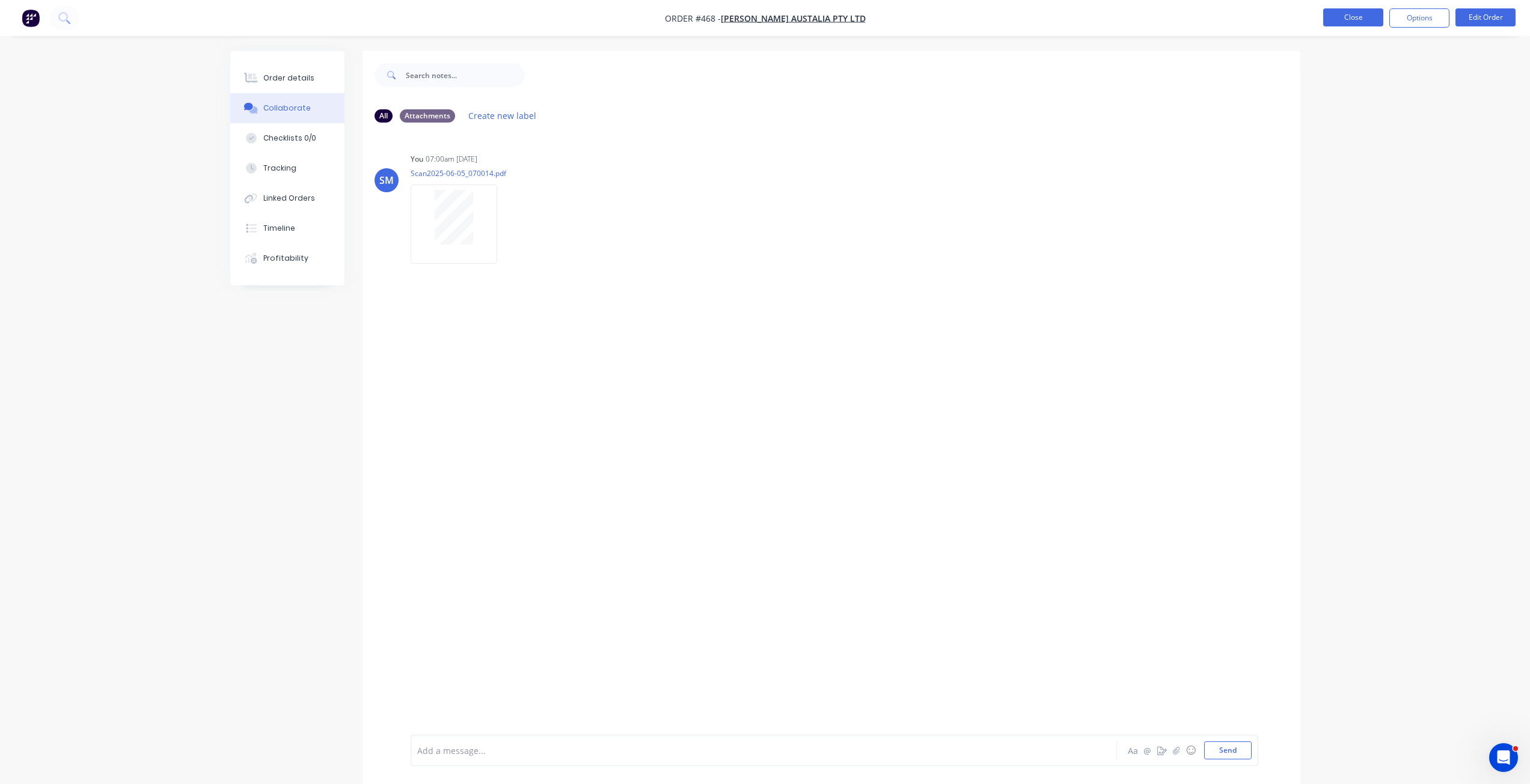
click at [1352, 16] on button "Close" at bounding box center [1353, 17] width 60 height 18
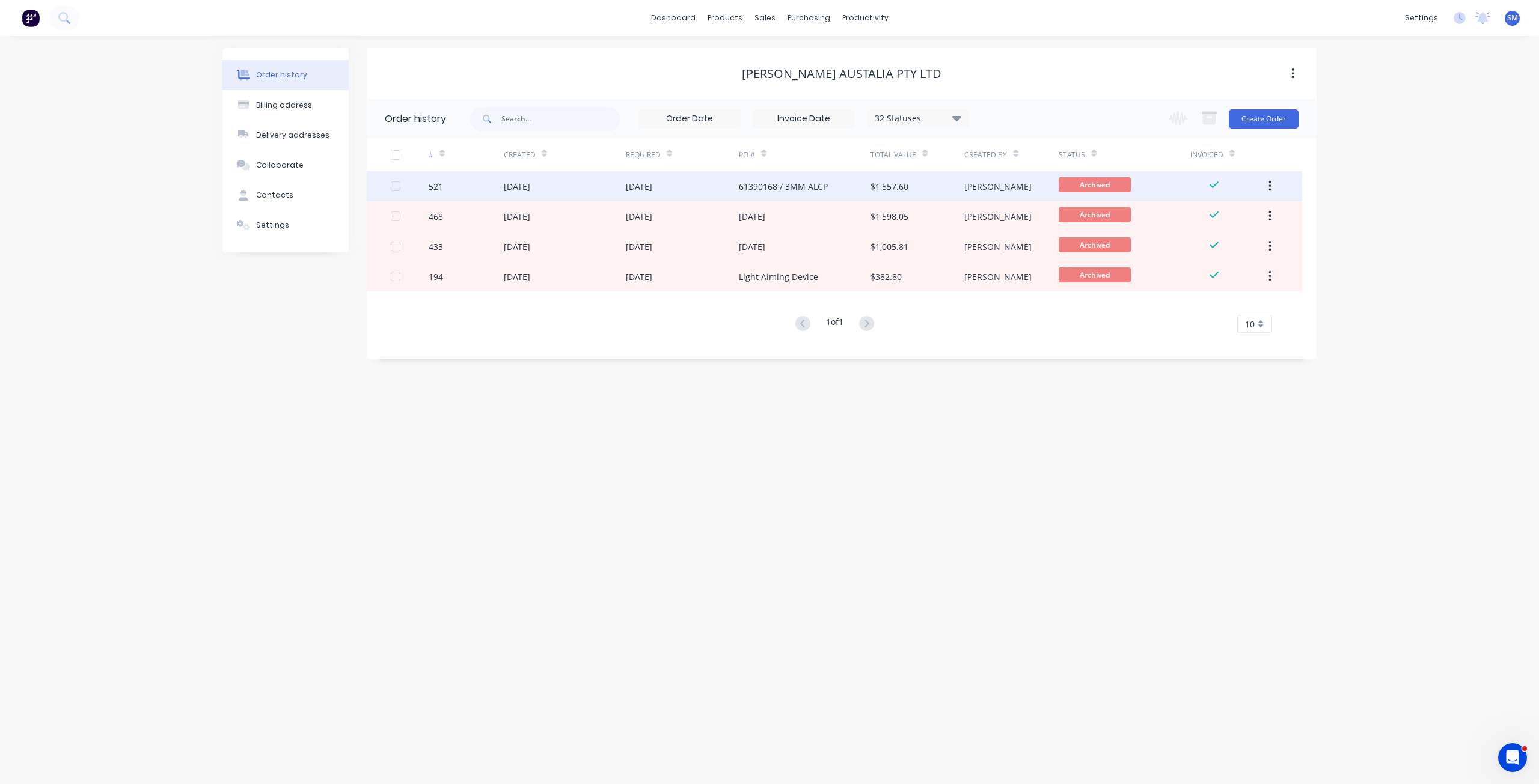
click at [743, 187] on div "61390168 / 3MM ALCP" at bounding box center [783, 186] width 89 height 13
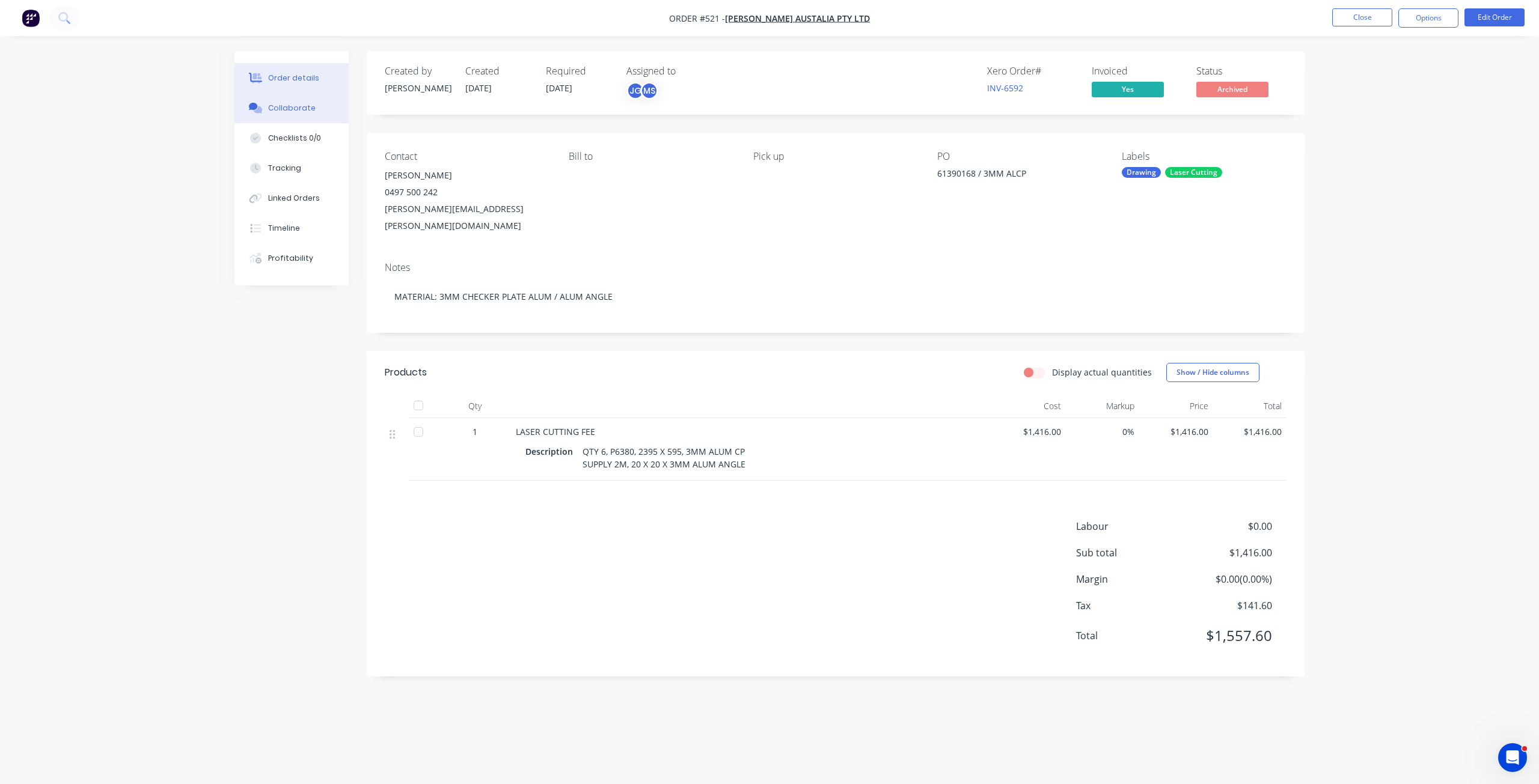
click at [294, 109] on div "Collaborate" at bounding box center [292, 108] width 48 height 11
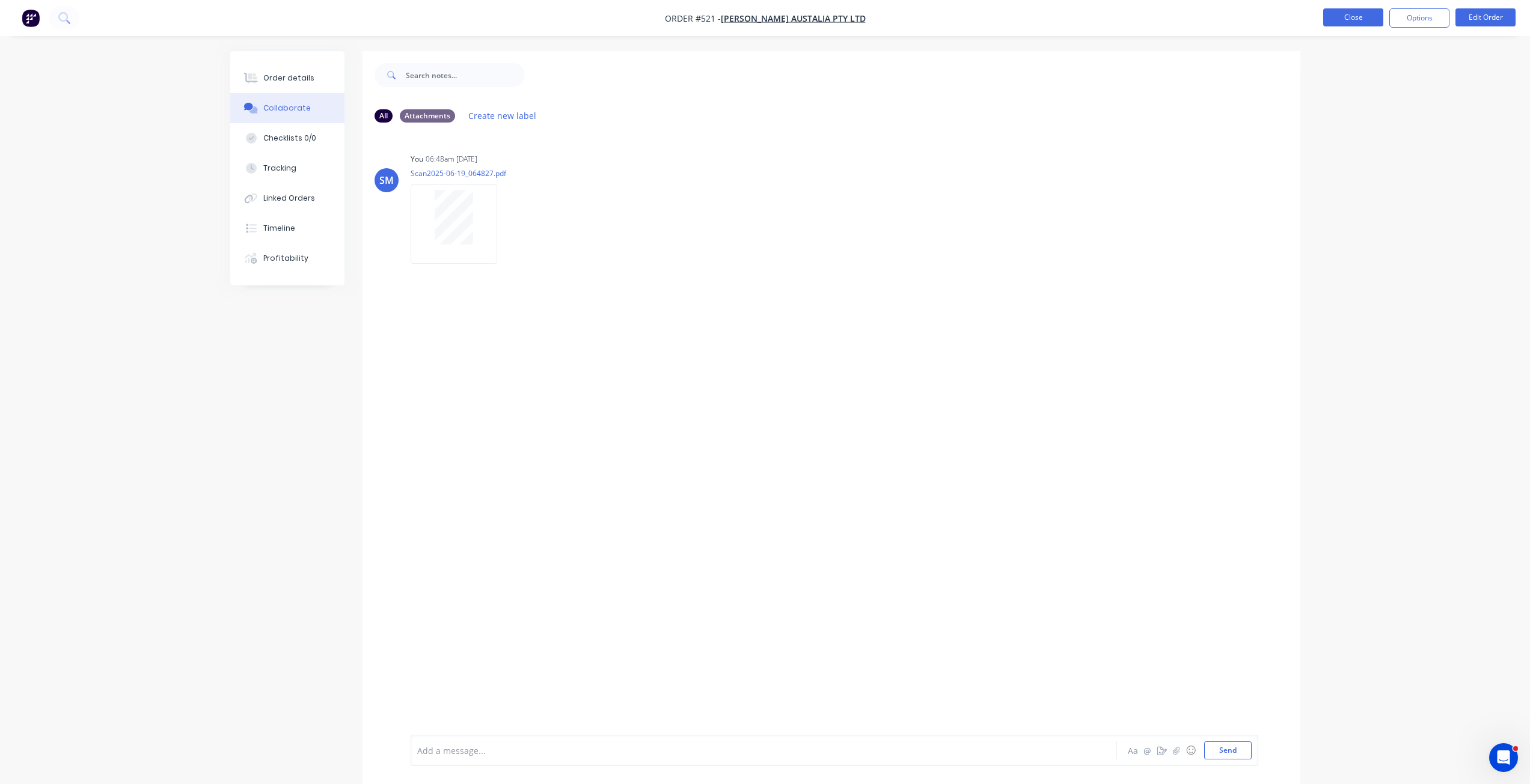
click at [1332, 13] on button "Close" at bounding box center [1353, 17] width 60 height 18
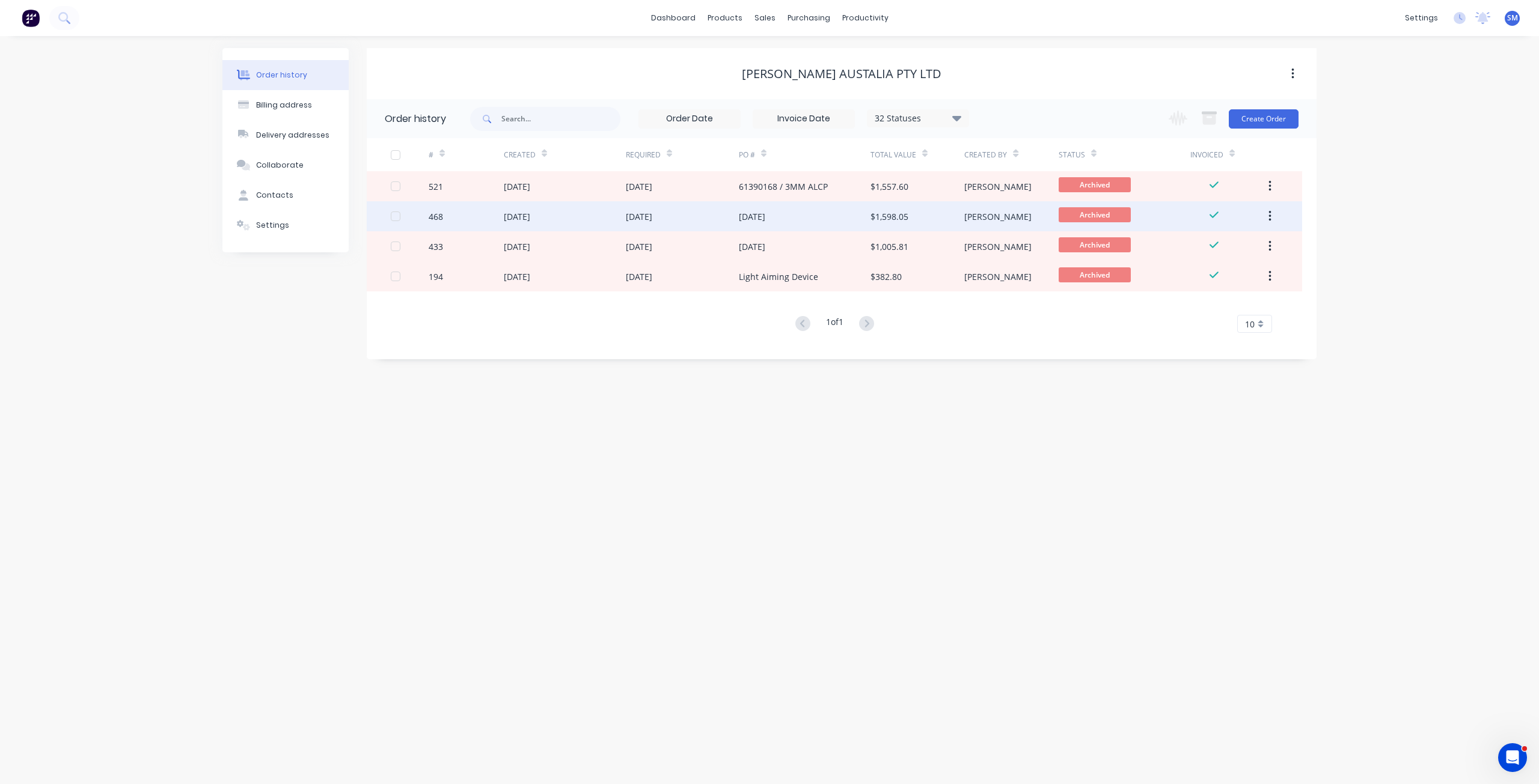
click at [530, 212] on div "[DATE]" at bounding box center [517, 216] width 27 height 13
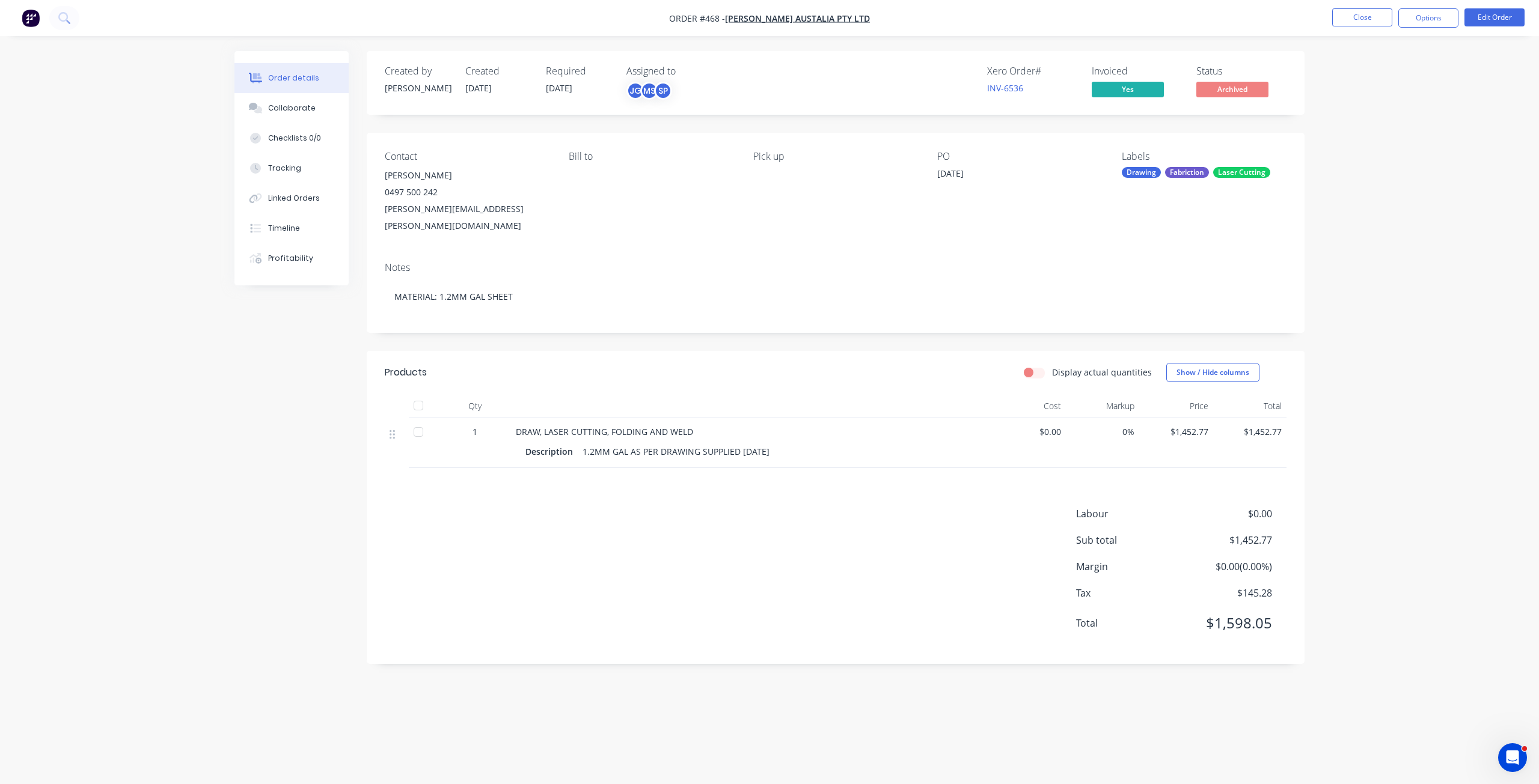
click at [940, 175] on div "[DATE]" at bounding box center [1012, 175] width 150 height 17
